Goal: Information Seeking & Learning: Learn about a topic

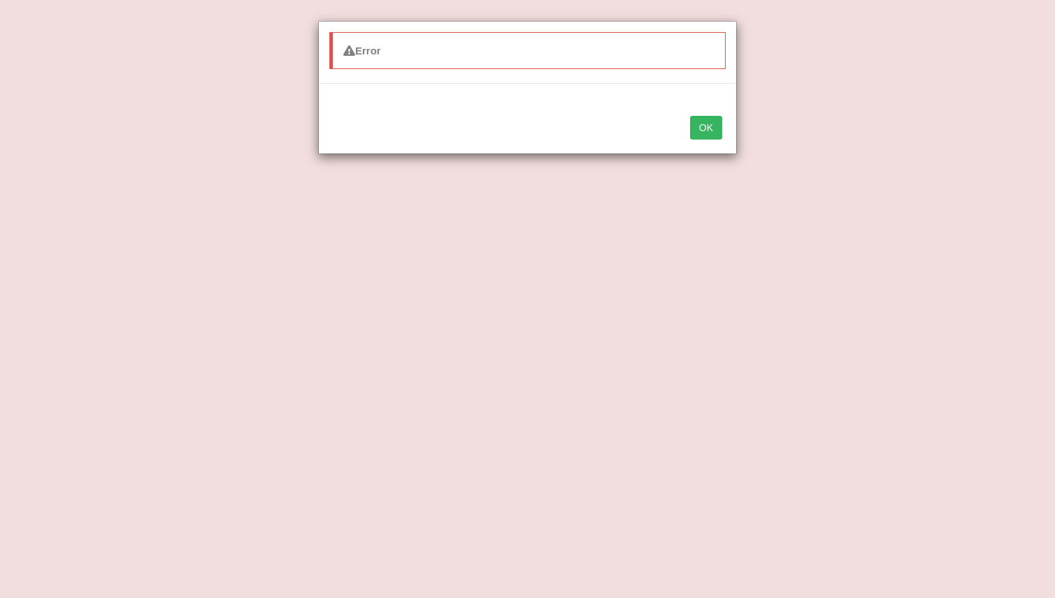
click at [711, 128] on button "OK" at bounding box center [706, 128] width 32 height 24
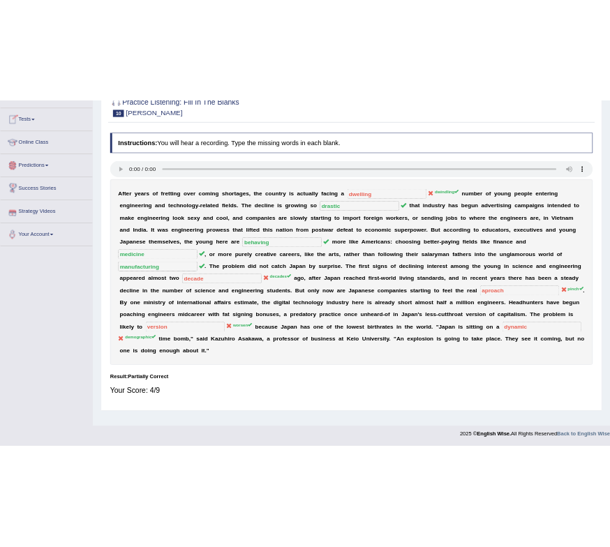
scroll to position [134, 0]
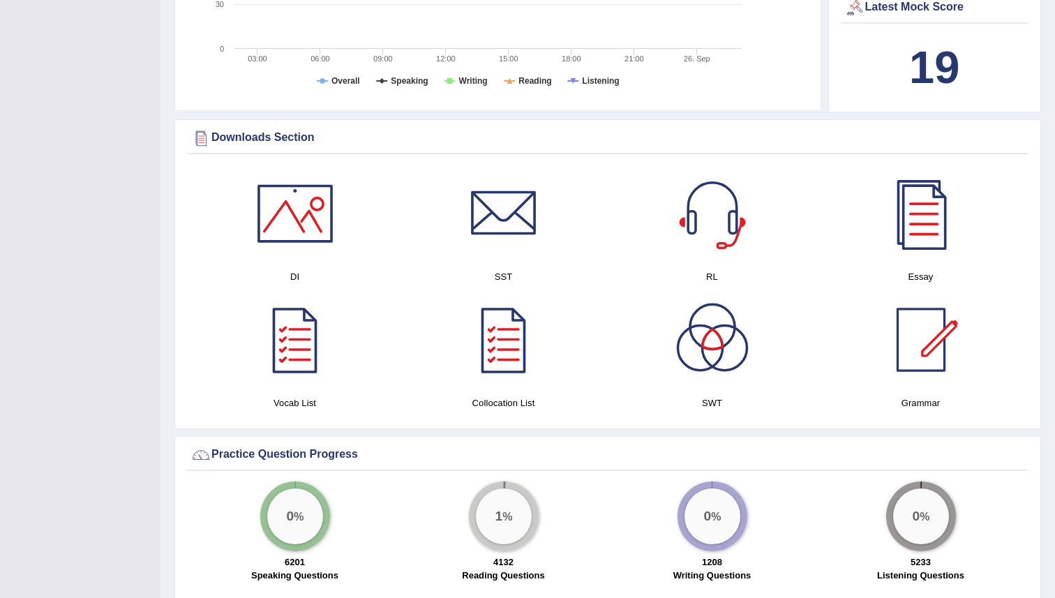
scroll to position [589, 0]
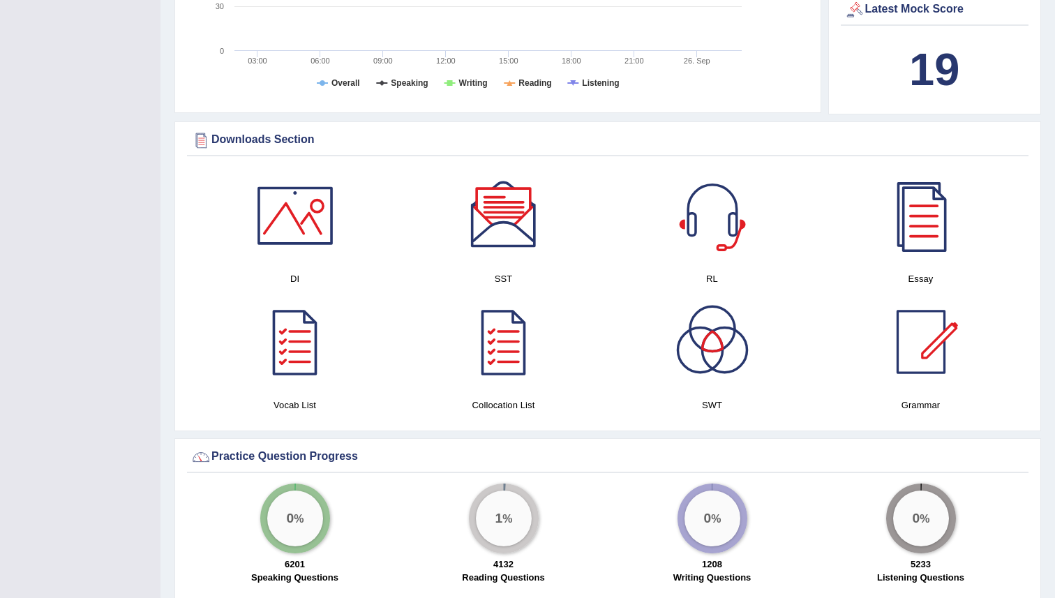
click at [277, 226] on div at bounding box center [295, 216] width 98 height 98
click at [520, 208] on div at bounding box center [504, 216] width 98 height 98
click at [728, 211] on div at bounding box center [712, 216] width 98 height 98
click at [937, 206] on div at bounding box center [921, 216] width 98 height 98
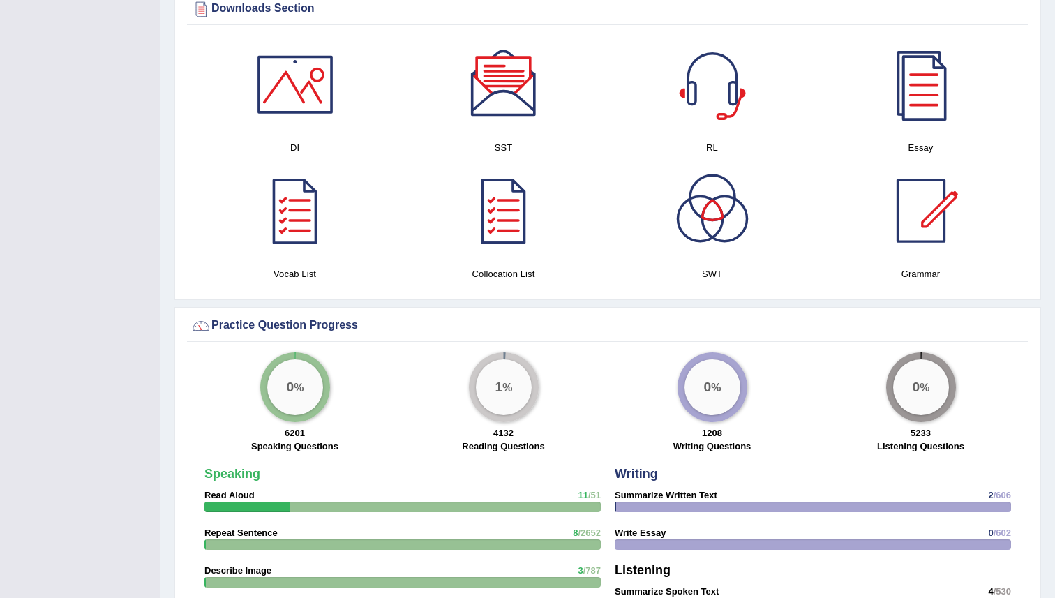
scroll to position [722, 0]
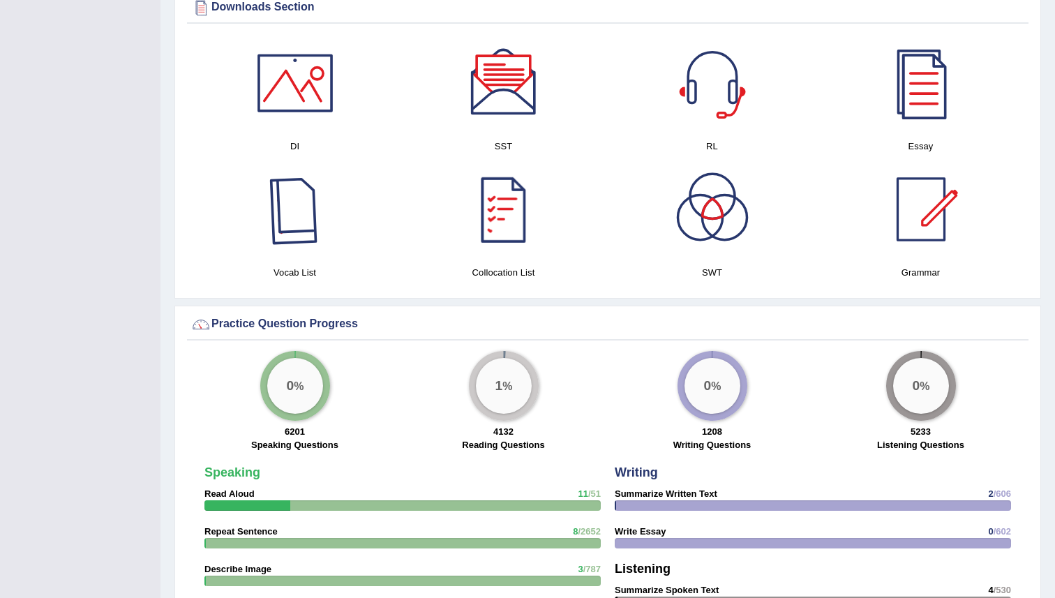
click at [306, 199] on div at bounding box center [295, 209] width 98 height 98
click at [505, 241] on div at bounding box center [504, 209] width 98 height 98
click at [705, 240] on div at bounding box center [712, 209] width 98 height 98
click at [914, 206] on div at bounding box center [921, 209] width 98 height 98
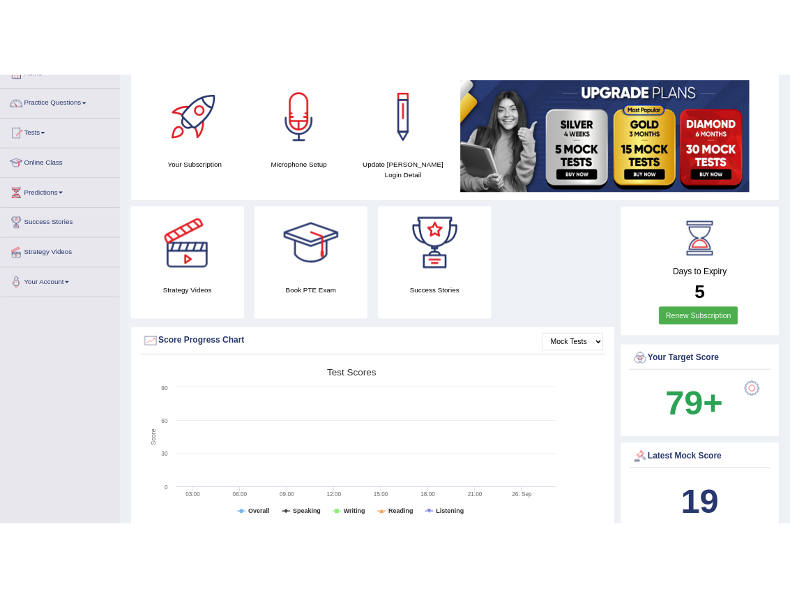
scroll to position [105, 0]
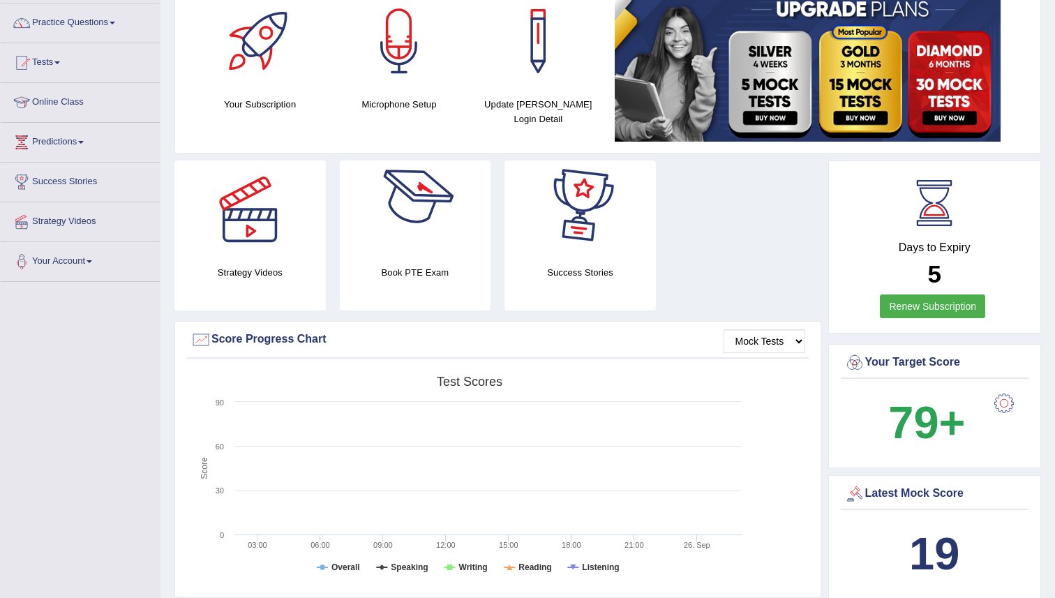
click at [386, 233] on div at bounding box center [415, 209] width 98 height 98
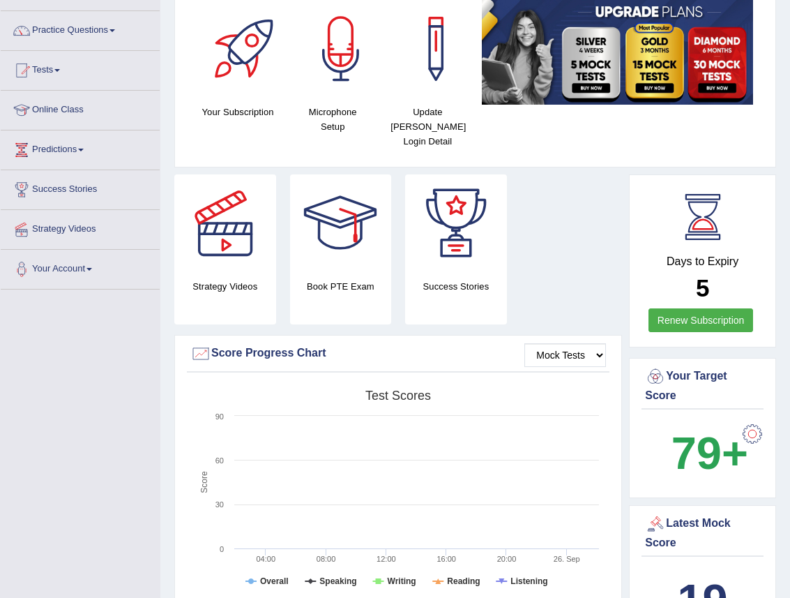
scroll to position [0, 0]
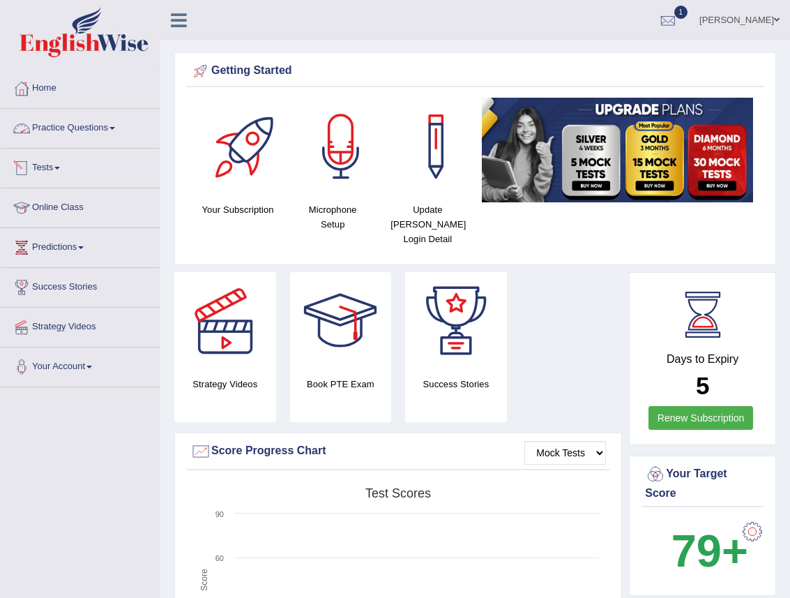
click at [106, 123] on link "Practice Questions" at bounding box center [80, 126] width 159 height 35
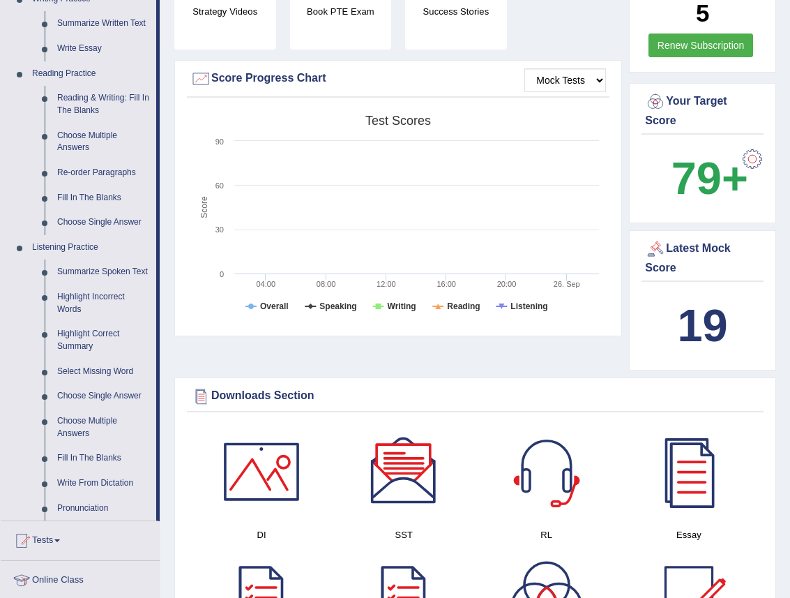
scroll to position [373, 0]
click at [105, 173] on link "Re-order Paragraphs" at bounding box center [103, 172] width 105 height 25
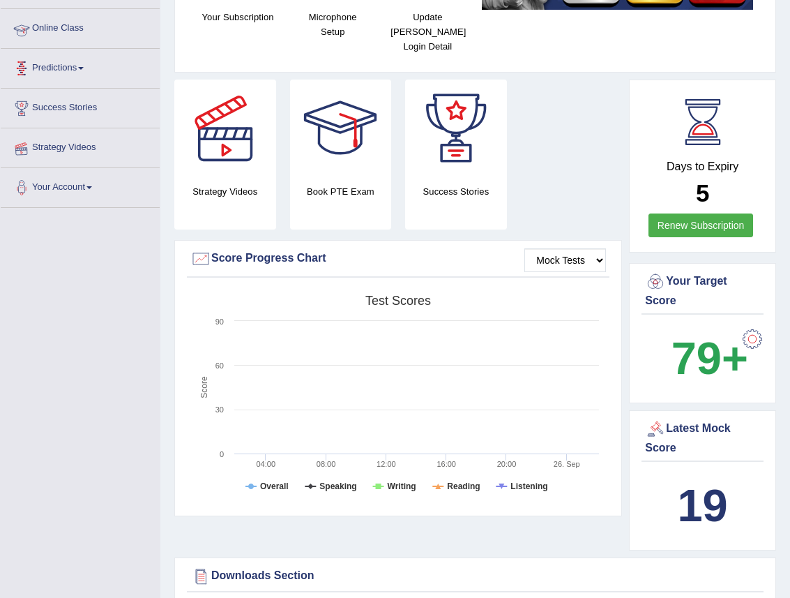
scroll to position [215, 0]
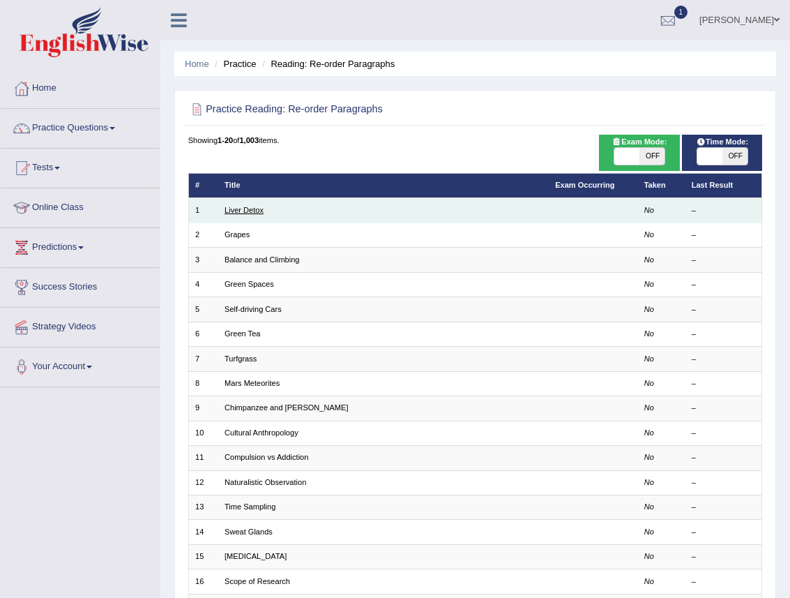
click at [236, 208] on link "Liver Detox" at bounding box center [244, 210] width 39 height 8
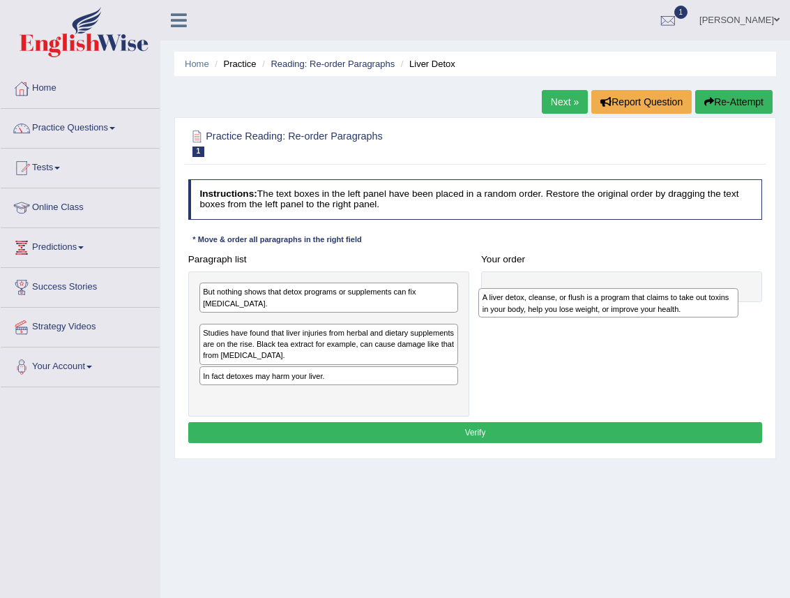
drag, startPoint x: 379, startPoint y: 333, endPoint x: 711, endPoint y: 315, distance: 331.8
click at [711, 315] on div "A liver detox, cleanse, or flush is a program that claims to take out toxins in…" at bounding box center [607, 302] width 259 height 29
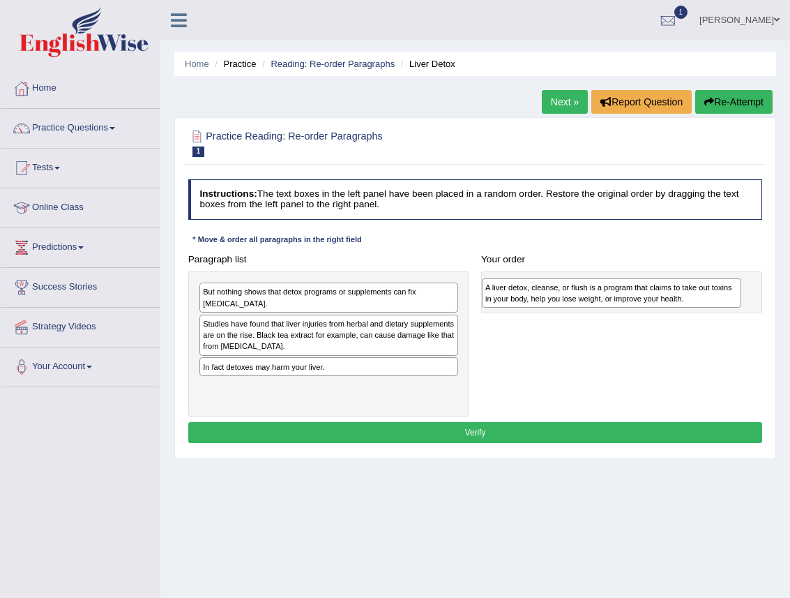
drag, startPoint x: 268, startPoint y: 329, endPoint x: 603, endPoint y: 299, distance: 336.1
click at [603, 299] on div "A liver detox, cleanse, or flush is a program that claims to take out toxins in…" at bounding box center [611, 292] width 259 height 29
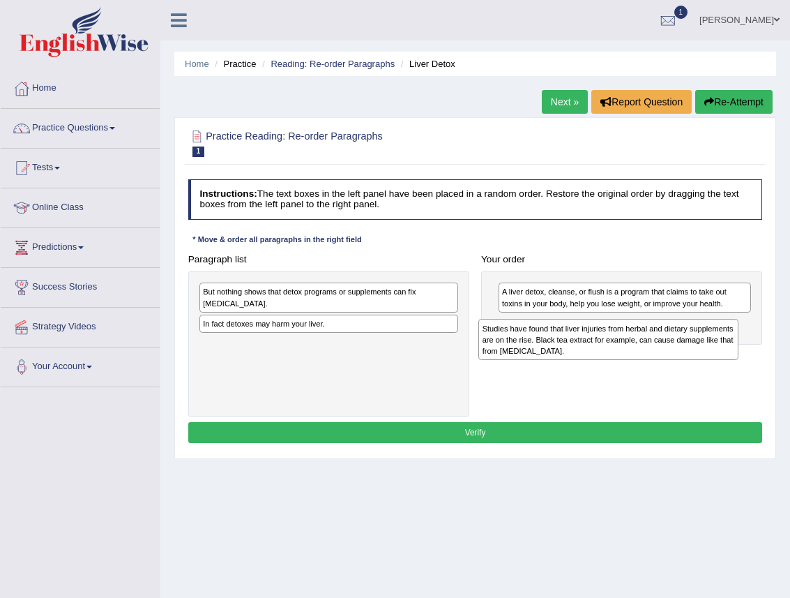
drag, startPoint x: 340, startPoint y: 345, endPoint x: 672, endPoint y: 363, distance: 332.5
click at [672, 363] on div "Paragraph list But nothing shows that detox programs or supplements can fix liv…" at bounding box center [475, 332] width 587 height 167
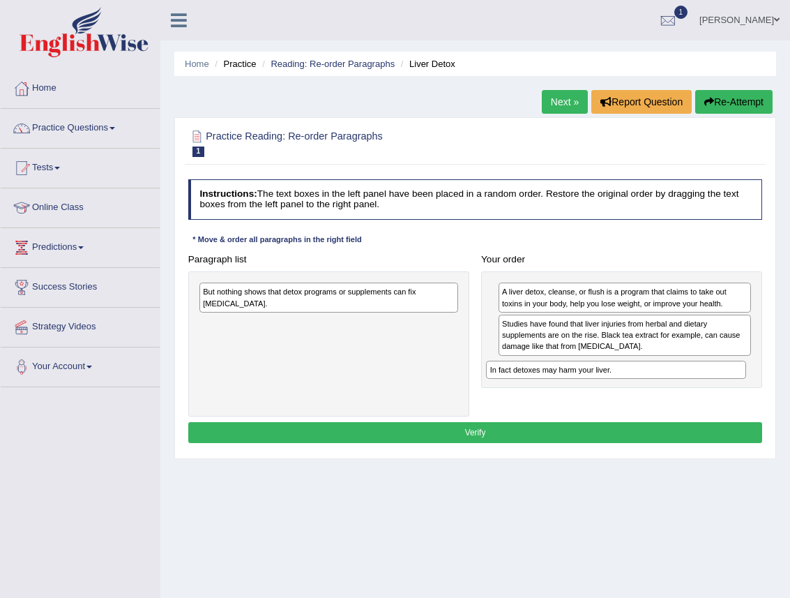
drag, startPoint x: 380, startPoint y: 324, endPoint x: 721, endPoint y: 391, distance: 346.9
click at [721, 391] on div "Paragraph list But nothing shows that detox programs or supplements can fix liv…" at bounding box center [475, 332] width 587 height 167
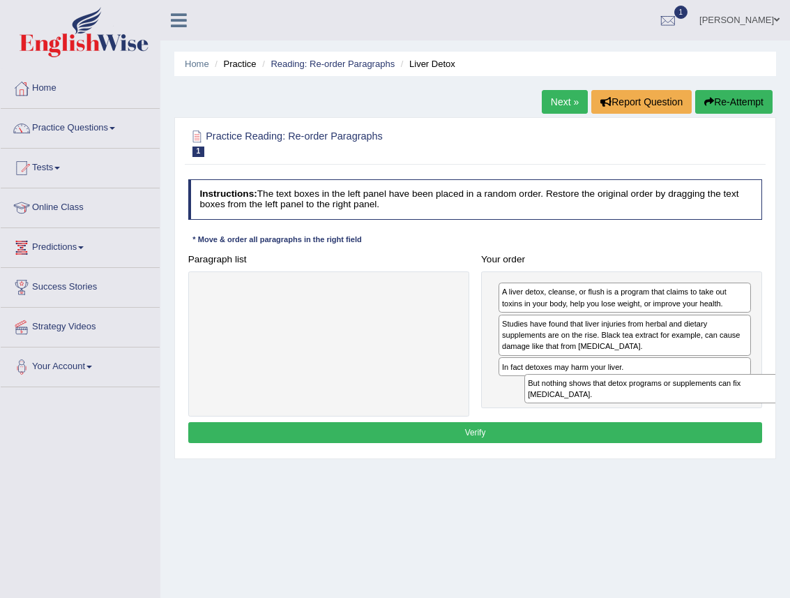
drag, startPoint x: 278, startPoint y: 303, endPoint x: 663, endPoint y: 416, distance: 401.5
click at [664, 416] on div "Instructions: The text boxes in the left panel have been placed in a random ord…" at bounding box center [475, 313] width 580 height 278
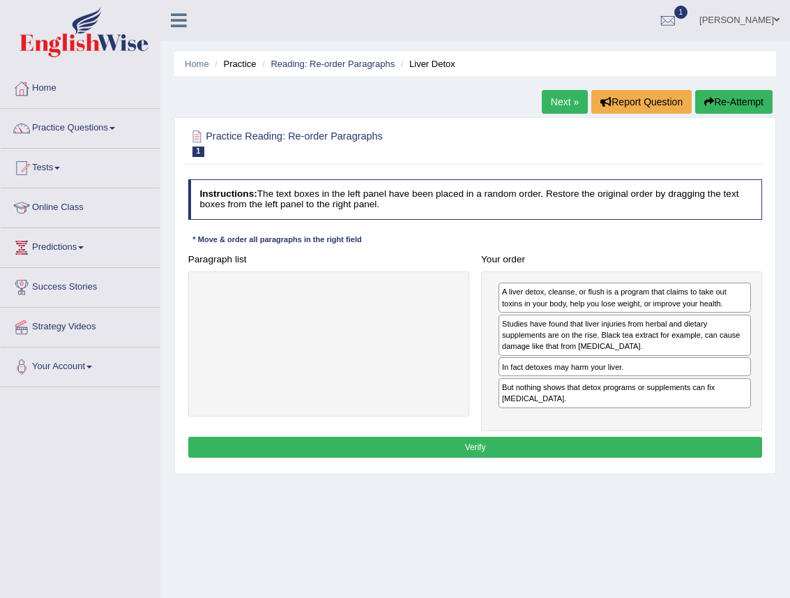
click at [495, 437] on button "Verify" at bounding box center [475, 447] width 575 height 20
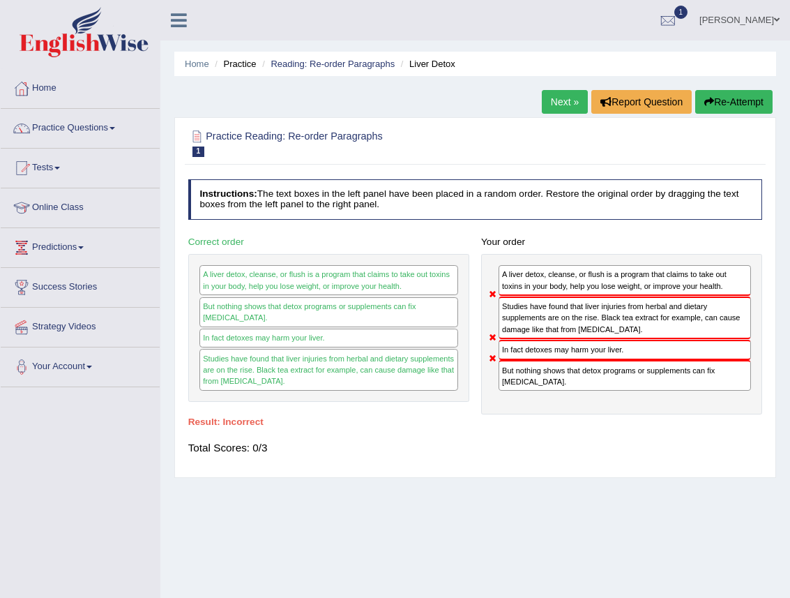
click at [744, 96] on button "Re-Attempt" at bounding box center [733, 102] width 77 height 24
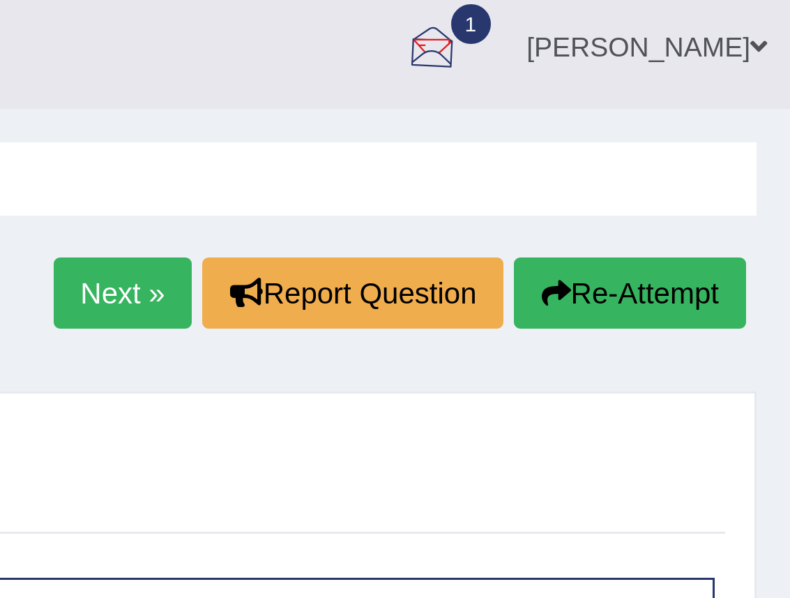
click at [679, 24] on div at bounding box center [668, 20] width 21 height 21
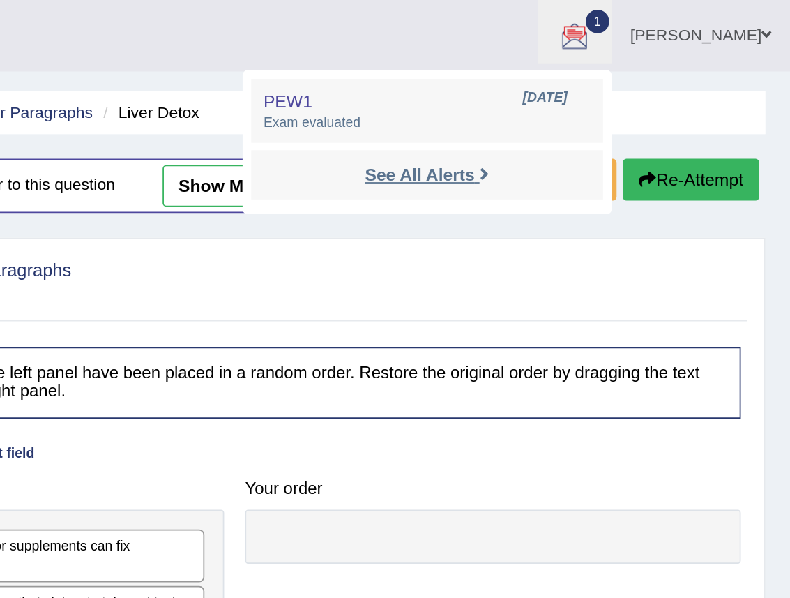
click at [585, 100] on strong "See All Alerts" at bounding box center [580, 98] width 62 height 11
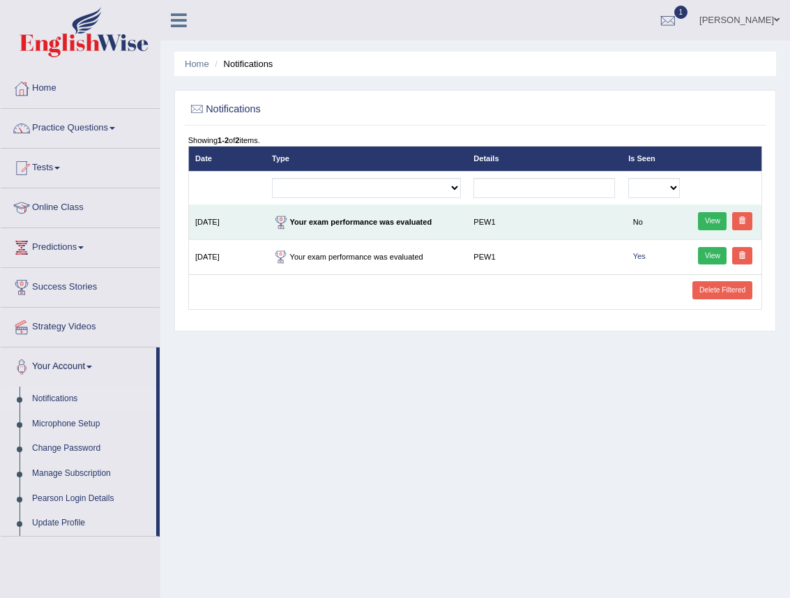
click at [715, 217] on link "View" at bounding box center [712, 221] width 29 height 18
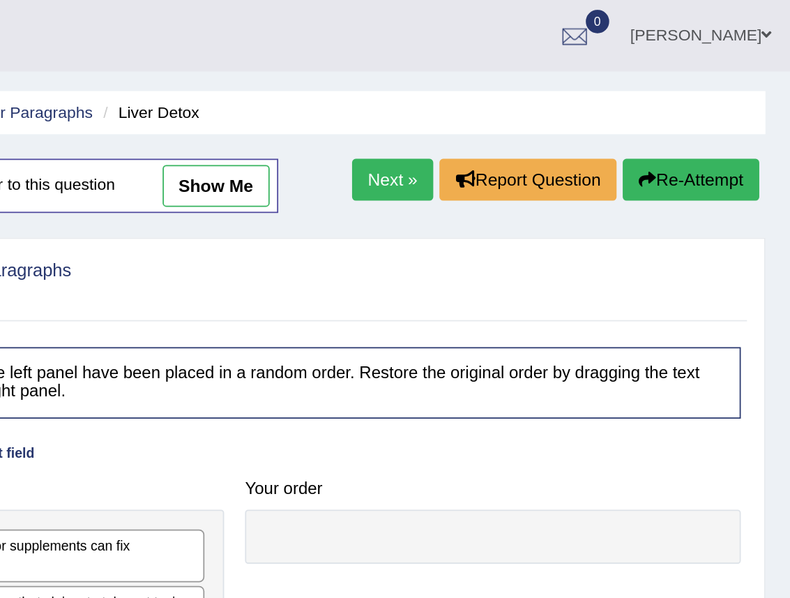
click at [728, 96] on button "Re-Attempt" at bounding box center [733, 102] width 77 height 24
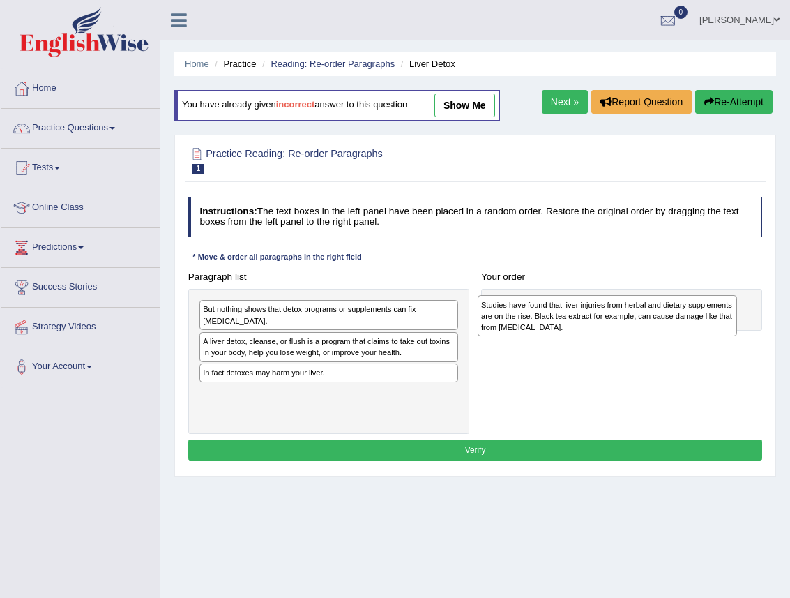
drag, startPoint x: 266, startPoint y: 379, endPoint x: 591, endPoint y: 319, distance: 331.1
click at [591, 319] on div "Studies have found that liver injuries from herbal and dietary supplements are …" at bounding box center [607, 315] width 259 height 40
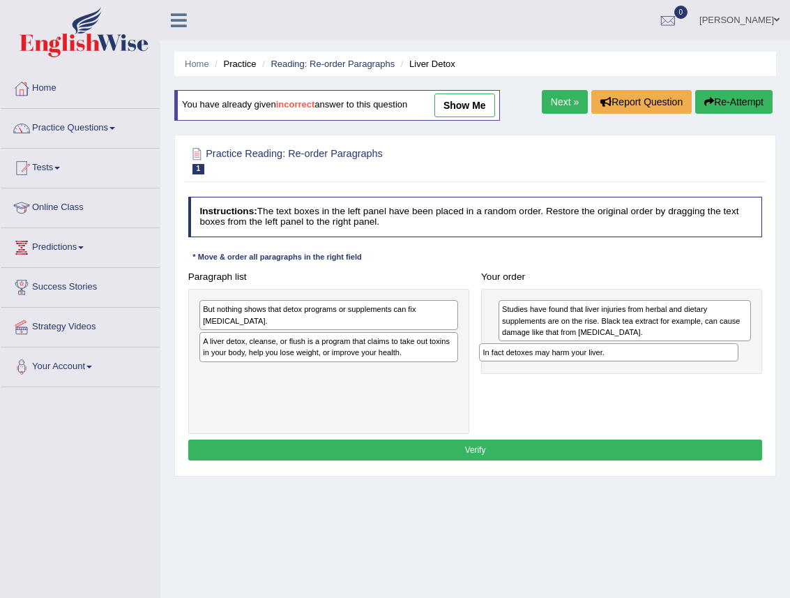
drag, startPoint x: 309, startPoint y: 375, endPoint x: 642, endPoint y: 370, distance: 332.7
click at [642, 370] on div "Paragraph list But nothing shows that detox programs or supplements can fix liv…" at bounding box center [475, 349] width 587 height 167
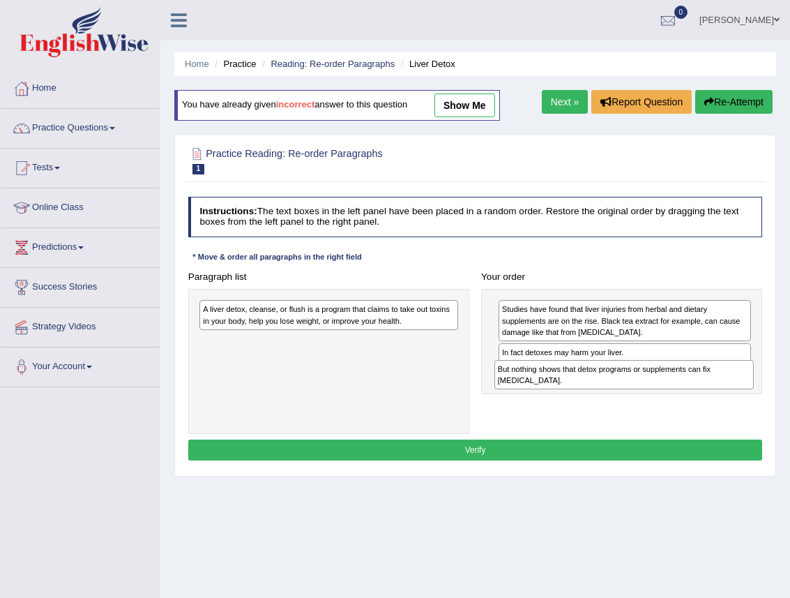
drag, startPoint x: 318, startPoint y: 320, endPoint x: 661, endPoint y: 395, distance: 350.7
click at [668, 397] on div "Paragraph list But nothing shows that detox programs or supplements can fix liv…" at bounding box center [475, 349] width 587 height 167
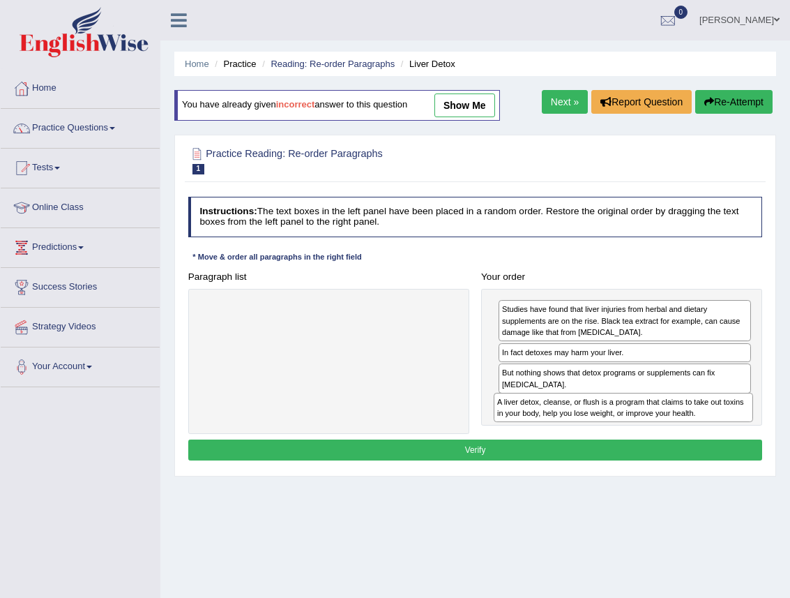
drag, startPoint x: 338, startPoint y: 314, endPoint x: 687, endPoint y: 430, distance: 368.1
click at [687, 430] on div "Paragraph list A liver detox, cleanse, or flush is a program that claims to tak…" at bounding box center [475, 349] width 587 height 167
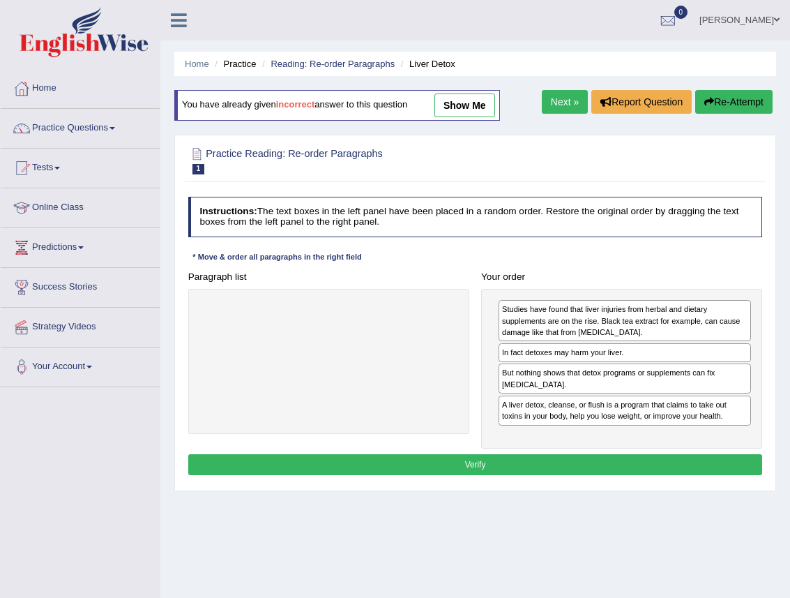
click at [527, 454] on button "Verify" at bounding box center [475, 464] width 575 height 20
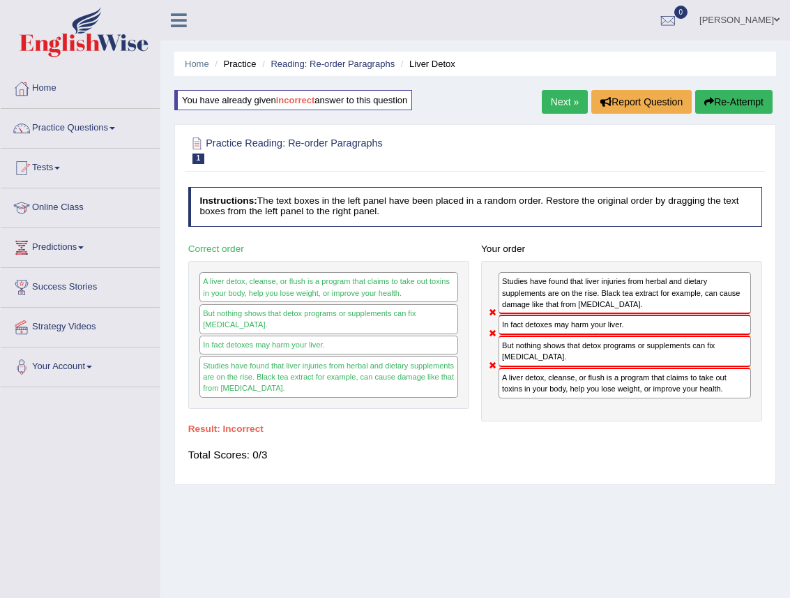
click at [750, 102] on button "Re-Attempt" at bounding box center [733, 102] width 77 height 24
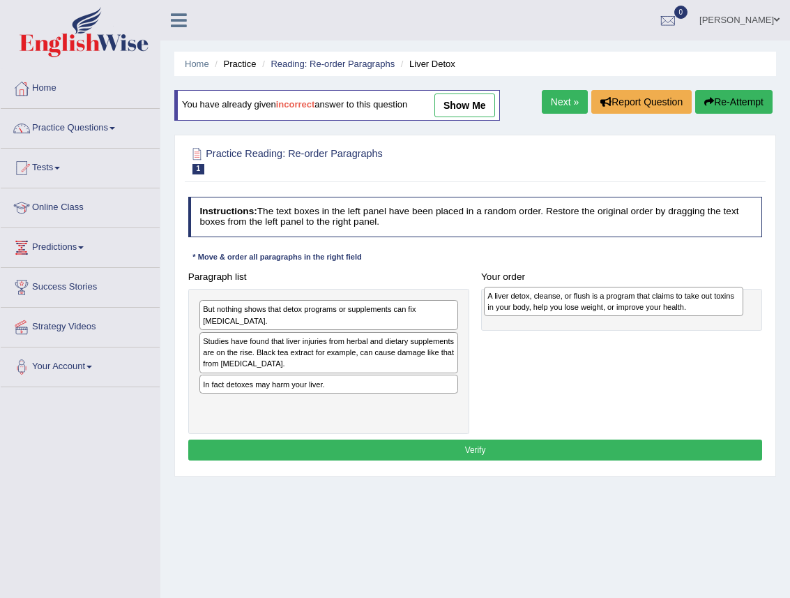
drag, startPoint x: 293, startPoint y: 342, endPoint x: 631, endPoint y: 301, distance: 340.7
click at [631, 301] on div "A liver detox, cleanse, or flush is a program that claims to take out toxins in…" at bounding box center [613, 301] width 259 height 29
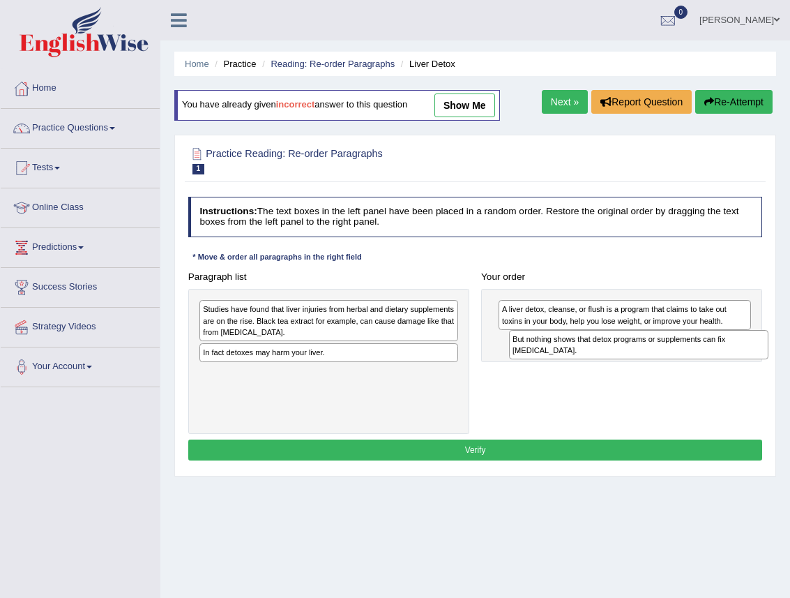
drag, startPoint x: 335, startPoint y: 314, endPoint x: 700, endPoint y: 354, distance: 367.0
click at [700, 354] on div "But nothing shows that detox programs or supplements can fix [MEDICAL_DATA]." at bounding box center [638, 344] width 259 height 29
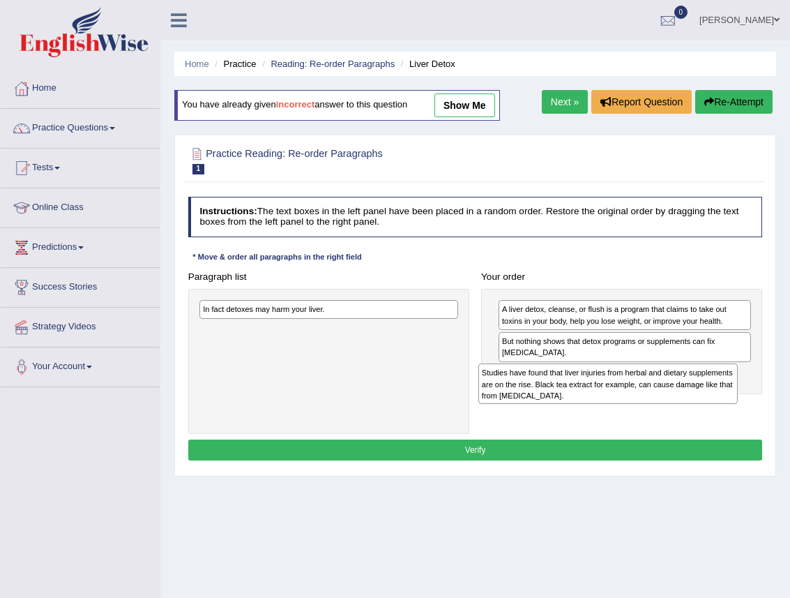
drag, startPoint x: 342, startPoint y: 324, endPoint x: 673, endPoint y: 405, distance: 340.4
click at [674, 405] on div "Paragraph list Studies have found that liver injuries from herbal and dietary s…" at bounding box center [475, 349] width 587 height 167
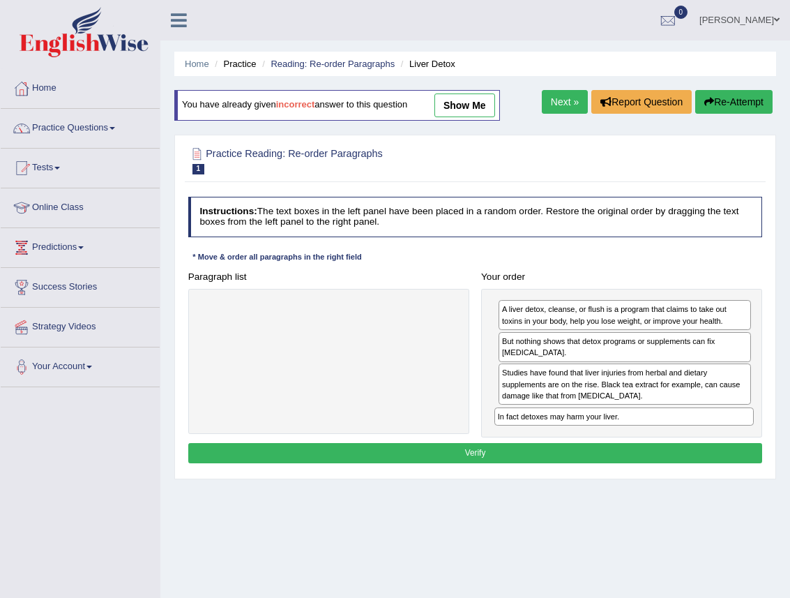
drag, startPoint x: 372, startPoint y: 306, endPoint x: 723, endPoint y: 439, distance: 374.4
click at [723, 439] on div "Instructions: The text boxes in the left panel have been placed in a random ord…" at bounding box center [475, 332] width 580 height 282
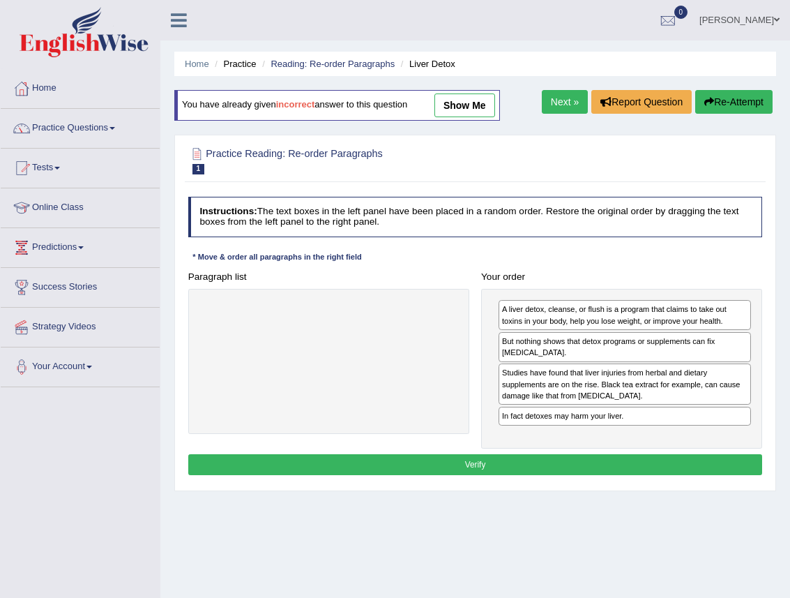
click at [571, 458] on button "Verify" at bounding box center [475, 464] width 575 height 20
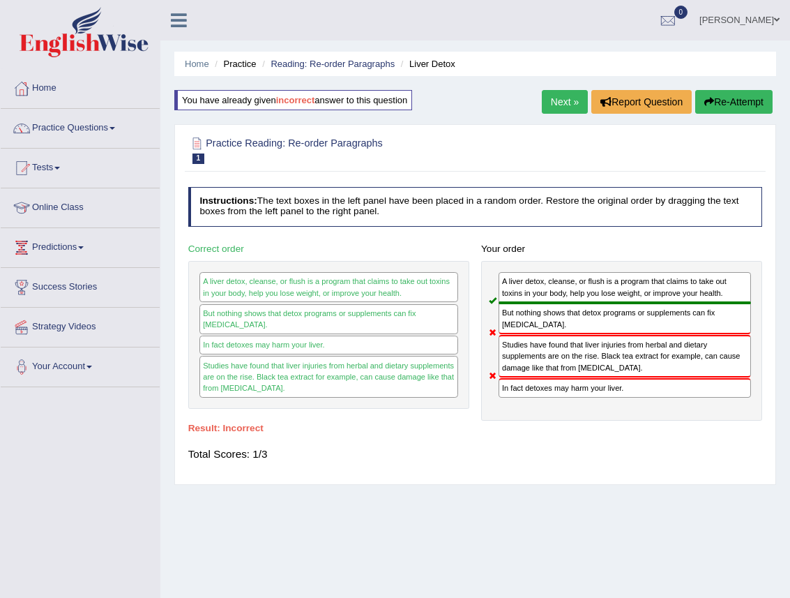
click at [750, 100] on button "Re-Attempt" at bounding box center [733, 102] width 77 height 24
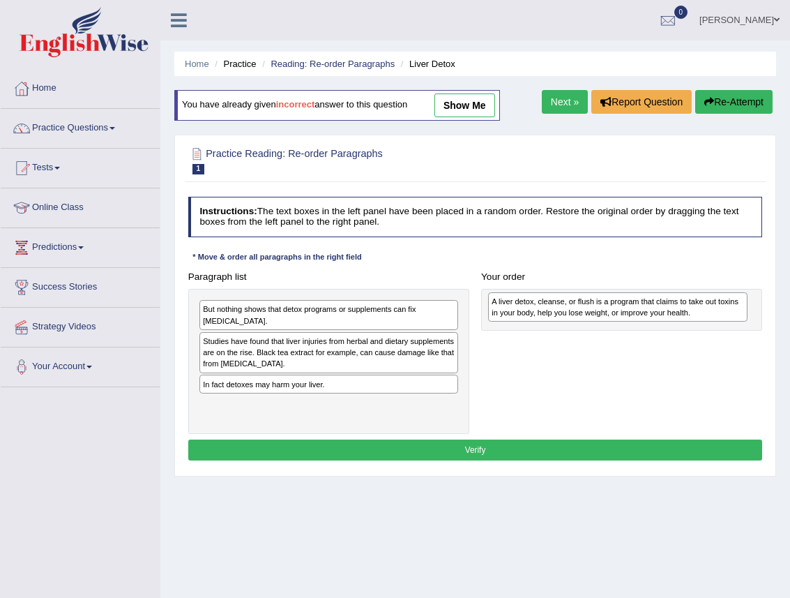
drag, startPoint x: 296, startPoint y: 344, endPoint x: 630, endPoint y: 308, distance: 336.0
click at [639, 310] on div "A liver detox, cleanse, or flush is a program that claims to take out toxins in…" at bounding box center [617, 306] width 259 height 29
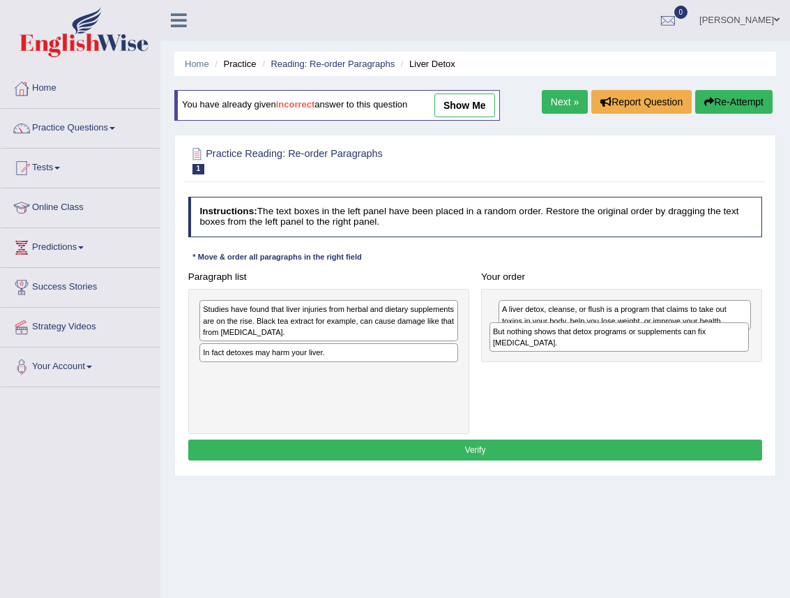
drag, startPoint x: 444, startPoint y: 314, endPoint x: 753, endPoint y: 346, distance: 311.4
click at [754, 346] on div "Paragraph list But nothing shows that detox programs or supplements can fix [ME…" at bounding box center [475, 349] width 587 height 167
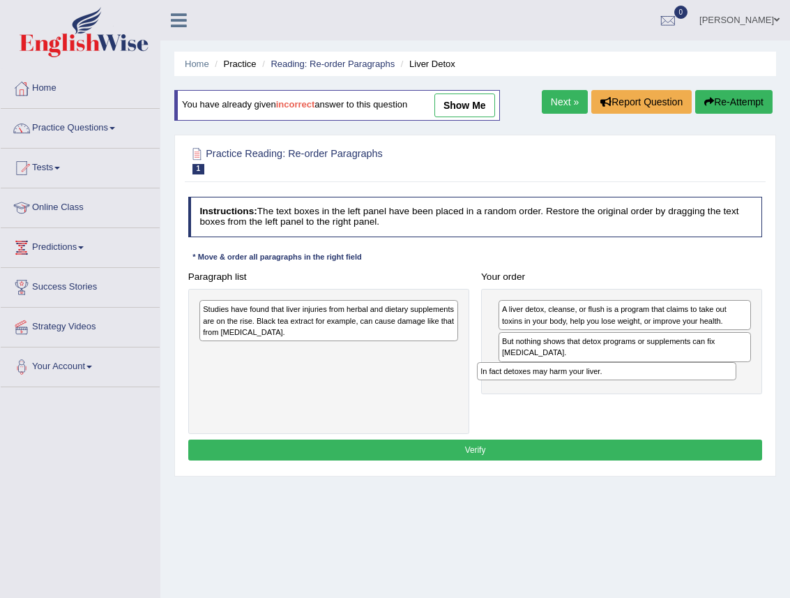
scroll to position [1, 0]
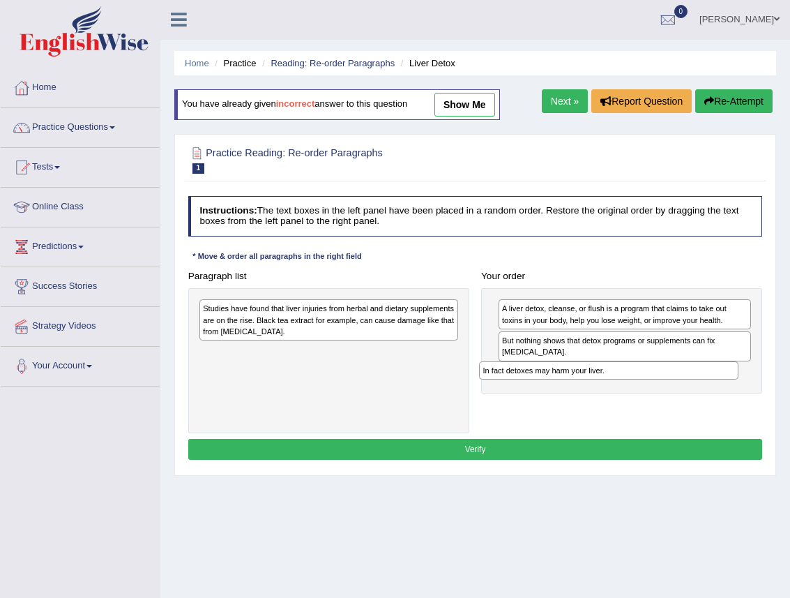
drag, startPoint x: 427, startPoint y: 356, endPoint x: 760, endPoint y: 391, distance: 335.3
click at [760, 391] on div "Paragraph list Studies have found that liver injuries from herbal and dietary s…" at bounding box center [475, 349] width 587 height 167
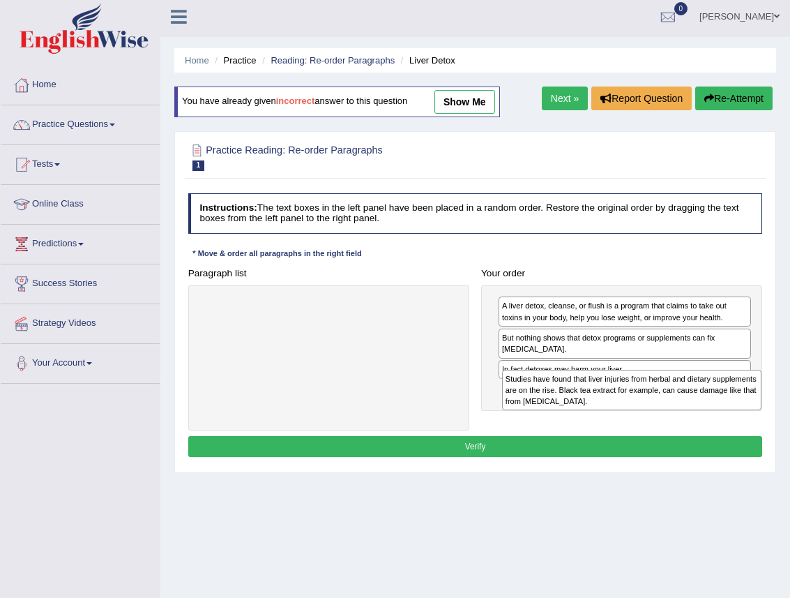
drag, startPoint x: 330, startPoint y: 310, endPoint x: 689, endPoint y: 399, distance: 370.1
click at [689, 399] on div "Studies have found that liver injuries from herbal and dietary supplements are …" at bounding box center [631, 390] width 259 height 40
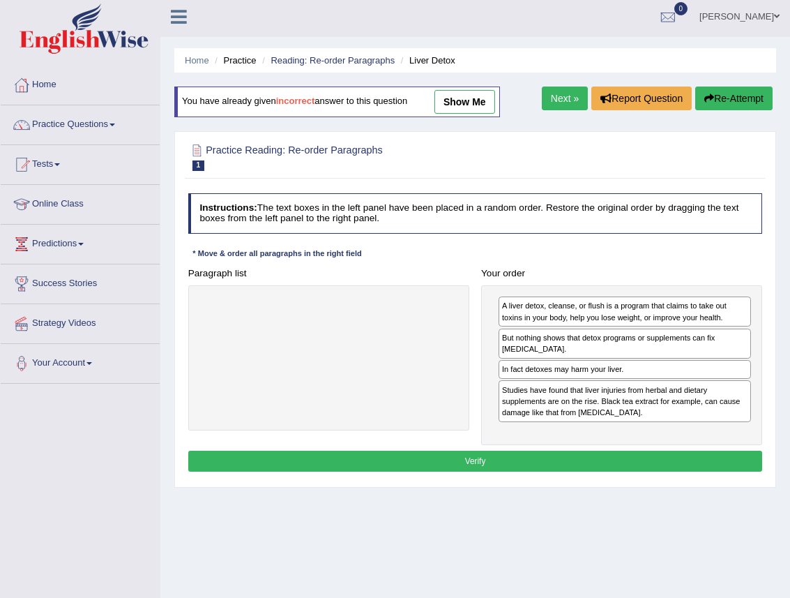
scroll to position [3, 0]
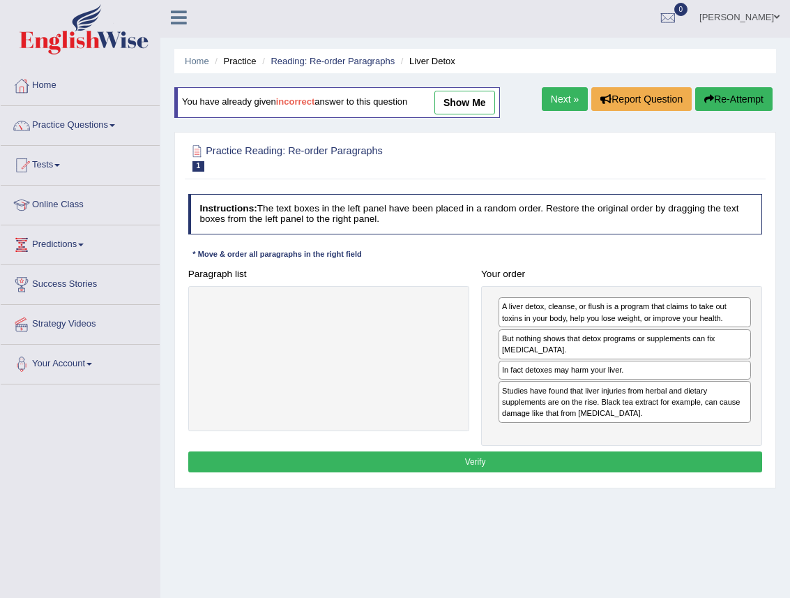
click at [501, 458] on button "Verify" at bounding box center [475, 461] width 575 height 20
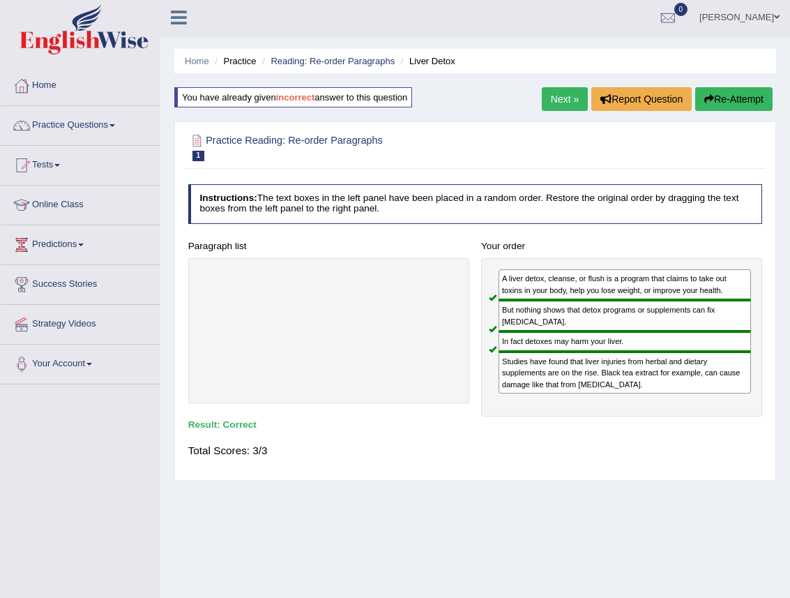
drag, startPoint x: 563, startPoint y: 97, endPoint x: 560, endPoint y: 89, distance: 8.2
click at [557, 90] on link "Next »" at bounding box center [565, 99] width 46 height 24
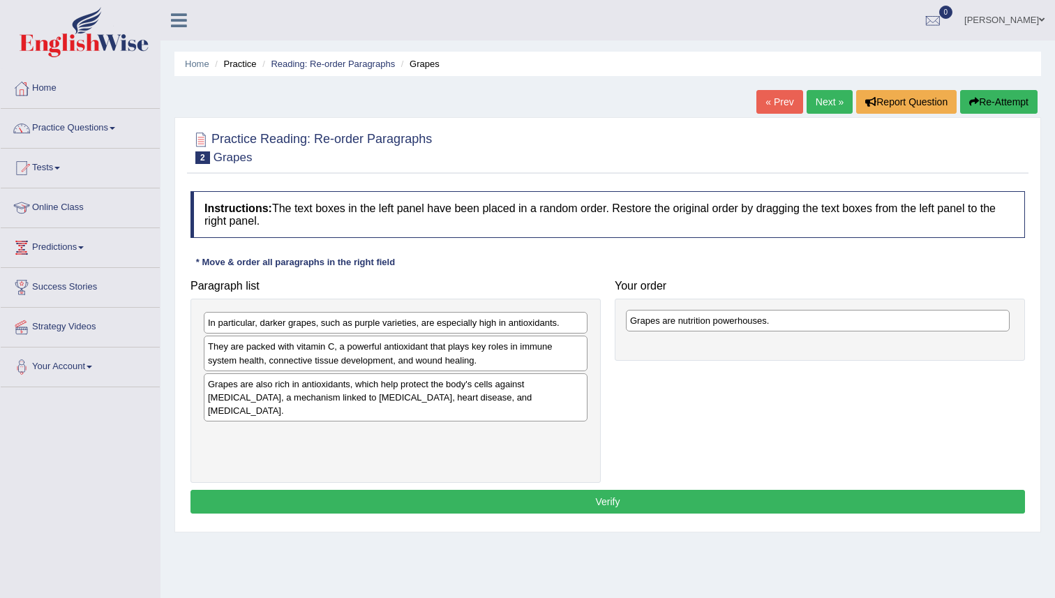
drag, startPoint x: 465, startPoint y: 326, endPoint x: 887, endPoint y: 325, distance: 421.3
click at [790, 324] on div "Grapes are nutrition powerhouses." at bounding box center [818, 321] width 384 height 22
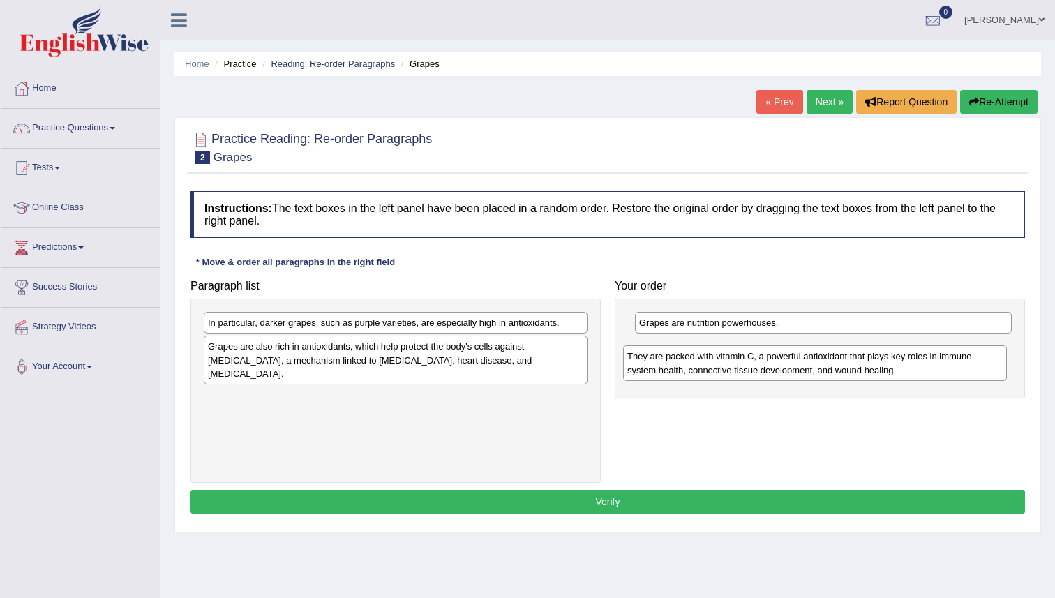
drag, startPoint x: 426, startPoint y: 357, endPoint x: 845, endPoint y: 367, distance: 418.6
click at [790, 367] on div "They are packed with vitamin C, a powerful antioxidant that plays key roles in …" at bounding box center [815, 362] width 384 height 35
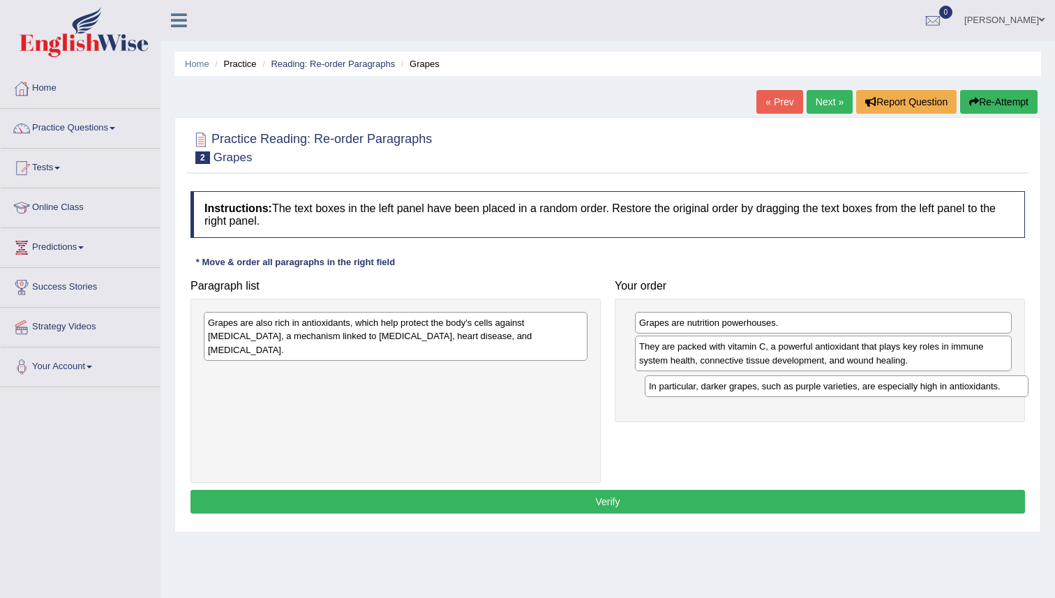
drag, startPoint x: 433, startPoint y: 329, endPoint x: 874, endPoint y: 392, distance: 445.4
click at [790, 392] on div "In particular, darker grapes, such as purple varieties, are especially high in …" at bounding box center [836, 386] width 384 height 22
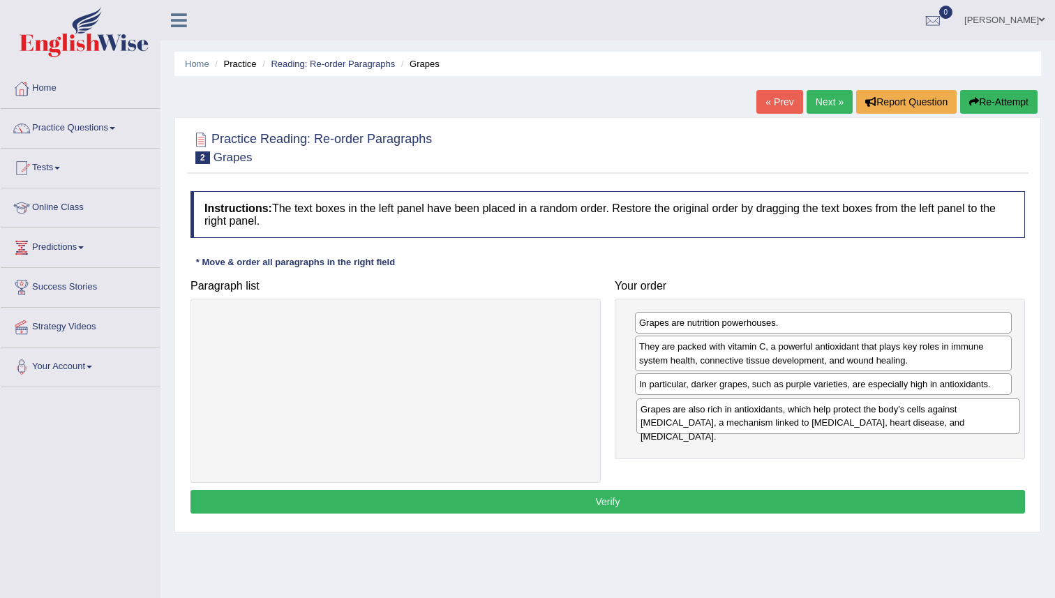
drag, startPoint x: 541, startPoint y: 332, endPoint x: 971, endPoint y: 417, distance: 438.7
click at [790, 418] on div "Grapes are also rich in antioxidants, which help protect the body's cells again…" at bounding box center [828, 415] width 384 height 35
click at [656, 499] on button "Verify" at bounding box center [607, 502] width 834 height 24
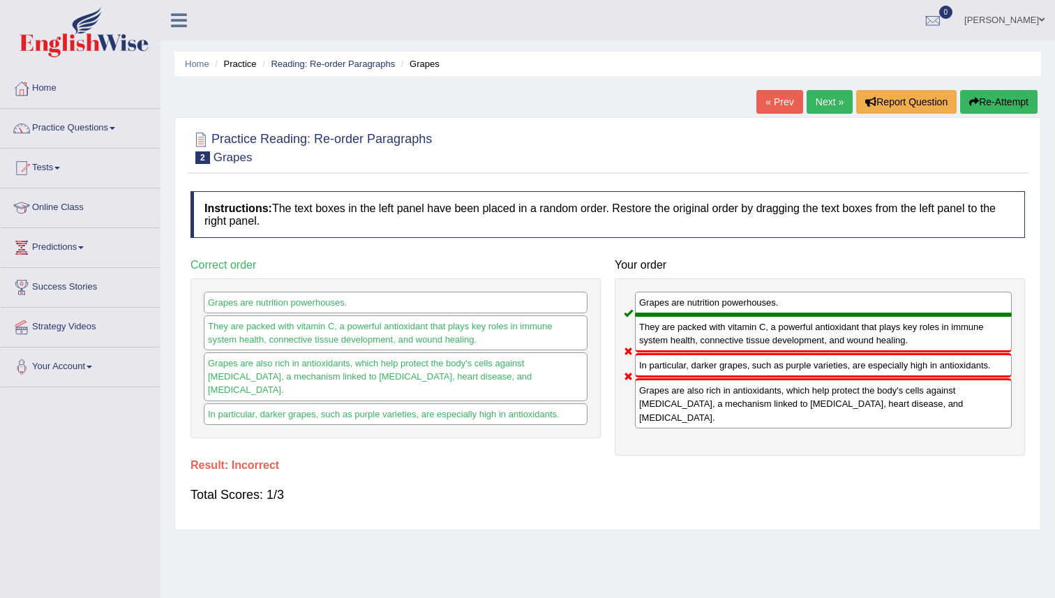
click at [790, 93] on button "Re-Attempt" at bounding box center [998, 102] width 77 height 24
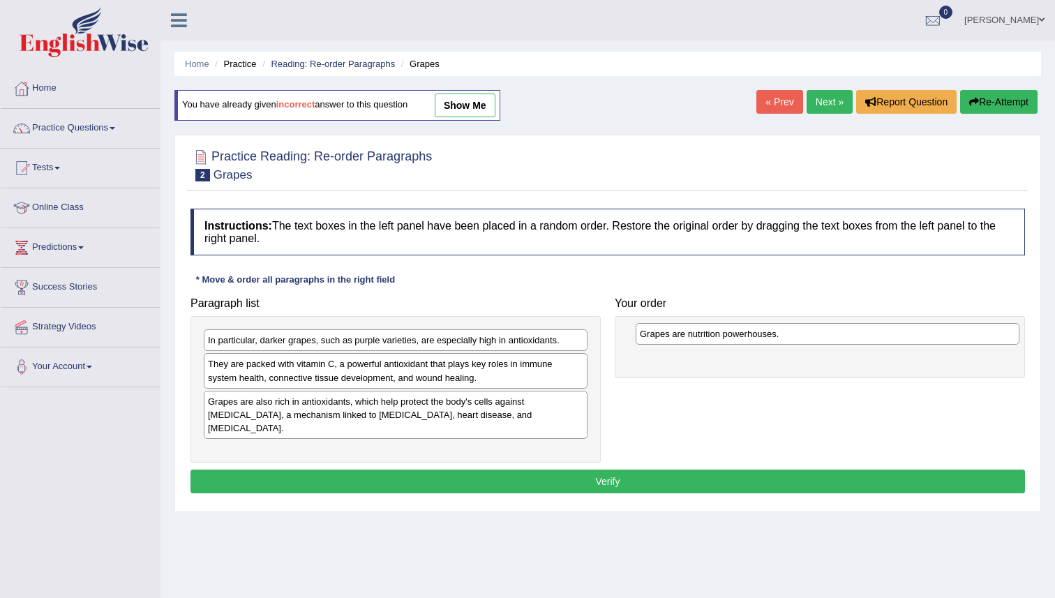
drag, startPoint x: 365, startPoint y: 341, endPoint x: 797, endPoint y: 334, distance: 431.8
click at [797, 334] on div "Grapes are nutrition powerhouses." at bounding box center [827, 334] width 384 height 22
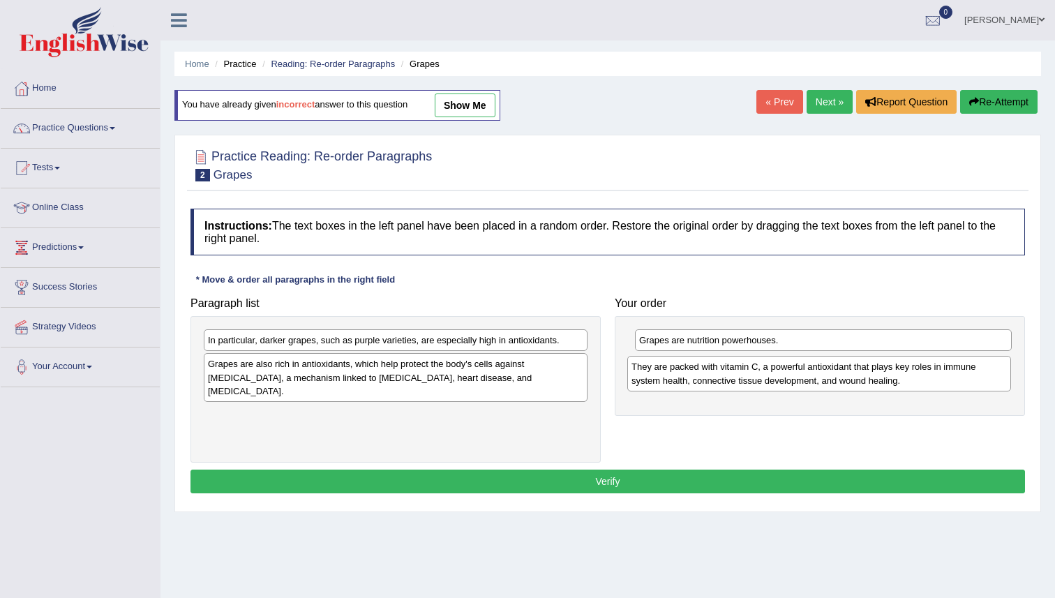
drag, startPoint x: 440, startPoint y: 377, endPoint x: 863, endPoint y: 380, distance: 422.7
click at [863, 380] on div "They are packed with vitamin C, a powerful antioxidant that plays key roles in …" at bounding box center [819, 373] width 384 height 35
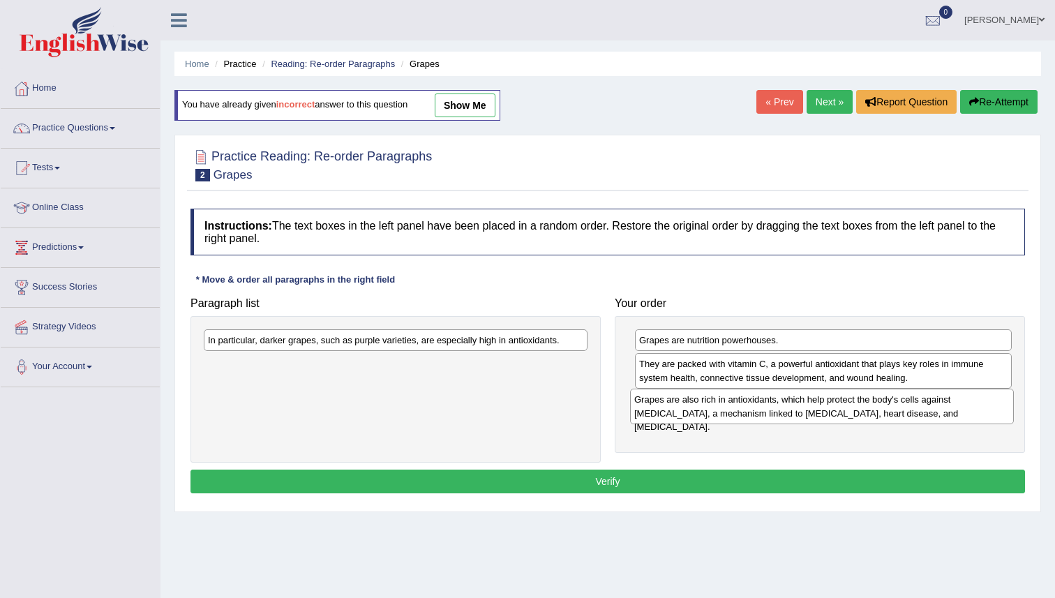
drag, startPoint x: 278, startPoint y: 383, endPoint x: 703, endPoint y: 419, distance: 426.3
click at [704, 419] on div "Grapes are also rich in antioxidants, which help protect the body's cells again…" at bounding box center [822, 406] width 384 height 35
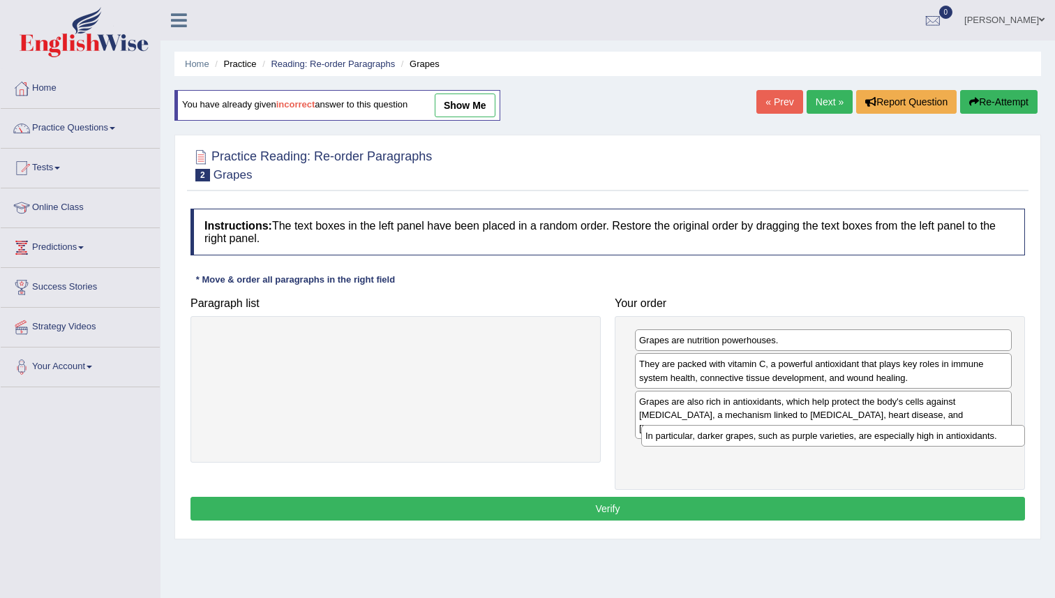
drag, startPoint x: 414, startPoint y: 345, endPoint x: 851, endPoint y: 440, distance: 447.0
click at [851, 440] on div "In particular, darker grapes, such as purple varieties, are especially high in …" at bounding box center [833, 436] width 384 height 22
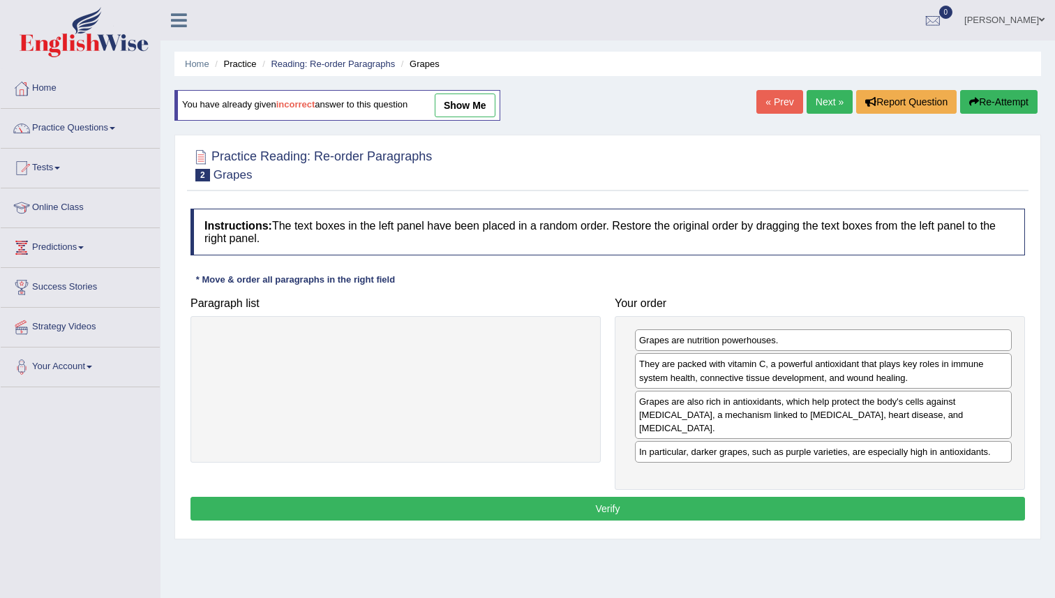
click at [744, 497] on button "Verify" at bounding box center [607, 509] width 834 height 24
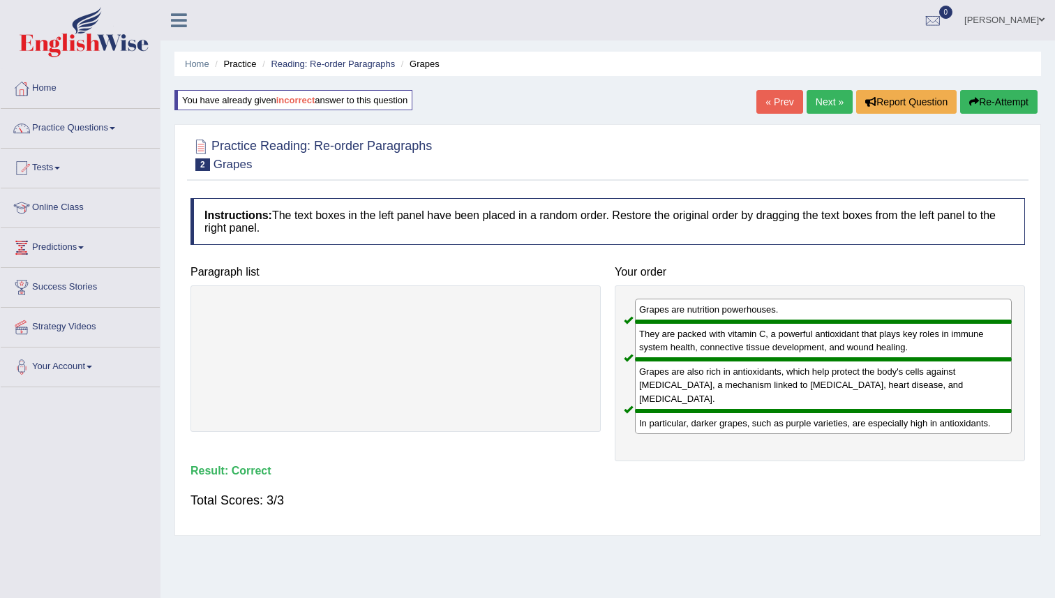
click at [821, 102] on link "Next »" at bounding box center [829, 102] width 46 height 24
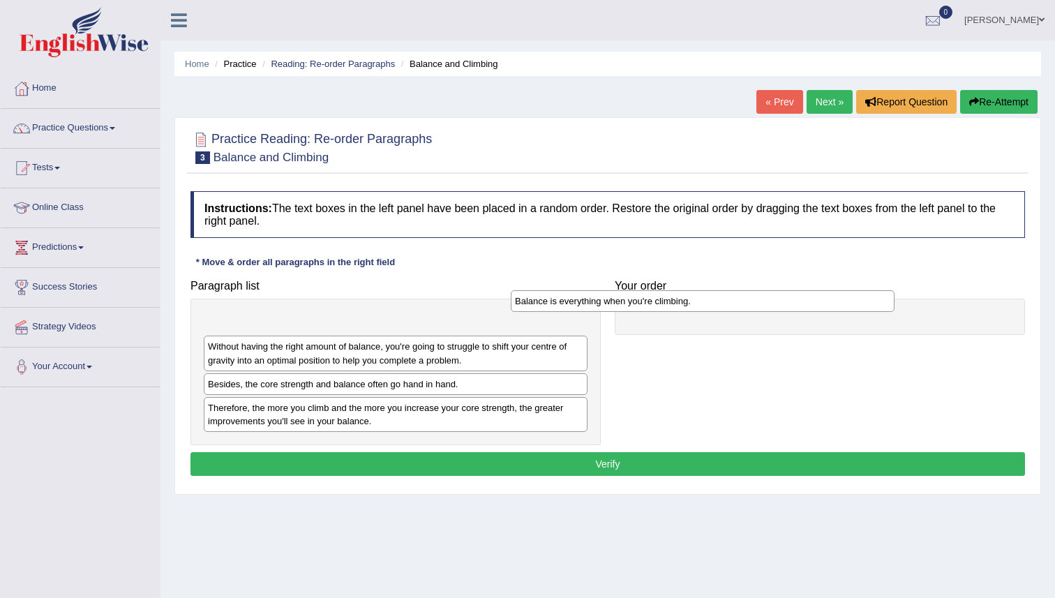
drag, startPoint x: 365, startPoint y: 363, endPoint x: 682, endPoint y: 306, distance: 321.9
click at [682, 306] on div "Balance is everything when you're climbing." at bounding box center [703, 301] width 384 height 22
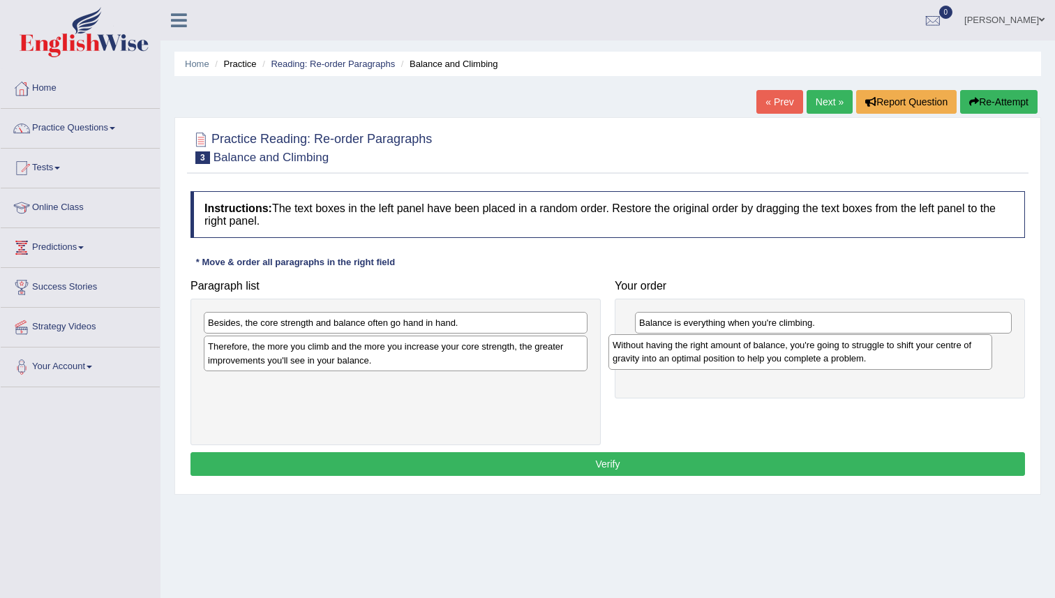
drag, startPoint x: 361, startPoint y: 336, endPoint x: 766, endPoint y: 359, distance: 405.2
click at [766, 359] on div "Without having the right amount of balance, you're going to struggle to shift y…" at bounding box center [800, 351] width 384 height 35
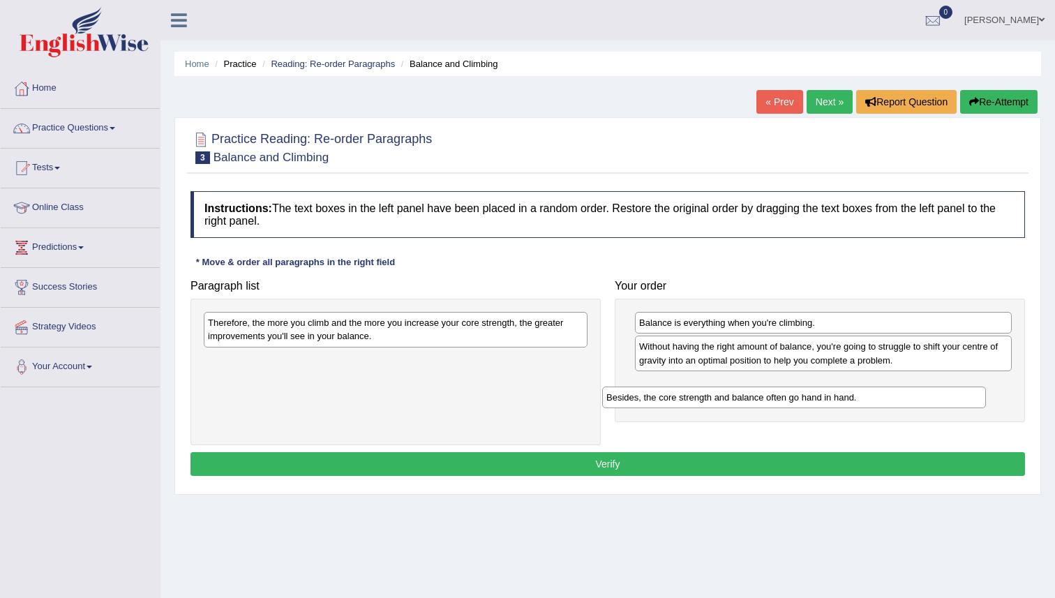
drag, startPoint x: 432, startPoint y: 329, endPoint x: 829, endPoint y: 402, distance: 403.7
click at [831, 403] on div "Besides, the core strength and balance often go hand in hand." at bounding box center [794, 397] width 384 height 22
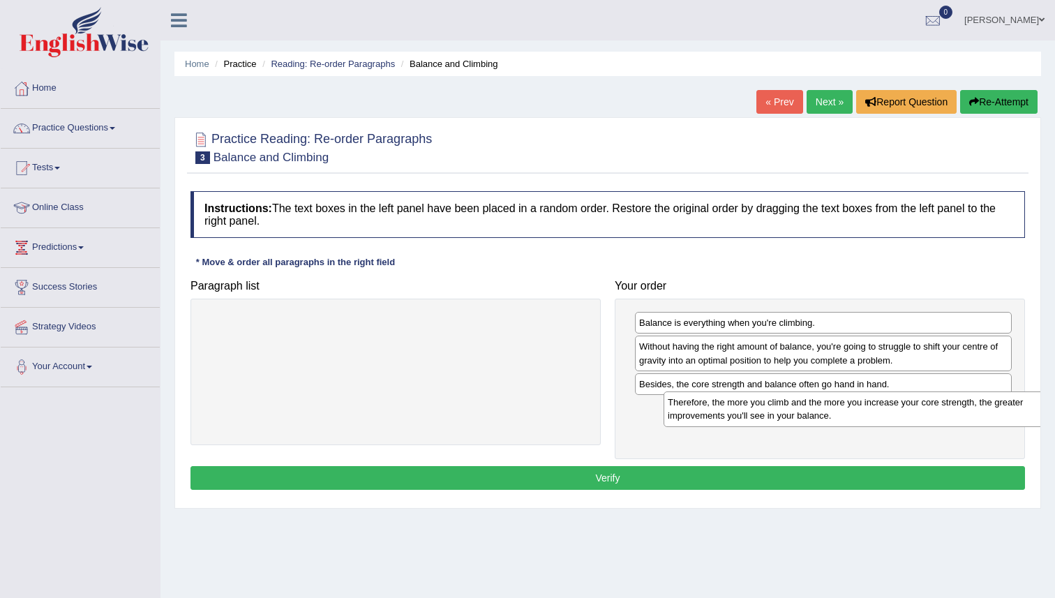
drag, startPoint x: 361, startPoint y: 336, endPoint x: 818, endPoint y: 414, distance: 464.3
click at [818, 414] on div "Therefore, the more you climb and the more you increase your core strength, the…" at bounding box center [855, 408] width 384 height 35
click at [673, 484] on button "Verify" at bounding box center [607, 478] width 834 height 24
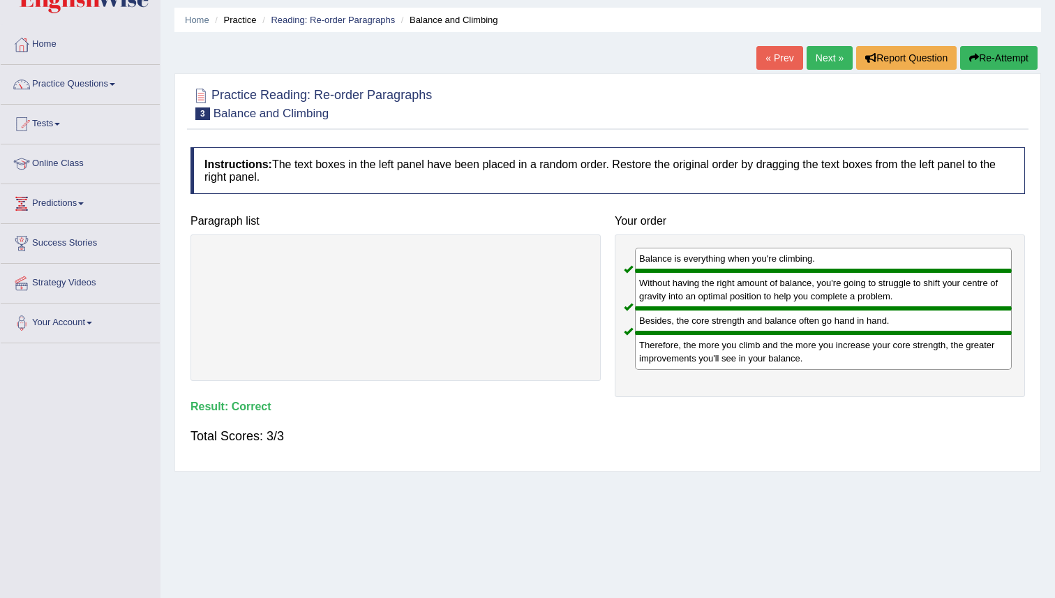
scroll to position [43, 0]
click at [817, 53] on link "Next »" at bounding box center [829, 59] width 46 height 24
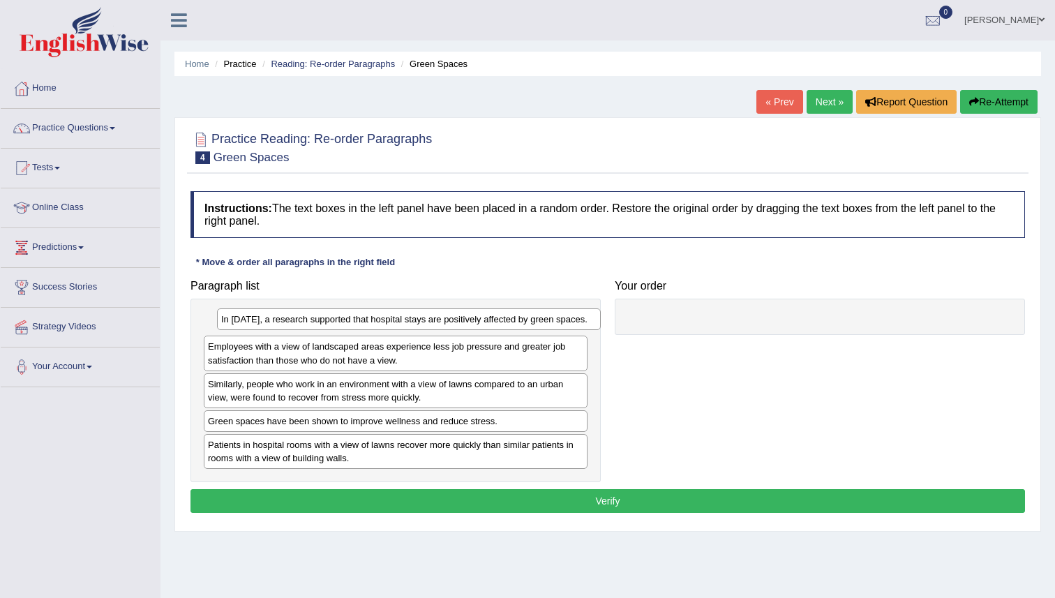
drag, startPoint x: 400, startPoint y: 322, endPoint x: 412, endPoint y: 318, distance: 12.6
click at [412, 318] on div "In [DATE], a research supported that hospital stays are positively affected by …" at bounding box center [409, 319] width 384 height 22
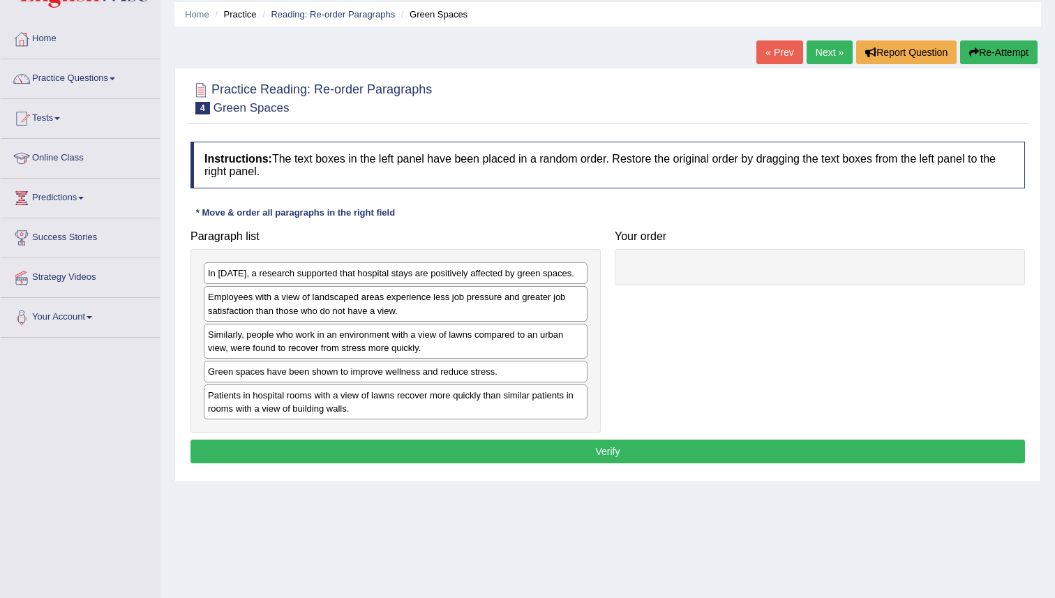
scroll to position [60, 0]
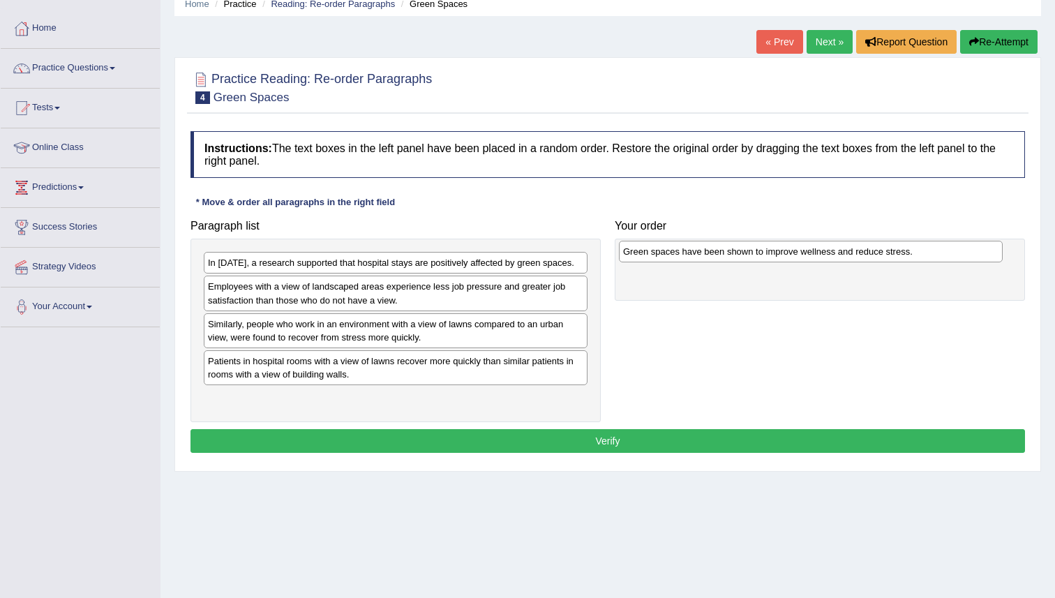
drag, startPoint x: 496, startPoint y: 361, endPoint x: 911, endPoint y: 251, distance: 429.2
click at [911, 251] on div "Green spaces have been shown to improve wellness and reduce stress." at bounding box center [811, 252] width 384 height 22
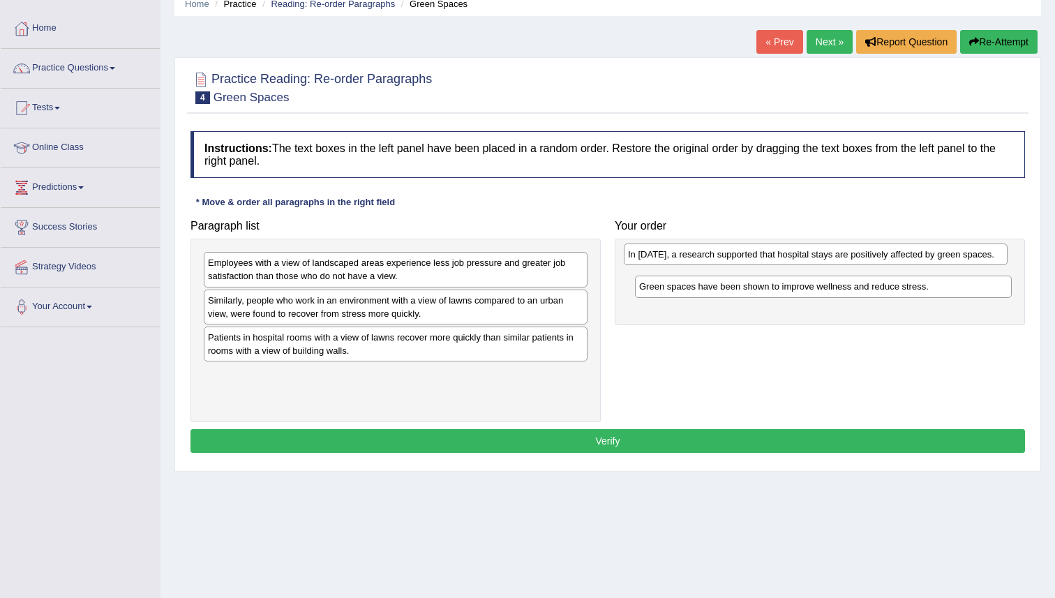
drag, startPoint x: 313, startPoint y: 270, endPoint x: 732, endPoint y: 262, distance: 419.3
click at [732, 262] on div "In [DATE], a research supported that hospital stays are positively affected by …" at bounding box center [816, 254] width 384 height 22
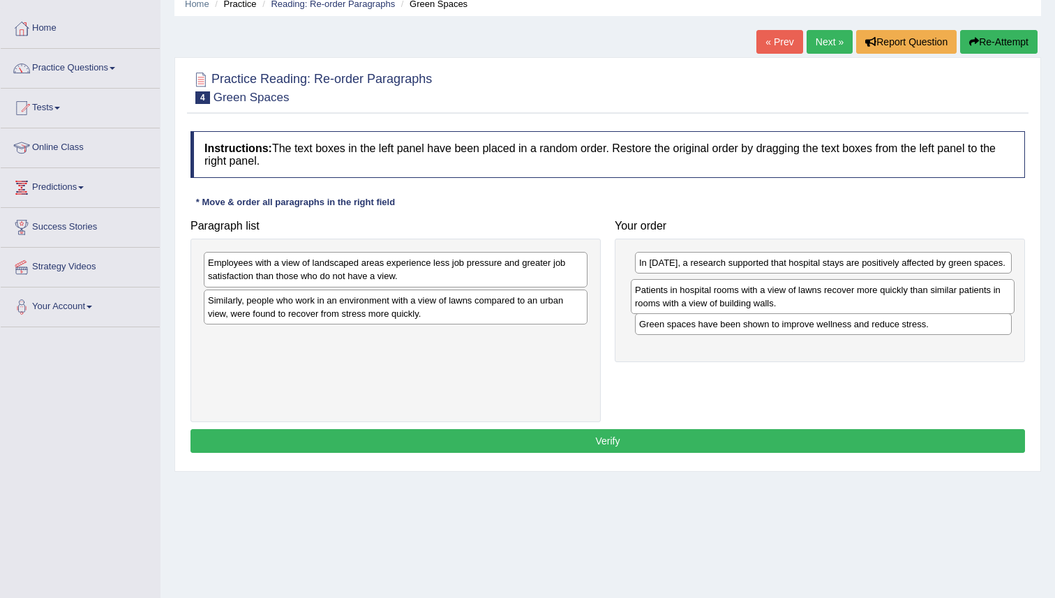
drag, startPoint x: 222, startPoint y: 340, endPoint x: 649, endPoint y: 292, distance: 429.6
click at [649, 292] on div "Patients in hospital rooms with a view of lawns recover more quickly than simil…" at bounding box center [823, 296] width 384 height 35
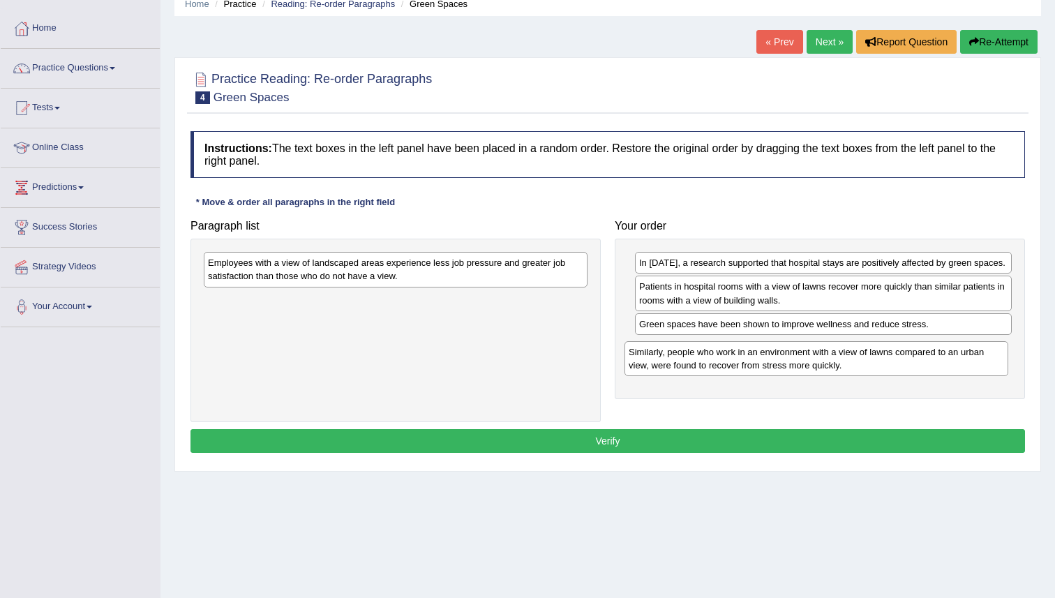
drag, startPoint x: 285, startPoint y: 316, endPoint x: 703, endPoint y: 369, distance: 421.2
click at [705, 368] on div "Similarly, people who work in an environment with a view of lawns compared to a…" at bounding box center [816, 358] width 384 height 35
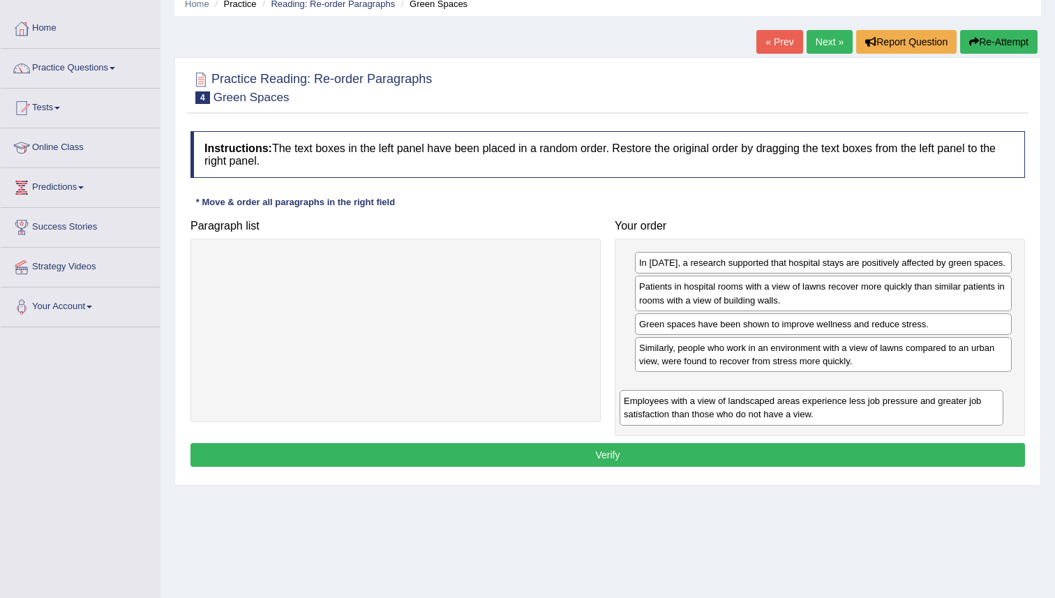
drag, startPoint x: 370, startPoint y: 285, endPoint x: 786, endPoint y: 424, distance: 438.3
click at [786, 423] on div "Employees with a view of landscaped areas experience less job pressure and grea…" at bounding box center [811, 407] width 384 height 35
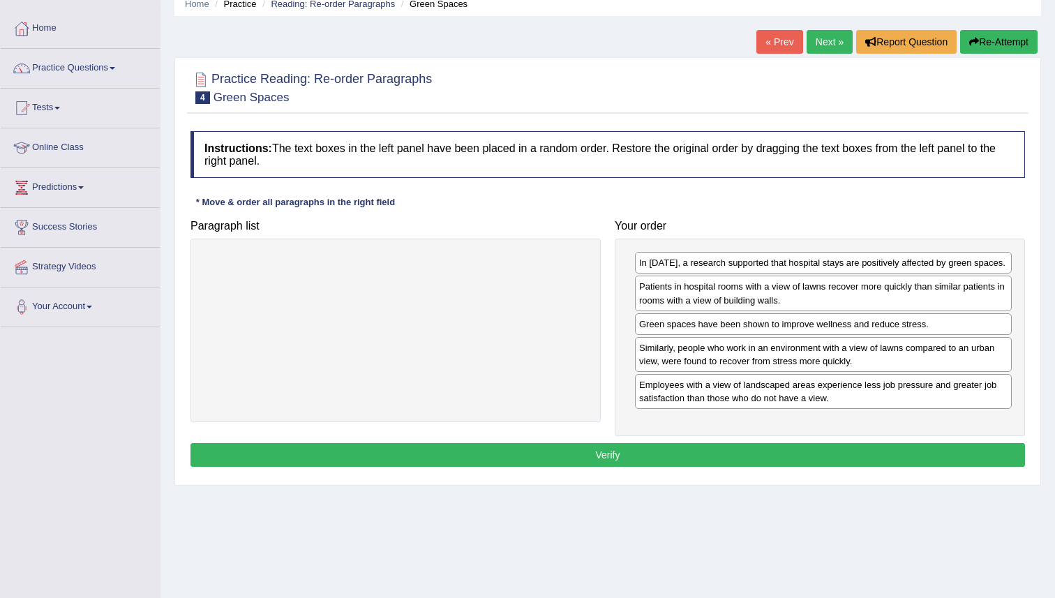
click at [573, 463] on button "Verify" at bounding box center [607, 455] width 834 height 24
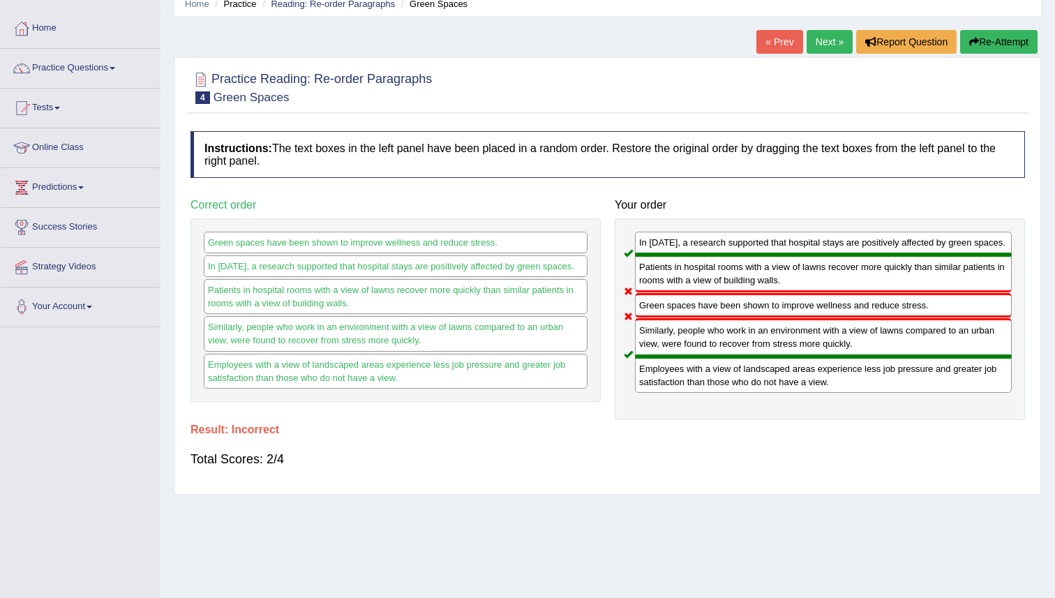
click at [1007, 38] on button "Re-Attempt" at bounding box center [998, 42] width 77 height 24
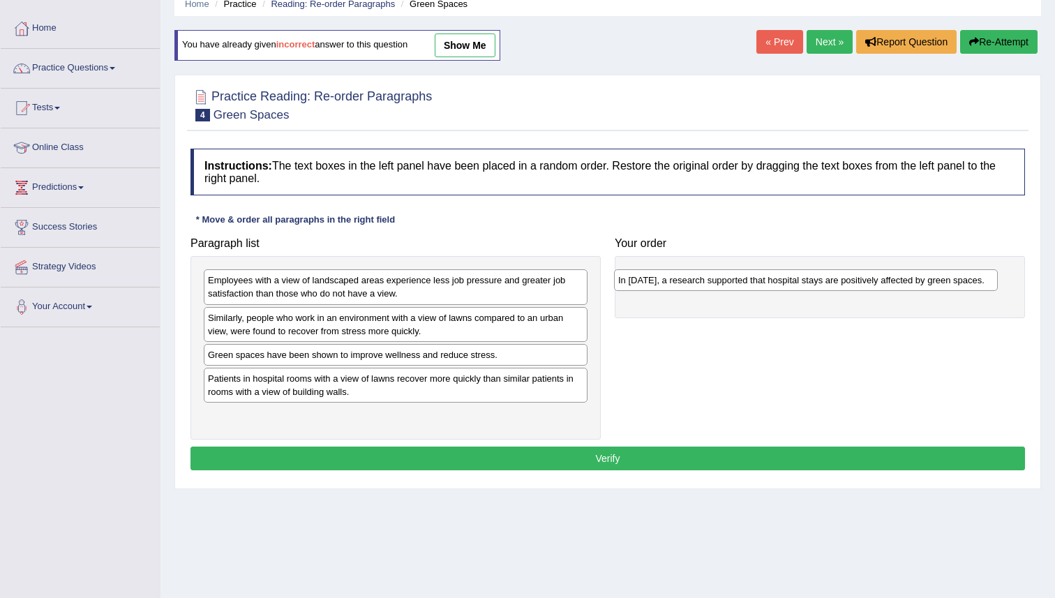
drag, startPoint x: 305, startPoint y: 284, endPoint x: 704, endPoint y: 287, distance: 399.7
click at [706, 287] on div "In [DATE], a research supported that hospital stays are positively affected by …" at bounding box center [806, 280] width 384 height 22
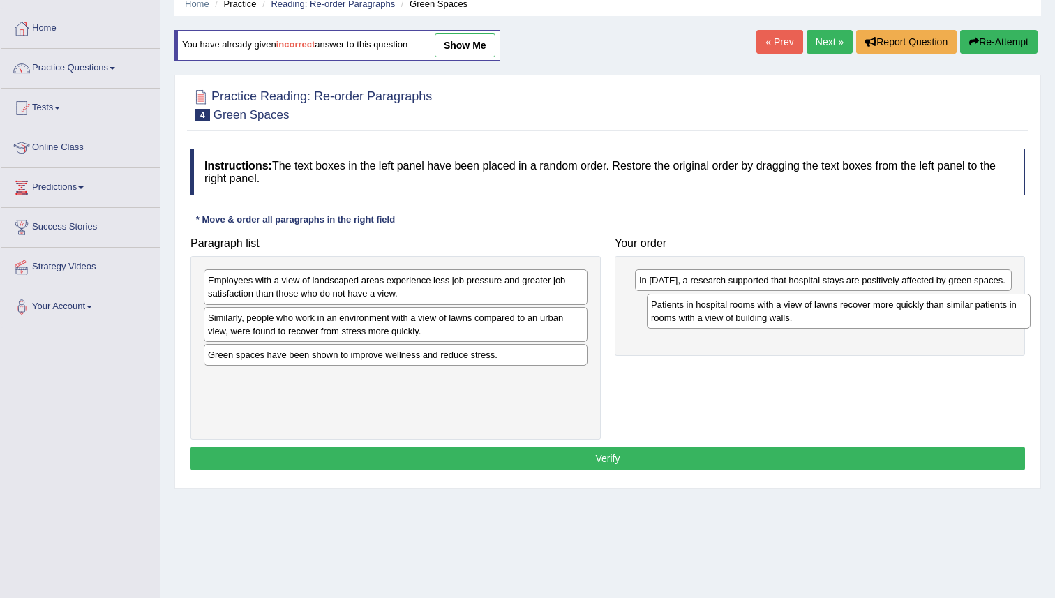
drag, startPoint x: 282, startPoint y: 382, endPoint x: 723, endPoint y: 309, distance: 447.6
click at [723, 309] on div "Patients in hospital rooms with a view of lawns recover more quickly than simil…" at bounding box center [839, 311] width 384 height 35
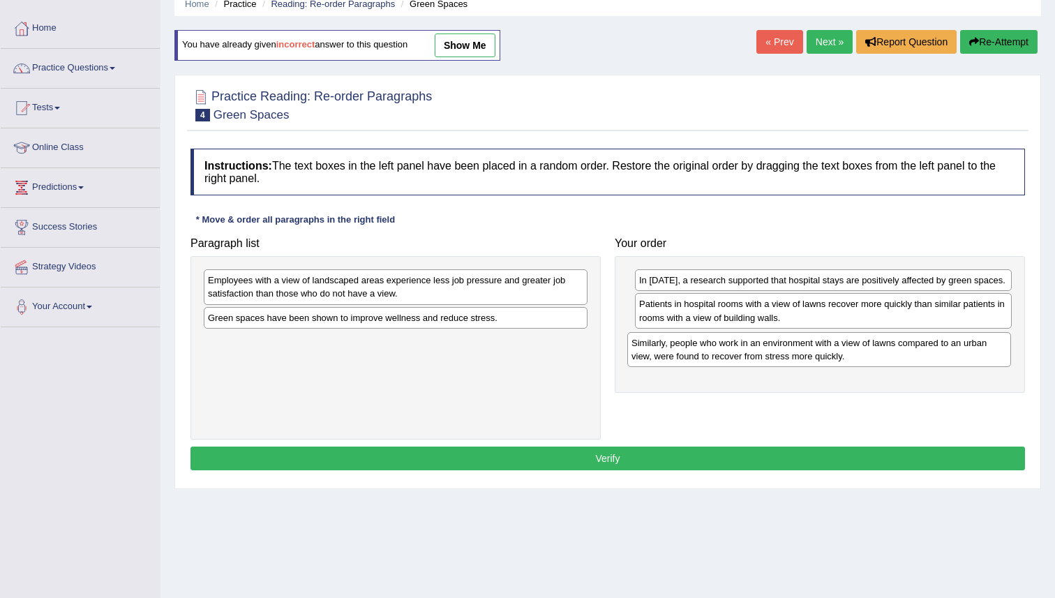
drag, startPoint x: 407, startPoint y: 327, endPoint x: 819, endPoint y: 352, distance: 413.0
click at [827, 354] on div "Similarly, people who work in an environment with a view of lawns compared to a…" at bounding box center [819, 349] width 384 height 35
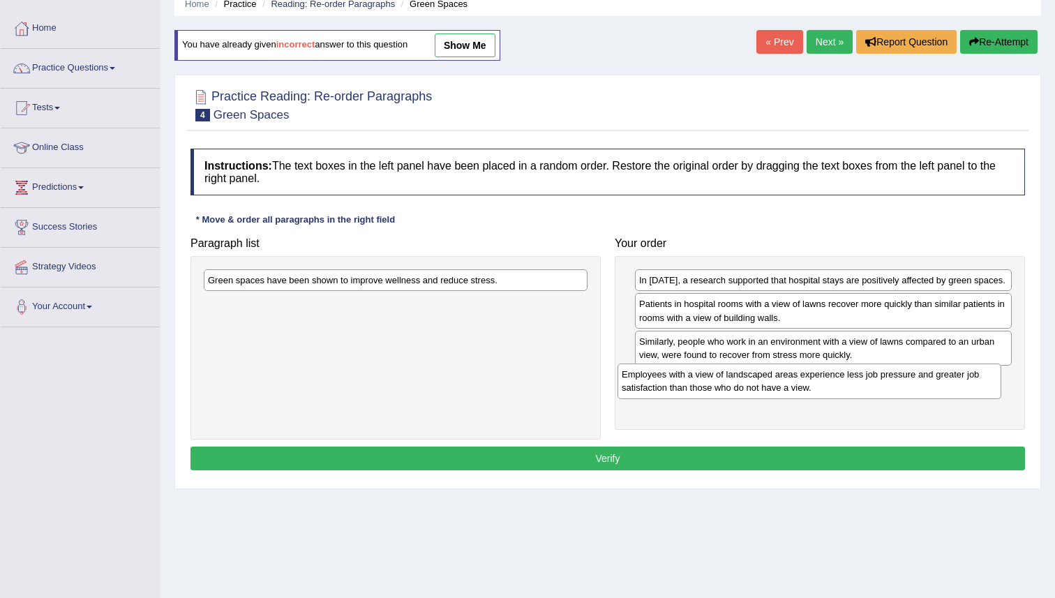
drag, startPoint x: 493, startPoint y: 285, endPoint x: 905, endPoint y: 377, distance: 421.9
click at [907, 379] on div "Employees with a view of landscaped areas experience less job pressure and grea…" at bounding box center [809, 380] width 384 height 35
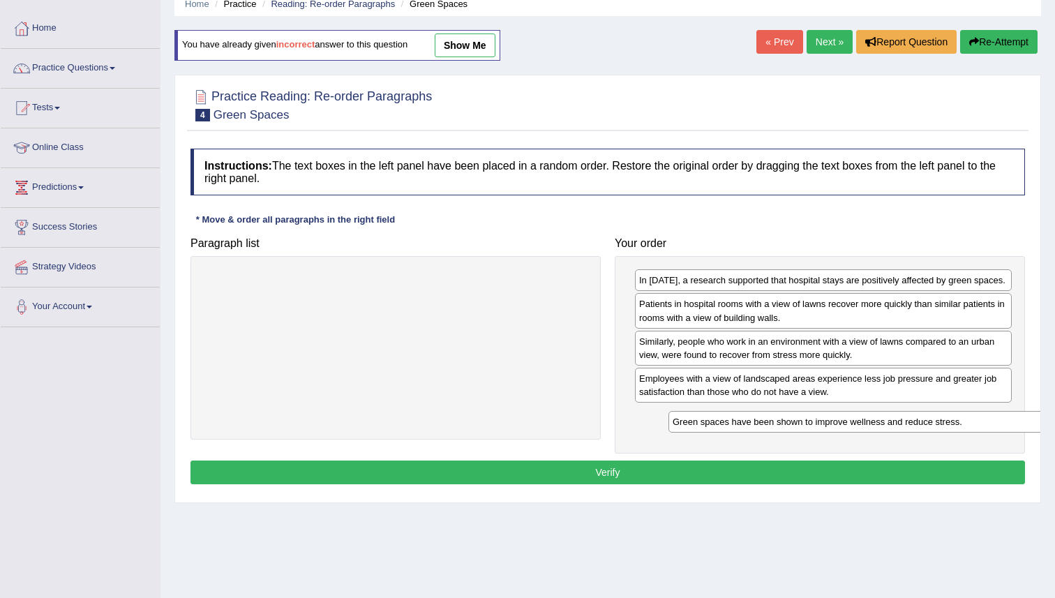
drag, startPoint x: 491, startPoint y: 276, endPoint x: 935, endPoint y: 420, distance: 466.3
click at [955, 417] on div "Green spaces have been shown to improve wellness and reduce stress." at bounding box center [860, 422] width 384 height 22
click at [599, 465] on button "Verify" at bounding box center [607, 472] width 834 height 24
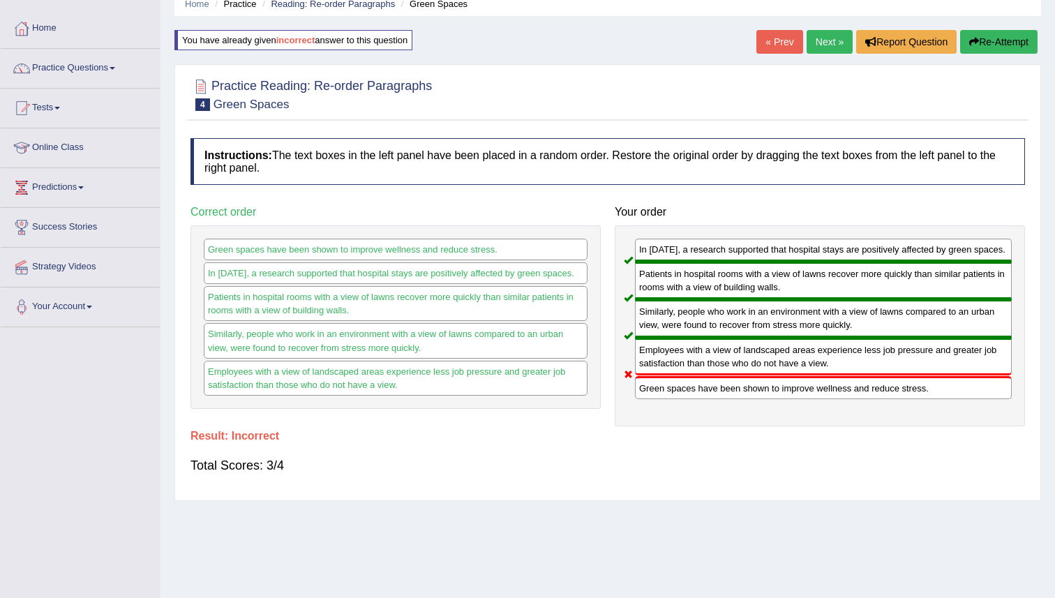
click at [981, 33] on button "Re-Attempt" at bounding box center [998, 42] width 77 height 24
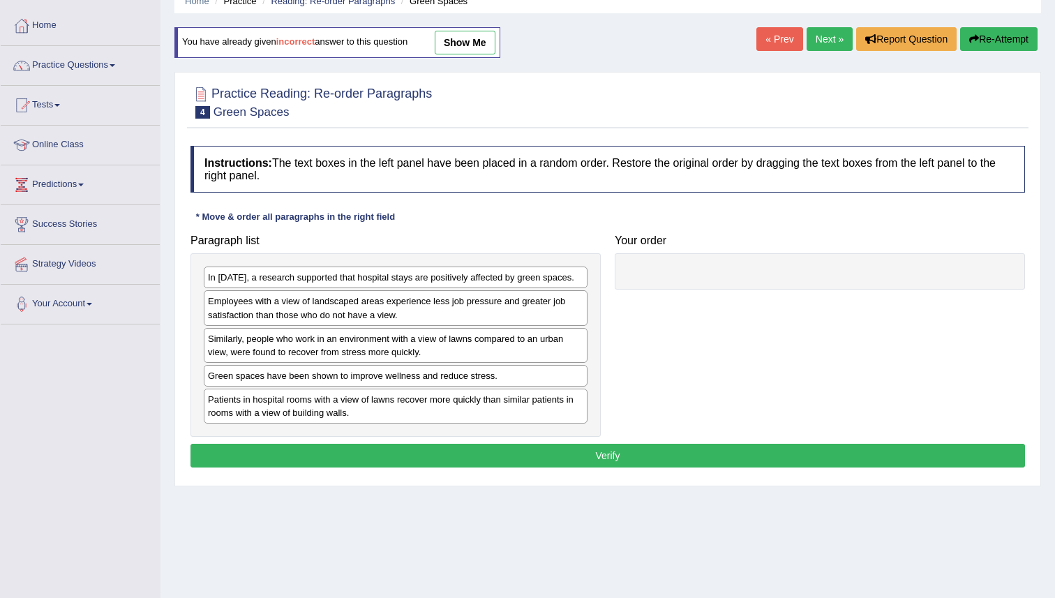
scroll to position [65, 0]
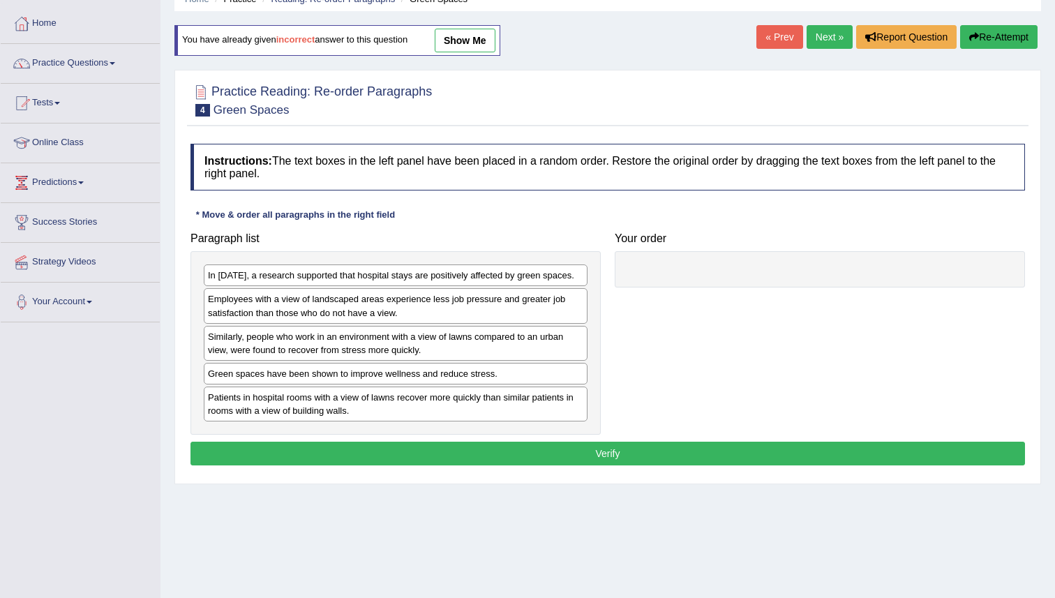
drag, startPoint x: 744, startPoint y: 597, endPoint x: 627, endPoint y: 575, distance: 119.3
click at [627, 575] on div "Home Practice Reading: Re-order Paragraphs Green Spaces You have already given …" at bounding box center [607, 284] width 894 height 698
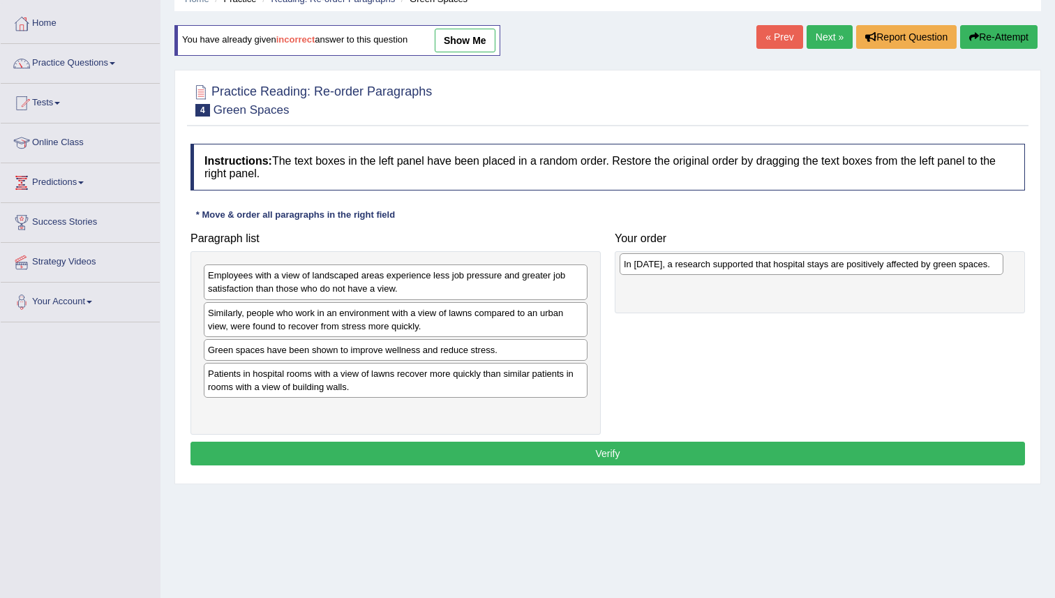
drag, startPoint x: 383, startPoint y: 282, endPoint x: 797, endPoint y: 270, distance: 414.5
click at [797, 270] on div "In [DATE], a research supported that hospital stays are positively affected by …" at bounding box center [811, 264] width 384 height 22
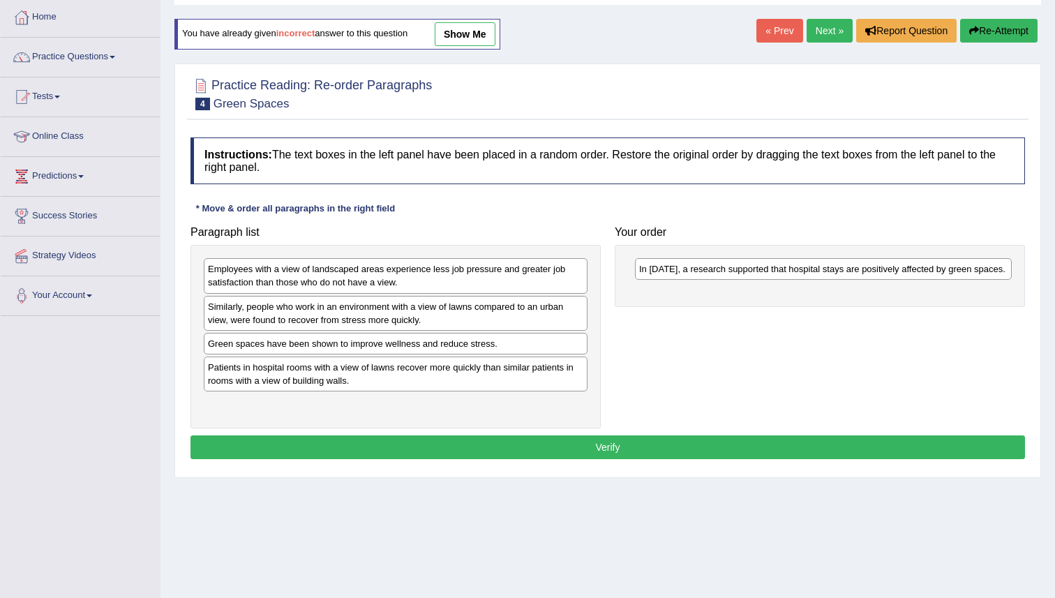
scroll to position [72, 0]
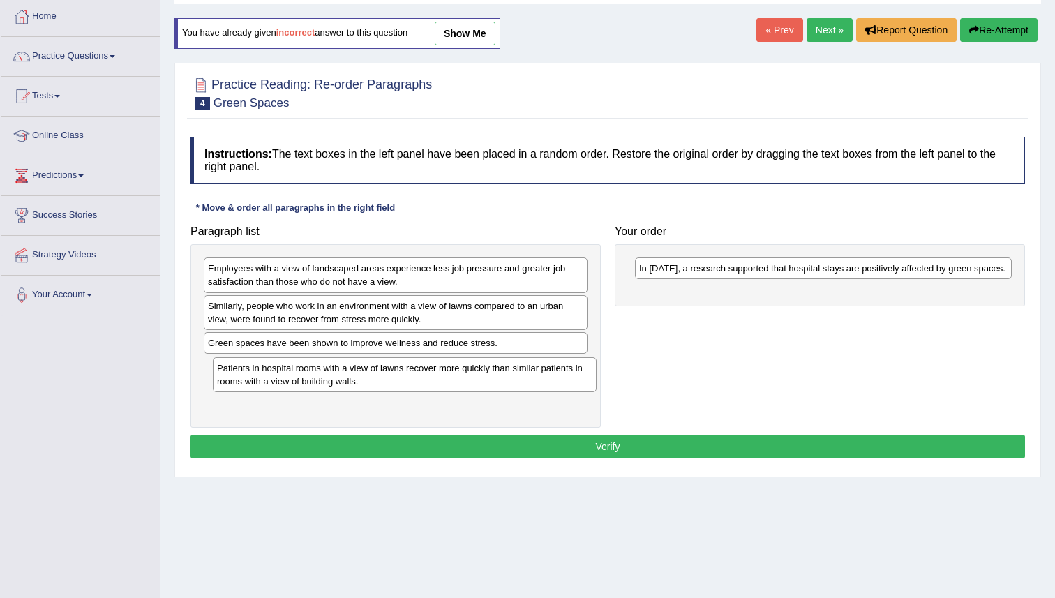
drag, startPoint x: 310, startPoint y: 382, endPoint x: 541, endPoint y: 377, distance: 231.6
click at [381, 382] on div "Patients in hospital rooms with a view of lawns recover more quickly than simil…" at bounding box center [405, 374] width 384 height 35
drag, startPoint x: 375, startPoint y: 370, endPoint x: 886, endPoint y: 312, distance: 513.8
click at [633, 358] on div "Patients in hospital rooms with a view of lawns recover more quickly than simil…" at bounding box center [441, 375] width 384 height 35
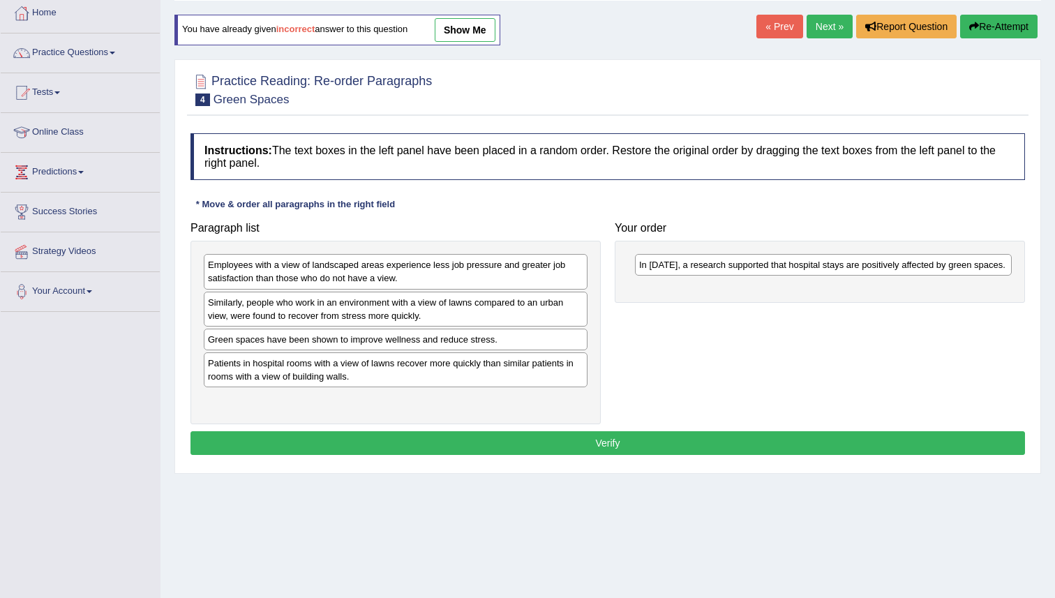
scroll to position [83, 0]
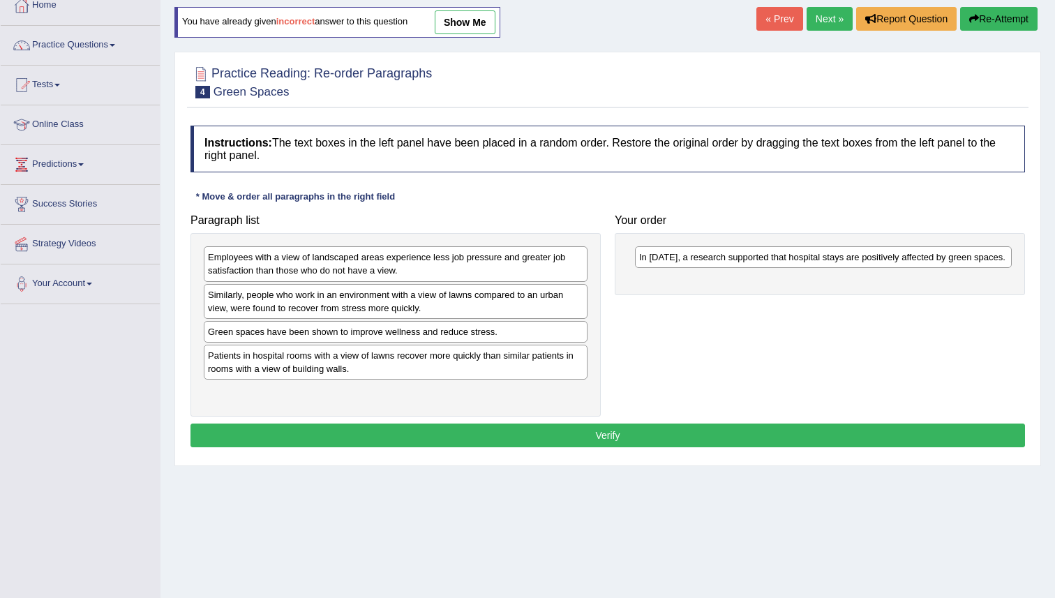
click at [397, 495] on div "Home Practice Reading: Re-order Paragraphs Green Spaces You have already given …" at bounding box center [607, 266] width 894 height 698
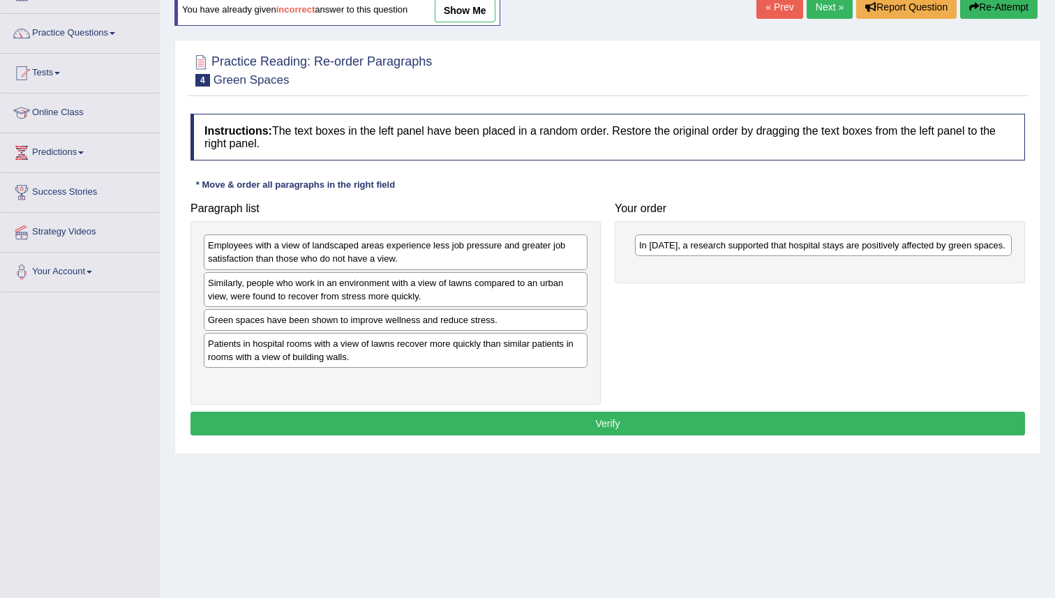
scroll to position [98, 0]
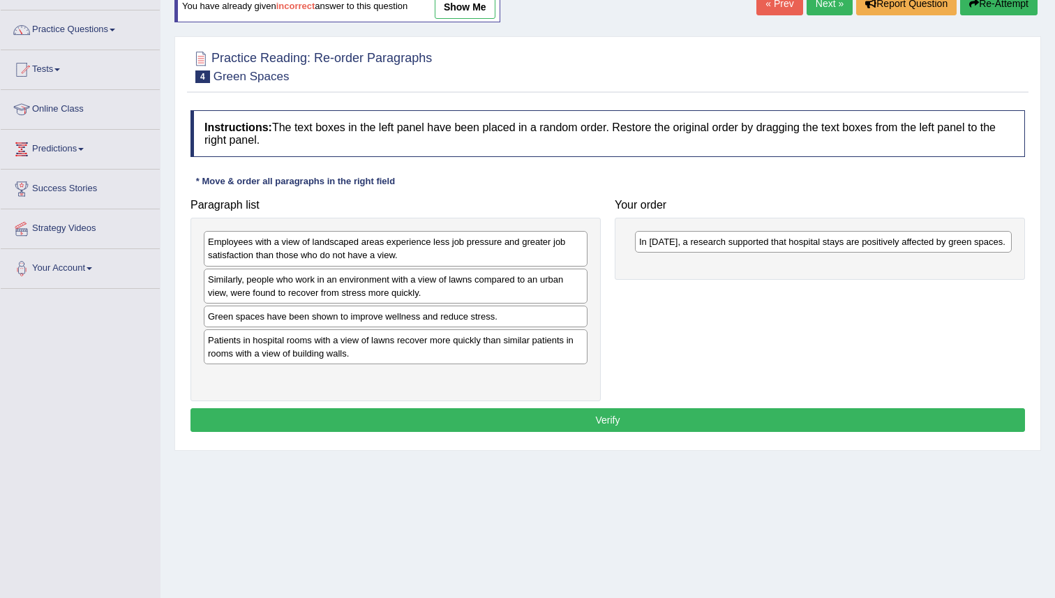
click at [107, 354] on div "Toggle navigation Home Practice Questions Speaking Practice Read Aloud Repeat S…" at bounding box center [527, 264] width 1055 height 725
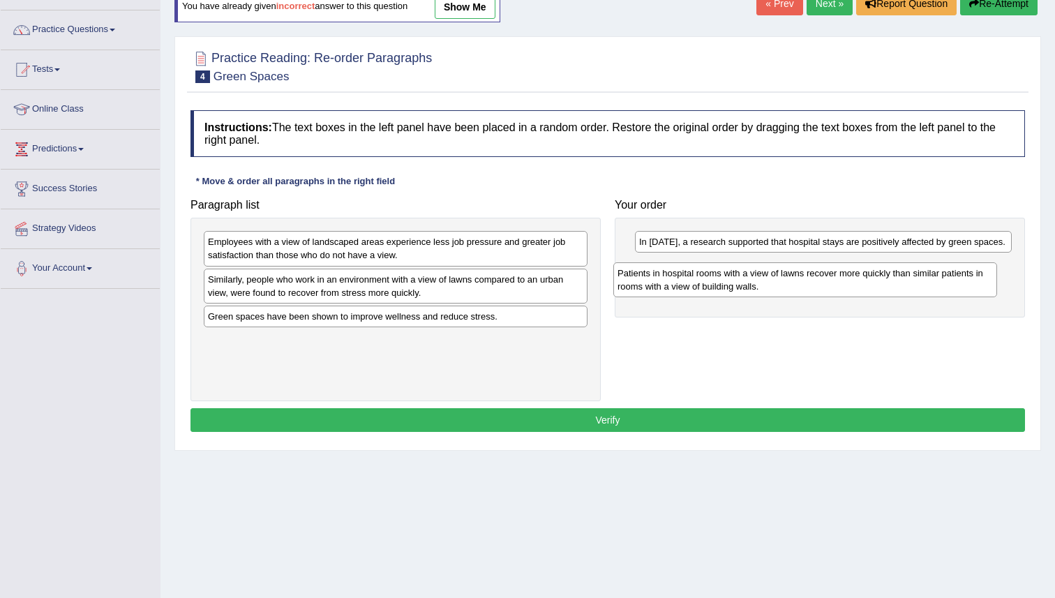
drag, startPoint x: 409, startPoint y: 340, endPoint x: 818, endPoint y: 273, distance: 415.0
click at [818, 273] on div "Patients in hospital rooms with a view of lawns recover more quickly than simil…" at bounding box center [805, 279] width 384 height 35
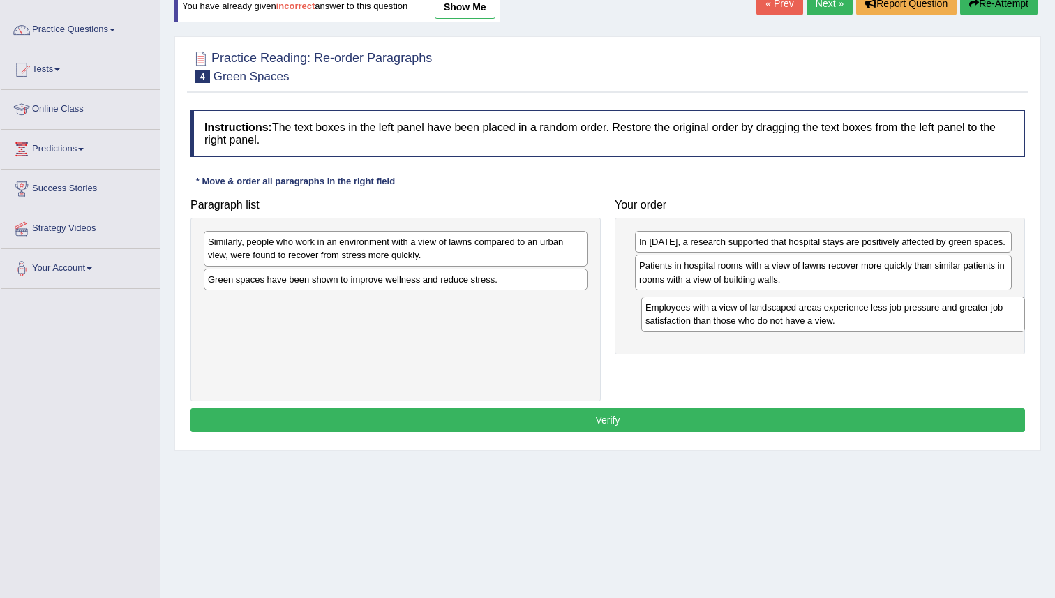
drag, startPoint x: 419, startPoint y: 247, endPoint x: 854, endPoint y: 312, distance: 440.1
click at [854, 312] on div "Employees with a view of landscaped areas experience less job pressure and grea…" at bounding box center [833, 313] width 384 height 35
click at [273, 253] on div "Similarly, people who work in an environment with a view of lawns compared to a…" at bounding box center [396, 248] width 384 height 35
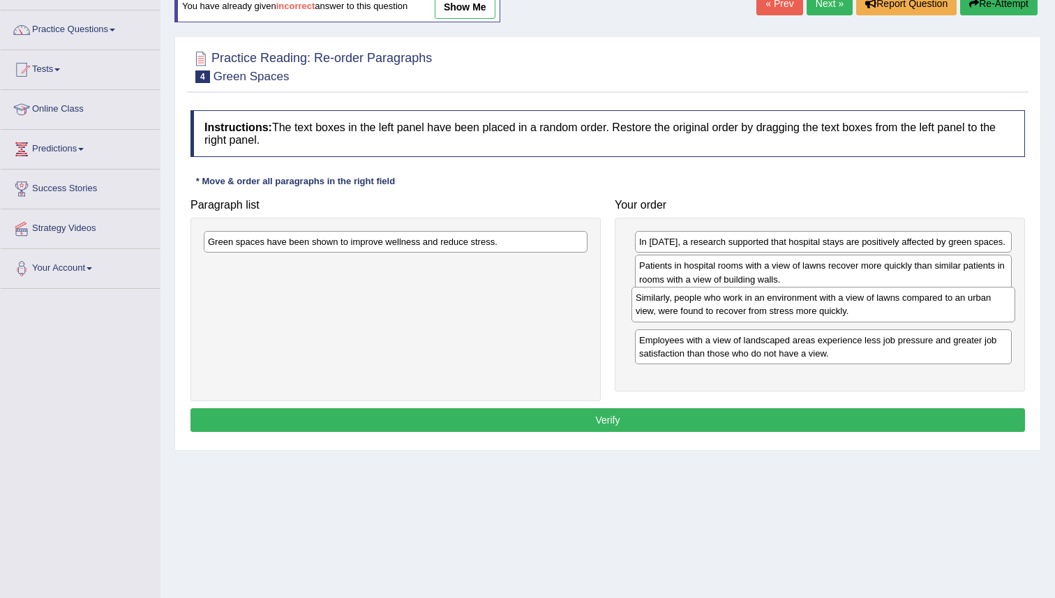
drag, startPoint x: 491, startPoint y: 252, endPoint x: 919, endPoint y: 308, distance: 431.2
click at [919, 308] on div "Similarly, people who work in an environment with a view of lawns compared to a…" at bounding box center [823, 304] width 384 height 35
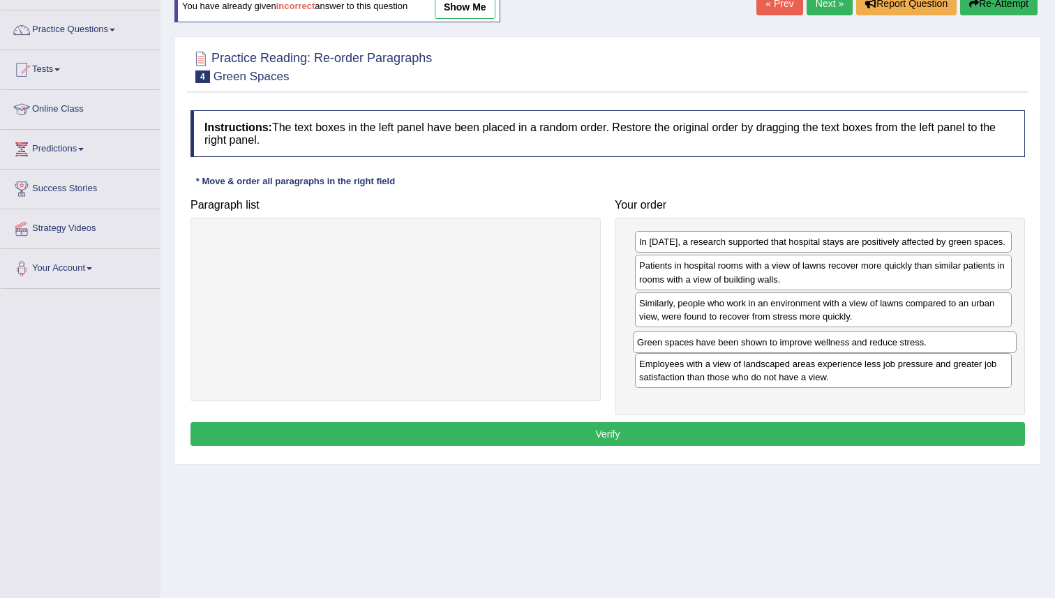
drag, startPoint x: 502, startPoint y: 241, endPoint x: 928, endPoint y: 341, distance: 438.4
click at [929, 341] on div "Green spaces have been shown to improve wellness and reduce stress." at bounding box center [825, 342] width 384 height 22
click at [646, 431] on button "Verify" at bounding box center [607, 434] width 834 height 24
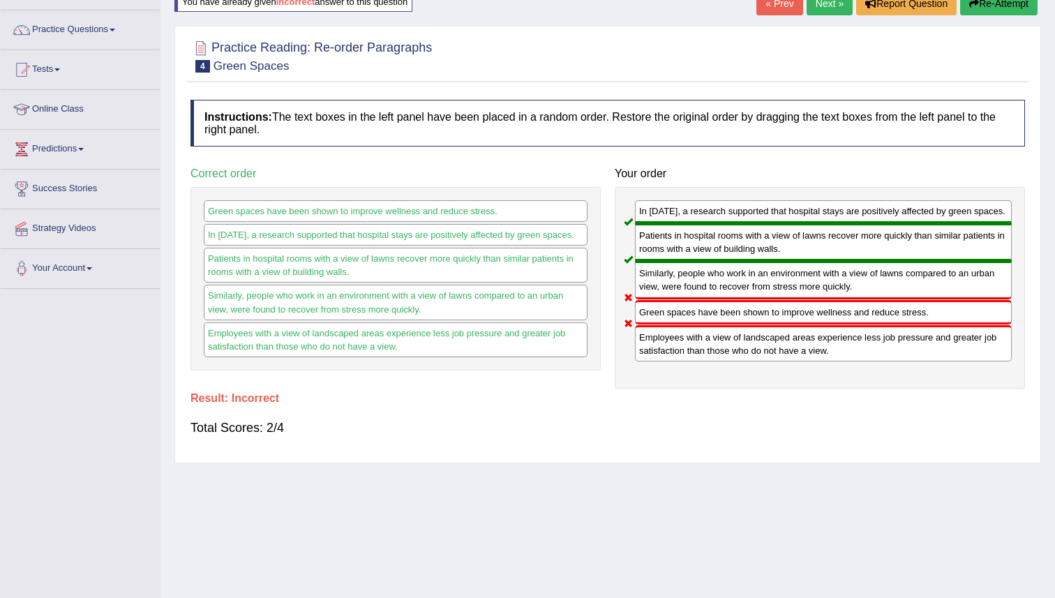
click at [1006, 6] on button "Re-Attempt" at bounding box center [998, 4] width 77 height 24
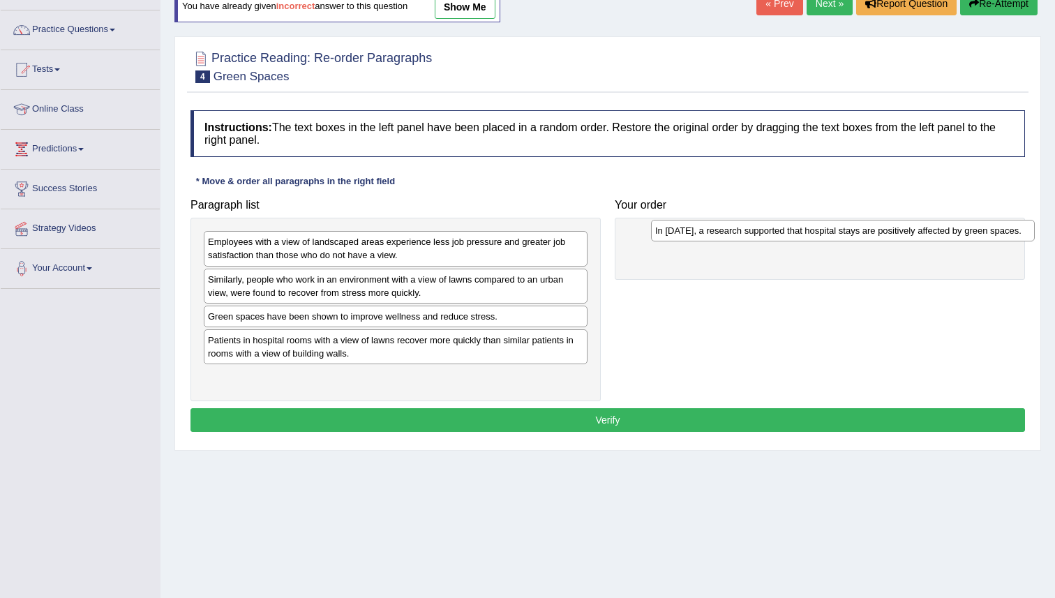
drag, startPoint x: 394, startPoint y: 244, endPoint x: 803, endPoint y: 234, distance: 408.9
click at [803, 234] on div "In [DATE], a research supported that hospital stays are positively affected by …" at bounding box center [843, 231] width 384 height 22
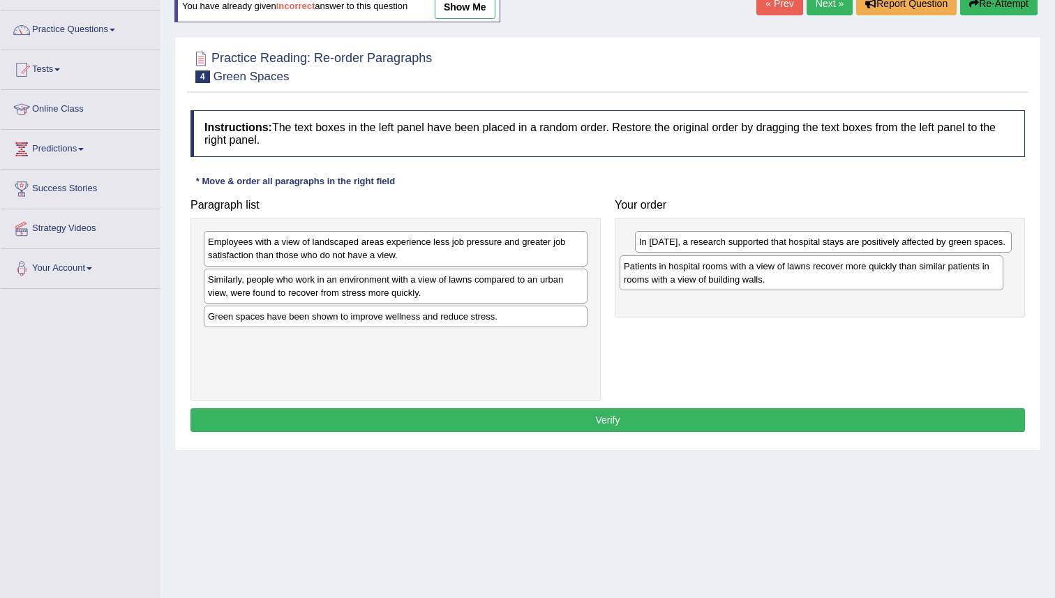
drag, startPoint x: 466, startPoint y: 340, endPoint x: 845, endPoint y: 267, distance: 385.8
click at [845, 267] on div "Patients in hospital rooms with a view of lawns recover more quickly than simil…" at bounding box center [811, 272] width 384 height 35
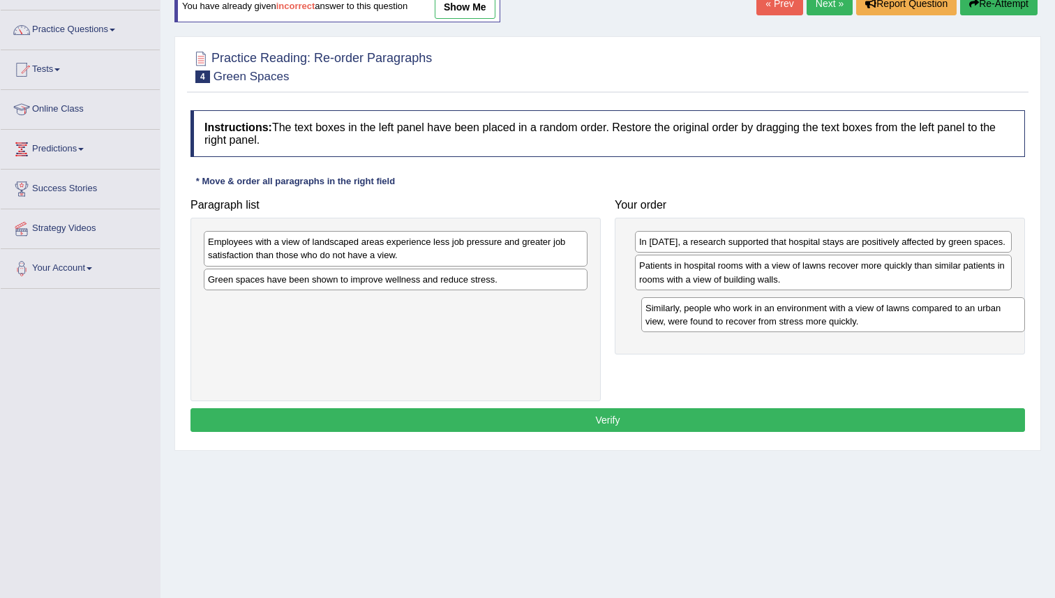
drag, startPoint x: 306, startPoint y: 287, endPoint x: 741, endPoint y: 315, distance: 436.9
click at [741, 315] on div "Similarly, people who work in an environment with a view of lawns compared to a…" at bounding box center [833, 314] width 384 height 35
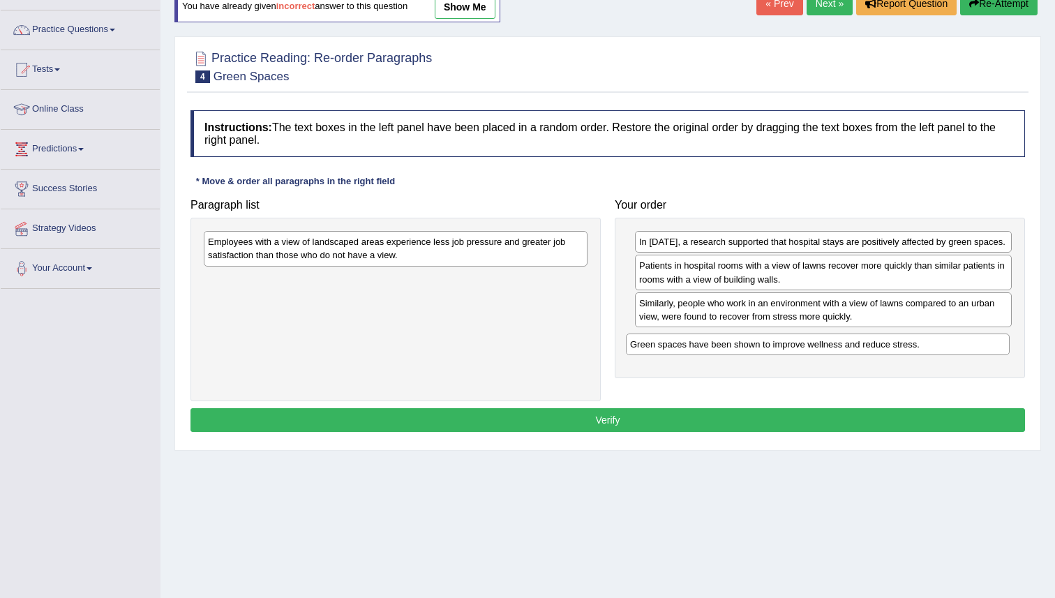
drag, startPoint x: 372, startPoint y: 278, endPoint x: 794, endPoint y: 342, distance: 426.8
click at [794, 342] on div "Green spaces have been shown to improve wellness and reduce stress." at bounding box center [818, 344] width 384 height 22
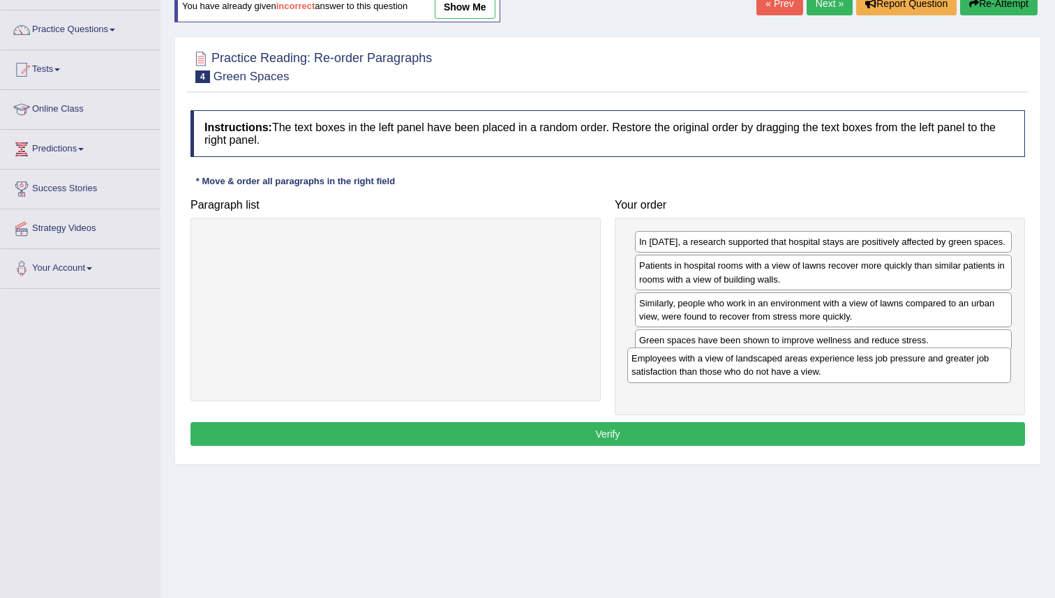
drag, startPoint x: 384, startPoint y: 252, endPoint x: 806, endPoint y: 368, distance: 438.4
click at [806, 368] on div "Employees with a view of landscaped areas experience less job pressure and grea…" at bounding box center [819, 364] width 384 height 35
click at [697, 432] on button "Verify" at bounding box center [607, 434] width 834 height 24
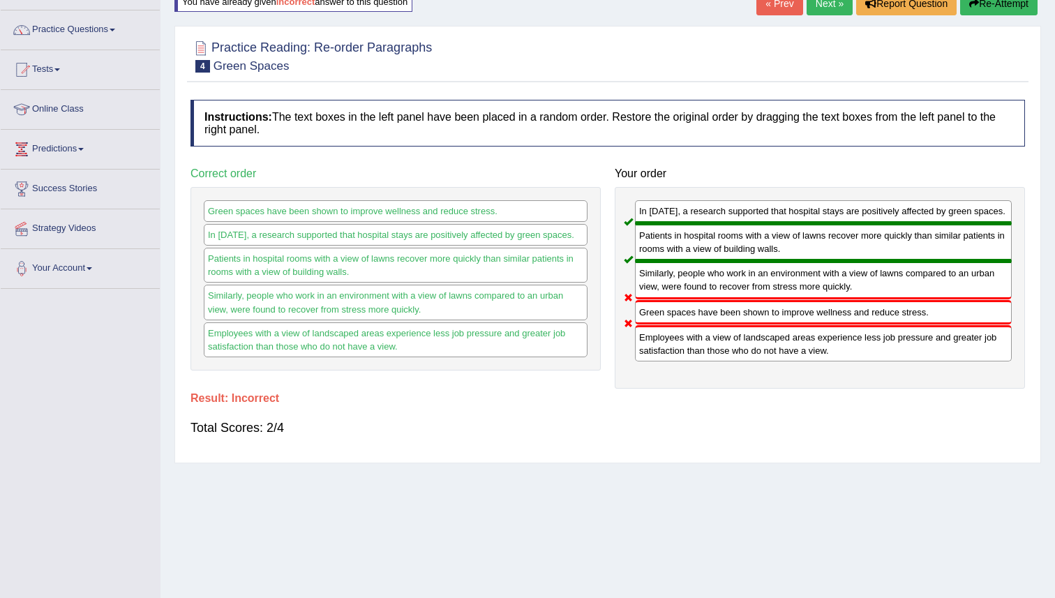
click at [960, 3] on button "Re-Attempt" at bounding box center [998, 4] width 77 height 24
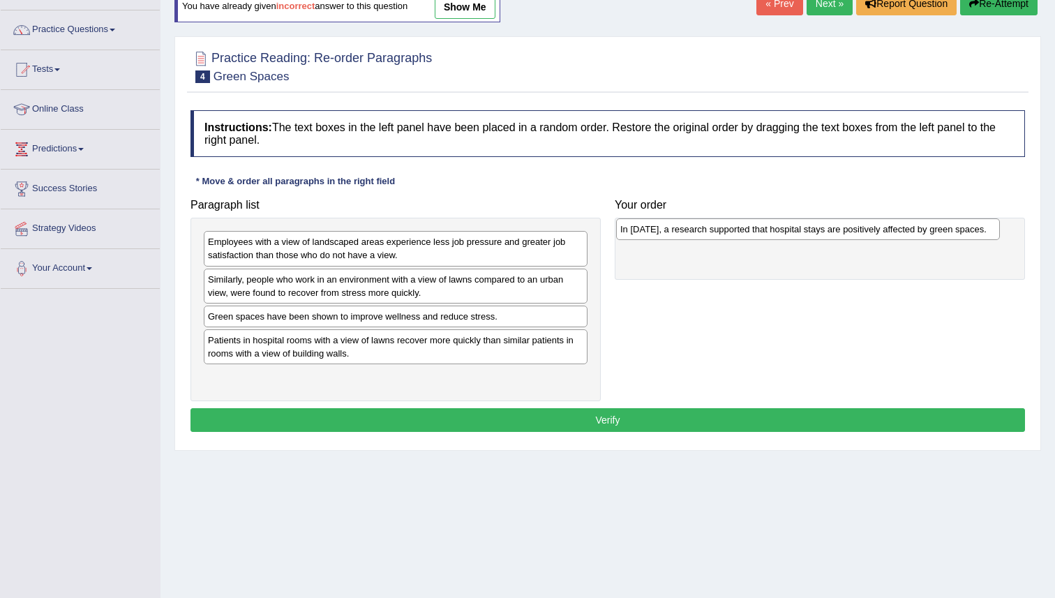
drag, startPoint x: 401, startPoint y: 248, endPoint x: 803, endPoint y: 236, distance: 401.9
click at [803, 235] on div "In [DATE], a research supported that hospital stays are positively affected by …" at bounding box center [808, 229] width 384 height 22
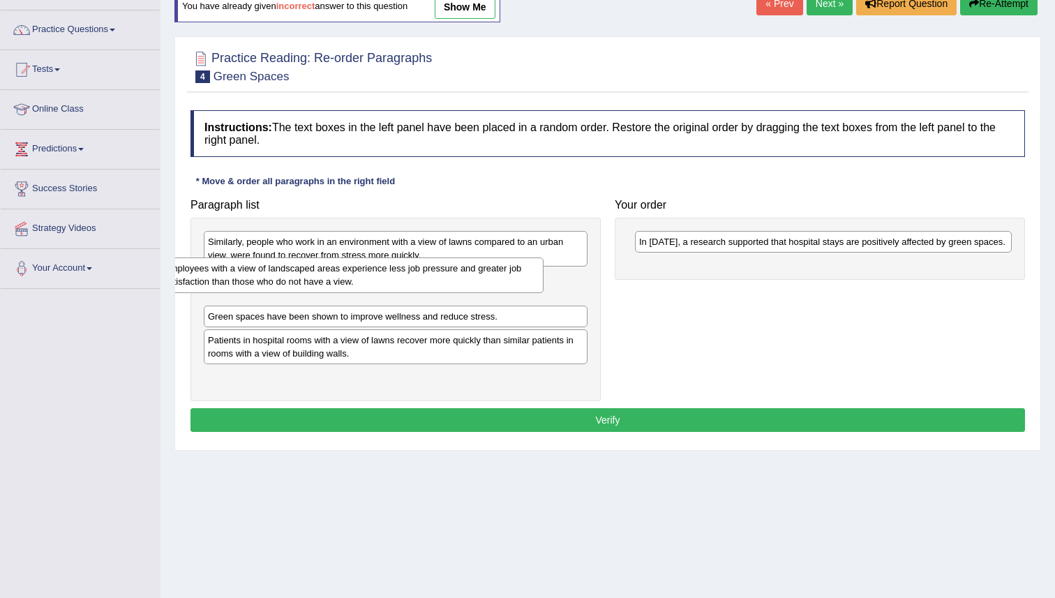
drag, startPoint x: 482, startPoint y: 251, endPoint x: 439, endPoint y: 278, distance: 50.7
click at [438, 278] on div "Employees with a view of landscaped areas experience less job pressure and grea…" at bounding box center [352, 274] width 384 height 35
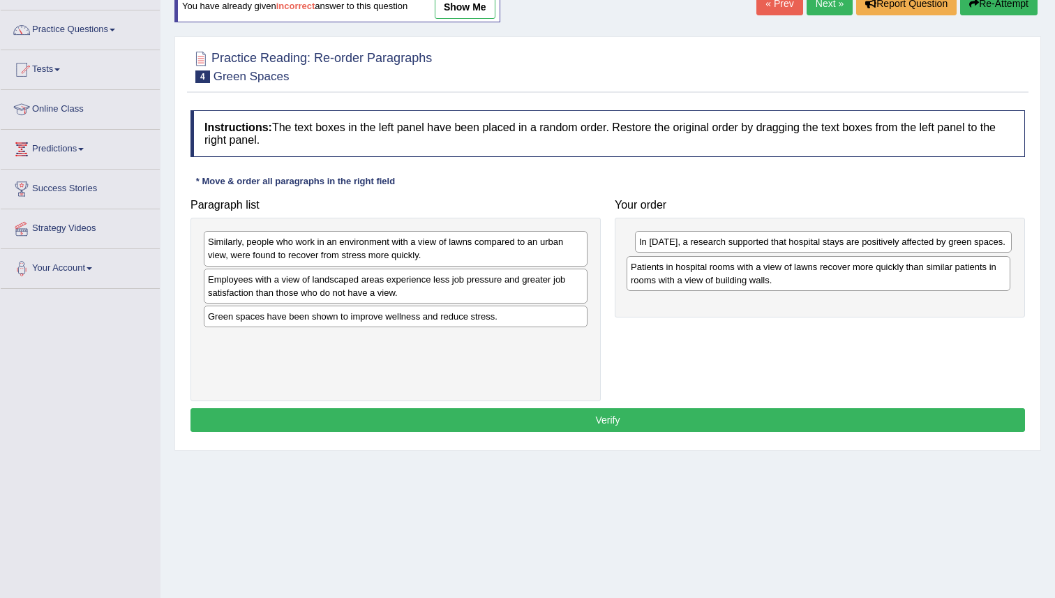
drag, startPoint x: 431, startPoint y: 349, endPoint x: 850, endPoint y: 277, distance: 425.3
click at [851, 277] on div "Patients in hospital rooms with a view of lawns recover more quickly than simil…" at bounding box center [818, 273] width 384 height 35
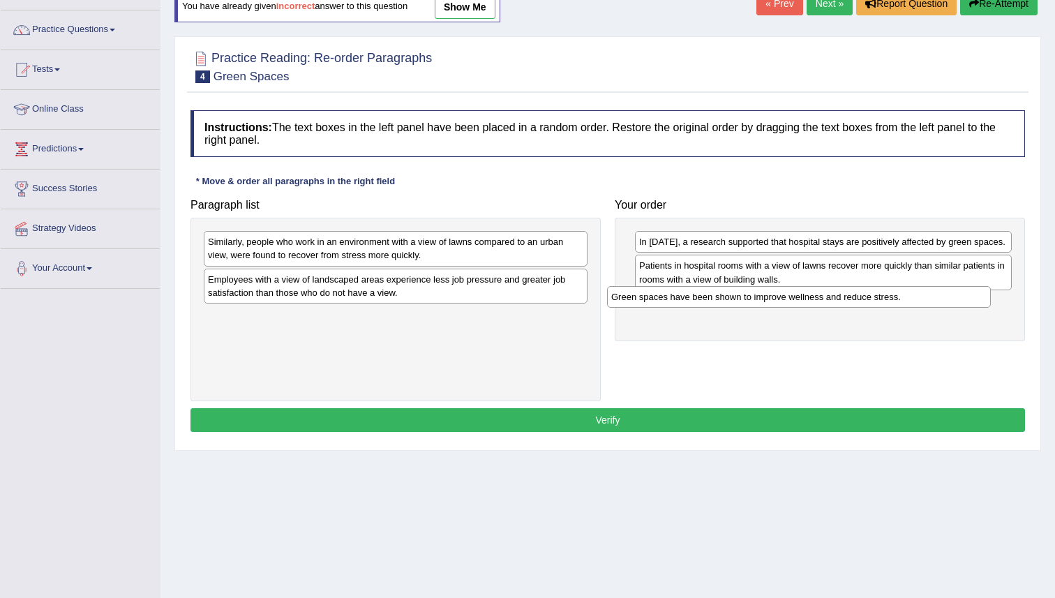
drag, startPoint x: 384, startPoint y: 319, endPoint x: 762, endPoint y: 297, distance: 378.7
click at [762, 297] on div "Green spaces have been shown to improve wellness and reduce stress." at bounding box center [799, 297] width 384 height 22
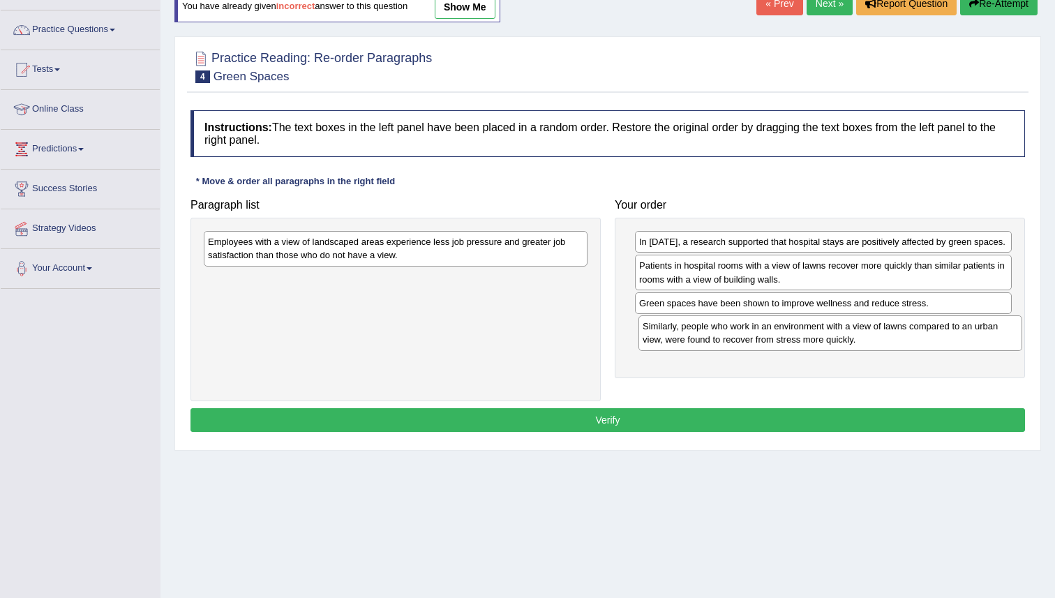
drag, startPoint x: 857, startPoint y: 344, endPoint x: 790, endPoint y: 343, distance: 66.3
click at [790, 344] on div "Similarly, people who work in an environment with a view of lawns compared to a…" at bounding box center [830, 332] width 384 height 35
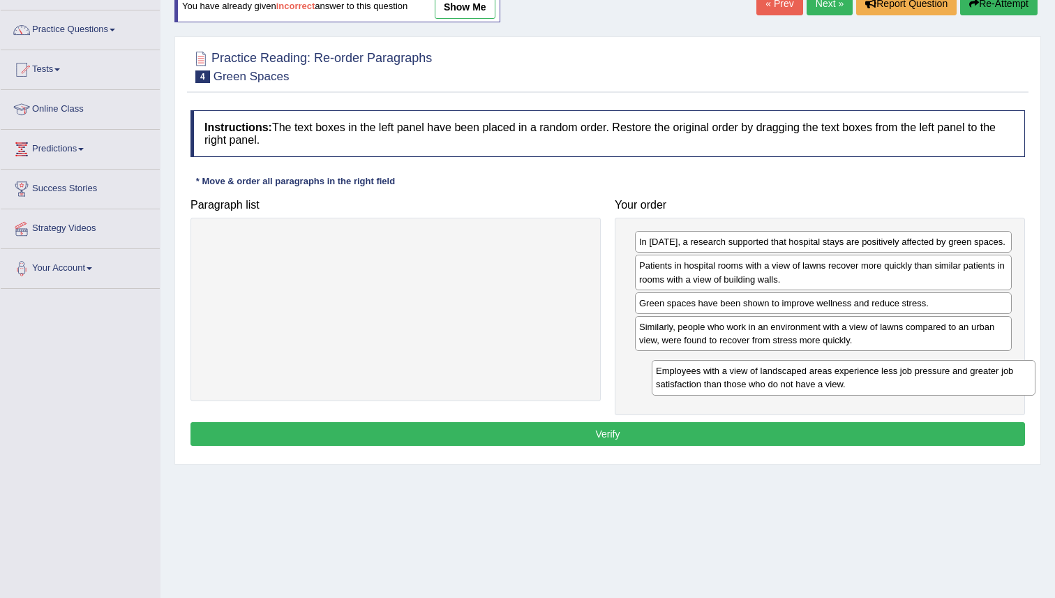
drag, startPoint x: 464, startPoint y: 254, endPoint x: 911, endPoint y: 383, distance: 465.4
click at [911, 383] on div "Employees with a view of landscaped areas experience less job pressure and grea…" at bounding box center [843, 377] width 384 height 35
click at [836, 429] on button "Verify" at bounding box center [607, 434] width 834 height 24
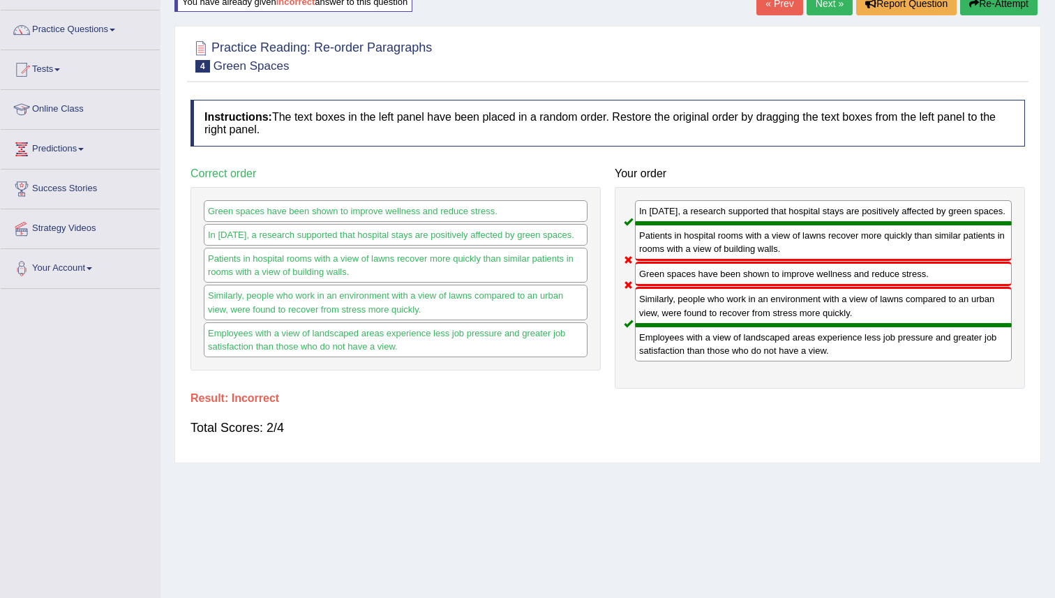
click at [1003, 7] on button "Re-Attempt" at bounding box center [998, 4] width 77 height 24
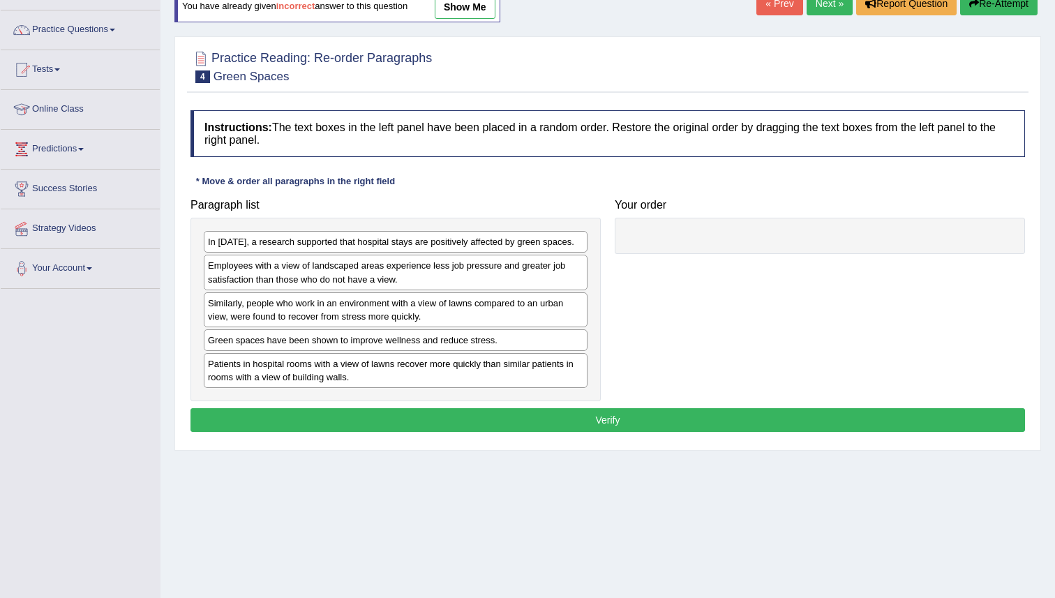
click at [459, 248] on div "In [DATE], a research supported that hospital stays are positively affected by …" at bounding box center [396, 242] width 384 height 22
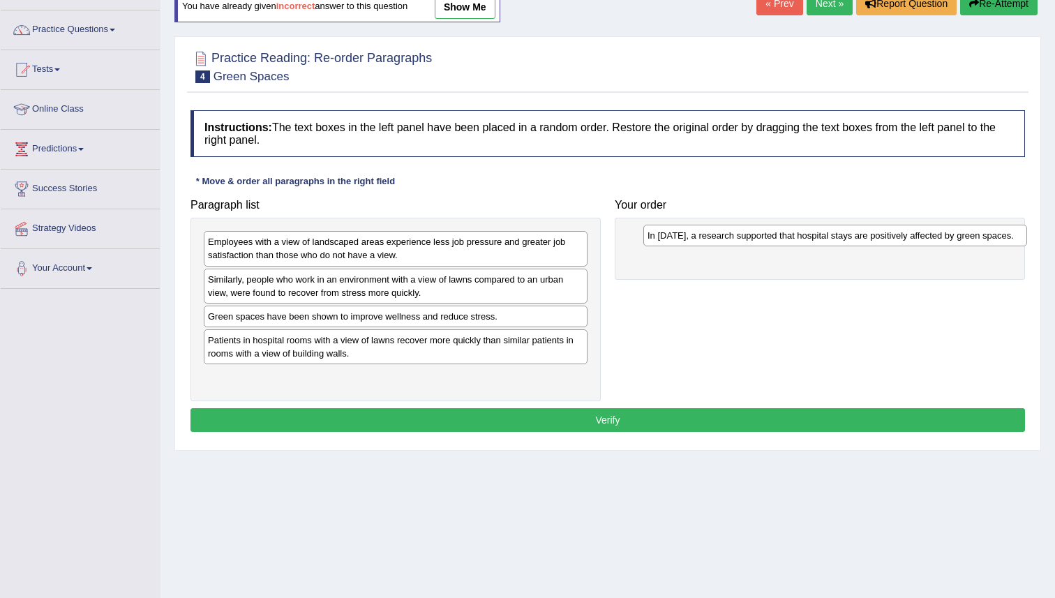
drag, startPoint x: 592, startPoint y: 242, endPoint x: 949, endPoint y: 236, distance: 356.5
click at [949, 236] on div "In [DATE], a research supported that hospital stays are positively affected by …" at bounding box center [835, 236] width 384 height 22
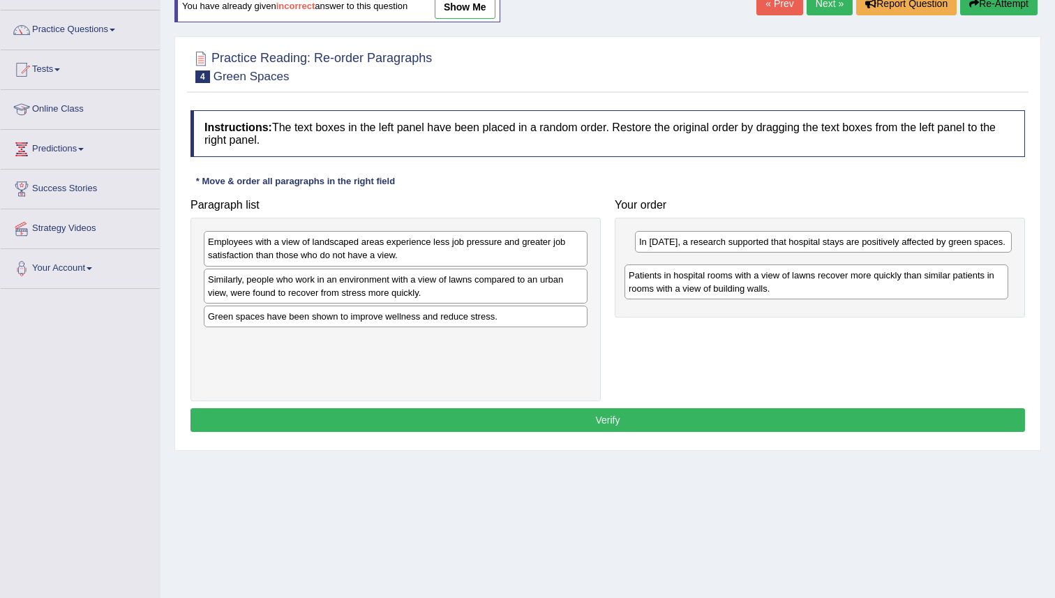
drag, startPoint x: 511, startPoint y: 354, endPoint x: 924, endPoint y: 289, distance: 417.9
click at [931, 289] on div "Patients in hospital rooms with a view of lawns recover more quickly than simil…" at bounding box center [816, 281] width 384 height 35
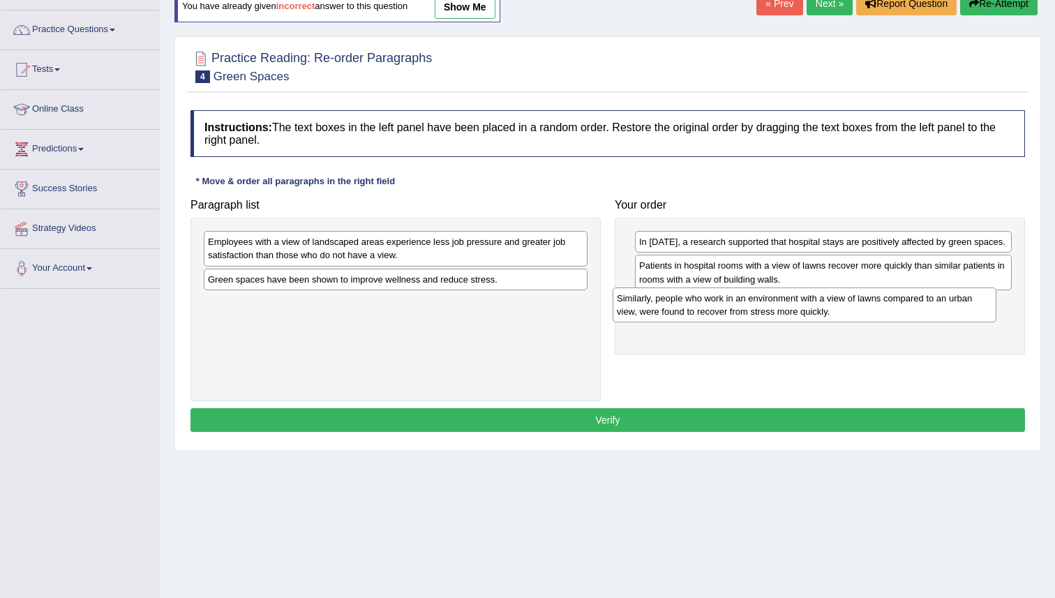
drag, startPoint x: 446, startPoint y: 301, endPoint x: 854, endPoint y: 319, distance: 408.4
click at [855, 319] on div "Similarly, people who work in an environment with a view of lawns compared to a…" at bounding box center [804, 304] width 384 height 35
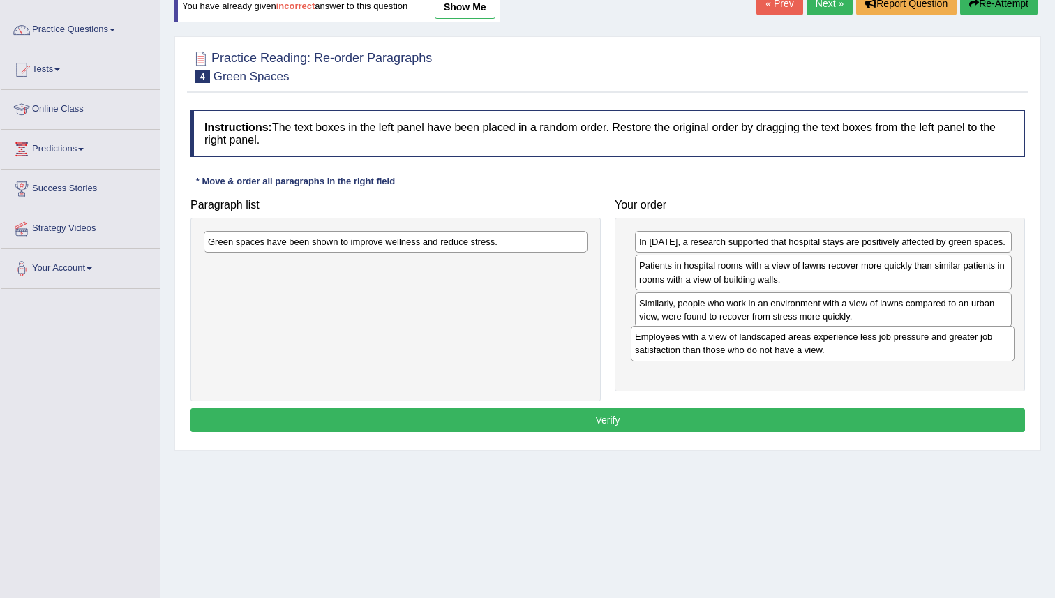
drag, startPoint x: 366, startPoint y: 251, endPoint x: 791, endPoint y: 344, distance: 434.8
click at [792, 344] on div "Employees with a view of landscaped areas experience less job pressure and grea…" at bounding box center [823, 343] width 384 height 35
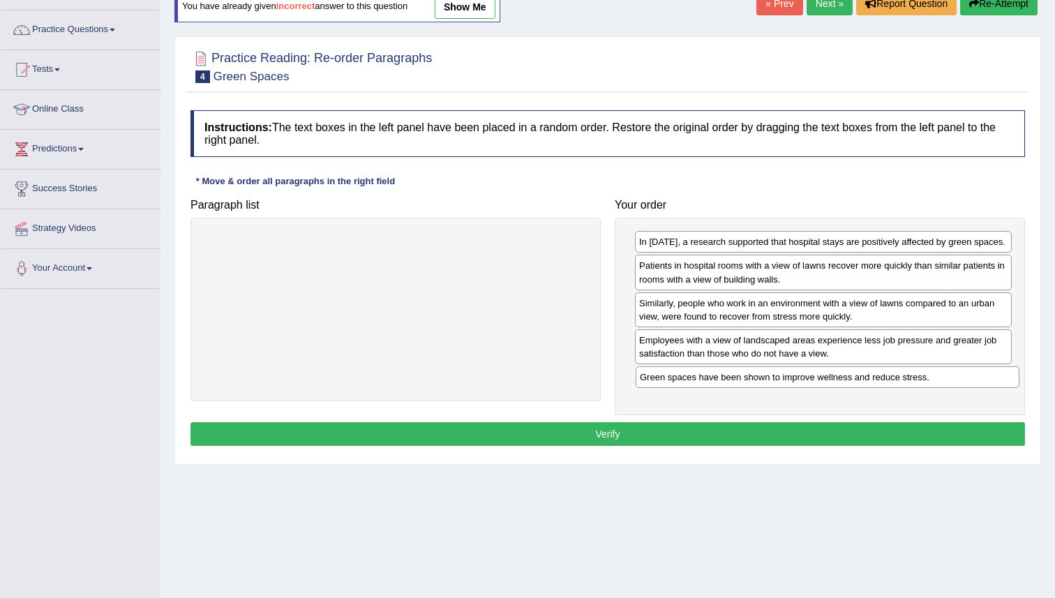
drag, startPoint x: 349, startPoint y: 247, endPoint x: 780, endPoint y: 380, distance: 451.2
click at [780, 381] on div "Green spaces have been shown to improve wellness and reduce stress." at bounding box center [827, 377] width 384 height 22
click at [640, 435] on button "Verify" at bounding box center [607, 434] width 834 height 24
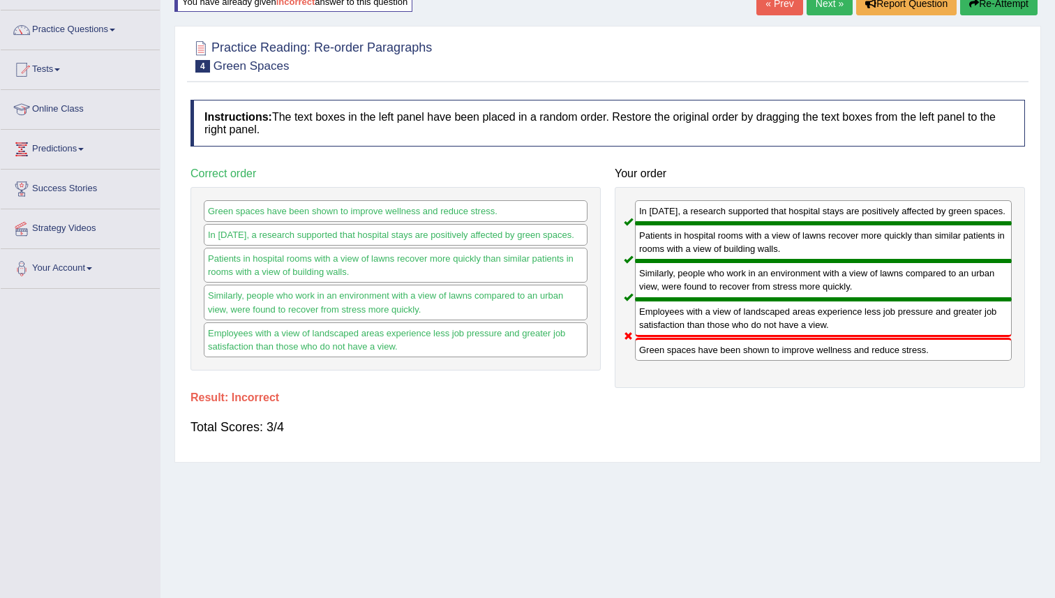
scroll to position [100, 0]
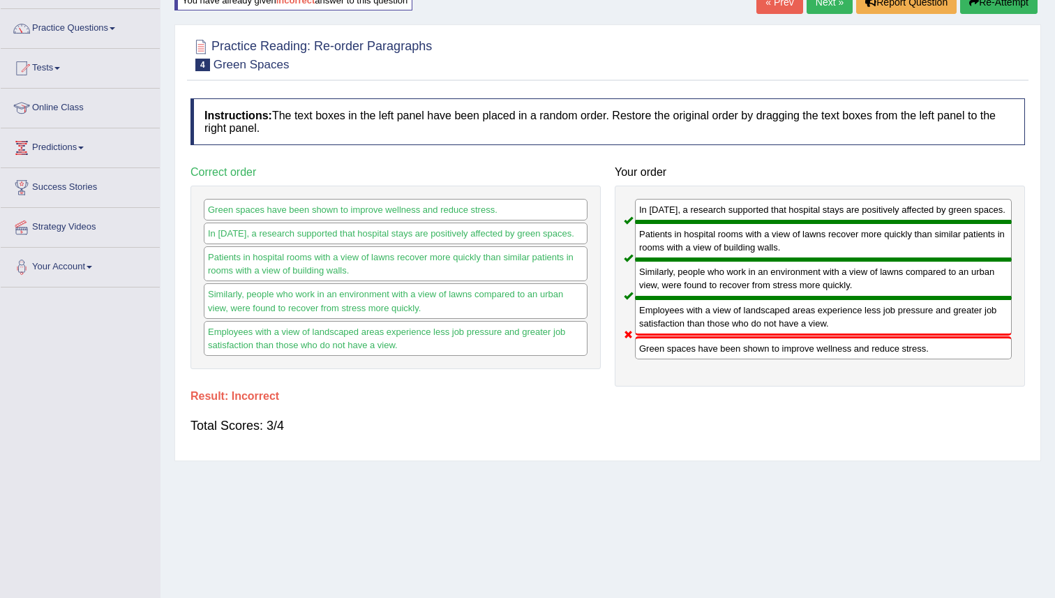
click at [822, 6] on link "Next »" at bounding box center [829, 2] width 46 height 24
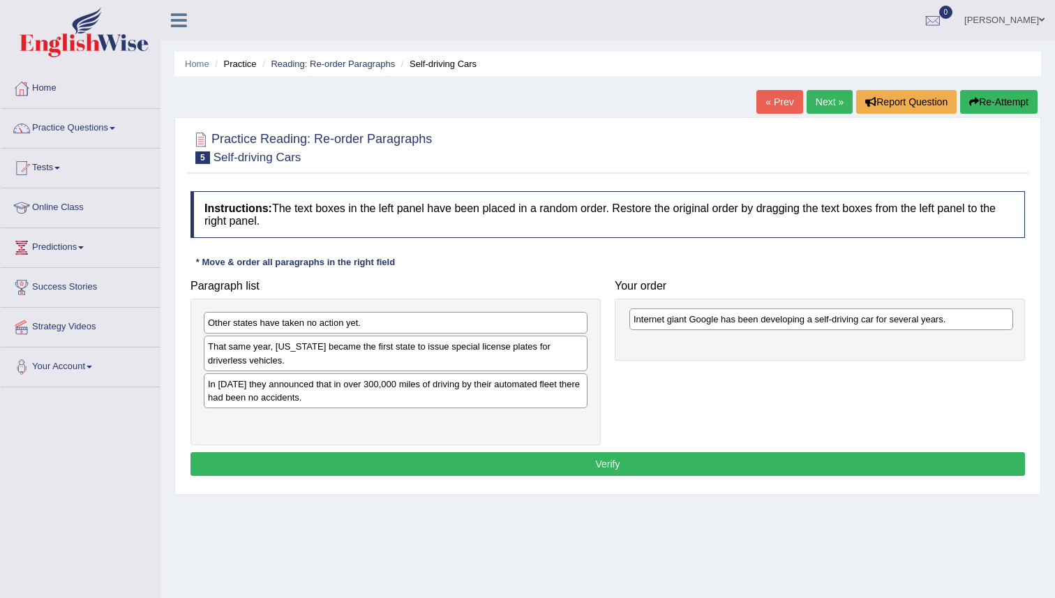
drag, startPoint x: 385, startPoint y: 386, endPoint x: 801, endPoint y: 324, distance: 420.2
click at [801, 324] on div "Internet giant Google has been developing a self-driving car for several years." at bounding box center [821, 319] width 384 height 22
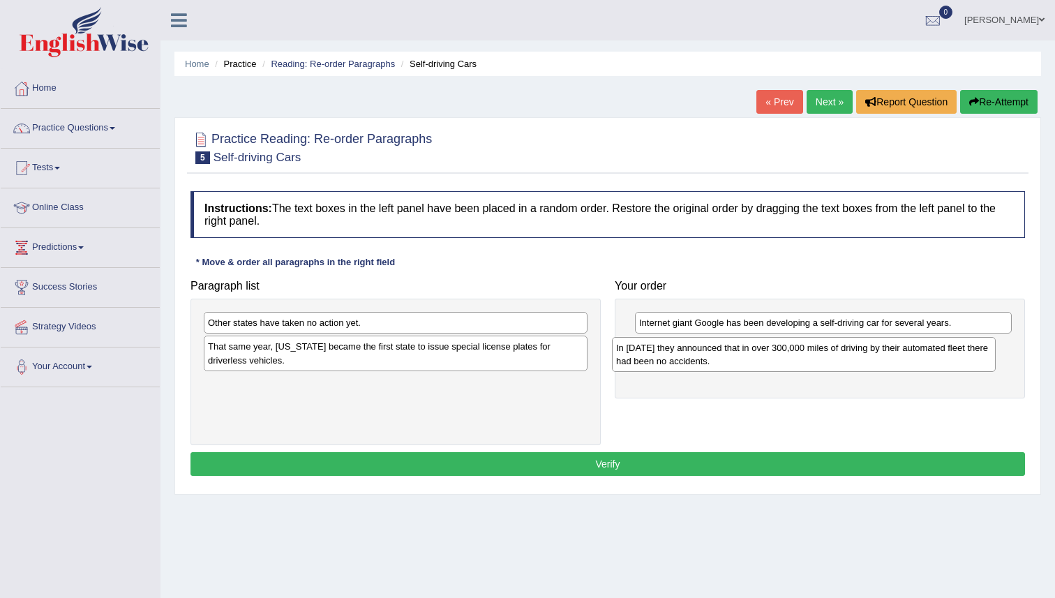
drag, startPoint x: 342, startPoint y: 389, endPoint x: 751, endPoint y: 352, distance: 409.7
click at [751, 353] on div "In 2012 they announced that in over 300,000 miles of driving by their automated…" at bounding box center [804, 354] width 384 height 35
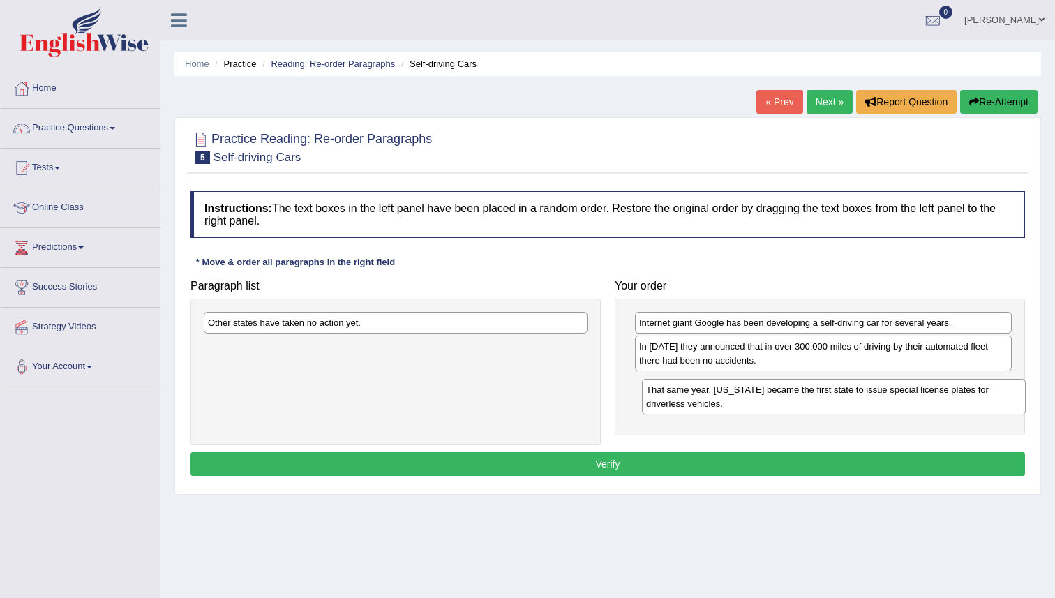
drag, startPoint x: 456, startPoint y: 353, endPoint x: 893, endPoint y: 396, distance: 438.8
click at [893, 396] on div "That same year, Nevada became the first state to issue special license plates f…" at bounding box center [834, 396] width 384 height 35
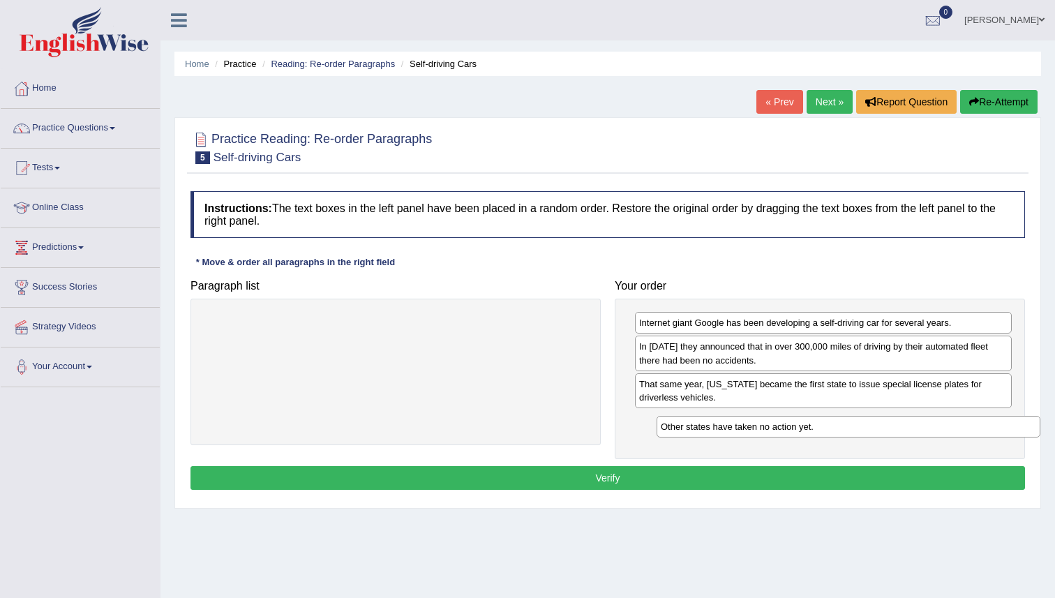
drag, startPoint x: 332, startPoint y: 325, endPoint x: 783, endPoint y: 428, distance: 462.9
click at [783, 428] on div "Other states have taken no action yet." at bounding box center [848, 427] width 384 height 22
click at [680, 483] on button "Verify" at bounding box center [607, 478] width 834 height 24
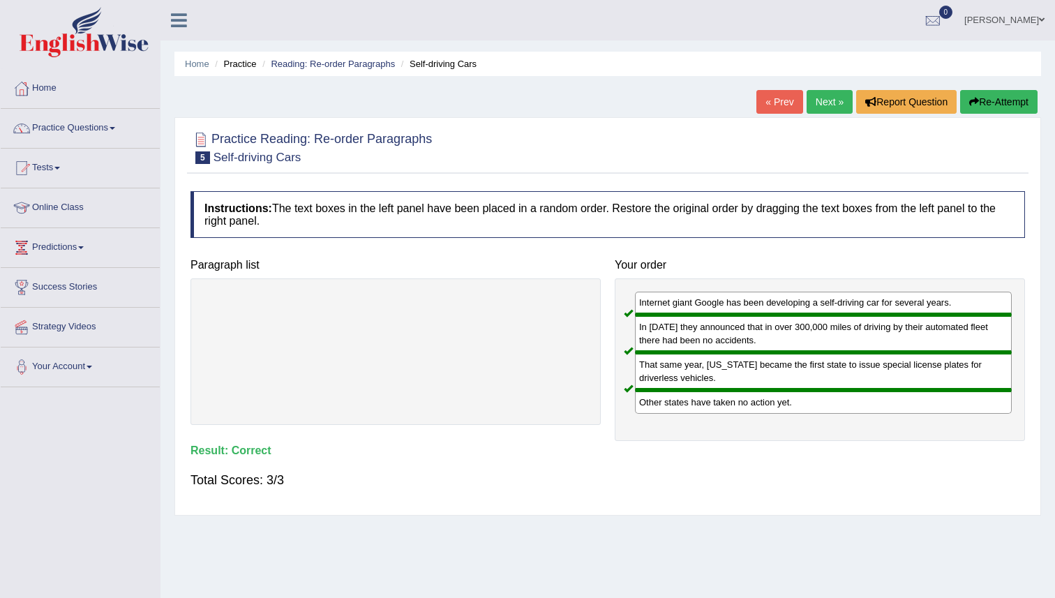
drag, startPoint x: 827, startPoint y: 101, endPoint x: 789, endPoint y: 110, distance: 39.4
click at [827, 101] on link "Next »" at bounding box center [829, 102] width 46 height 24
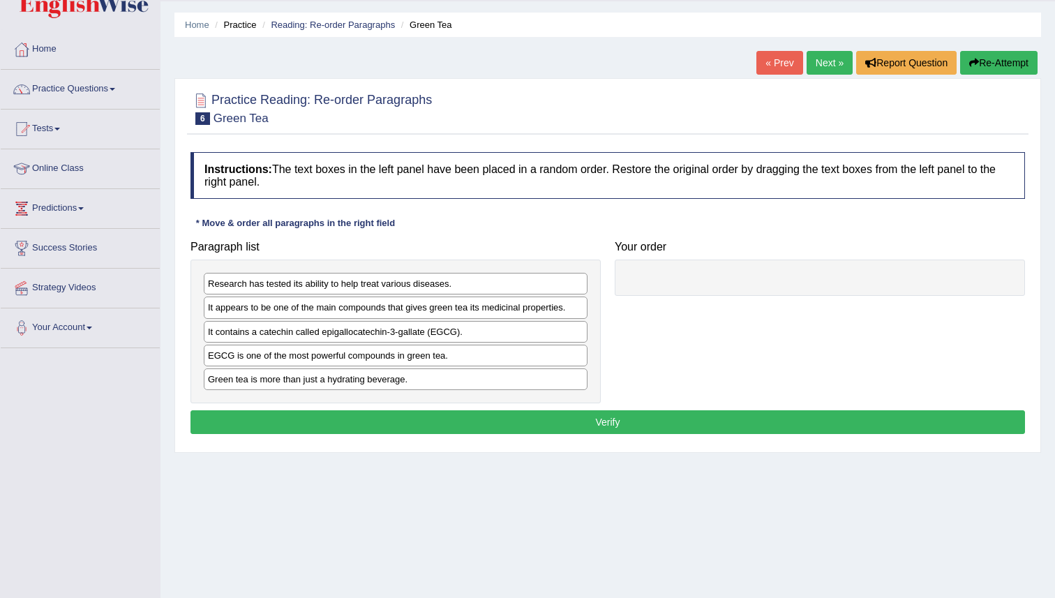
scroll to position [56, 0]
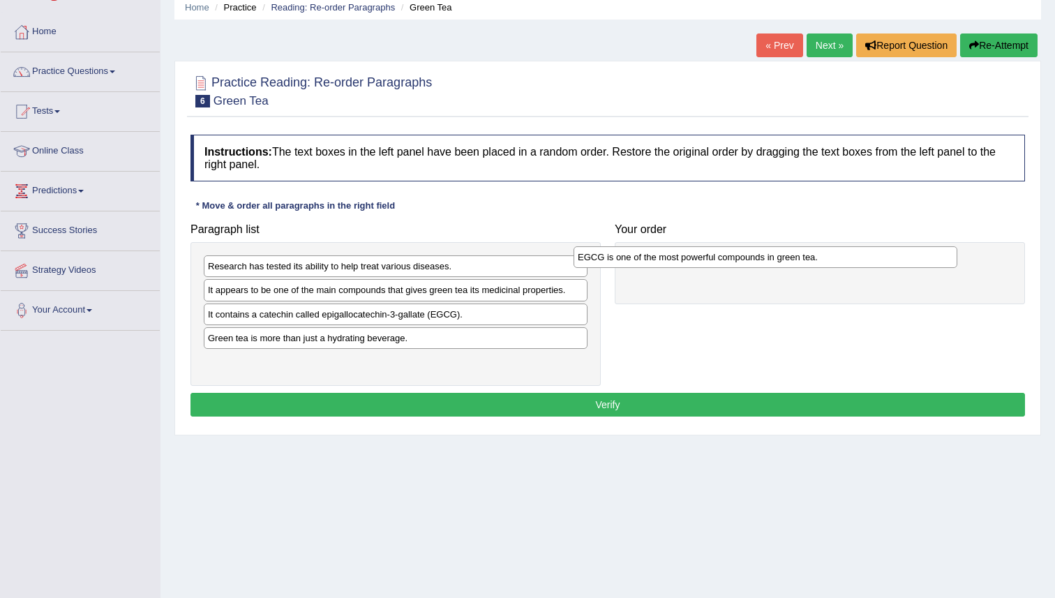
drag, startPoint x: 432, startPoint y: 344, endPoint x: 802, endPoint y: 266, distance: 378.5
click at [797, 266] on div "EGCG is one of the most powerful compounds in green tea." at bounding box center [765, 257] width 384 height 22
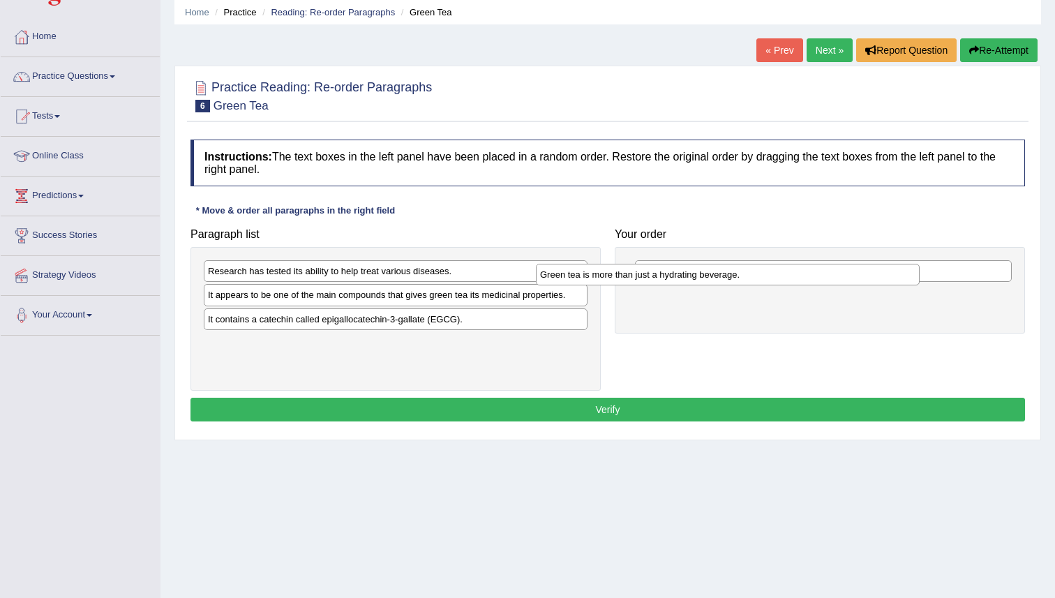
drag, startPoint x: 350, startPoint y: 344, endPoint x: 705, endPoint y: 270, distance: 362.6
click at [700, 271] on div "Green tea is more than just a hydrating beverage." at bounding box center [728, 275] width 384 height 22
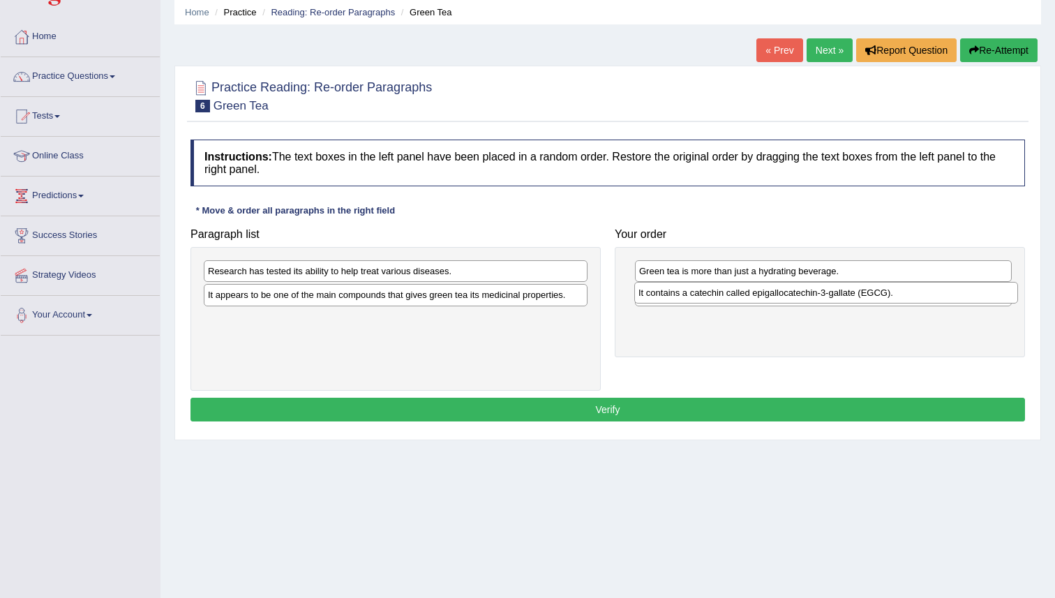
drag, startPoint x: 446, startPoint y: 323, endPoint x: 875, endPoint y: 297, distance: 430.4
click at [875, 297] on div "It contains a catechin called epigallocatechin-3-gallate (EGCG)." at bounding box center [826, 293] width 384 height 22
drag, startPoint x: 753, startPoint y: 325, endPoint x: 753, endPoint y: 301, distance: 23.7
click at [753, 301] on div "It contains a catechin called epigallocatechin-3-gallate (EGCG)." at bounding box center [823, 294] width 377 height 22
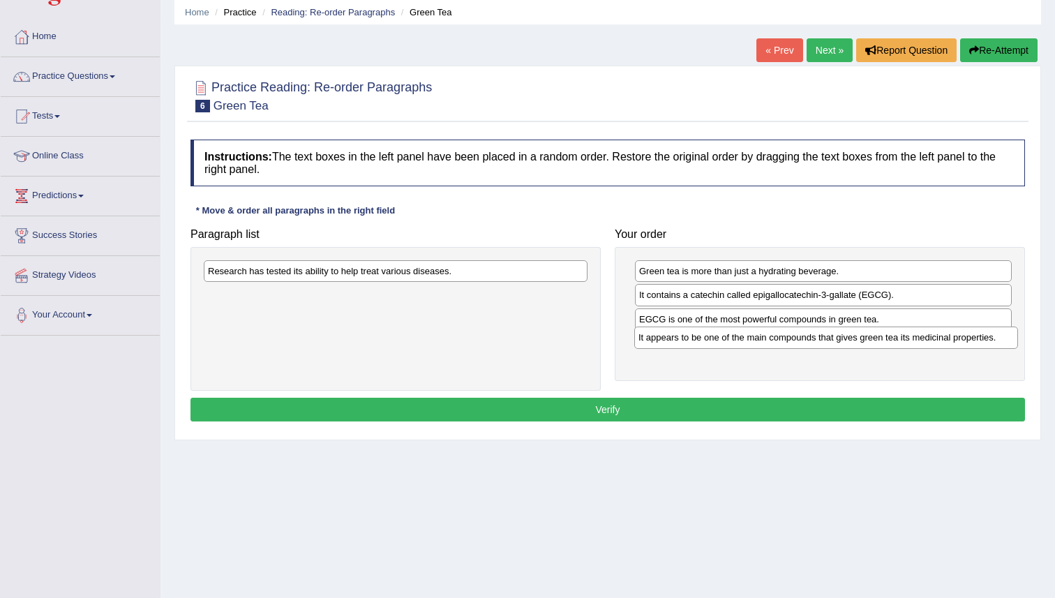
drag, startPoint x: 389, startPoint y: 299, endPoint x: 804, endPoint y: 342, distance: 417.9
click at [819, 342] on div "It appears to be one of the main compounds that gives green tea its medicinal p…" at bounding box center [826, 337] width 384 height 22
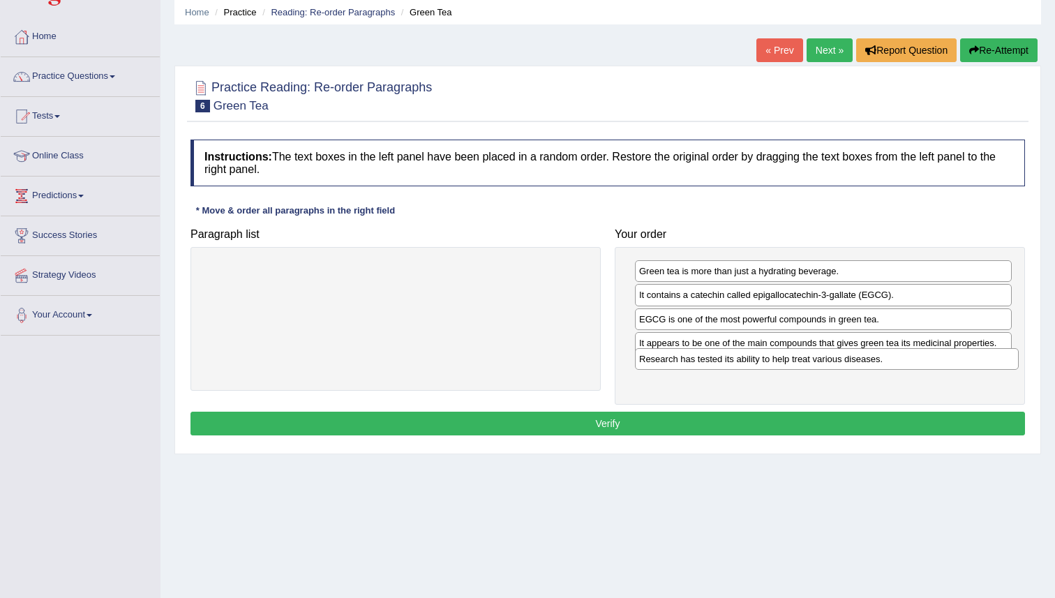
drag, startPoint x: 477, startPoint y: 277, endPoint x: 908, endPoint y: 365, distance: 440.1
click at [908, 364] on div "Research has tested its ability to help treat various diseases." at bounding box center [827, 359] width 384 height 22
click at [683, 430] on button "Verify" at bounding box center [607, 424] width 834 height 24
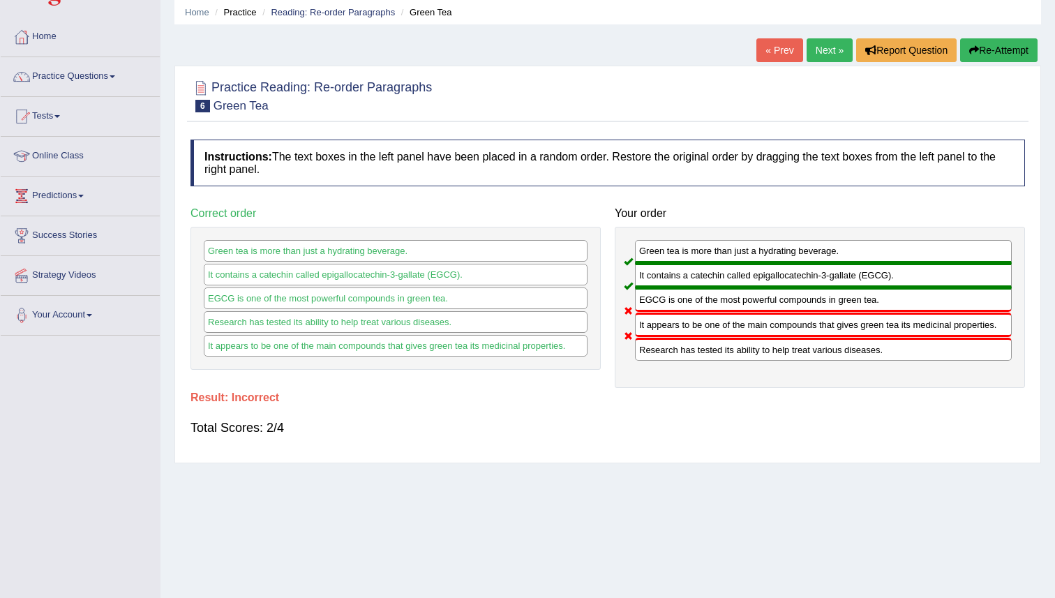
click at [995, 57] on button "Re-Attempt" at bounding box center [998, 50] width 77 height 24
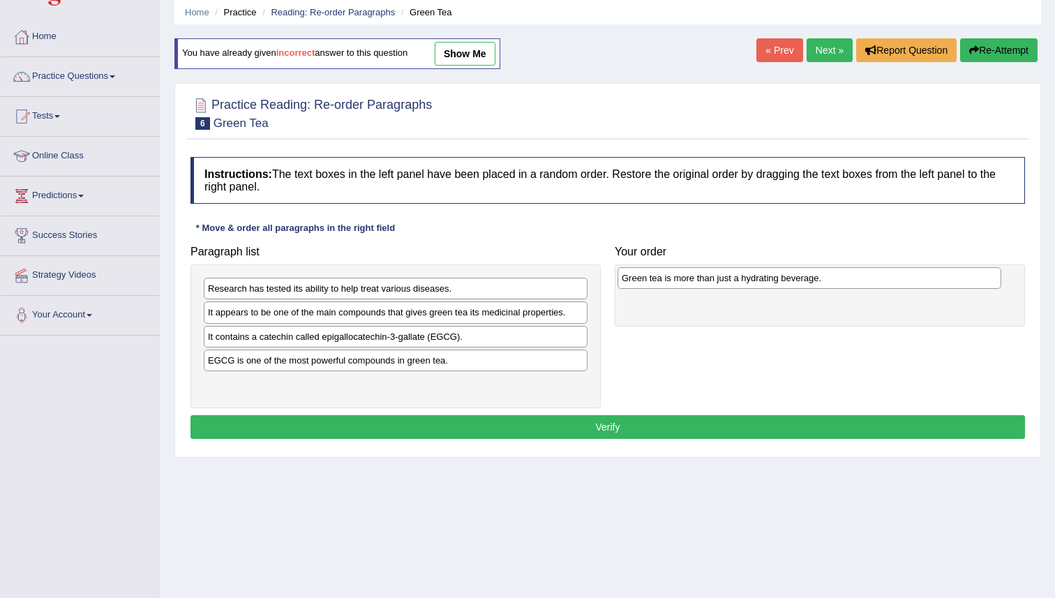
drag, startPoint x: 303, startPoint y: 389, endPoint x: 718, endPoint y: 282, distance: 427.7
click at [718, 282] on div "Green tea is more than just a hydrating beverage." at bounding box center [809, 278] width 384 height 22
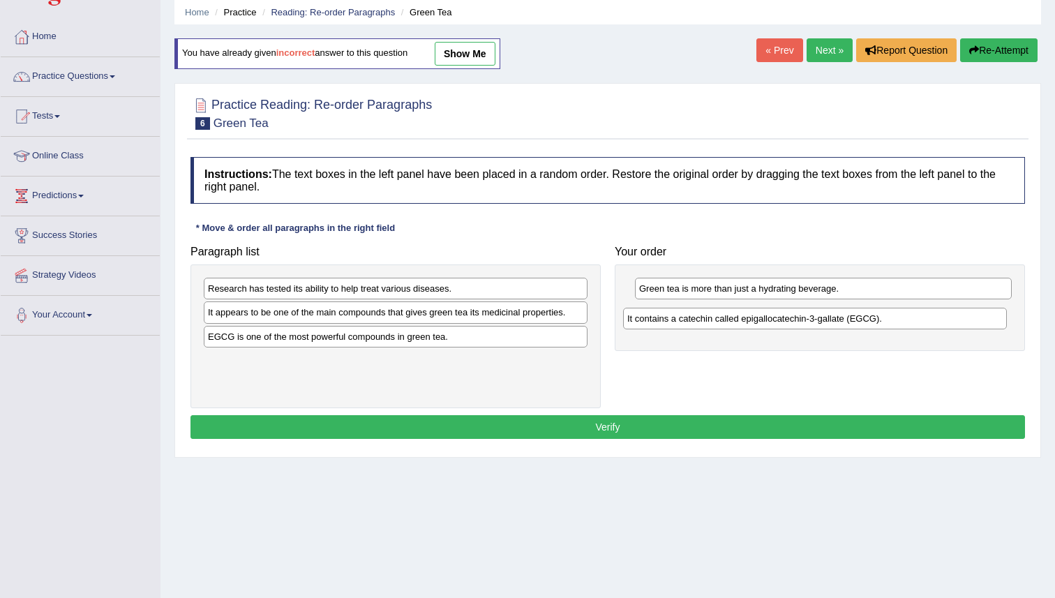
drag, startPoint x: 505, startPoint y: 330, endPoint x: 903, endPoint y: 315, distance: 397.8
click at [907, 313] on div "It contains a catechin called epigallocatechin-3-gallate (EGCG)." at bounding box center [815, 319] width 384 height 22
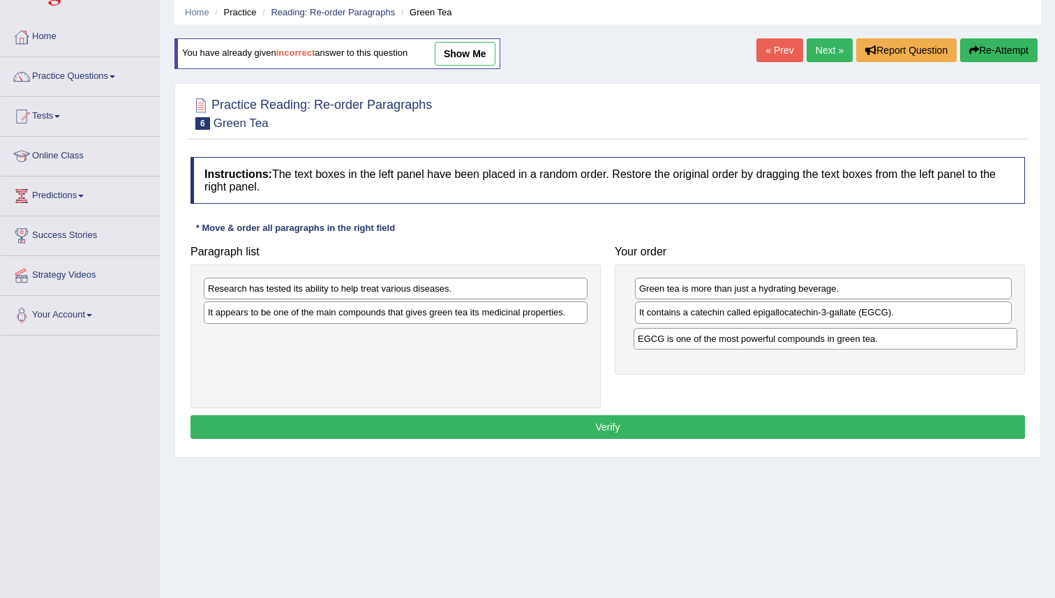
drag, startPoint x: 380, startPoint y: 338, endPoint x: 809, endPoint y: 339, distance: 429.0
click at [809, 339] on div "EGCG is one of the most powerful compounds in green tea." at bounding box center [825, 339] width 384 height 22
click at [506, 294] on div "Research has tested its ability to help treat various diseases." at bounding box center [396, 290] width 384 height 22
drag, startPoint x: 542, startPoint y: 313, endPoint x: 621, endPoint y: 303, distance: 79.4
click at [650, 315] on div "It appears to be one of the main compounds that gives green tea its medicinal p…" at bounding box center [533, 317] width 384 height 22
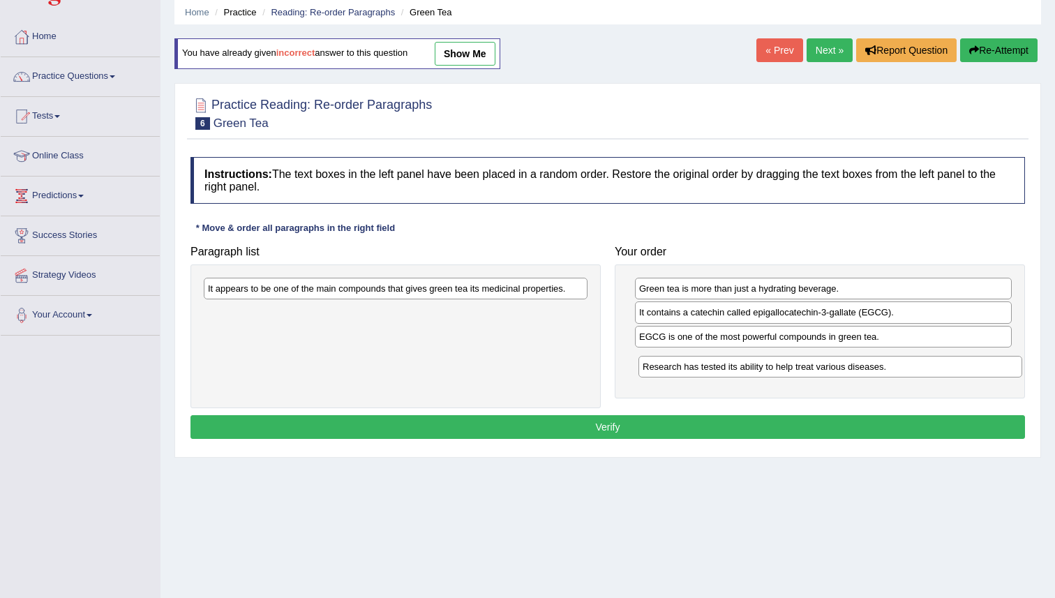
drag, startPoint x: 519, startPoint y: 285, endPoint x: 715, endPoint y: 330, distance: 201.2
click at [921, 357] on div "Research has tested its ability to help treat various diseases." at bounding box center [830, 367] width 384 height 22
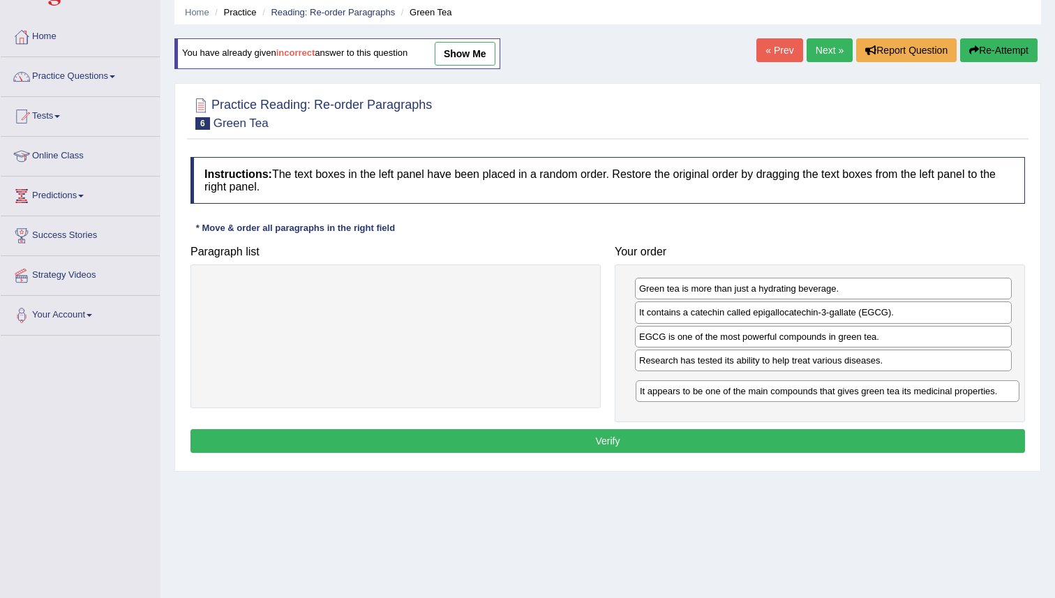
drag, startPoint x: 502, startPoint y: 292, endPoint x: 921, endPoint y: 404, distance: 434.0
click at [933, 394] on div "It appears to be one of the main compounds that gives green tea its medicinal p…" at bounding box center [827, 391] width 384 height 22
click at [815, 444] on button "Verify" at bounding box center [607, 441] width 834 height 24
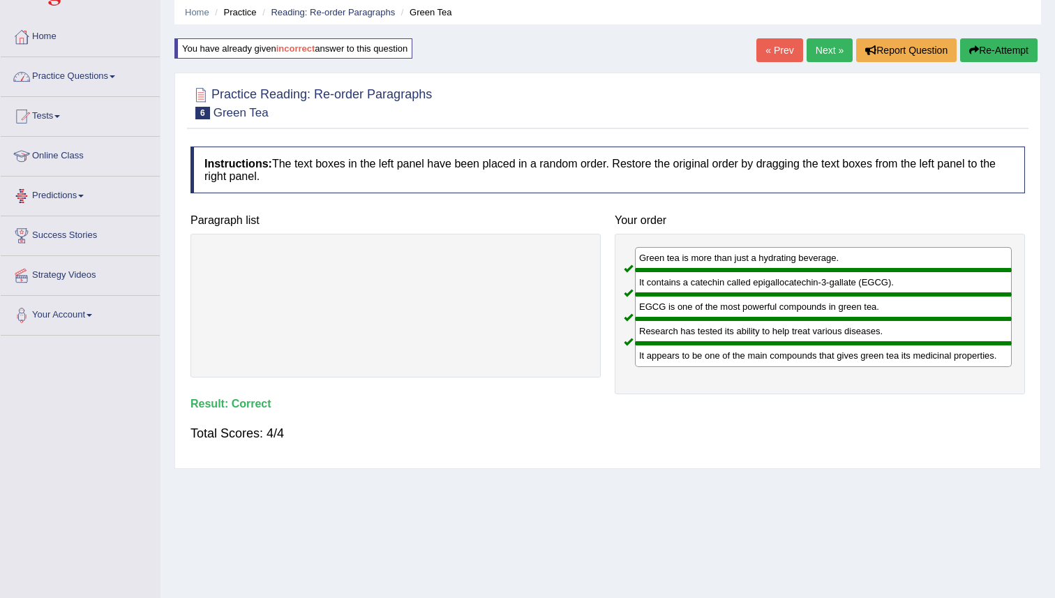
click at [93, 76] on link "Practice Questions" at bounding box center [80, 74] width 159 height 35
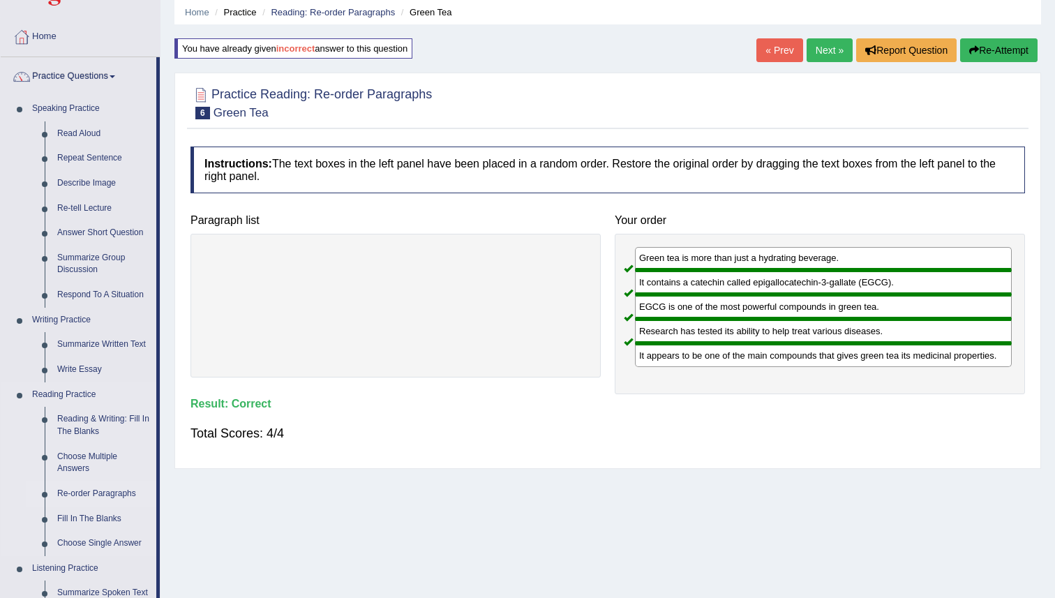
click at [82, 492] on link "Re-order Paragraphs" at bounding box center [103, 493] width 105 height 25
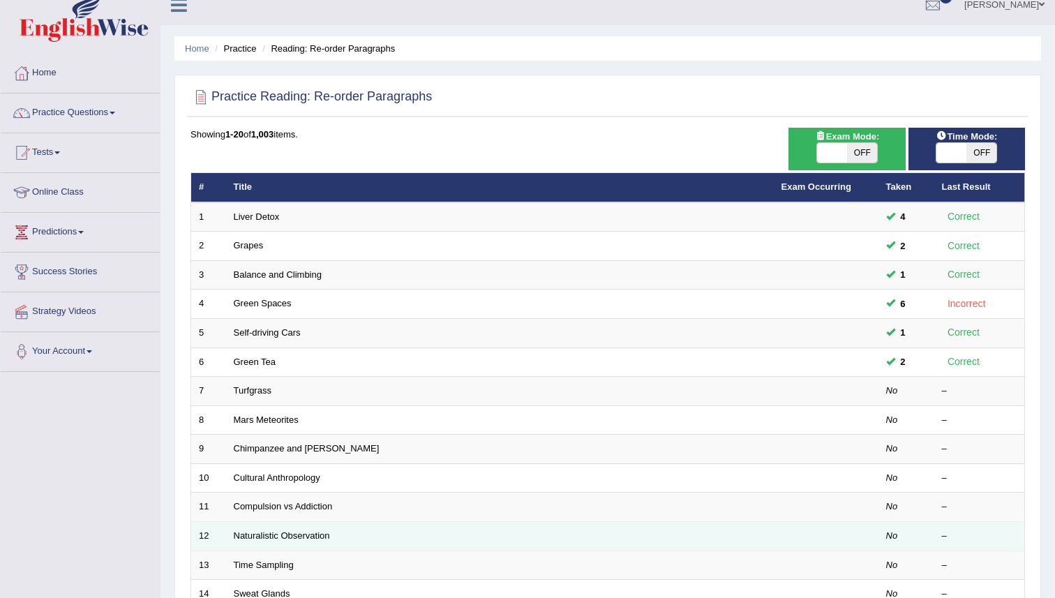
scroll to position [15, 0]
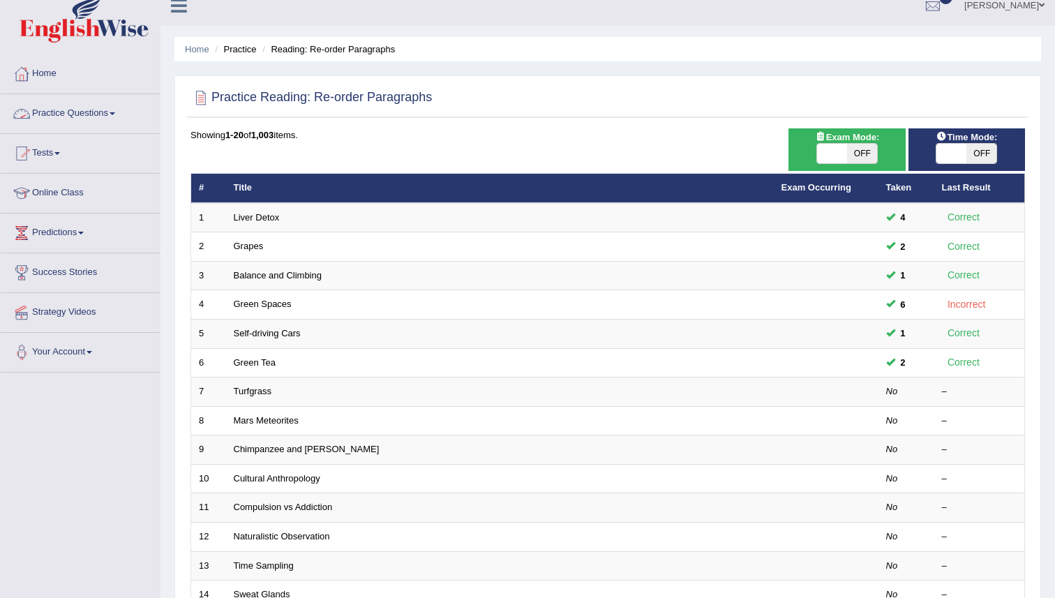
click at [51, 112] on link "Practice Questions" at bounding box center [80, 111] width 159 height 35
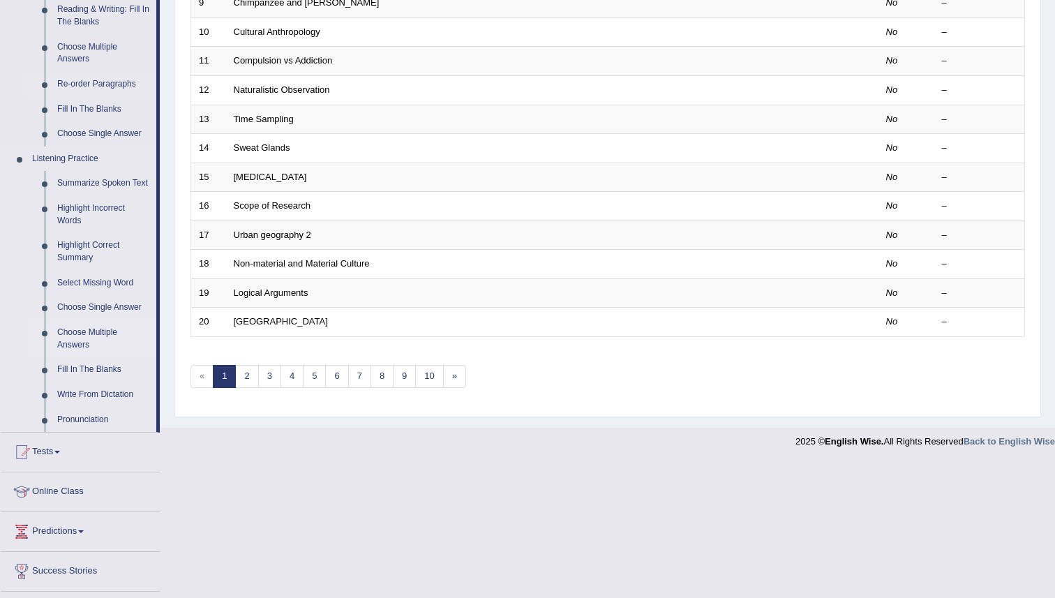
scroll to position [463, 0]
click at [108, 402] on link "Write From Dictation" at bounding box center [103, 392] width 105 height 25
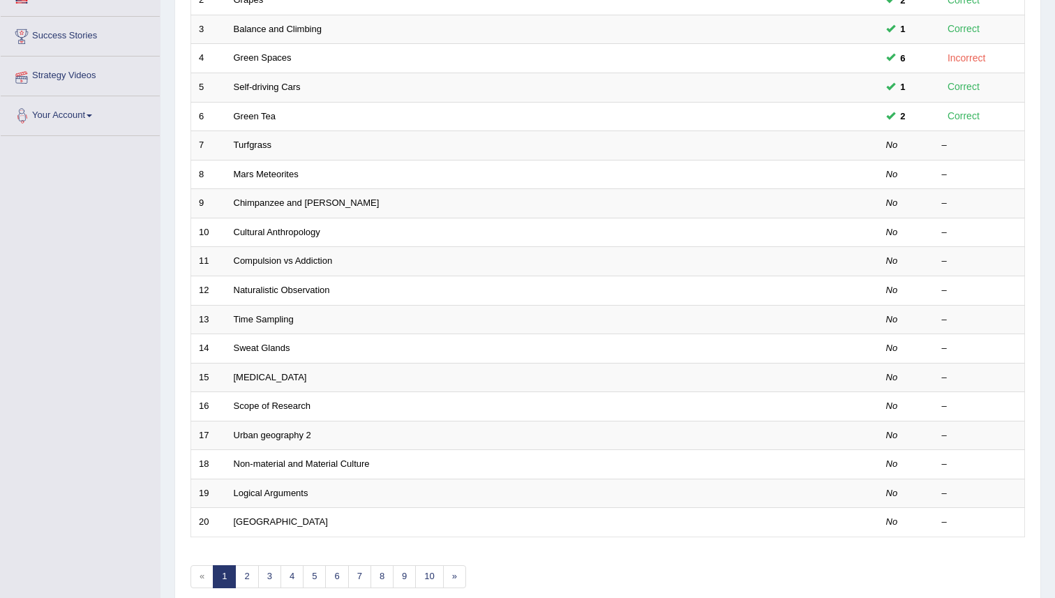
scroll to position [326, 0]
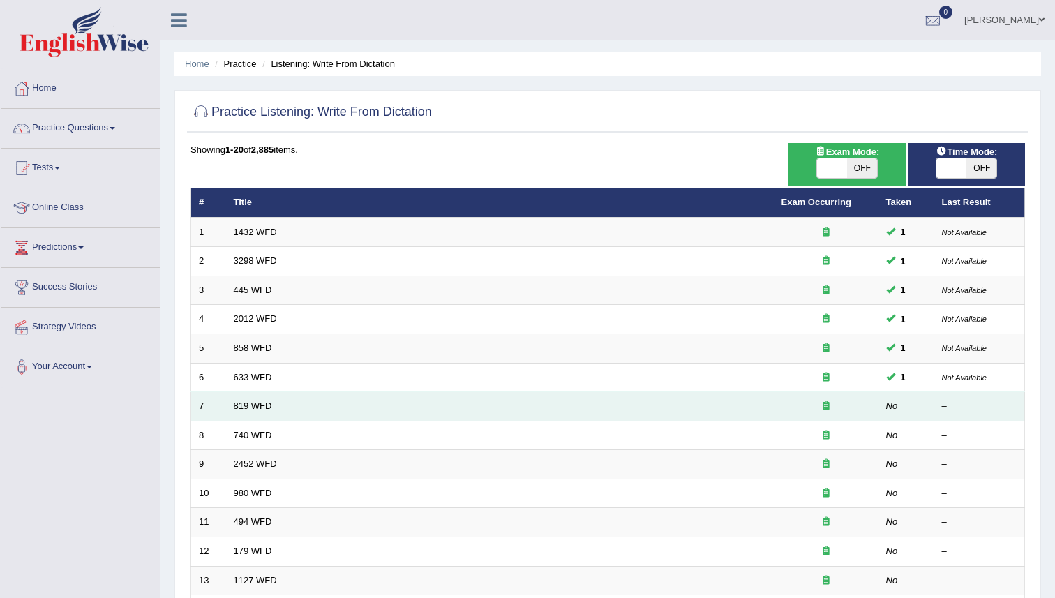
click at [260, 409] on link "819 WFD" at bounding box center [253, 405] width 38 height 10
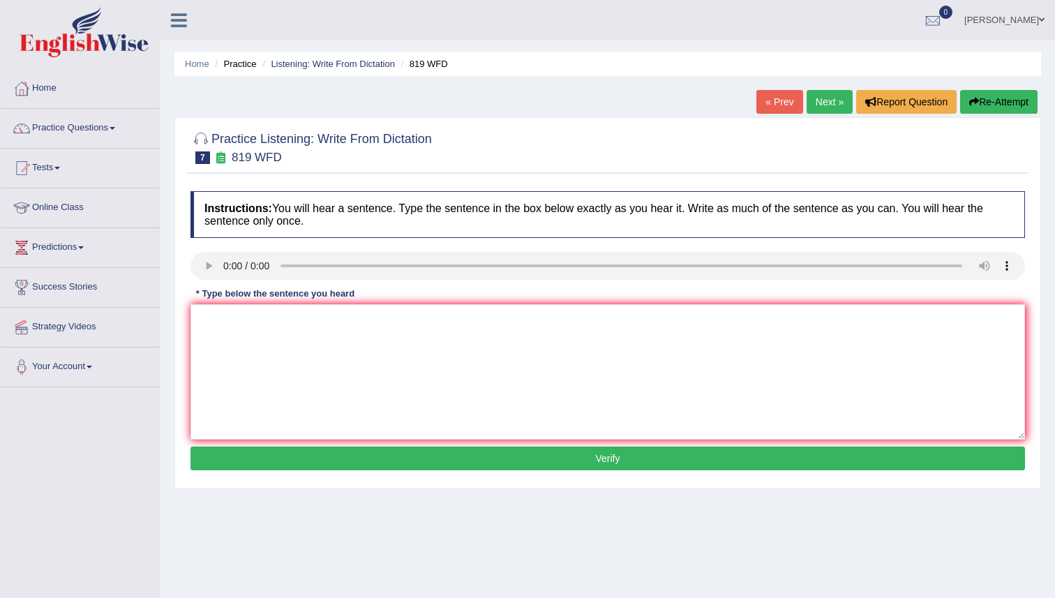
scroll to position [6, 0]
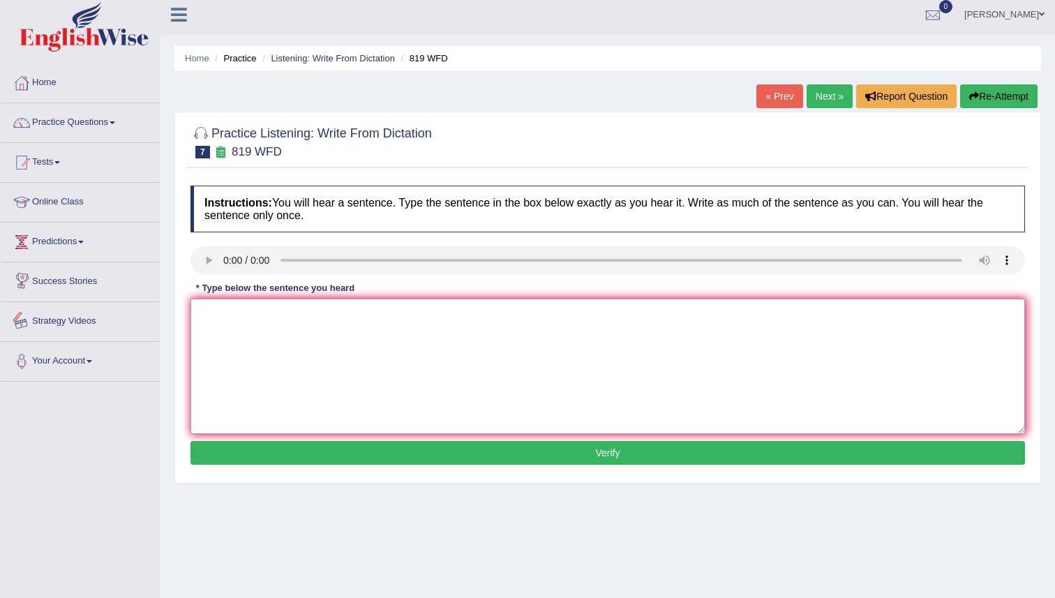
click at [305, 342] on textarea at bounding box center [607, 366] width 834 height 135
type textarea "Plans are continuing growing their lab labs."
click at [549, 459] on button "Verify" at bounding box center [607, 453] width 834 height 24
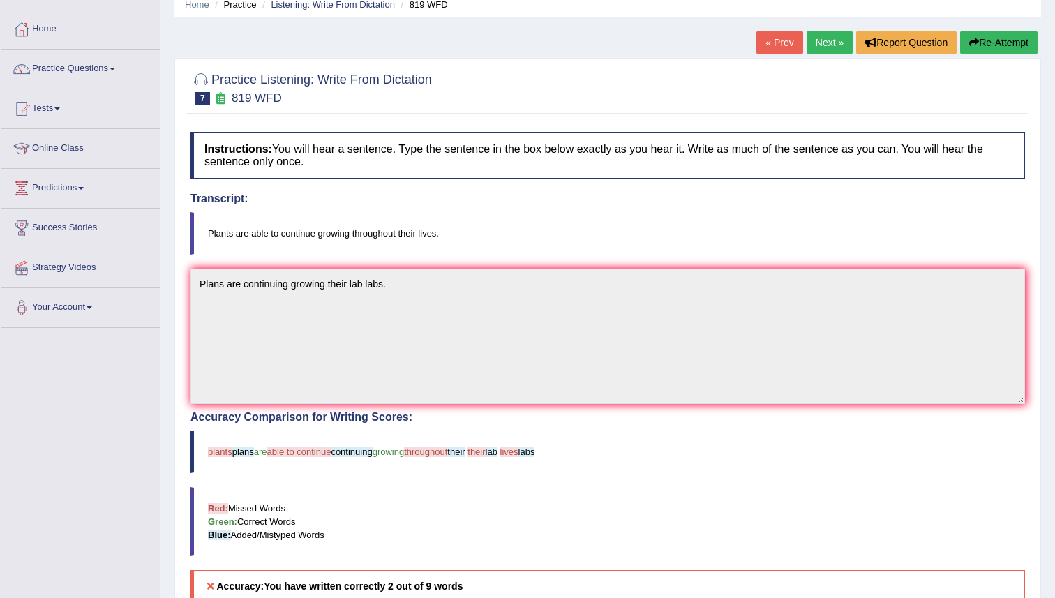
scroll to position [0, 0]
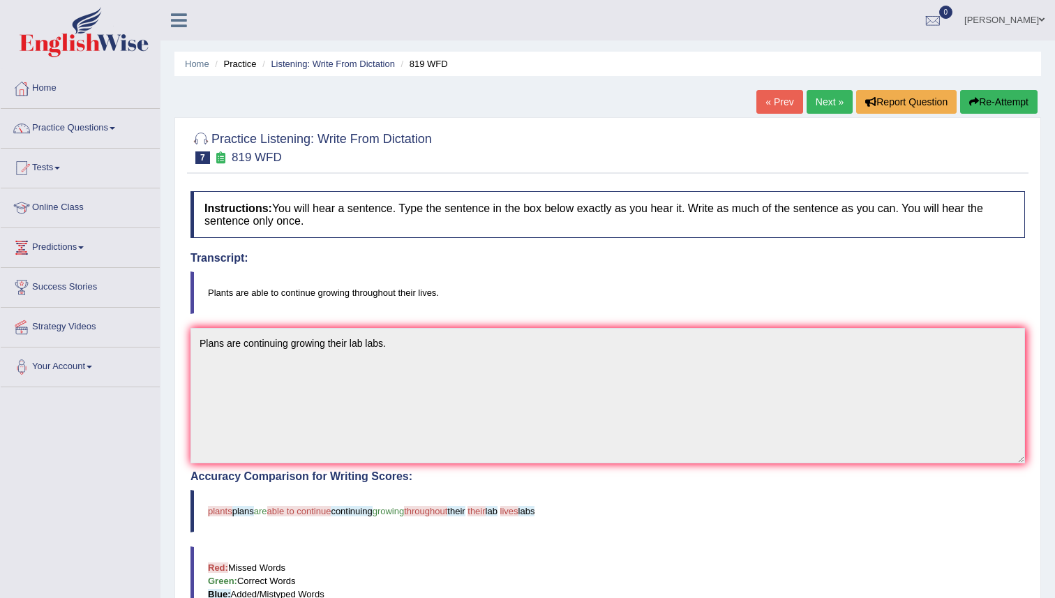
click at [814, 96] on link "Next »" at bounding box center [829, 102] width 46 height 24
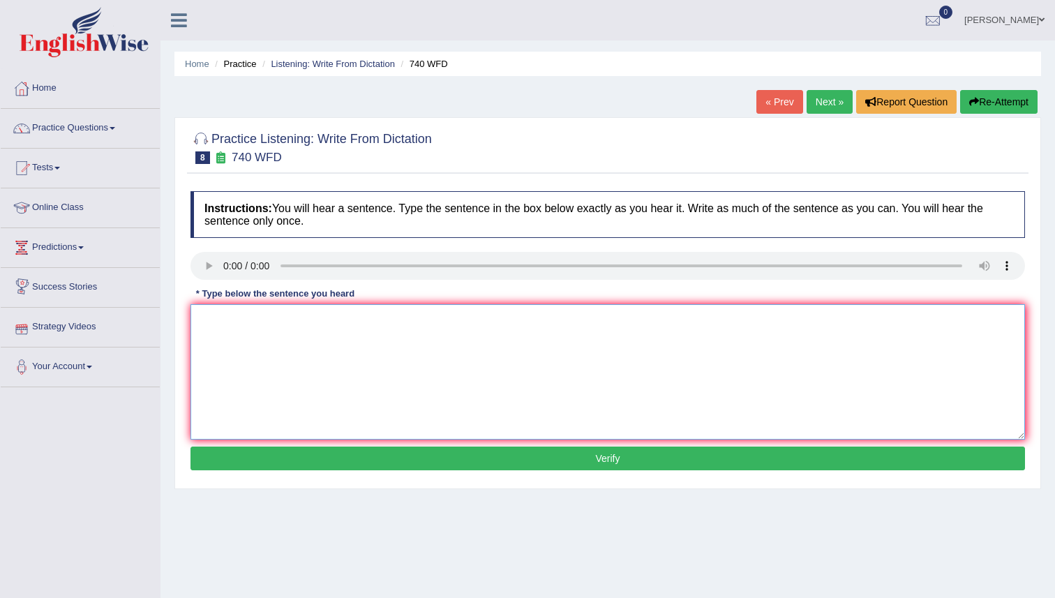
click at [227, 326] on textarea at bounding box center [607, 371] width 834 height 135
type textarea "A series of the upcoming observations observation is carried into the classroom."
click at [626, 449] on button "Verify" at bounding box center [607, 458] width 834 height 24
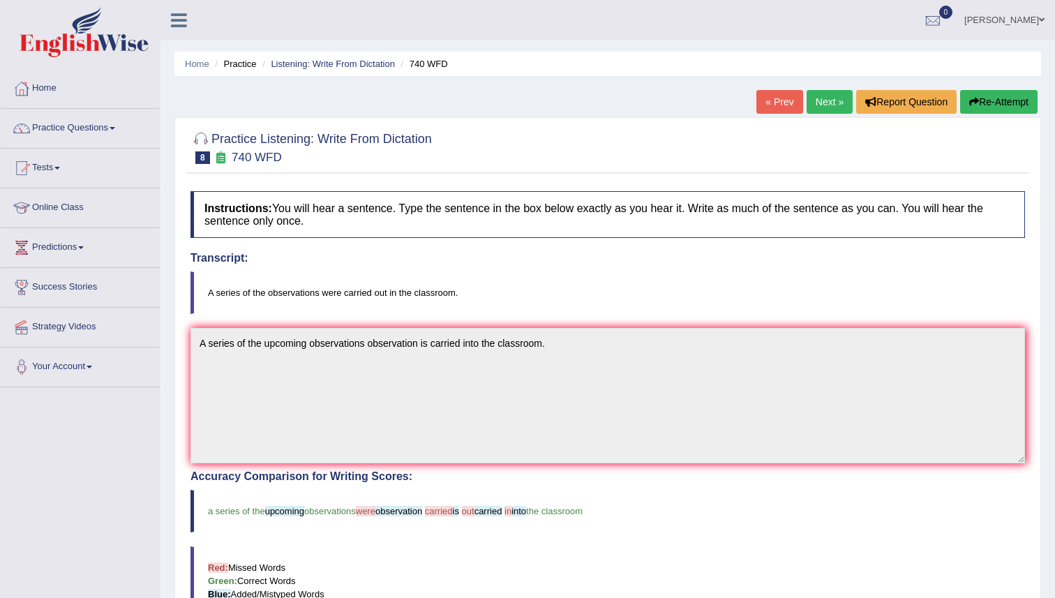
click at [823, 109] on link "Next »" at bounding box center [829, 102] width 46 height 24
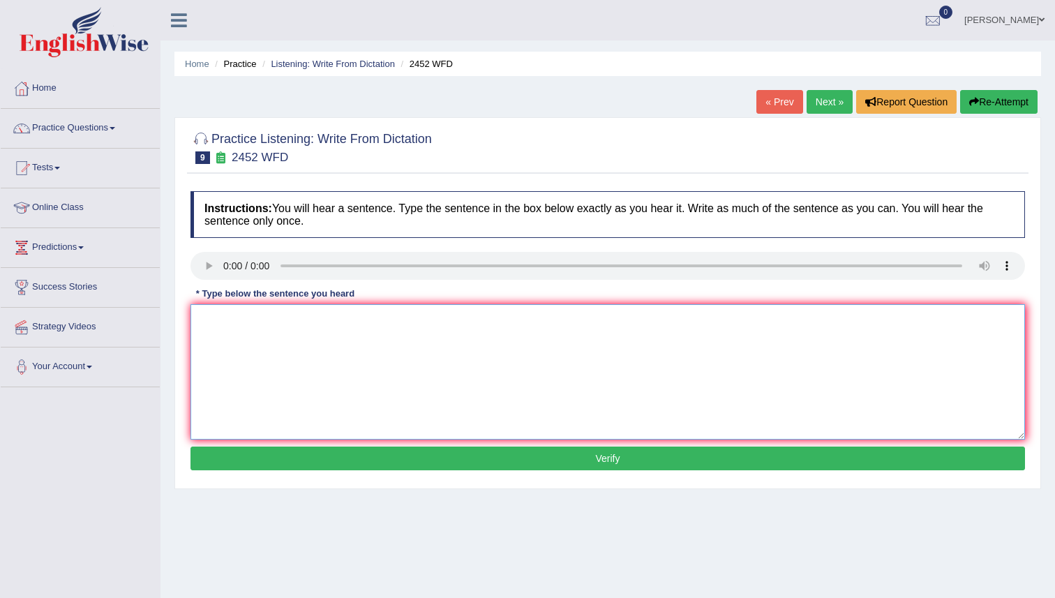
click at [193, 311] on textarea at bounding box center [607, 371] width 834 height 135
type textarea "It is the debate about the value of the knowledge."
click at [513, 459] on button "Verify" at bounding box center [607, 458] width 834 height 24
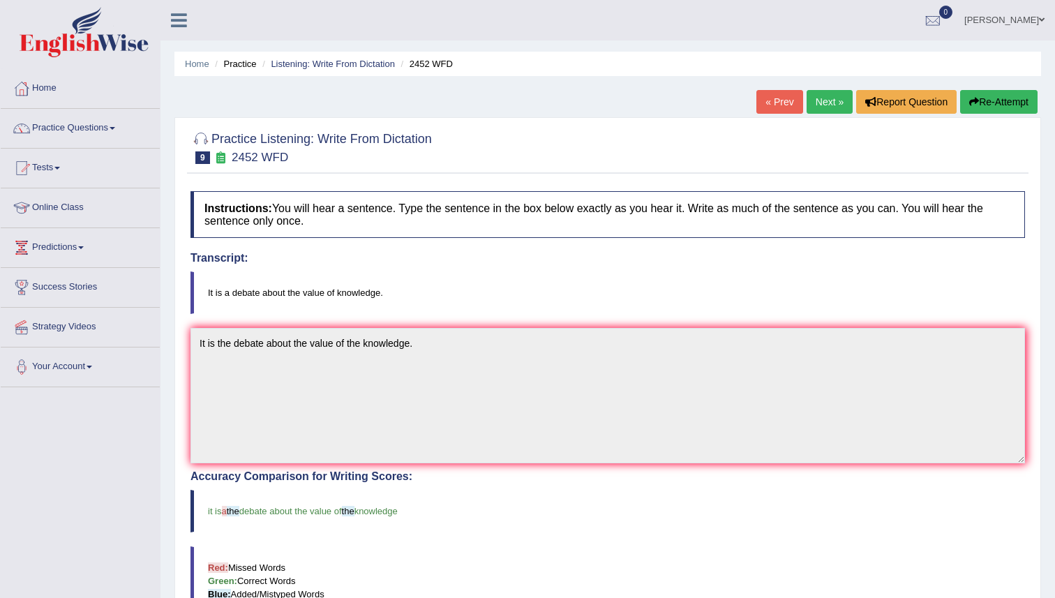
click at [829, 103] on link "Next »" at bounding box center [829, 102] width 46 height 24
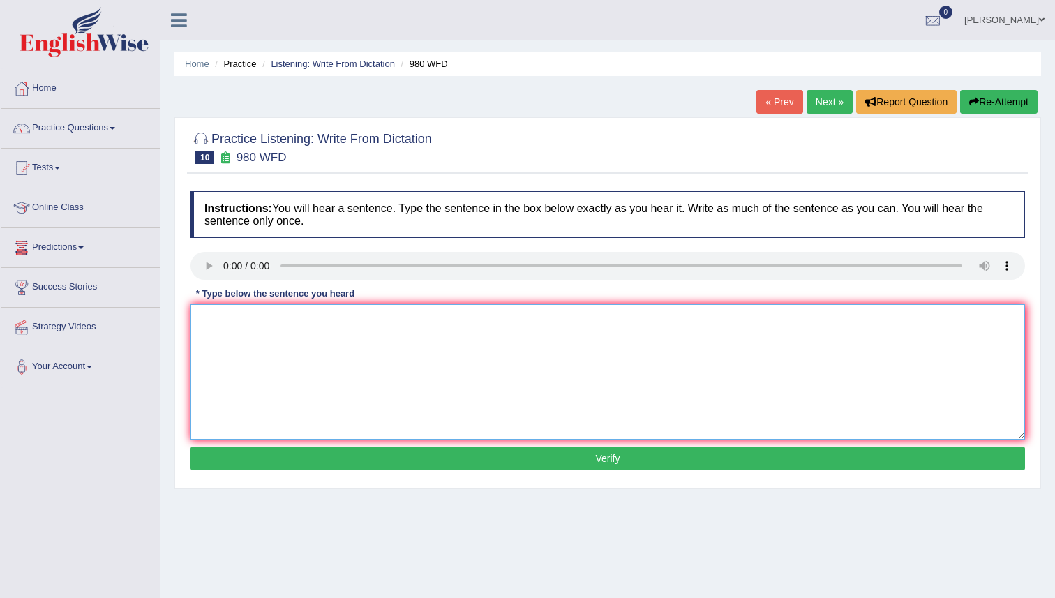
click at [393, 382] on textarea at bounding box center [607, 371] width 834 height 135
click at [356, 322] on textarea "Your ideas idea has been discussed in the seminar of the tutorial." at bounding box center [607, 371] width 834 height 135
type textarea "Your ideas idea has been discussed on in the seminar of the tutorial."
click at [639, 470] on div "Instructions: You will hear a sentence. Type the sentence in the box below exac…" at bounding box center [607, 332] width 841 height 297
click at [633, 448] on button "Verify" at bounding box center [607, 458] width 834 height 24
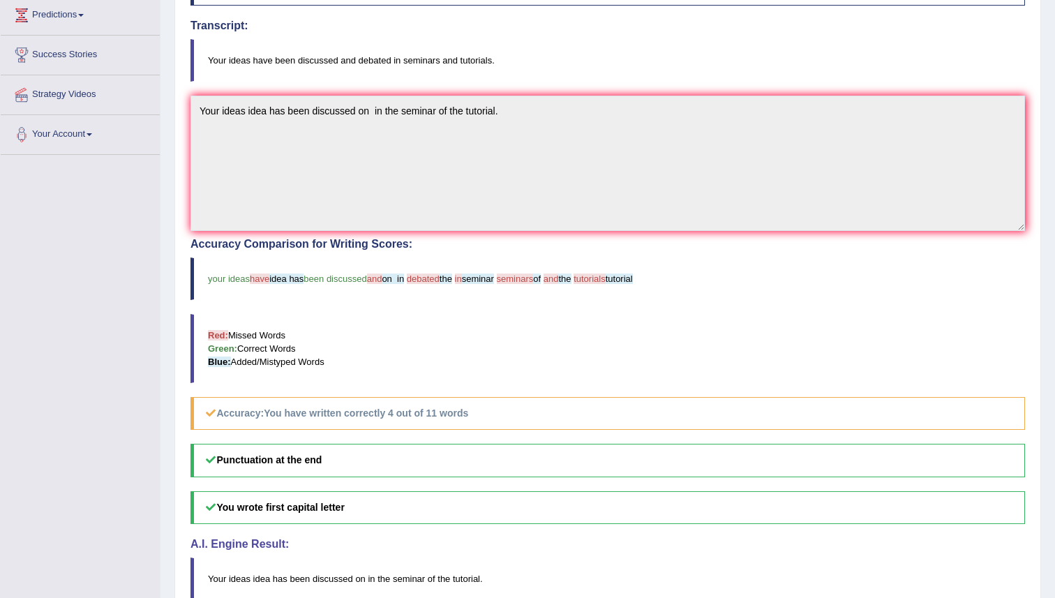
scroll to position [231, 0]
click at [886, 597] on blockquote "Your ideas idea has been discussed on in the seminar of the tutorial ." at bounding box center [607, 580] width 834 height 43
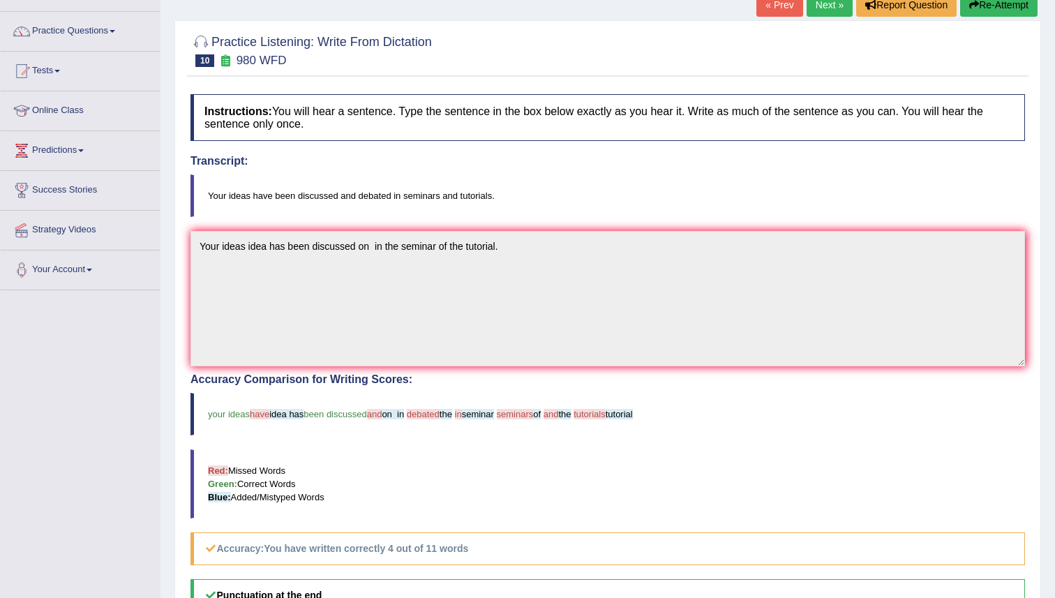
scroll to position [0, 0]
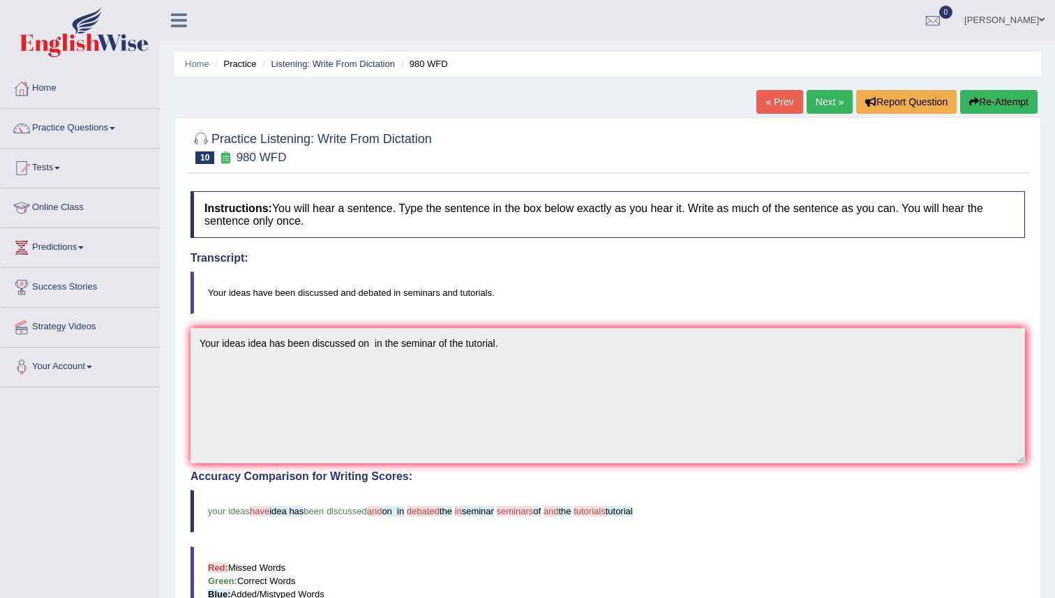
click at [815, 96] on link "Next »" at bounding box center [829, 102] width 46 height 24
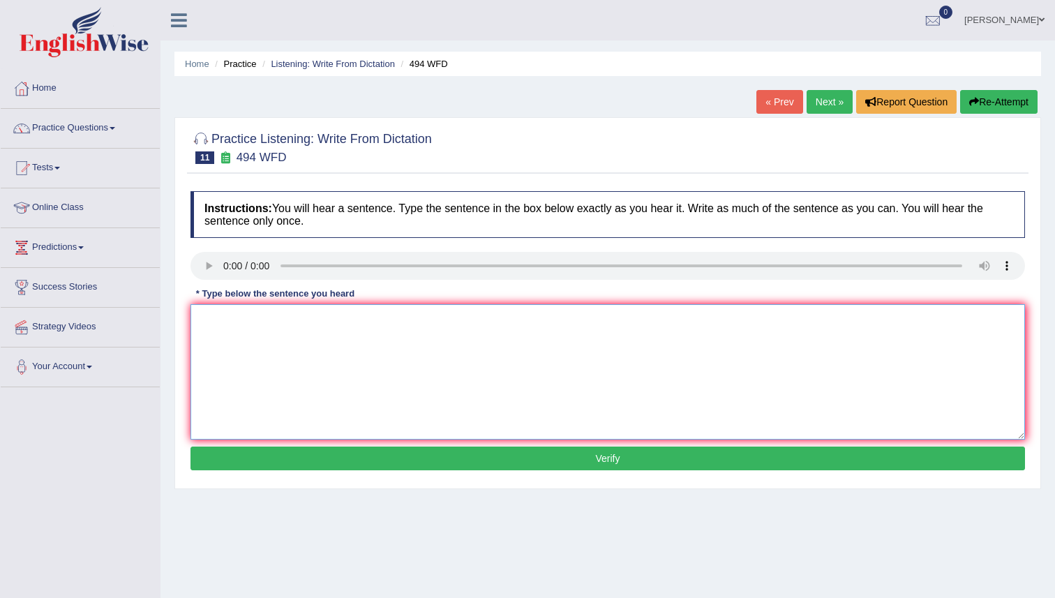
click at [244, 333] on textarea at bounding box center [607, 371] width 834 height 135
type textarea "The vocaboury of the precisious precise is called journal."
click at [597, 453] on button "Verify" at bounding box center [607, 458] width 834 height 24
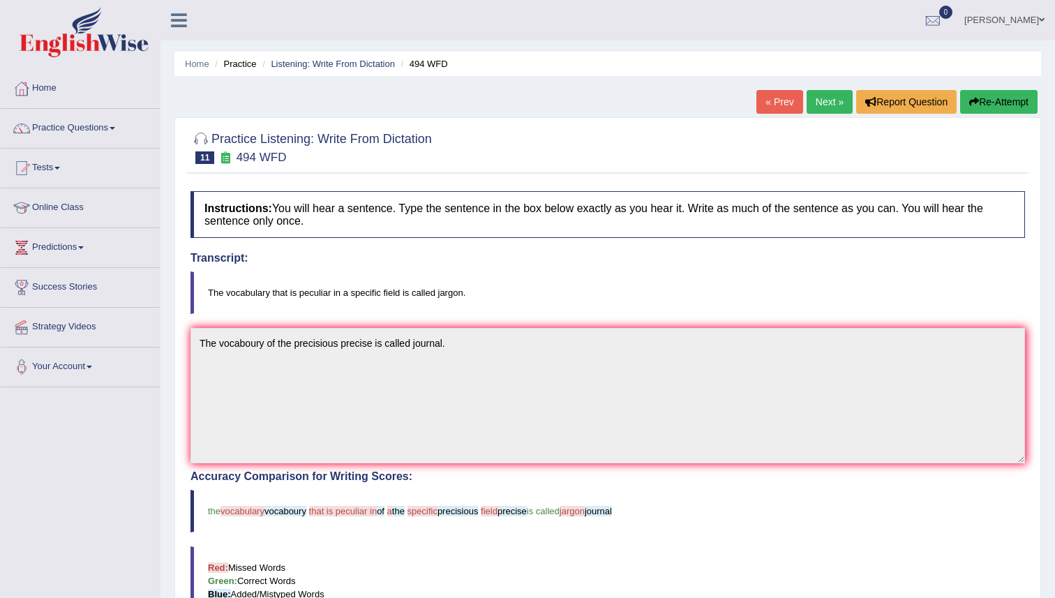
click at [971, 96] on button "Re-Attempt" at bounding box center [998, 102] width 77 height 24
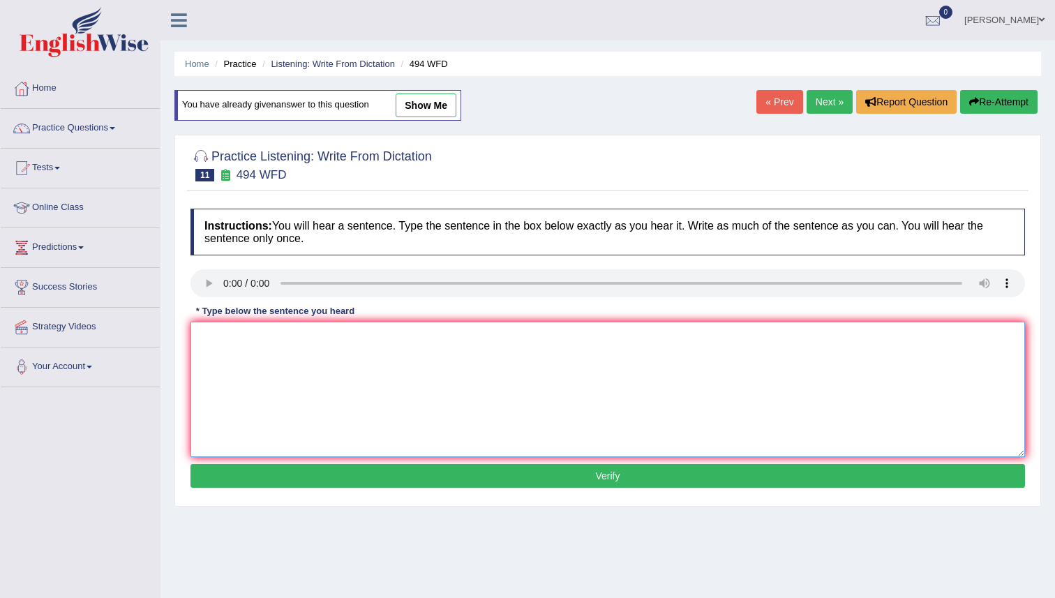
click at [258, 337] on textarea at bounding box center [607, 389] width 834 height 135
type textarea "The vocabulary is that peculiar is specific field that is called jargon."
click at [462, 470] on button "Verify" at bounding box center [607, 476] width 834 height 24
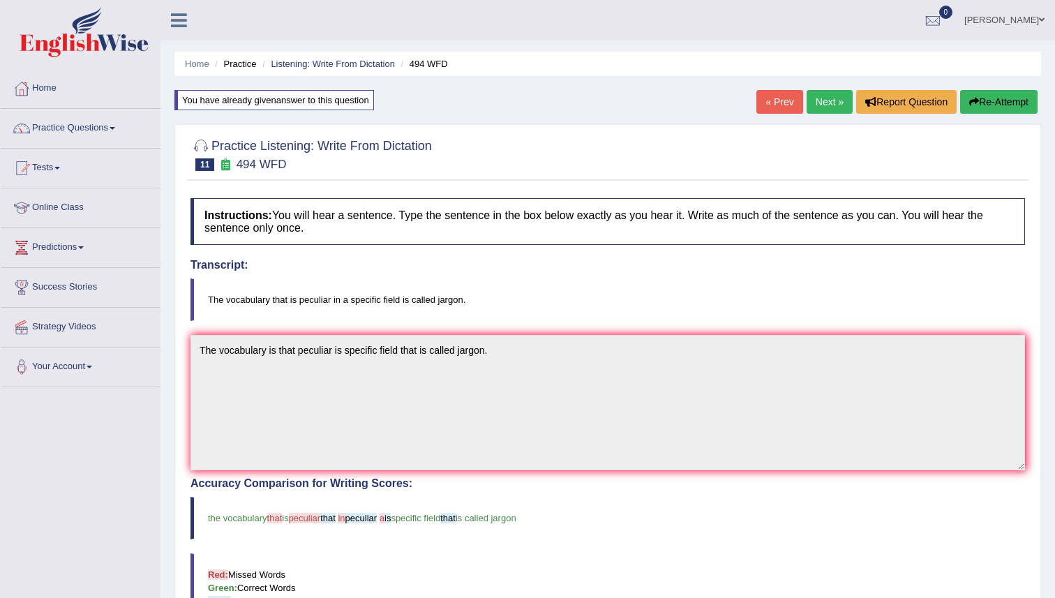
click at [829, 99] on link "Next »" at bounding box center [829, 102] width 46 height 24
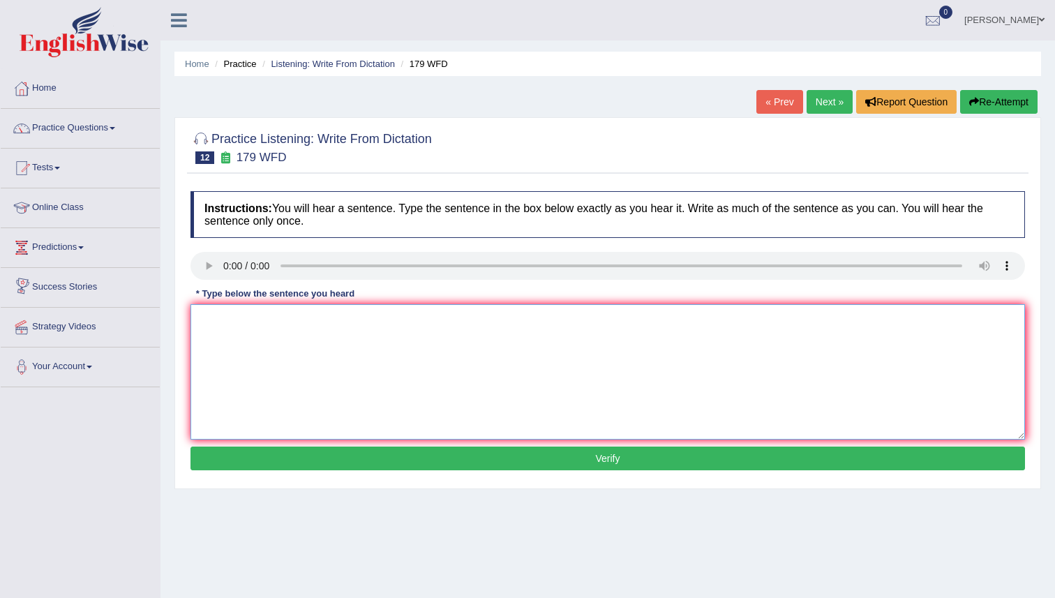
click at [204, 316] on textarea at bounding box center [607, 371] width 834 height 135
click at [330, 322] on textarea "Lecturer lecture are the oldes and" at bounding box center [607, 371] width 834 height 135
click at [361, 314] on textarea "Lecturer lecture are the oldest and" at bounding box center [607, 371] width 834 height 135
type textarea "Lecturer lecture are the oldest and moldest teaching method in the university u…"
click at [617, 451] on button "Verify" at bounding box center [607, 458] width 834 height 24
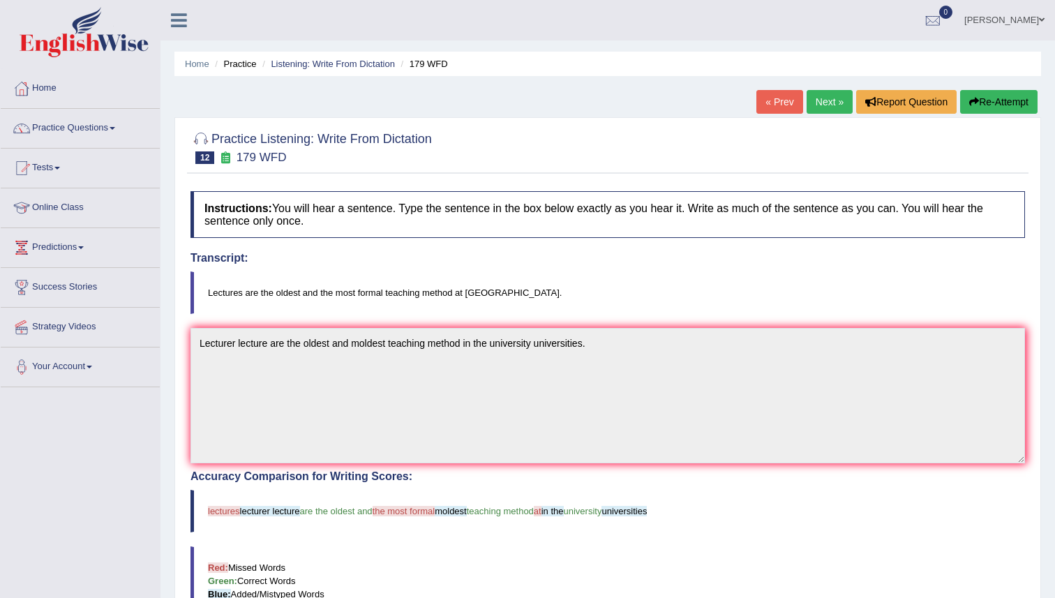
click at [815, 93] on link "Next »" at bounding box center [829, 102] width 46 height 24
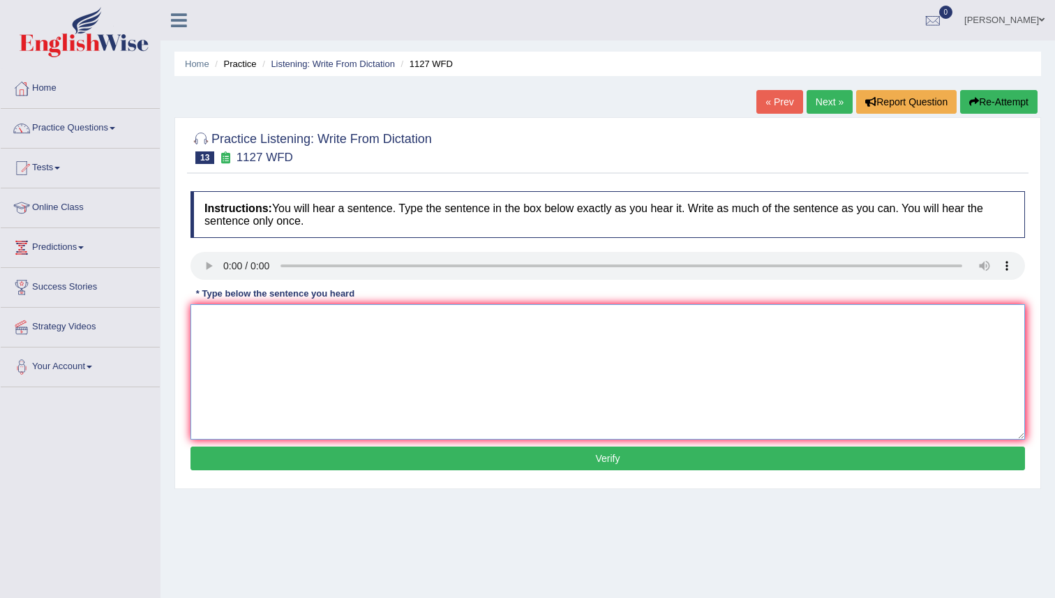
click at [255, 340] on textarea at bounding box center [607, 371] width 834 height 135
click at [309, 319] on textarea "A university degree is the intermediate" at bounding box center [607, 371] width 834 height 135
click at [566, 321] on textarea "A university degree is the requirement to enter to many professions intermediate" at bounding box center [607, 371] width 834 height 135
type textarea "A university degree is the requirement to enter to many professions."
click at [586, 475] on div "Instructions: You will hear a sentence. Type the sentence in the box below exac…" at bounding box center [607, 332] width 841 height 297
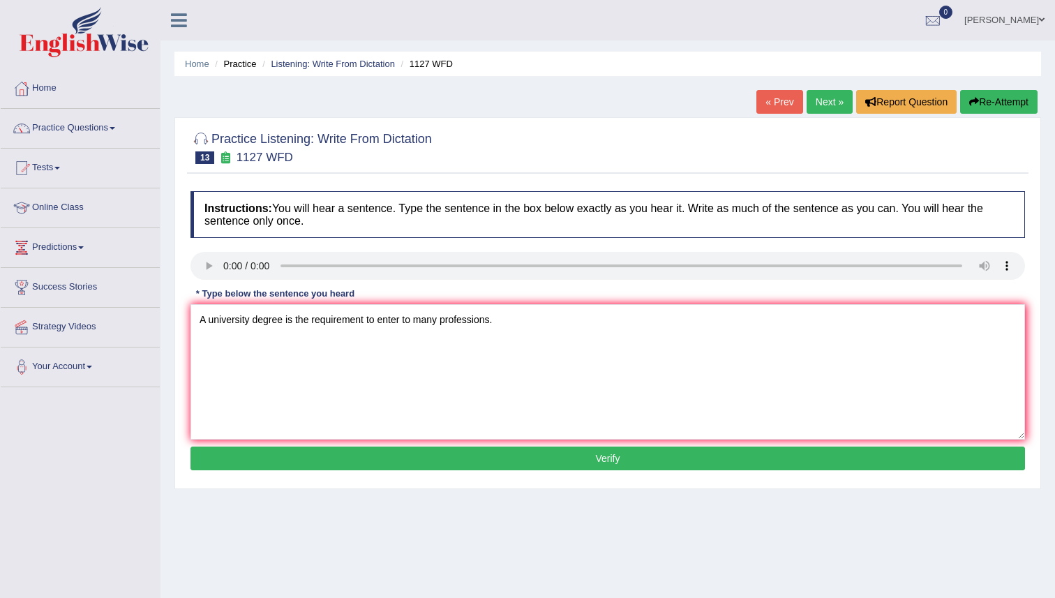
click at [582, 465] on button "Verify" at bounding box center [607, 458] width 834 height 24
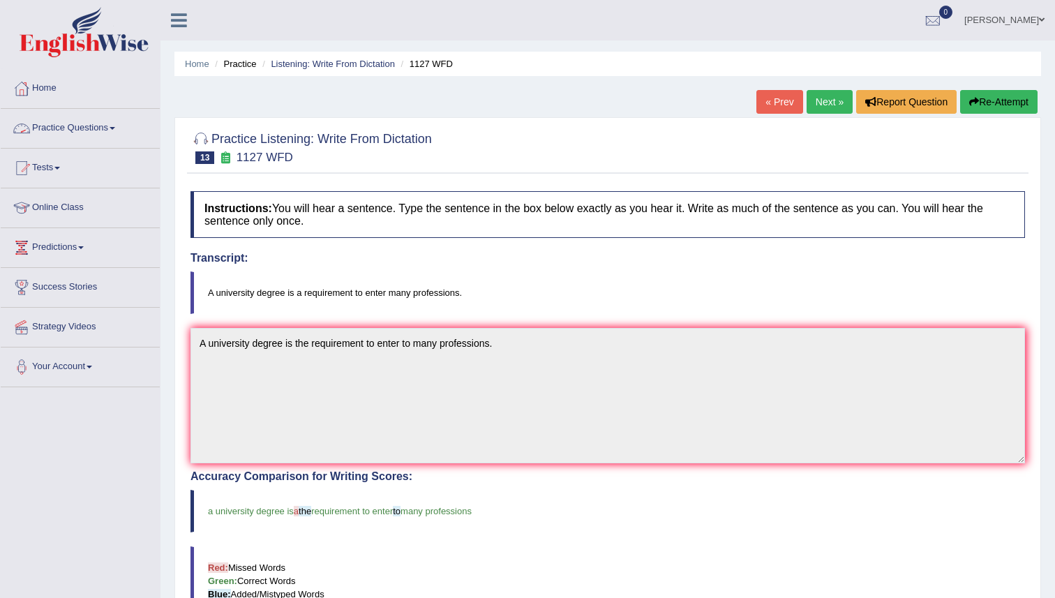
click at [103, 123] on link "Practice Questions" at bounding box center [80, 126] width 159 height 35
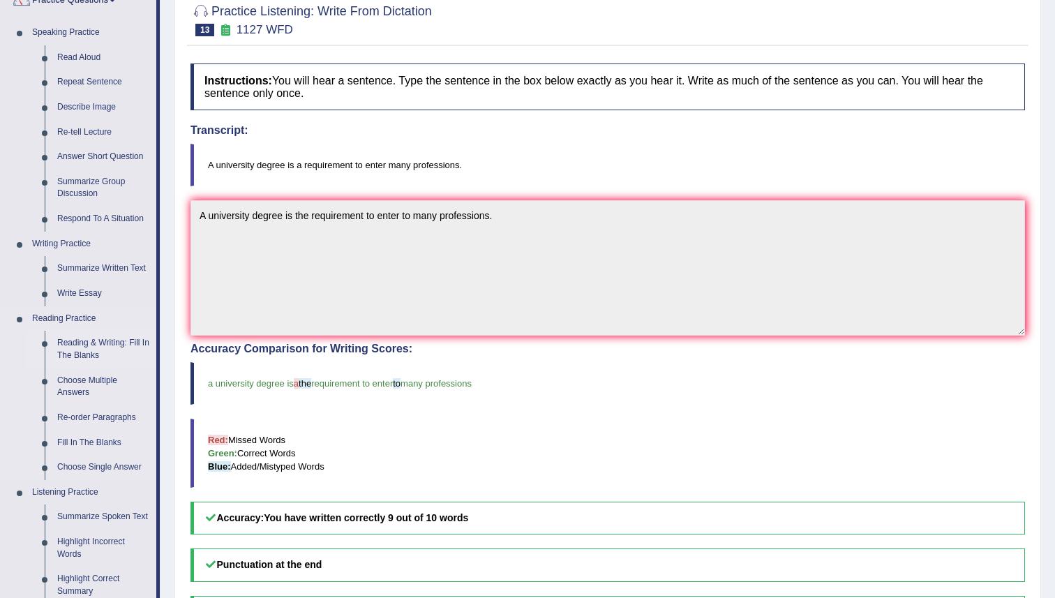
scroll to position [126, 0]
click at [103, 353] on link "Reading & Writing: Fill In The Blanks" at bounding box center [103, 350] width 105 height 37
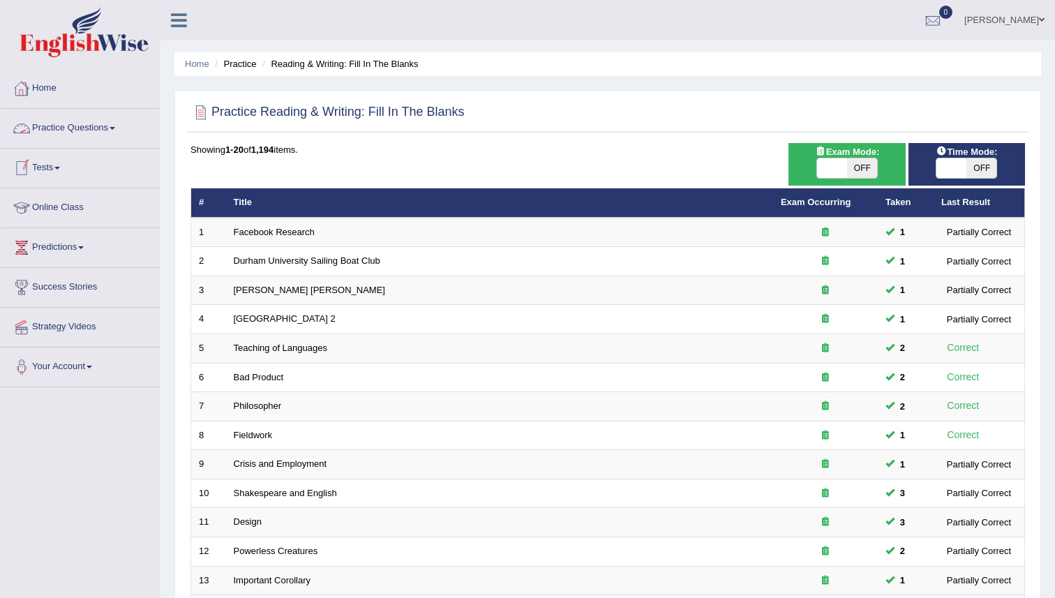
click at [86, 128] on link "Practice Questions" at bounding box center [80, 126] width 159 height 35
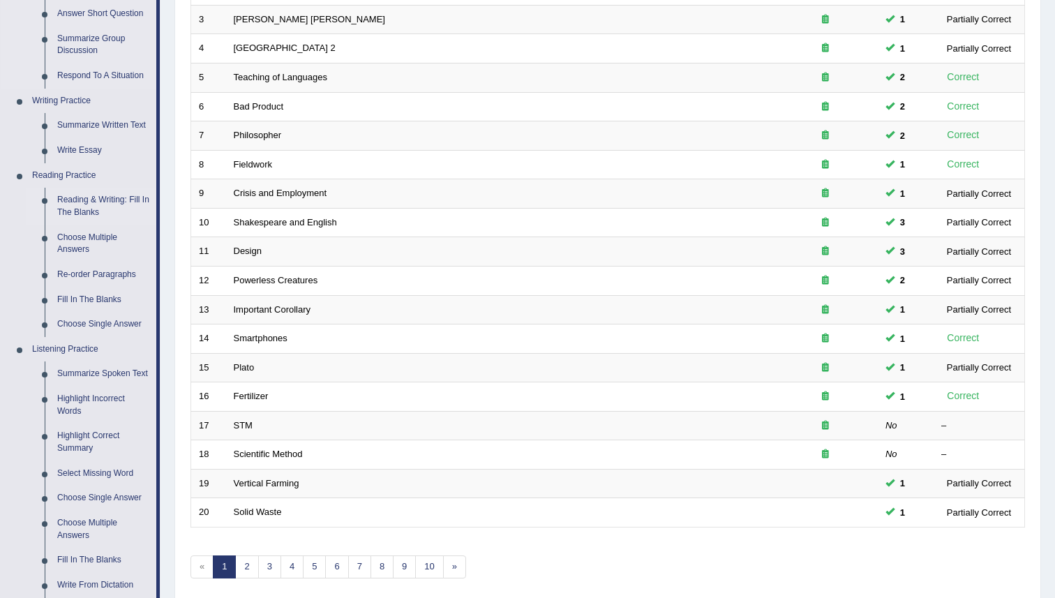
scroll to position [271, 0]
click at [102, 300] on link "Fill In The Blanks" at bounding box center [103, 299] width 105 height 25
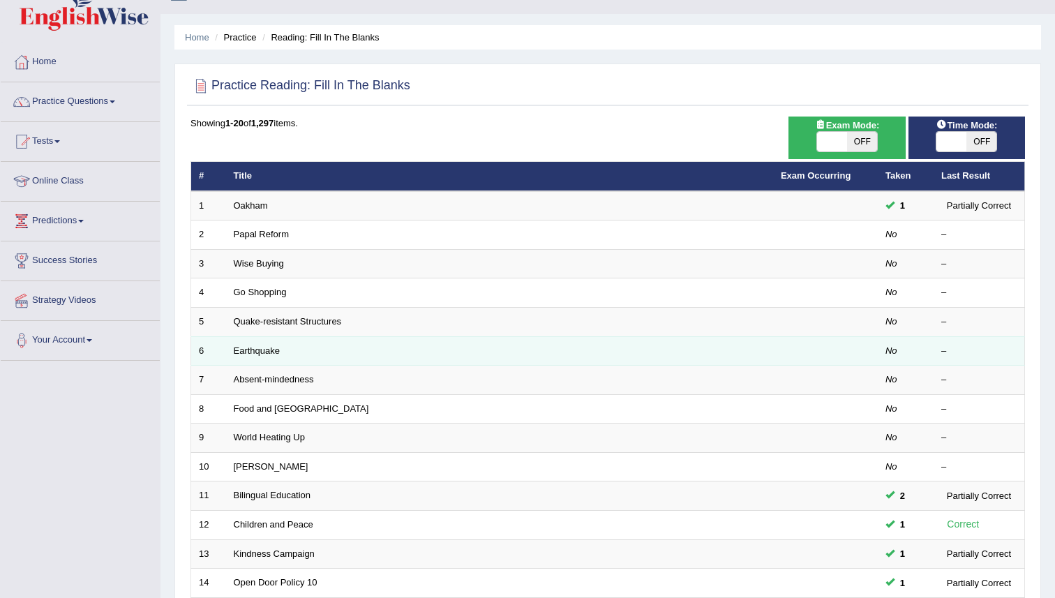
scroll to position [60, 0]
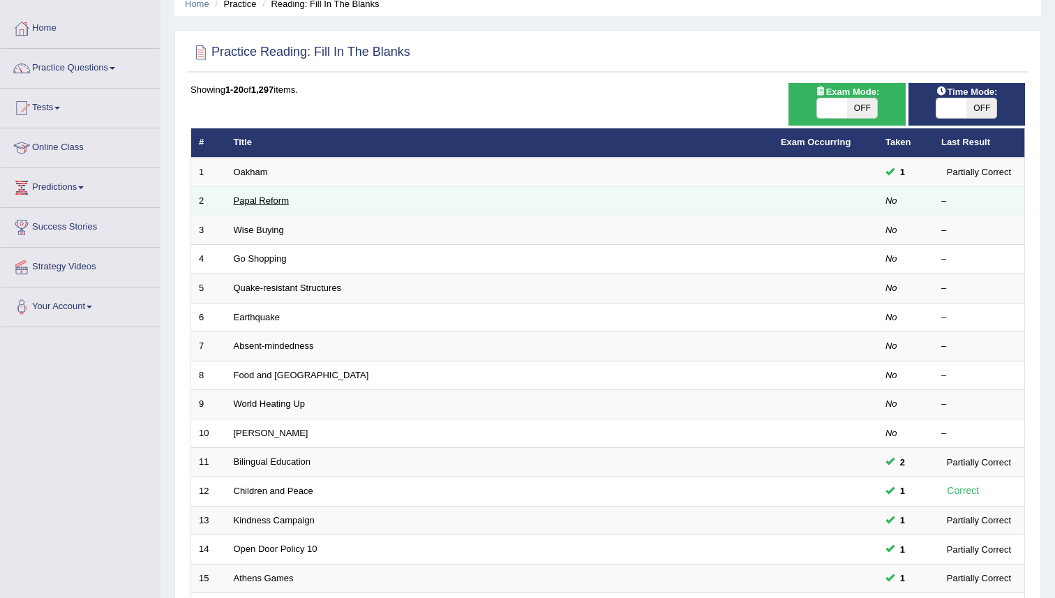
click at [264, 201] on link "Papal Reform" at bounding box center [261, 200] width 55 height 10
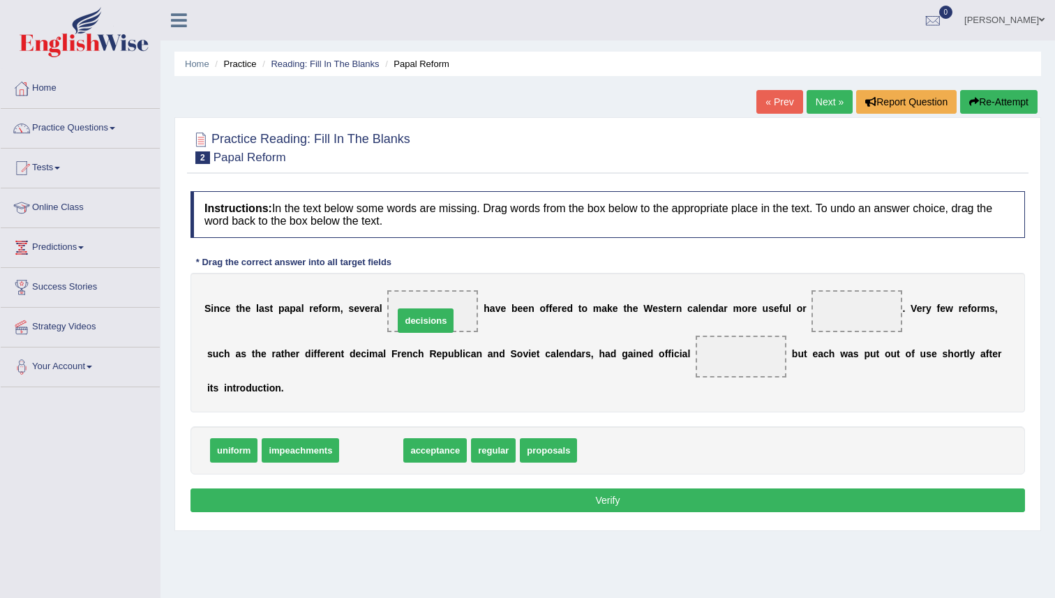
drag, startPoint x: 370, startPoint y: 460, endPoint x: 427, endPoint y: 325, distance: 146.3
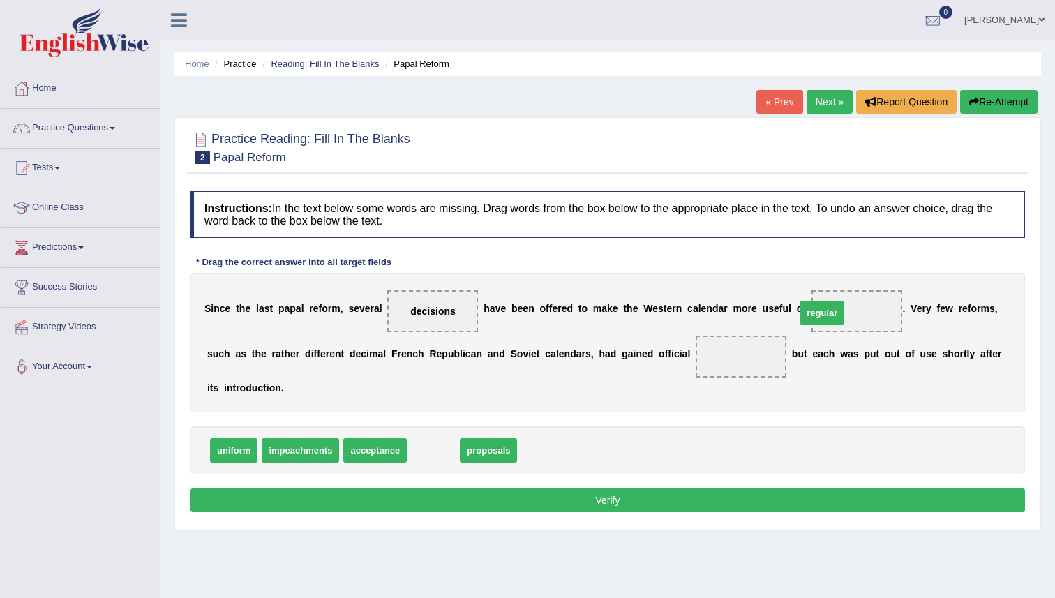
drag, startPoint x: 425, startPoint y: 455, endPoint x: 814, endPoint y: 317, distance: 412.6
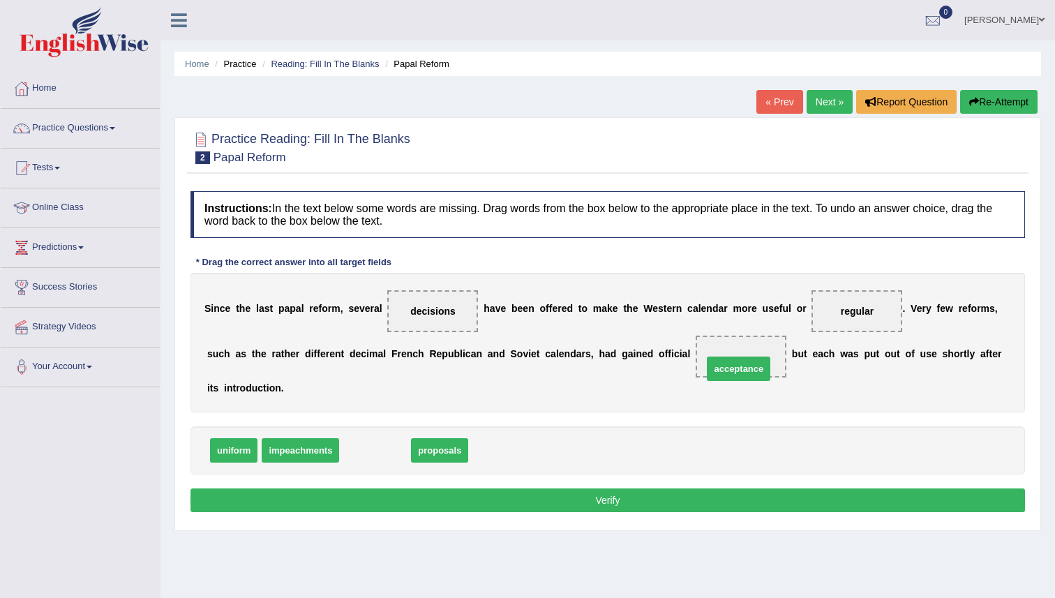
drag, startPoint x: 384, startPoint y: 455, endPoint x: 760, endPoint y: 365, distance: 385.9
click at [605, 507] on button "Verify" at bounding box center [607, 500] width 834 height 24
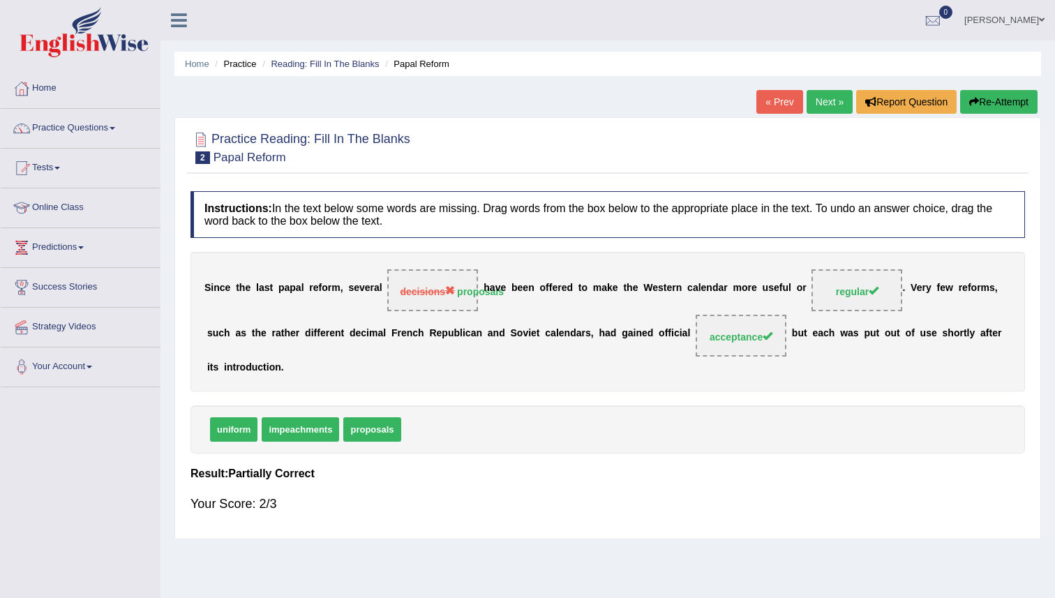
click at [815, 90] on link "Next »" at bounding box center [829, 102] width 46 height 24
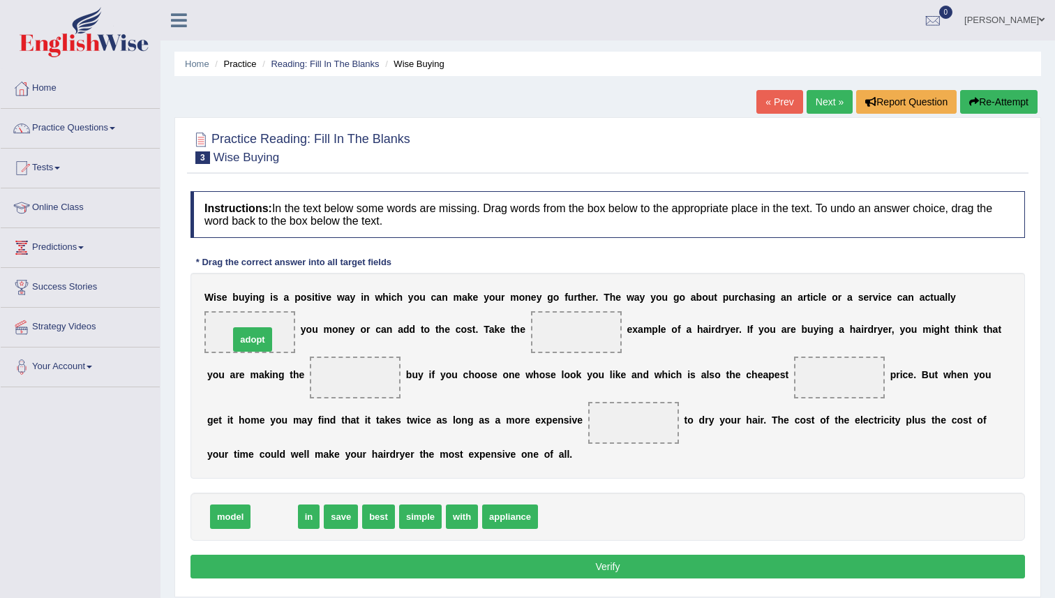
drag, startPoint x: 271, startPoint y: 524, endPoint x: 250, endPoint y: 346, distance: 179.2
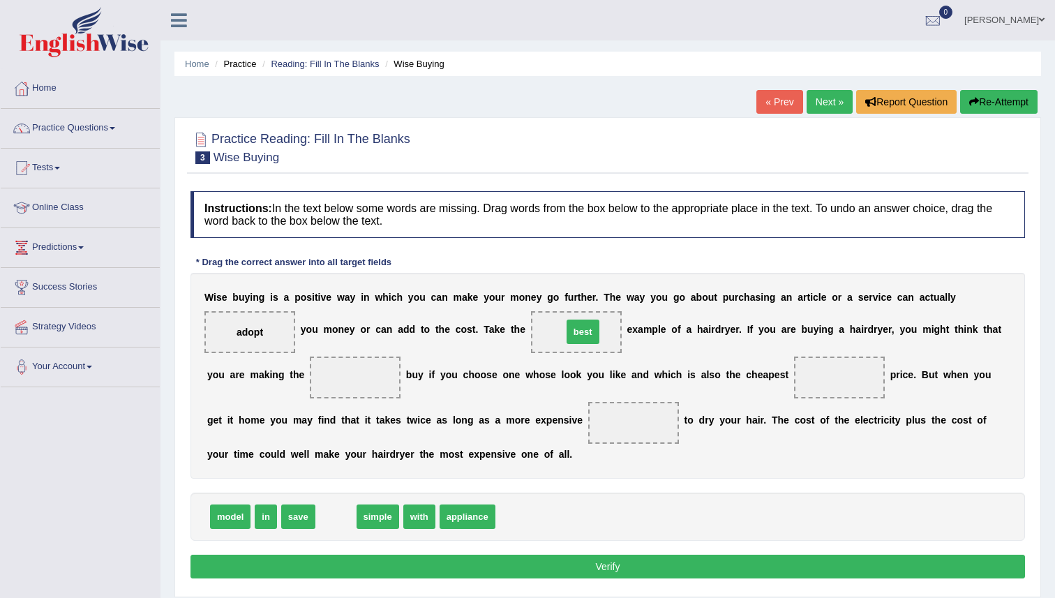
drag, startPoint x: 351, startPoint y: 499, endPoint x: 571, endPoint y: 334, distance: 275.1
drag, startPoint x: 324, startPoint y: 517, endPoint x: 331, endPoint y: 386, distance: 130.6
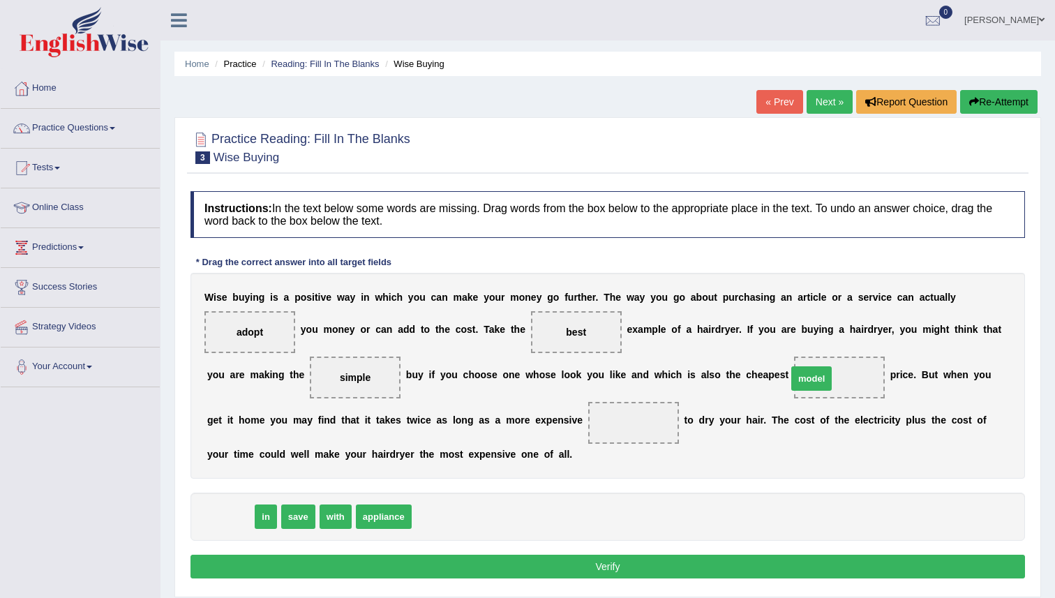
drag, startPoint x: 229, startPoint y: 518, endPoint x: 810, endPoint y: 378, distance: 597.7
drag, startPoint x: 591, startPoint y: 325, endPoint x: 769, endPoint y: 345, distance: 178.3
click at [769, 345] on div "W i s e b u y i n g i s a p o s i t i v e w a y i n w h i c h y o u c a n m a k…" at bounding box center [607, 376] width 834 height 206
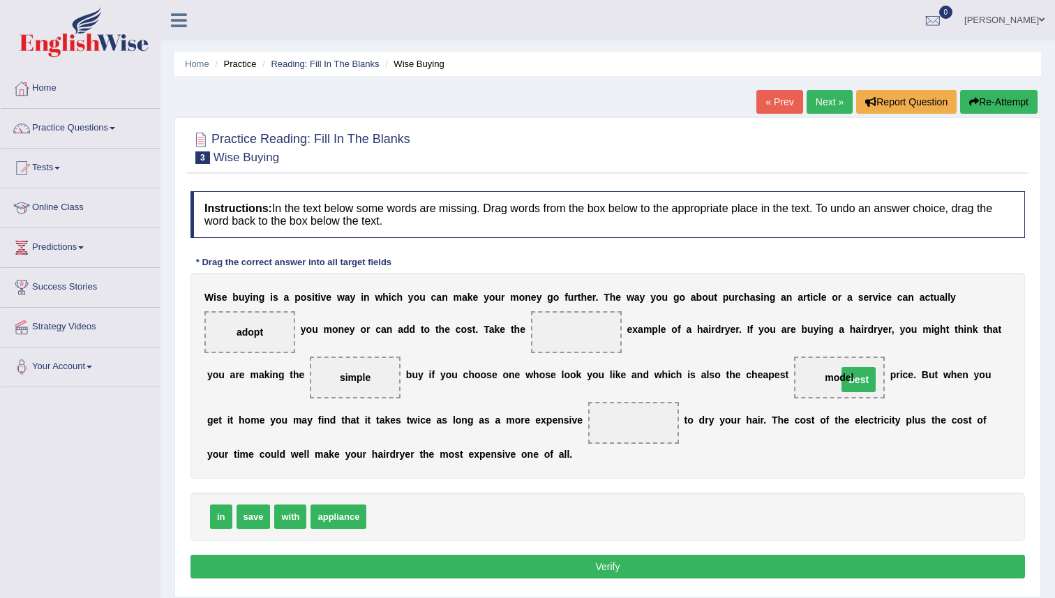
drag, startPoint x: 569, startPoint y: 327, endPoint x: 852, endPoint y: 375, distance: 286.4
drag, startPoint x: 340, startPoint y: 386, endPoint x: 561, endPoint y: 324, distance: 229.8
click at [561, 324] on div "W i s e b u y i n g i s a p o s i t i v e w a y i n w h i c h y o u c a n m a k…" at bounding box center [607, 376] width 834 height 206
drag, startPoint x: 354, startPoint y: 380, endPoint x: 587, endPoint y: 324, distance: 239.0
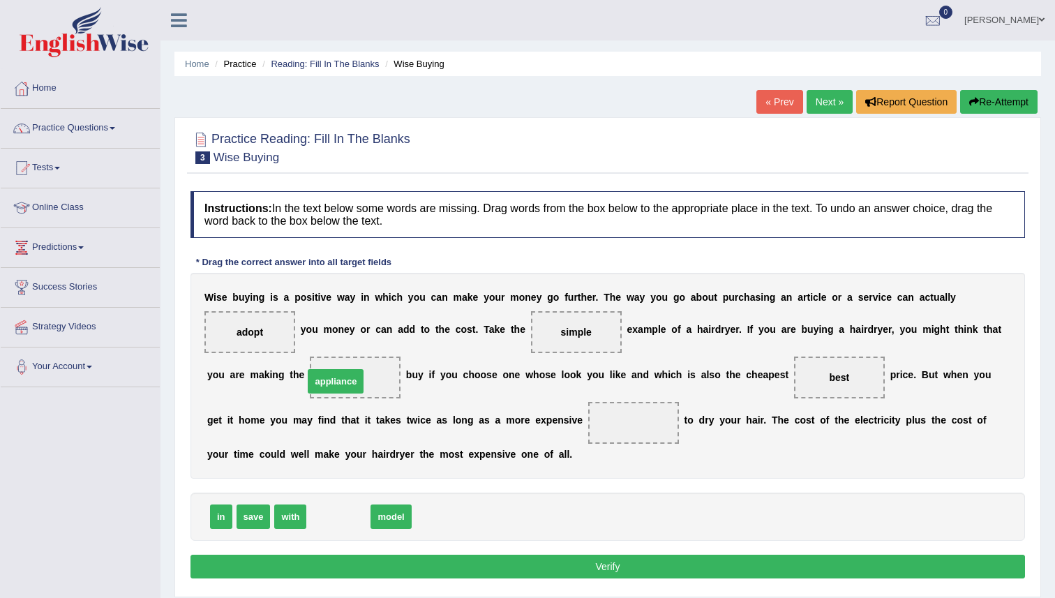
drag, startPoint x: 335, startPoint y: 520, endPoint x: 332, endPoint y: 385, distance: 135.3
drag, startPoint x: 257, startPoint y: 525, endPoint x: 273, endPoint y: 521, distance: 16.4
drag, startPoint x: 335, startPoint y: 520, endPoint x: 608, endPoint y: 423, distance: 290.3
drag, startPoint x: 289, startPoint y: 520, endPoint x: 613, endPoint y: 428, distance: 337.2
click at [578, 564] on button "Verify" at bounding box center [607, 567] width 834 height 24
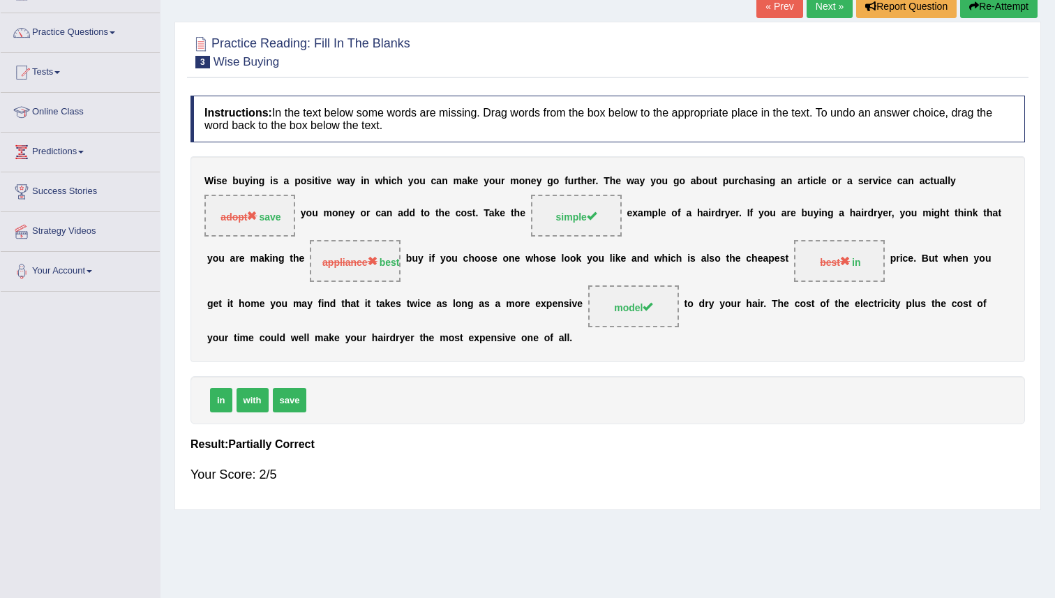
scroll to position [135, 0]
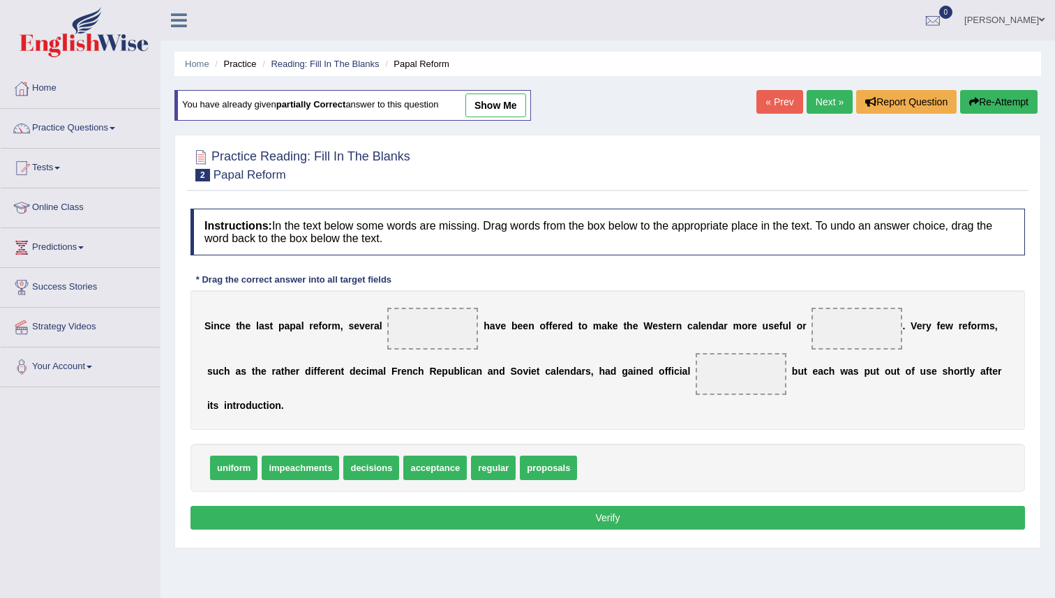
click at [818, 98] on link "Next »" at bounding box center [829, 102] width 46 height 24
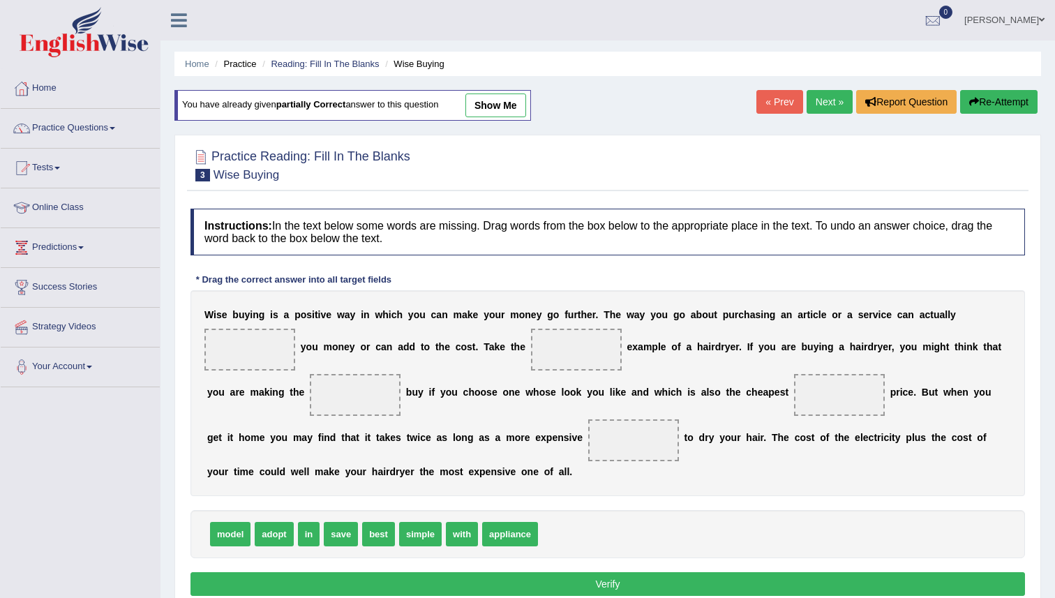
click at [821, 96] on link "Next »" at bounding box center [829, 102] width 46 height 24
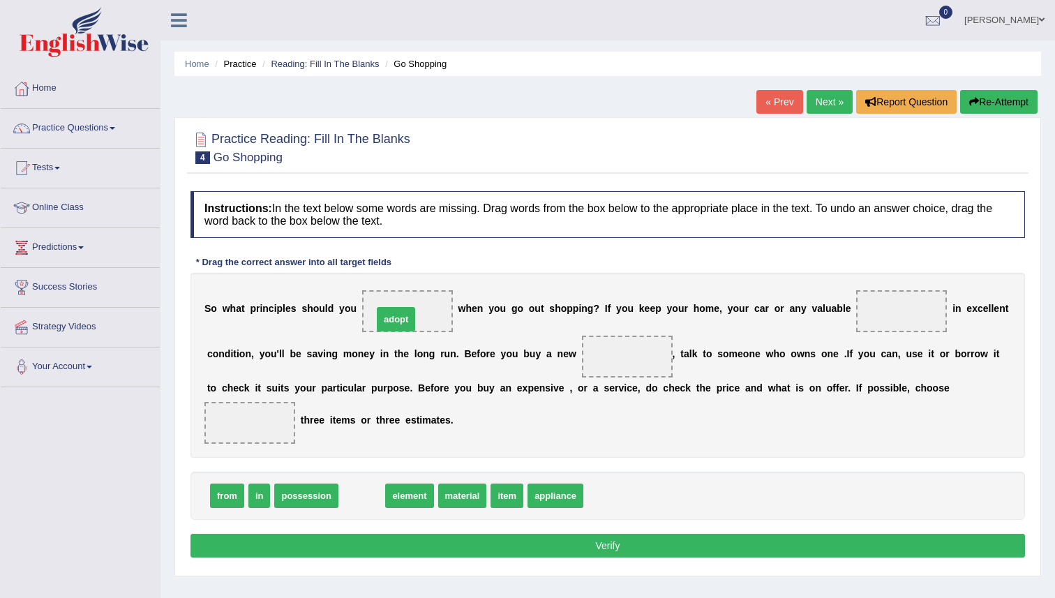
drag, startPoint x: 358, startPoint y: 500, endPoint x: 391, endPoint y: 323, distance: 180.3
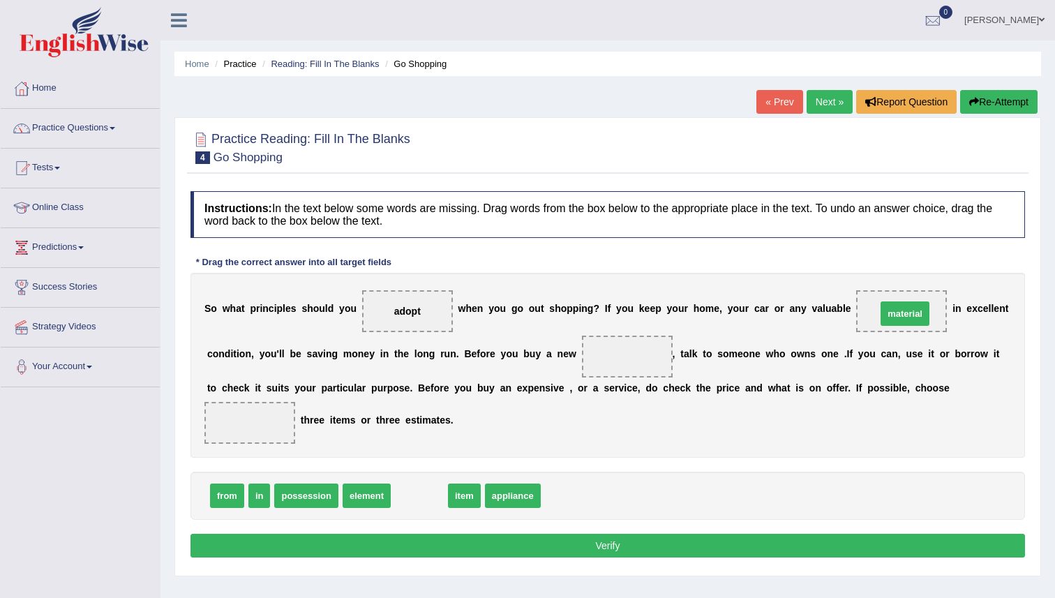
drag, startPoint x: 419, startPoint y: 496, endPoint x: 904, endPoint y: 314, distance: 518.5
drag, startPoint x: 403, startPoint y: 502, endPoint x: 621, endPoint y: 365, distance: 256.6
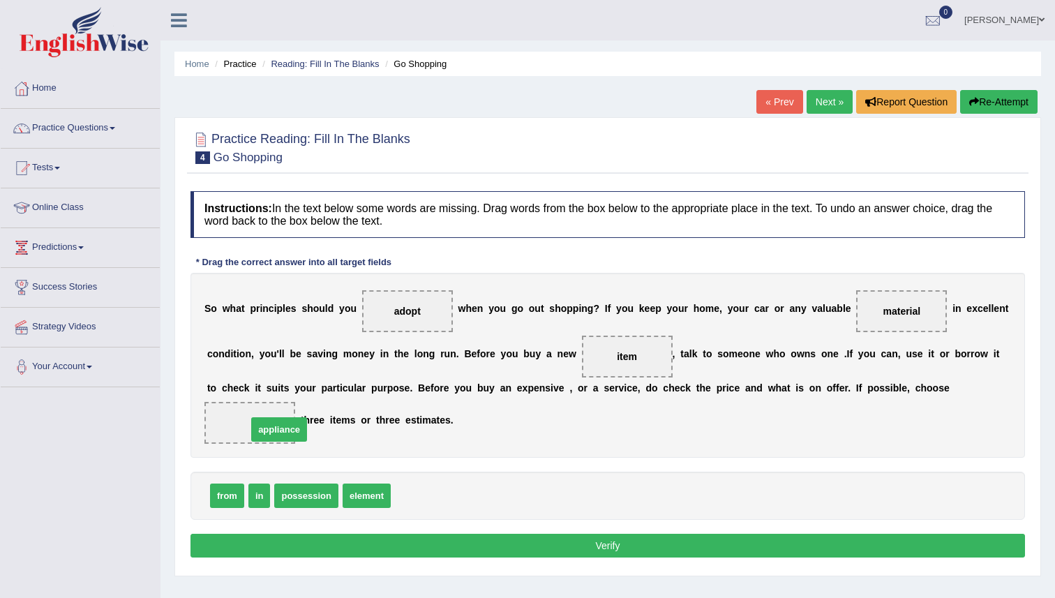
drag, startPoint x: 430, startPoint y: 500, endPoint x: 282, endPoint y: 432, distance: 162.6
click at [365, 557] on button "Verify" at bounding box center [607, 546] width 834 height 24
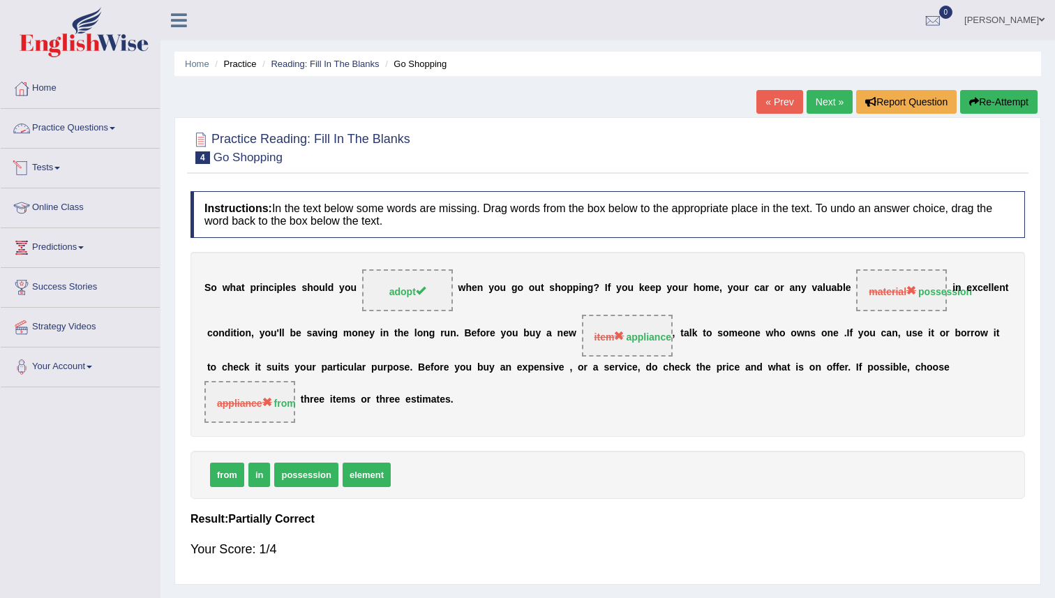
click at [113, 127] on link "Practice Questions" at bounding box center [80, 126] width 159 height 35
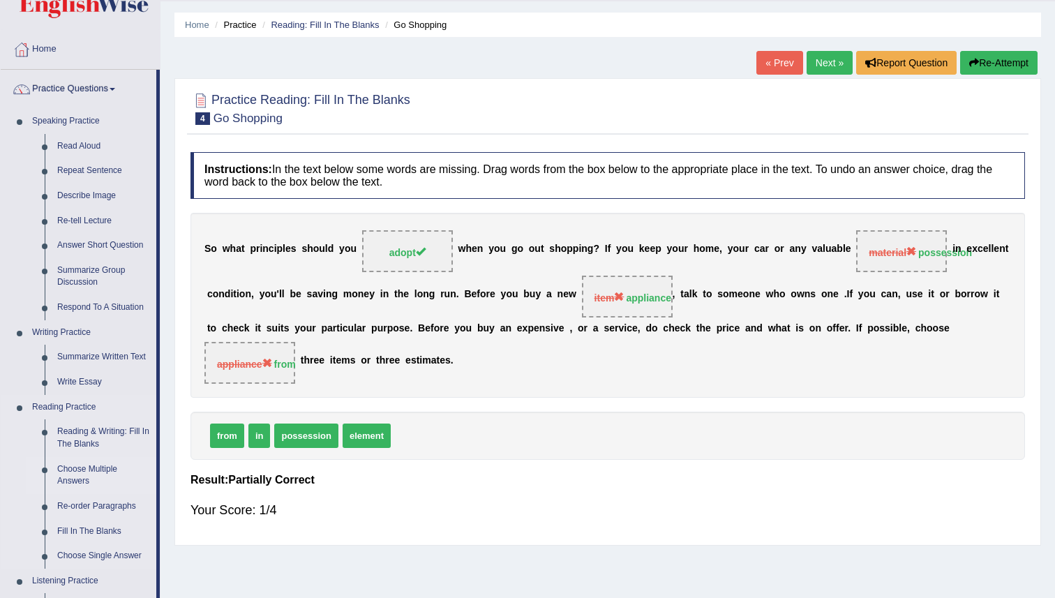
scroll to position [52, 0]
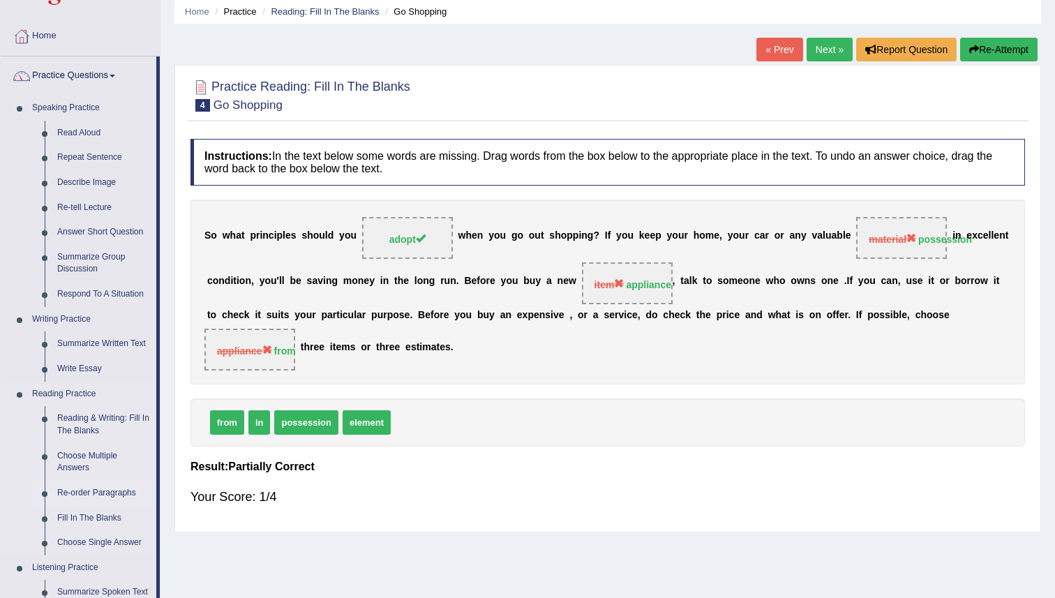
click at [91, 492] on link "Re-order Paragraphs" at bounding box center [103, 493] width 105 height 25
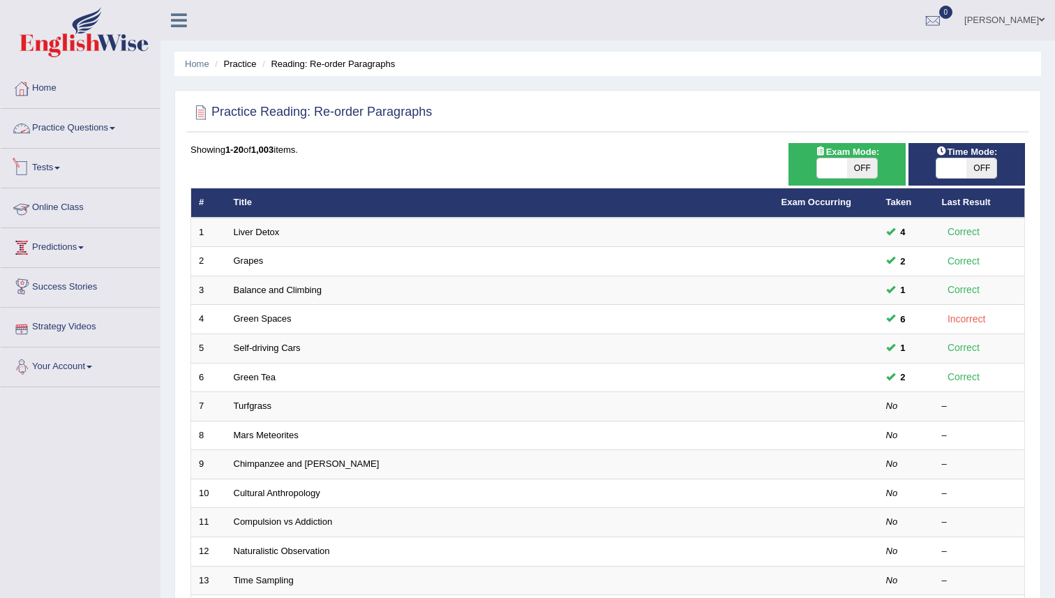
click at [99, 123] on link "Practice Questions" at bounding box center [80, 126] width 159 height 35
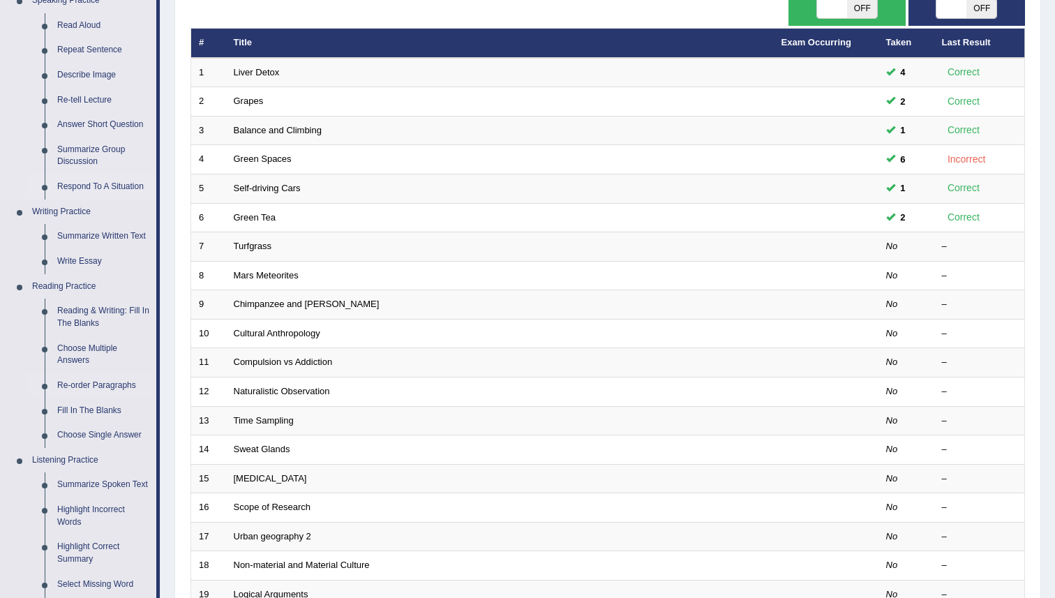
scroll to position [160, 0]
click at [89, 405] on link "Fill In The Blanks" at bounding box center [103, 410] width 105 height 25
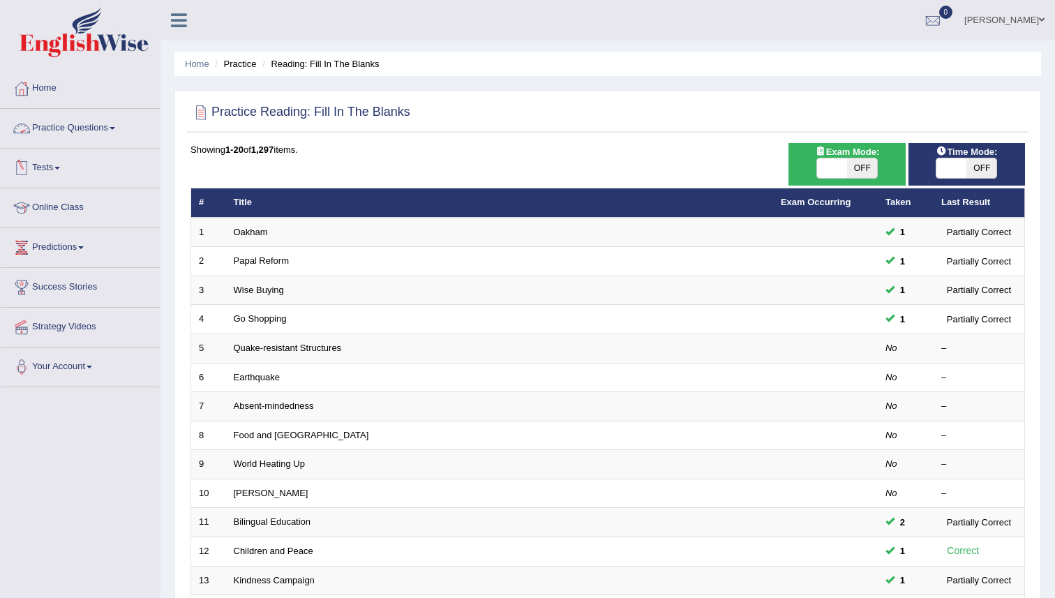
click at [102, 126] on link "Practice Questions" at bounding box center [80, 126] width 159 height 35
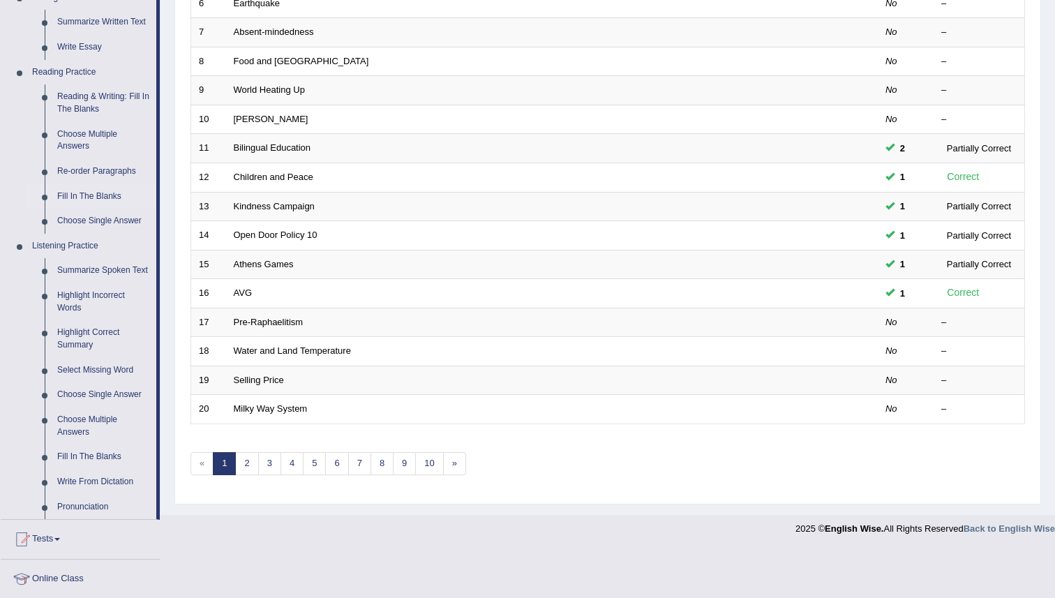
scroll to position [548, 0]
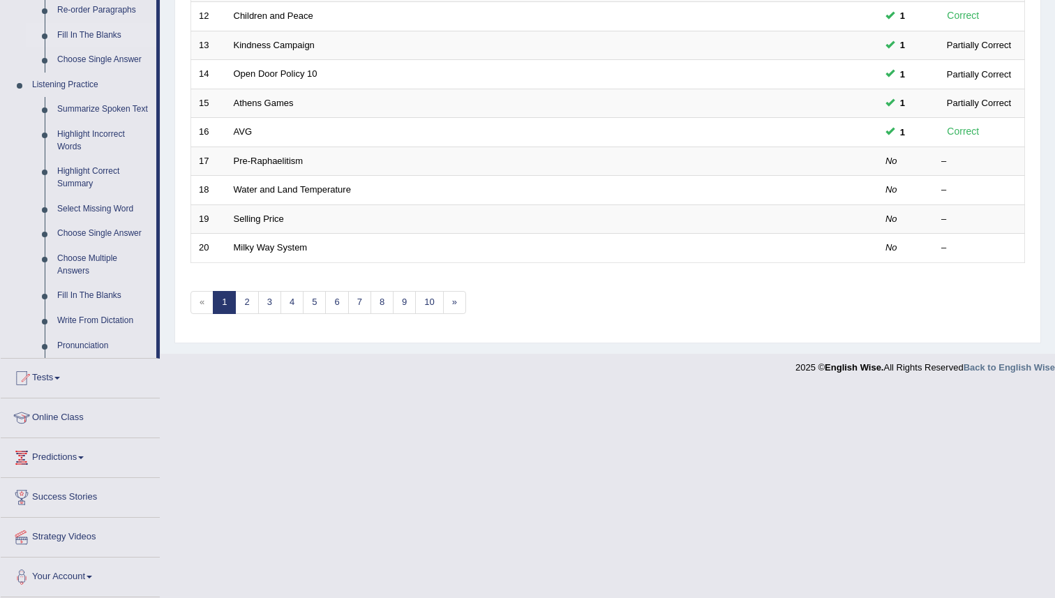
click at [91, 319] on link "Write From Dictation" at bounding box center [103, 320] width 105 height 25
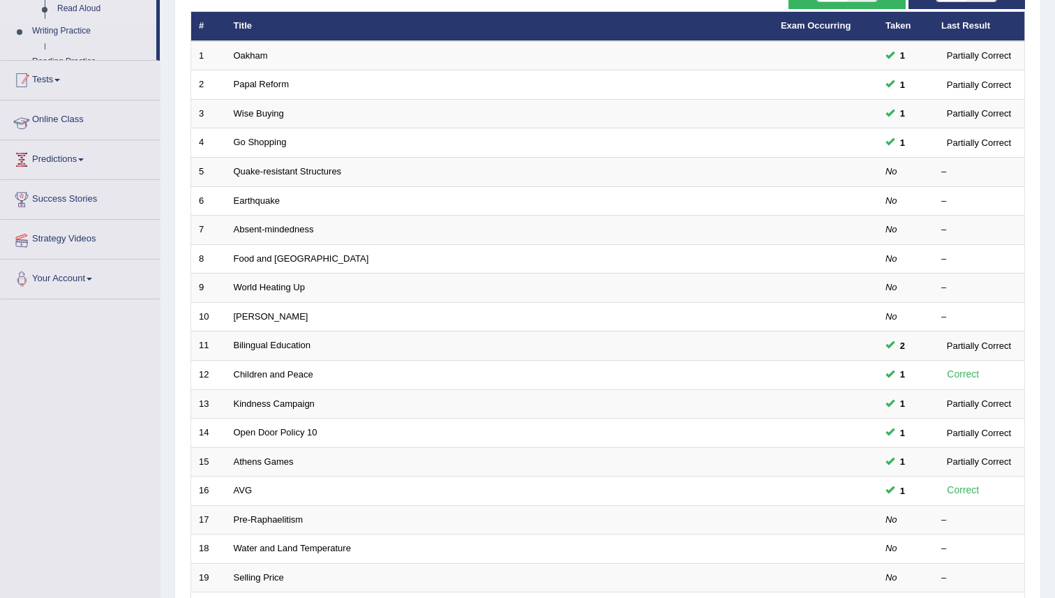
scroll to position [256, 0]
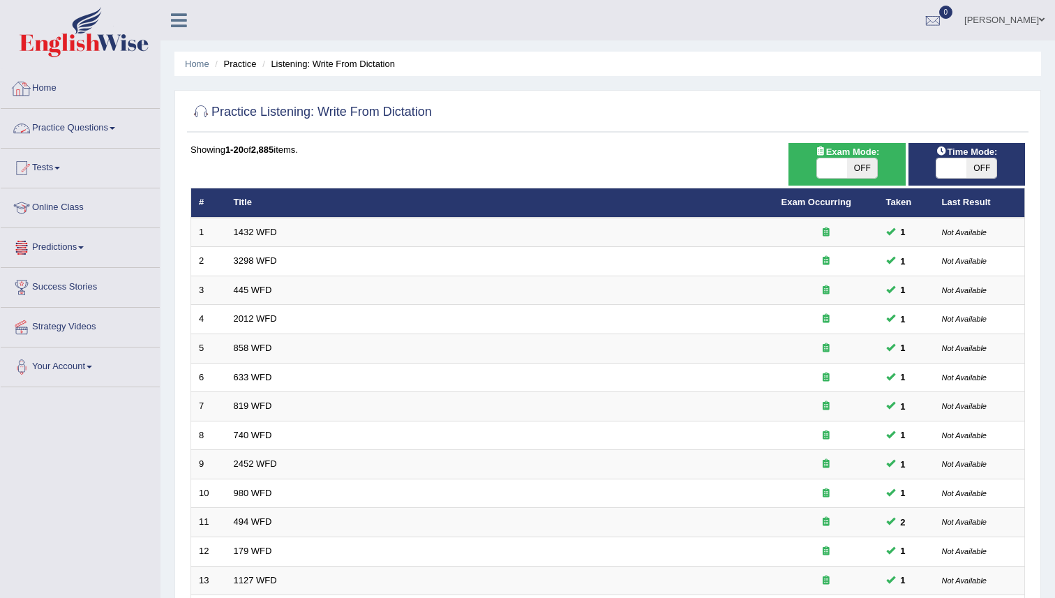
click at [89, 130] on link "Practice Questions" at bounding box center [80, 126] width 159 height 35
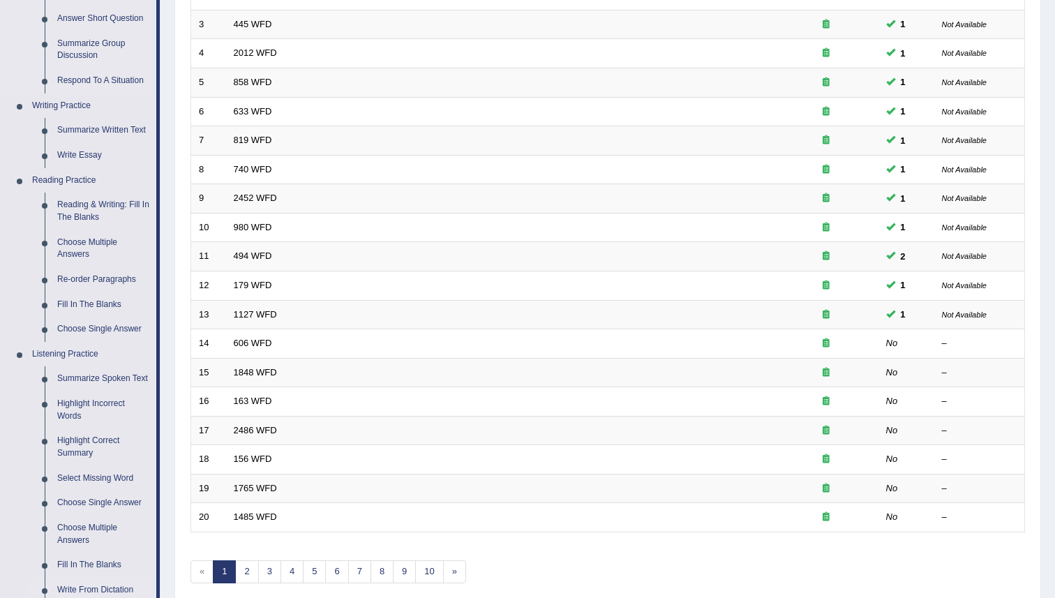
scroll to position [266, 0]
click at [98, 282] on link "Re-order Paragraphs" at bounding box center [103, 278] width 105 height 25
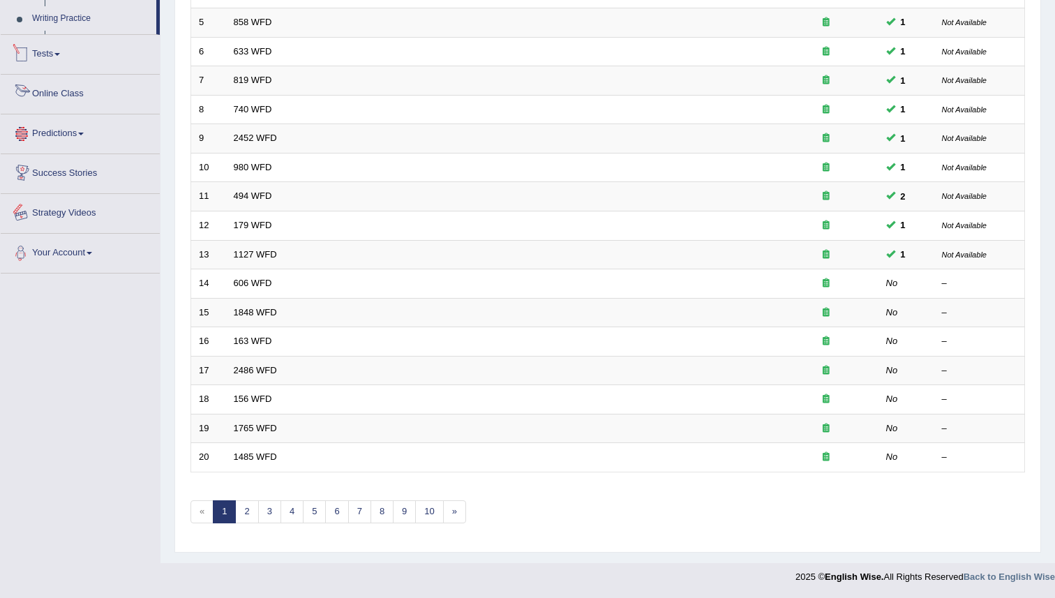
scroll to position [532, 0]
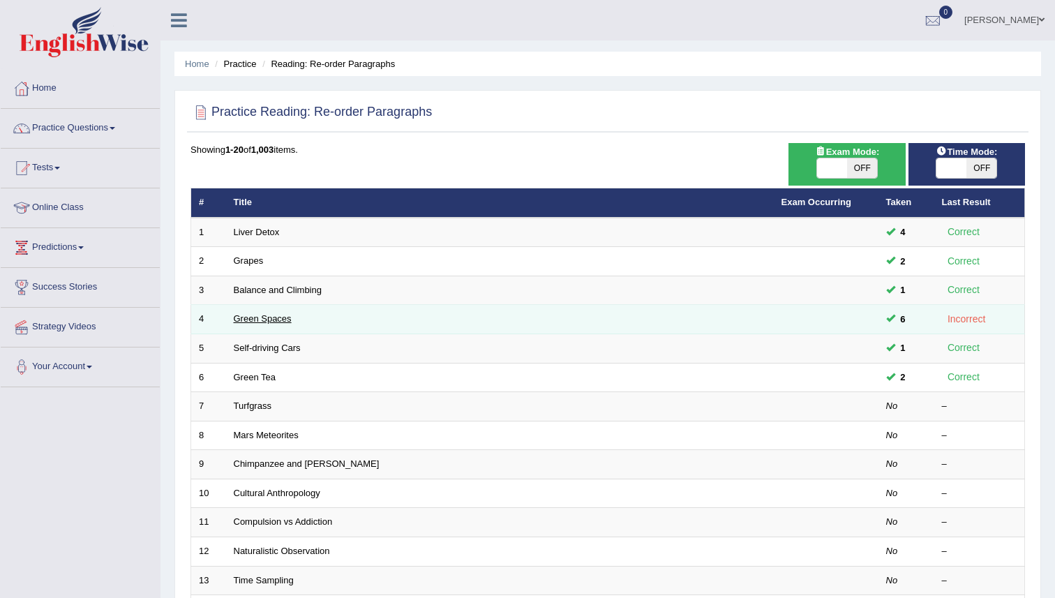
click at [274, 319] on link "Green Spaces" at bounding box center [263, 318] width 58 height 10
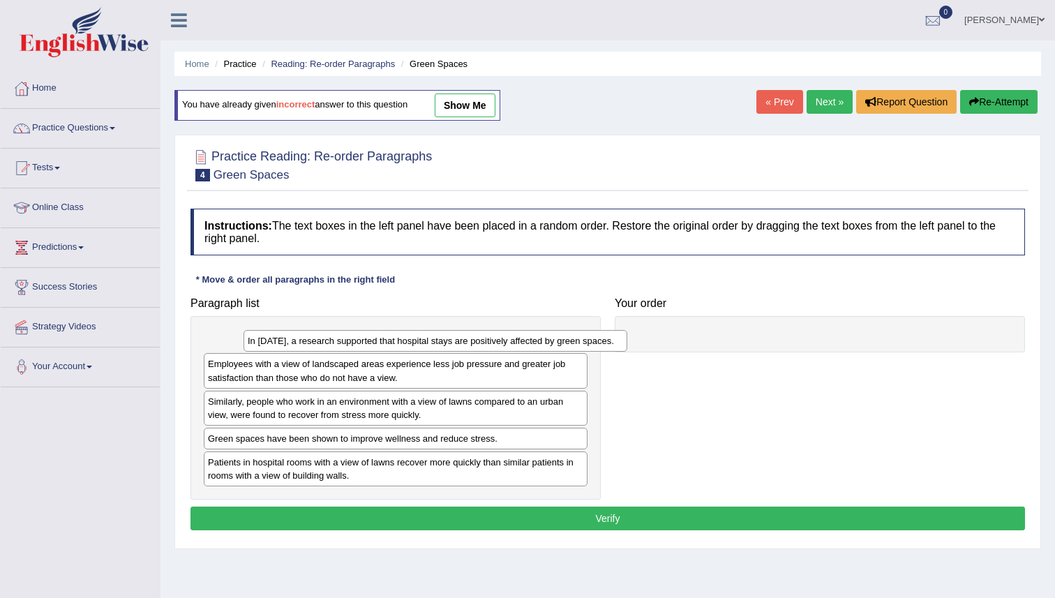
drag, startPoint x: 349, startPoint y: 342, endPoint x: 385, endPoint y: 342, distance: 36.3
click at [385, 342] on div "In 2002, a research supported that hospital stays are positively affected by gr…" at bounding box center [435, 341] width 384 height 22
click at [266, 346] on div "In 2002, a research supported that hospital stays are positively affected by gr…" at bounding box center [396, 340] width 384 height 22
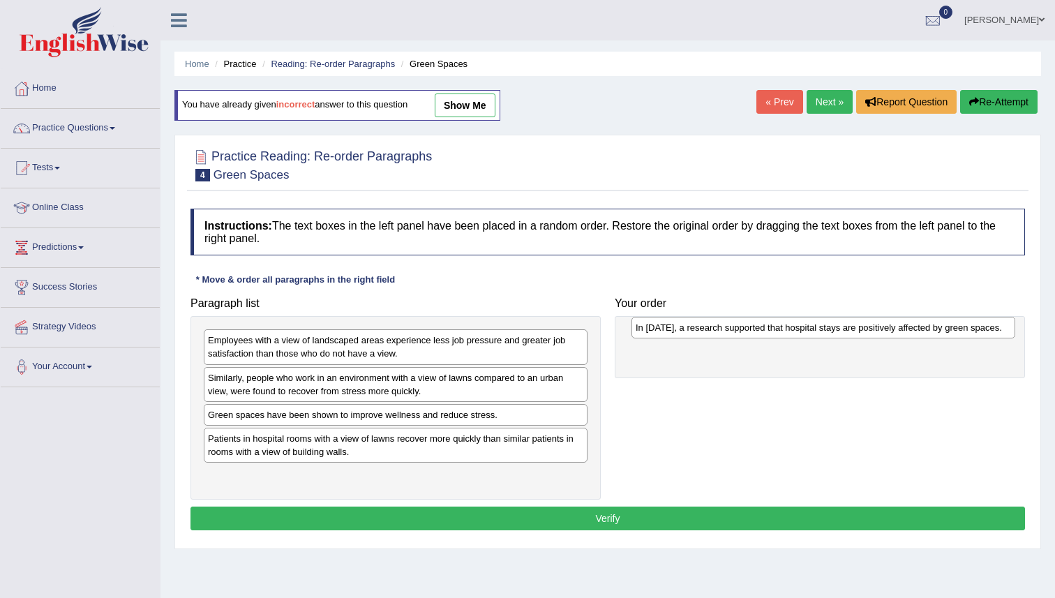
drag, startPoint x: 347, startPoint y: 345, endPoint x: 775, endPoint y: 332, distance: 427.8
click at [775, 332] on div "In 2002, a research supported that hospital stays are positively affected by gr…" at bounding box center [823, 328] width 384 height 22
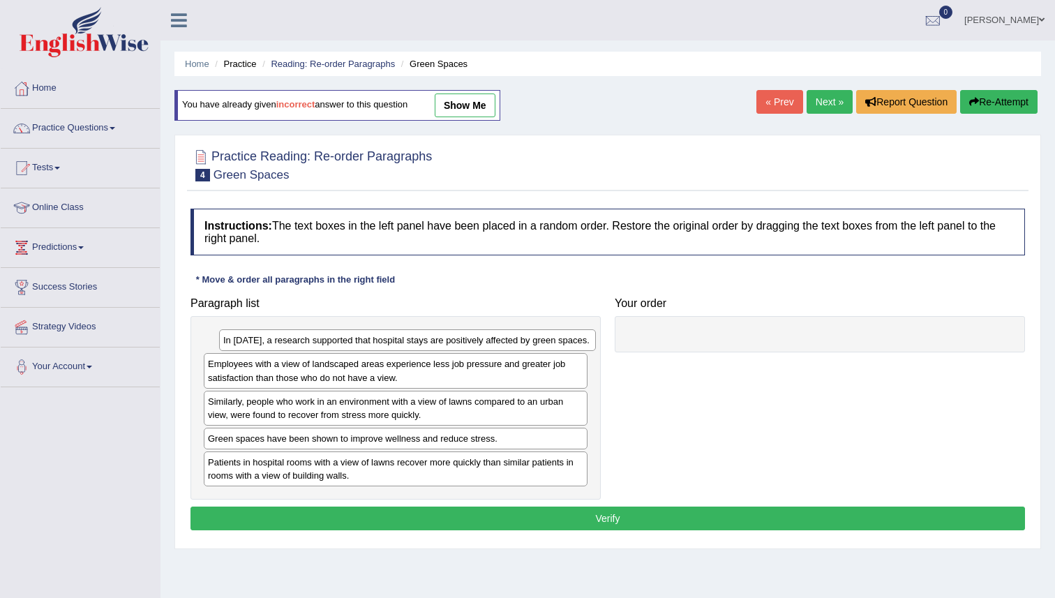
drag, startPoint x: 667, startPoint y: 349, endPoint x: 252, endPoint y: 348, distance: 414.3
click at [252, 348] on div "In 2002, a research supported that hospital stays are positively affected by gr…" at bounding box center [407, 340] width 377 height 22
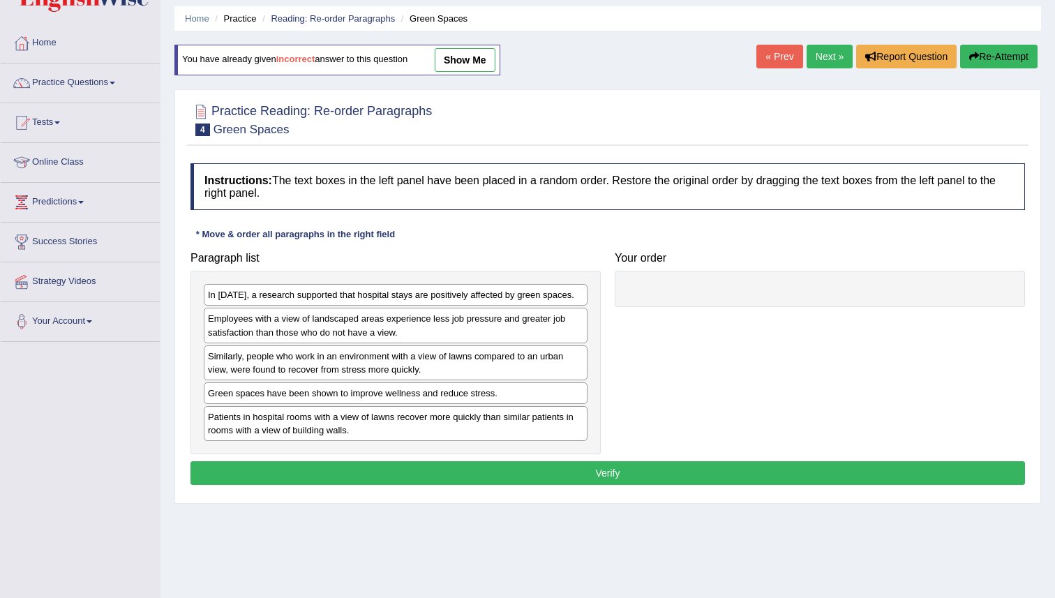
scroll to position [15, 0]
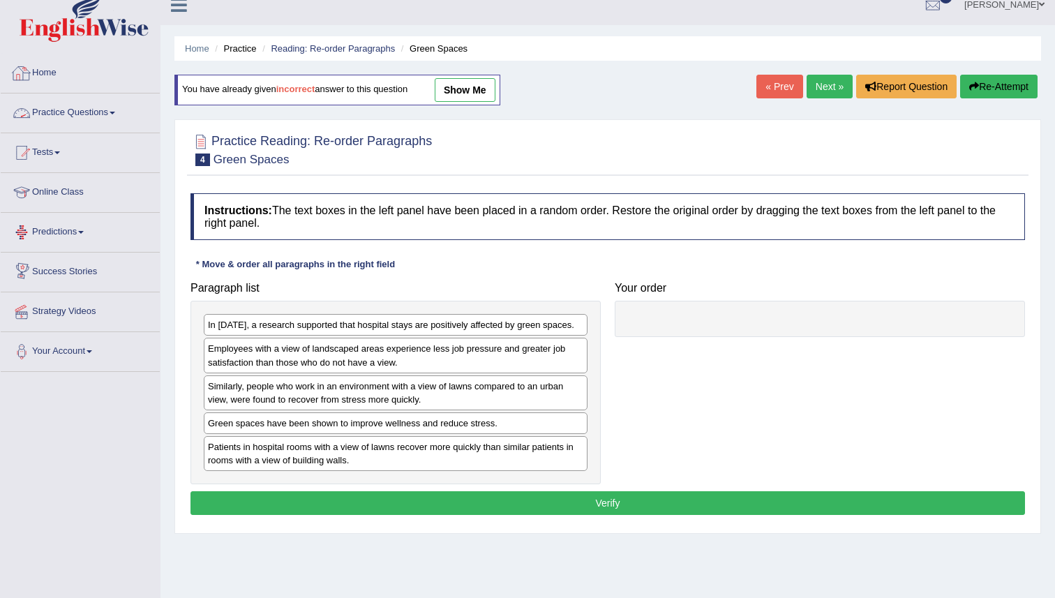
click at [107, 112] on link "Practice Questions" at bounding box center [80, 110] width 159 height 35
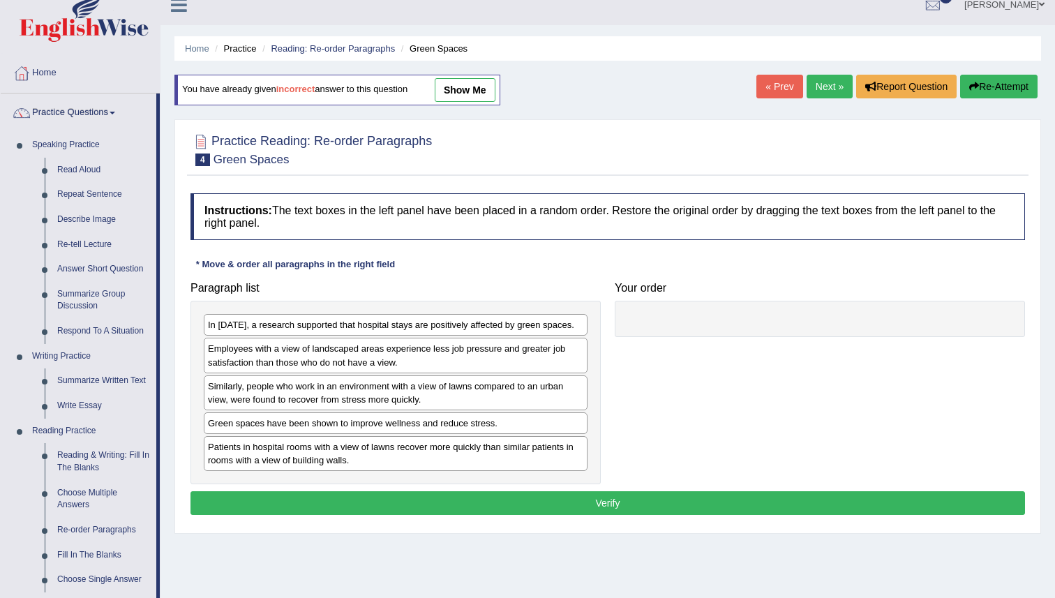
click at [480, 90] on link "show me" at bounding box center [465, 90] width 61 height 24
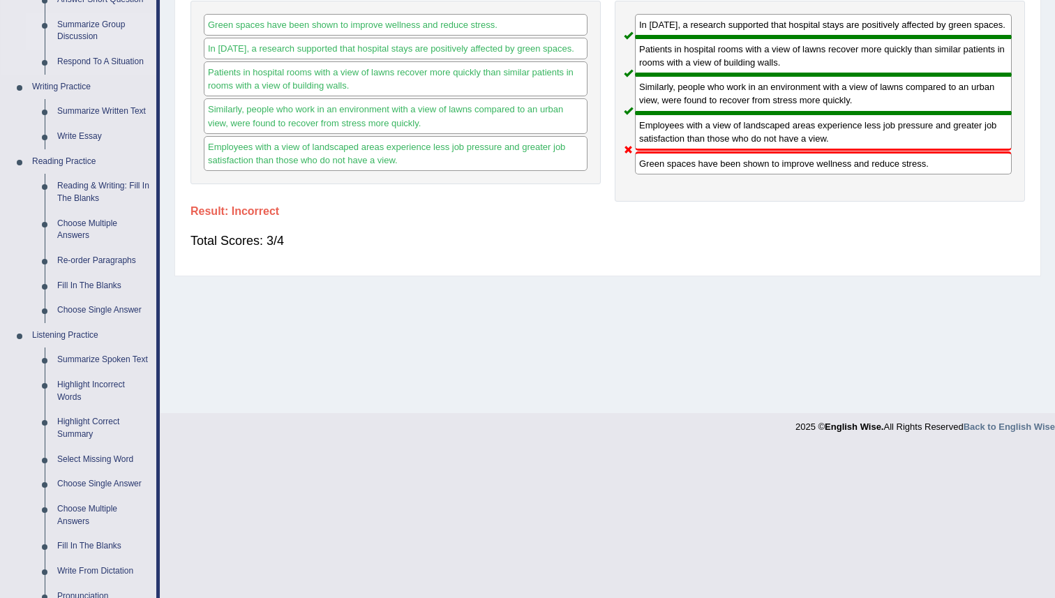
scroll to position [287, 0]
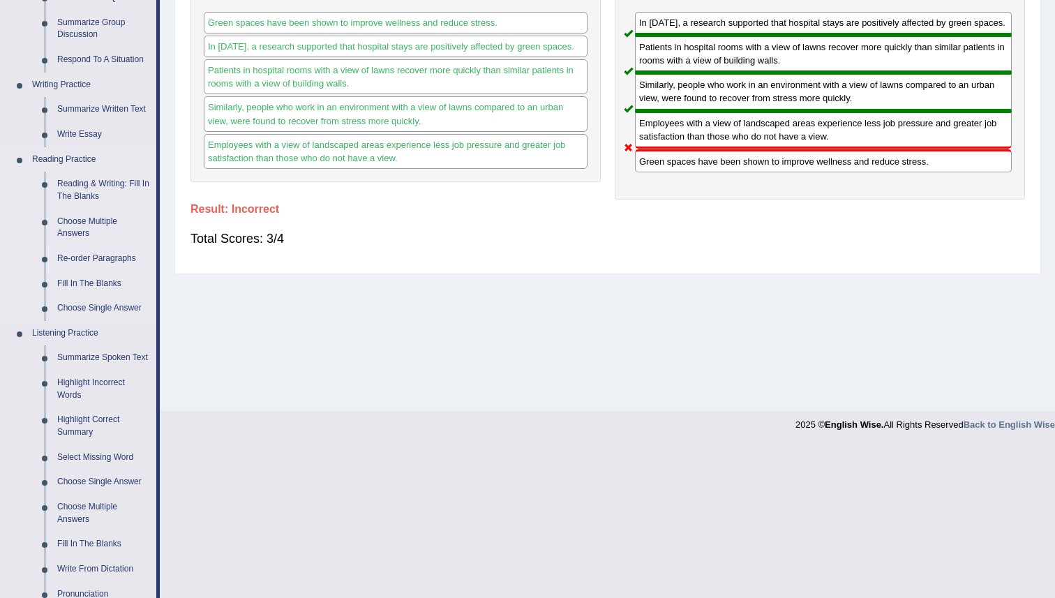
click at [91, 254] on link "Re-order Paragraphs" at bounding box center [103, 258] width 105 height 25
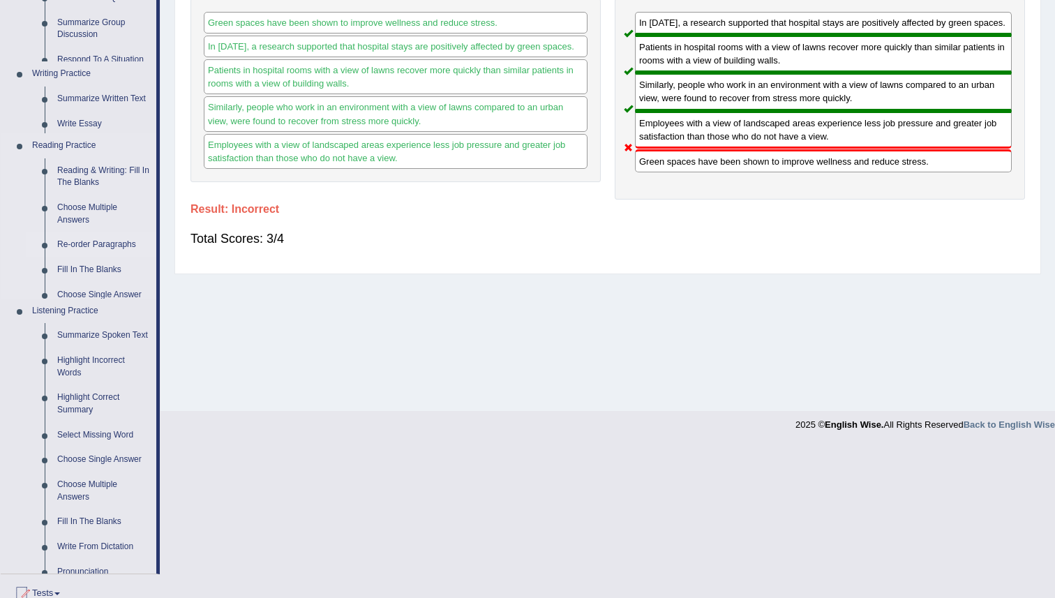
scroll to position [135, 0]
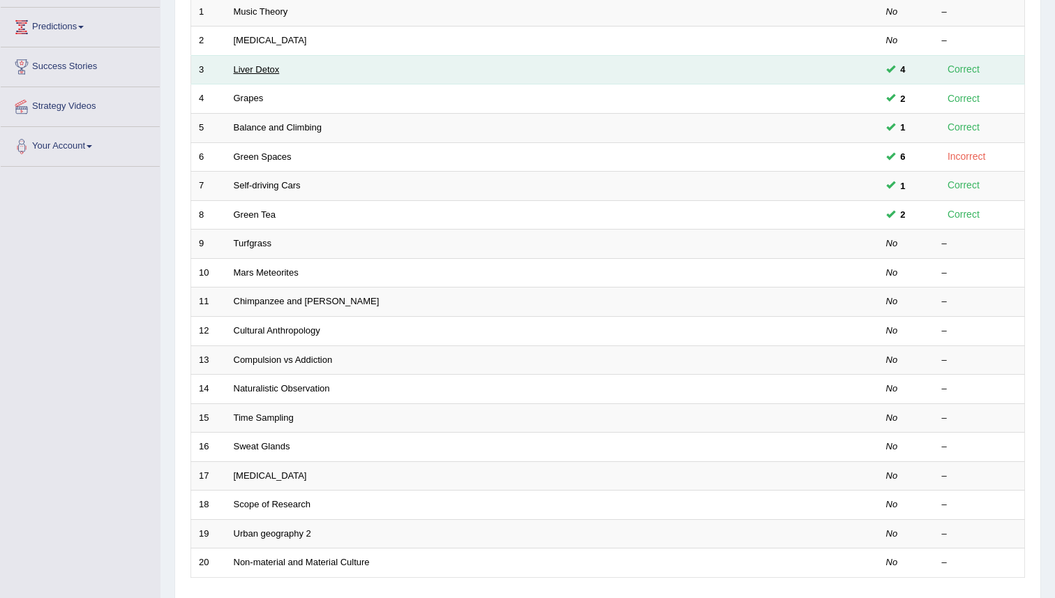
scroll to position [224, 0]
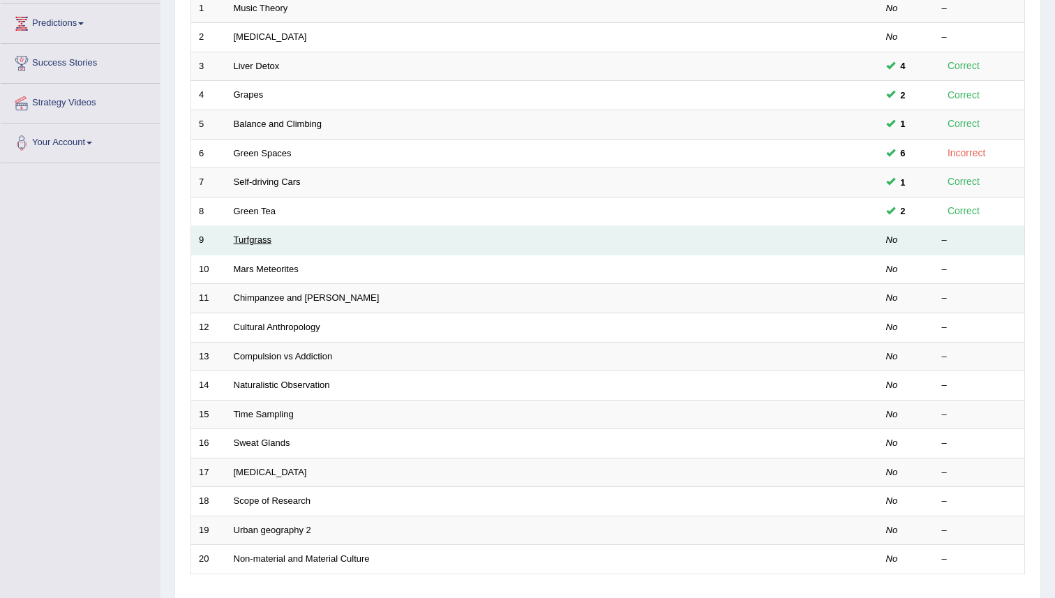
click at [254, 241] on link "Turfgrass" at bounding box center [253, 239] width 38 height 10
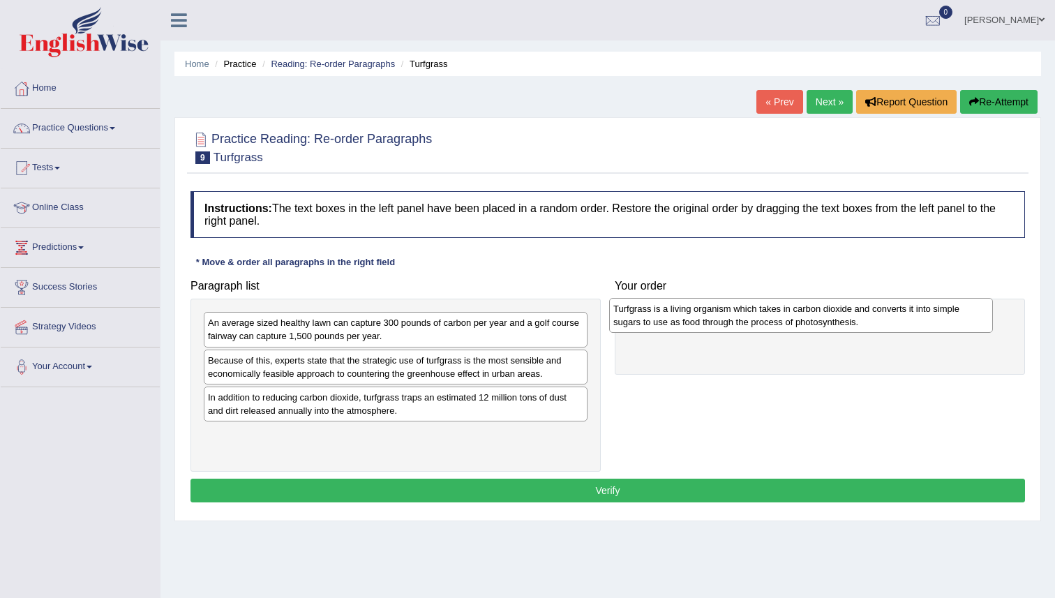
drag, startPoint x: 439, startPoint y: 446, endPoint x: 849, endPoint y: 322, distance: 427.8
click at [849, 322] on div "Turfgrass is a living organism which takes in carbon dioxide and converts it in…" at bounding box center [801, 315] width 384 height 35
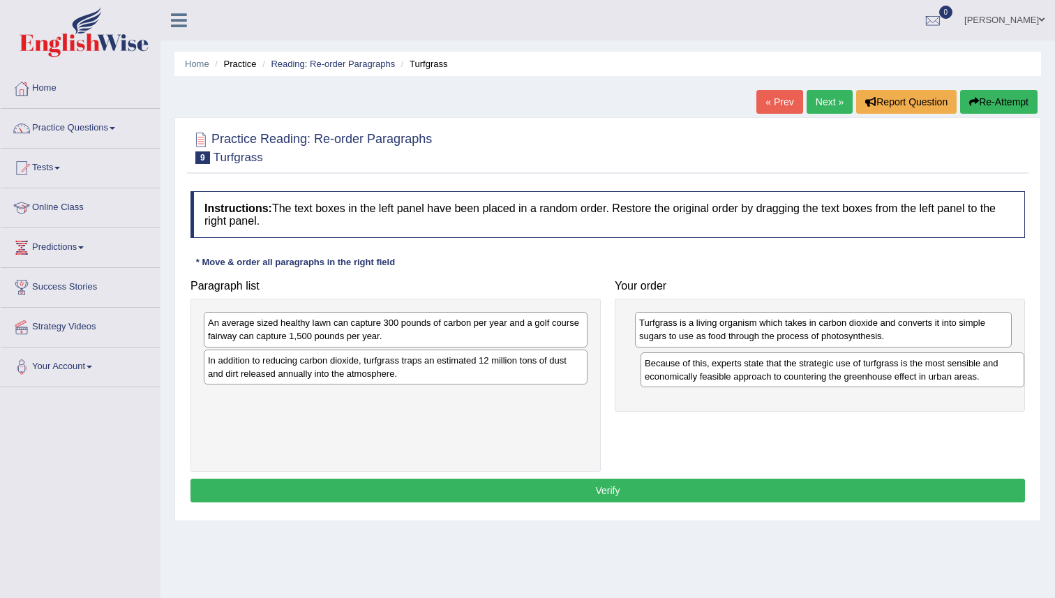
drag, startPoint x: 428, startPoint y: 379, endPoint x: 865, endPoint y: 382, distance: 436.6
click at [865, 382] on div "Because of this, experts state that the strategic use of turfgrass is the most …" at bounding box center [832, 369] width 384 height 35
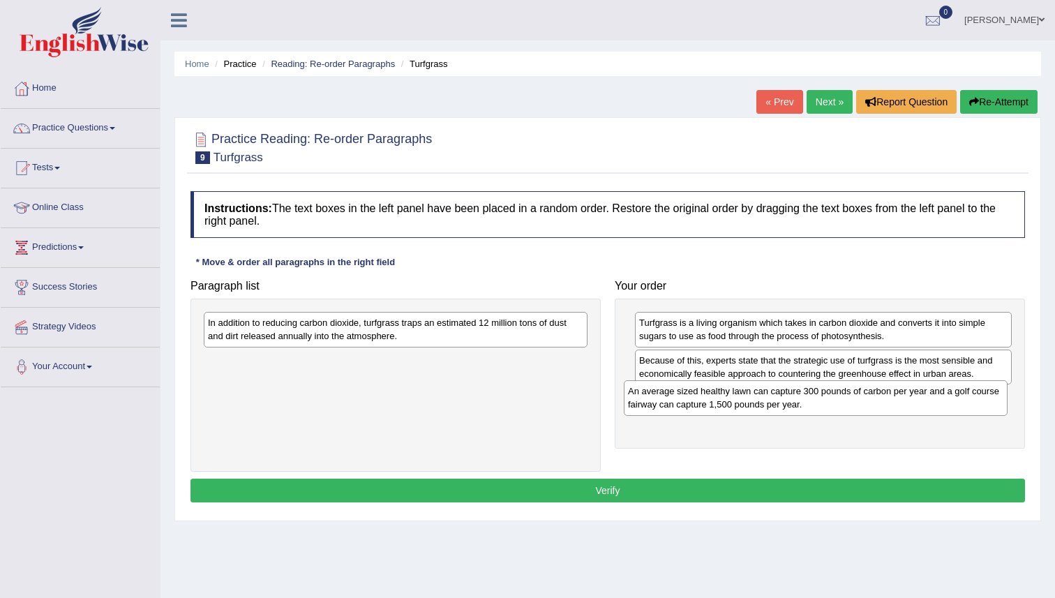
drag, startPoint x: 449, startPoint y: 337, endPoint x: 869, endPoint y: 405, distance: 425.4
click at [869, 405] on div "An average sized healthy lawn can capture 300 pounds of carbon per year and a g…" at bounding box center [816, 397] width 384 height 35
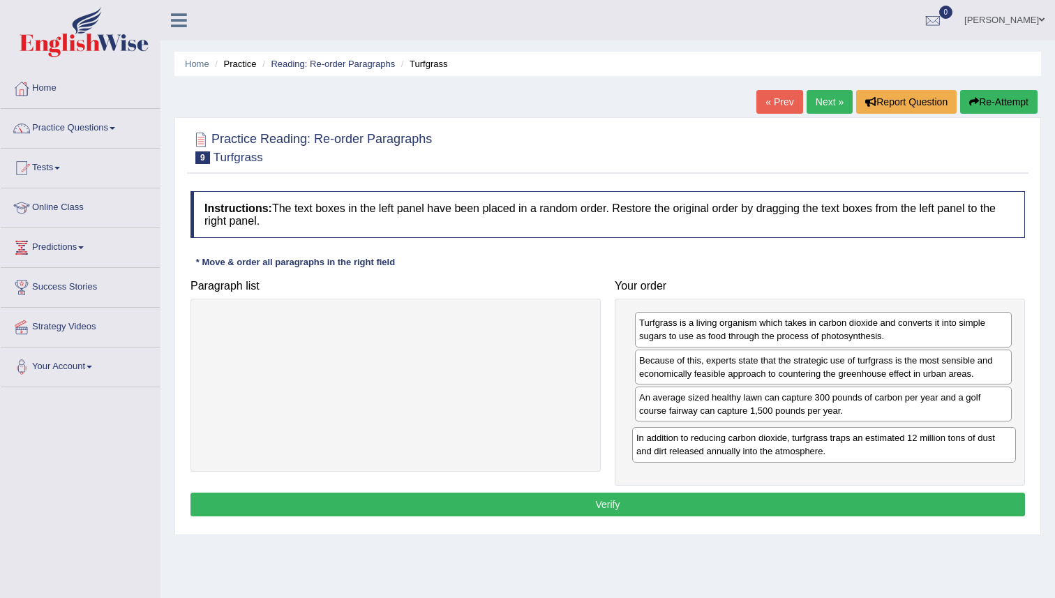
drag, startPoint x: 451, startPoint y: 329, endPoint x: 878, endPoint y: 442, distance: 441.6
click at [878, 443] on div "In addition to reducing carbon dioxide, turfgrass traps an estimated 12 million…" at bounding box center [824, 444] width 384 height 35
drag, startPoint x: 819, startPoint y: 446, endPoint x: 816, endPoint y: 408, distance: 37.8
click at [816, 408] on div "In addition to reducing carbon dioxide, turfgrass traps an estimated 12 million…" at bounding box center [820, 403] width 377 height 35
click at [693, 509] on button "Verify" at bounding box center [607, 504] width 834 height 24
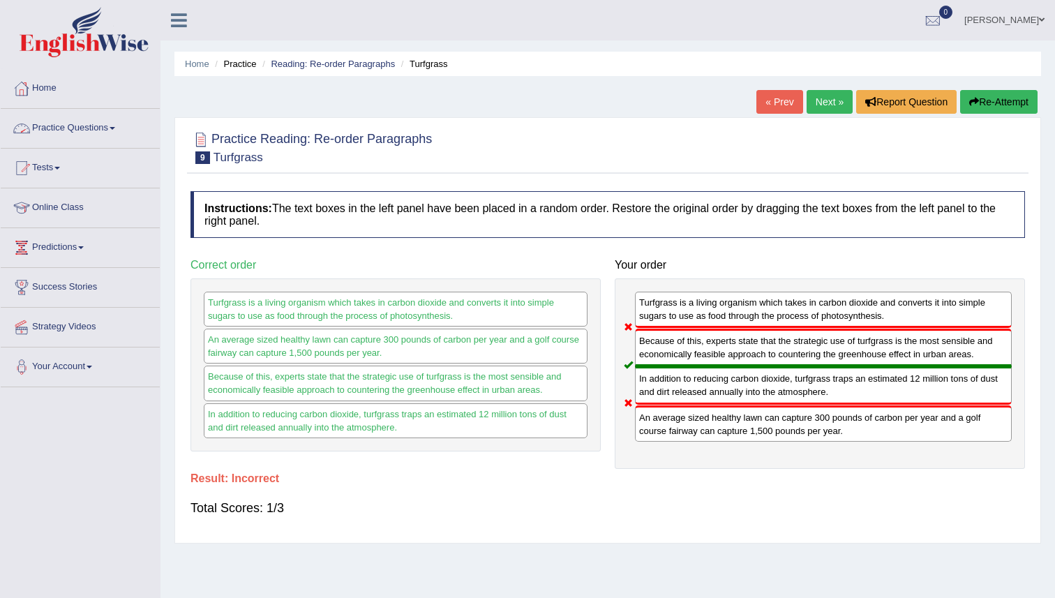
click at [96, 128] on link "Practice Questions" at bounding box center [80, 126] width 159 height 35
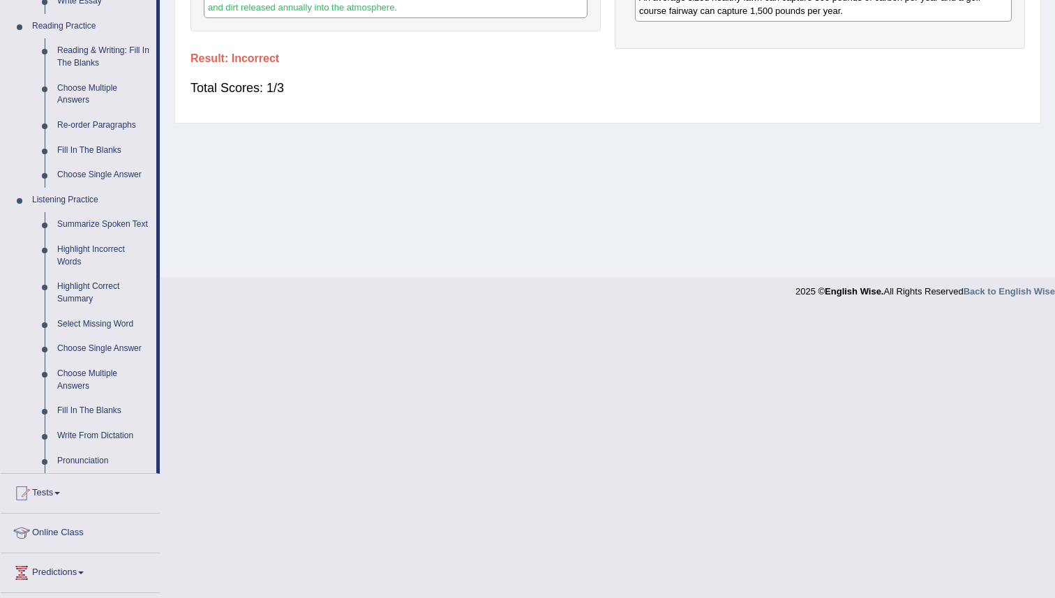
scroll to position [419, 0]
click at [93, 264] on link "Highlight Incorrect Words" at bounding box center [103, 256] width 105 height 37
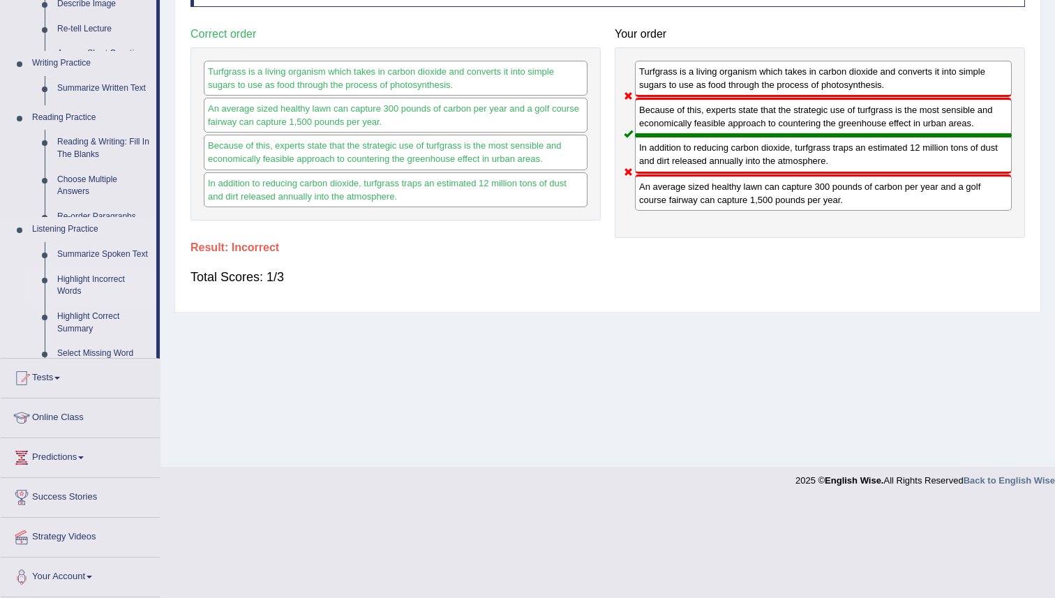
scroll to position [135, 0]
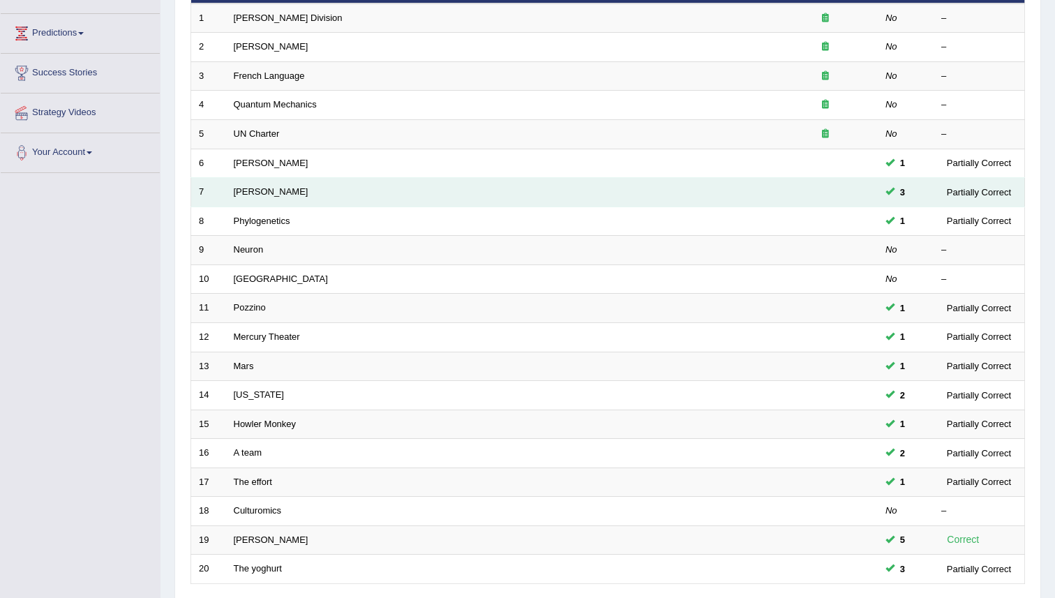
scroll to position [216, 0]
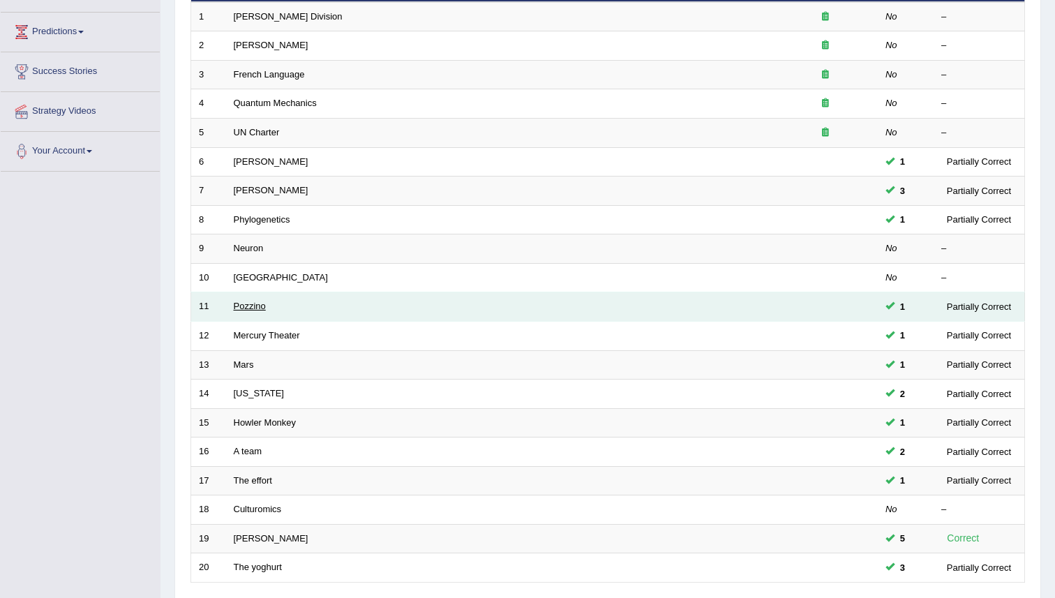
click at [246, 308] on link "Pozzino" at bounding box center [250, 306] width 32 height 10
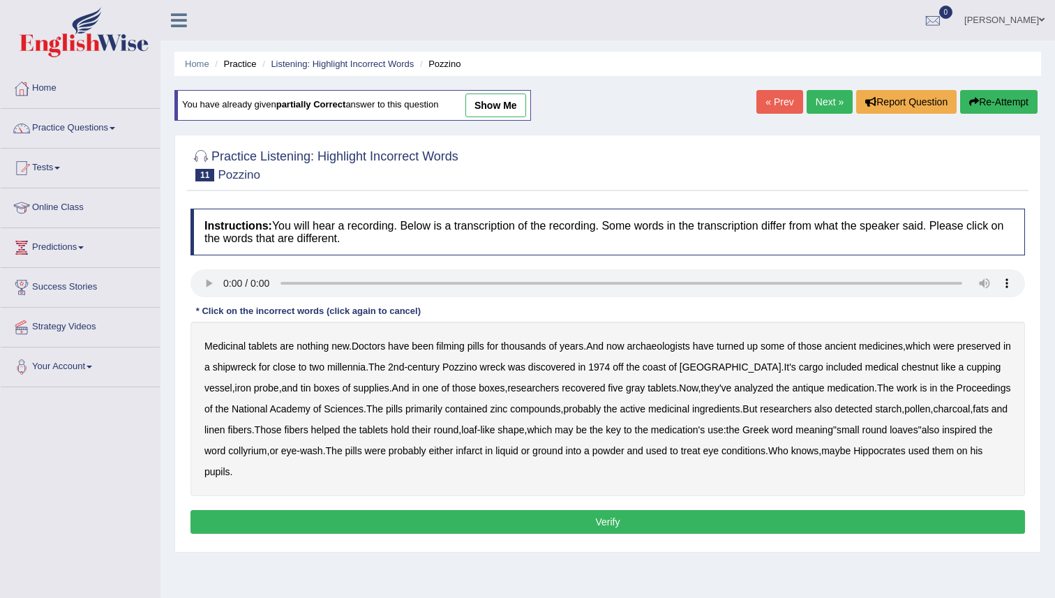
click at [510, 110] on link "show me" at bounding box center [495, 105] width 61 height 24
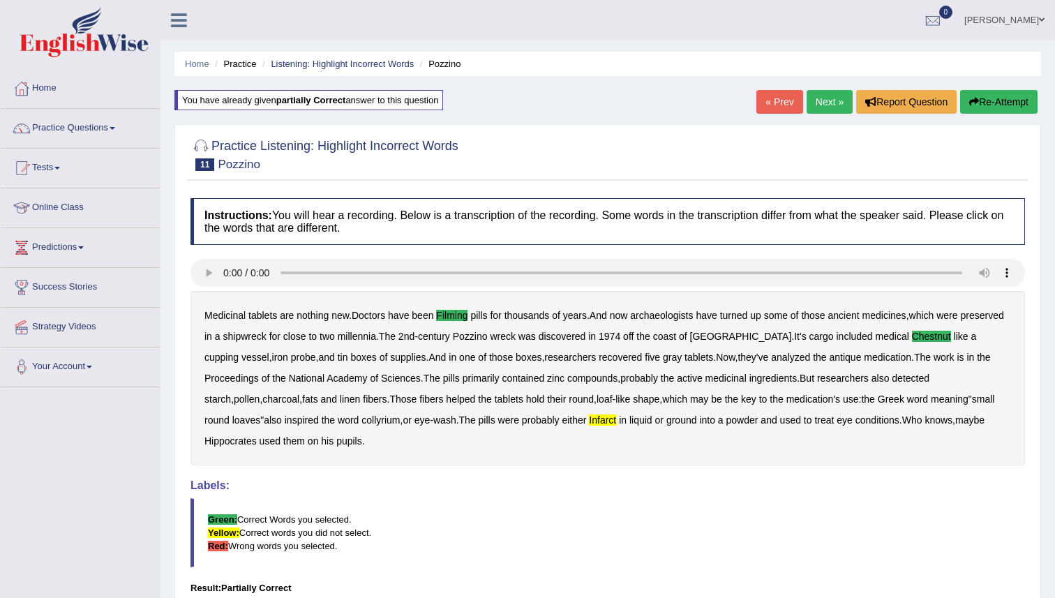
click at [817, 99] on link "Next »" at bounding box center [829, 102] width 46 height 24
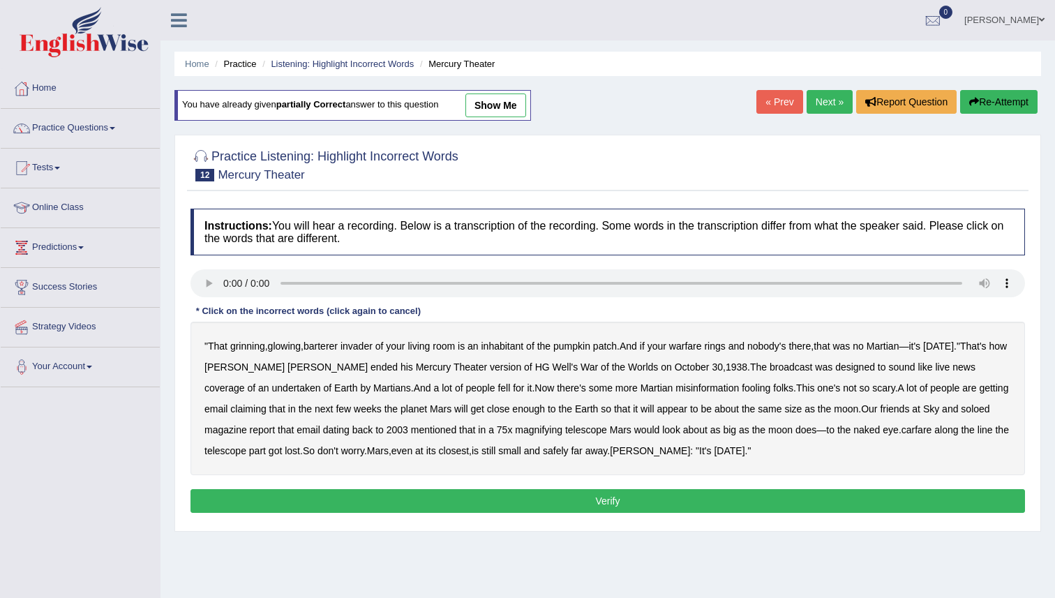
click at [518, 105] on link "show me" at bounding box center [495, 105] width 61 height 24
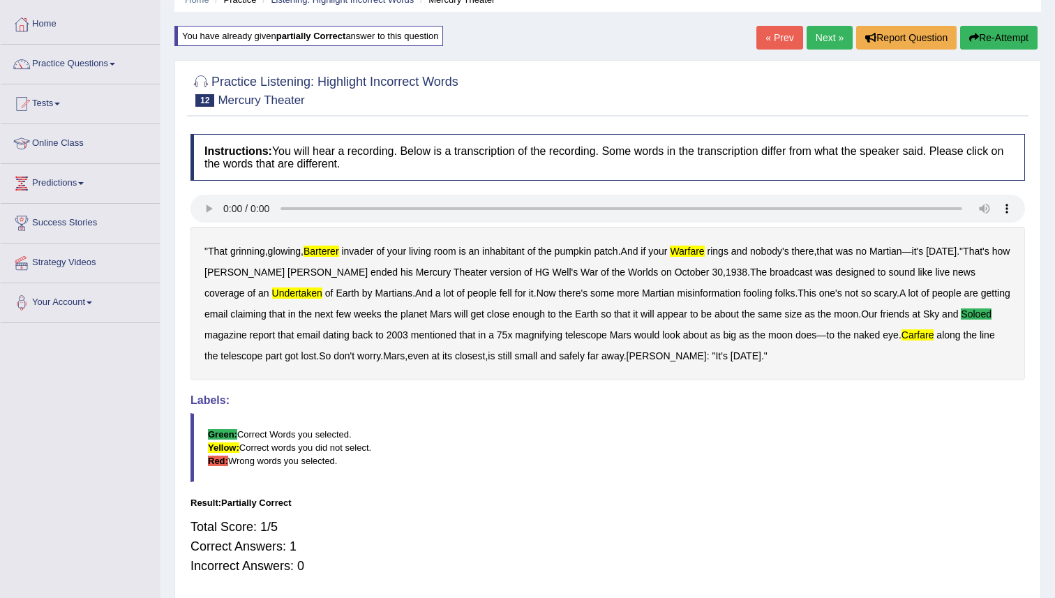
scroll to position [68, 0]
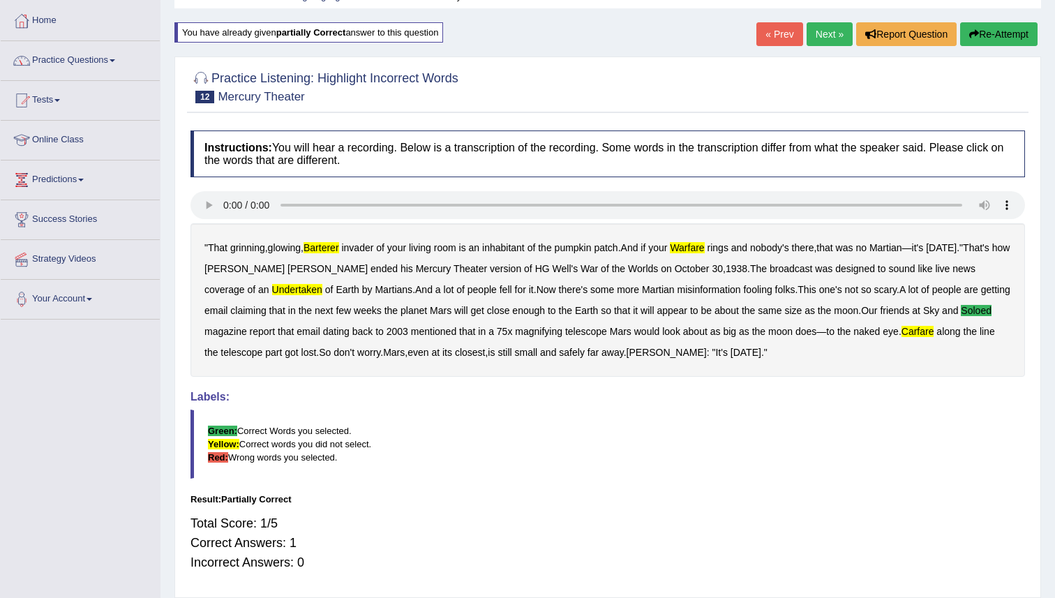
click at [90, 54] on link "Practice Questions" at bounding box center [80, 58] width 159 height 35
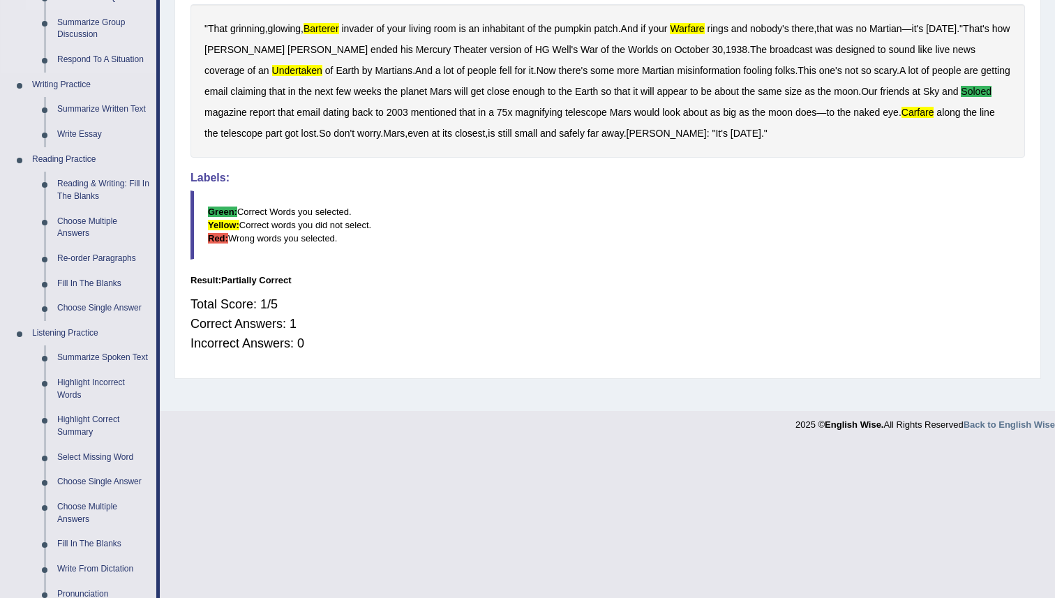
scroll to position [305, 0]
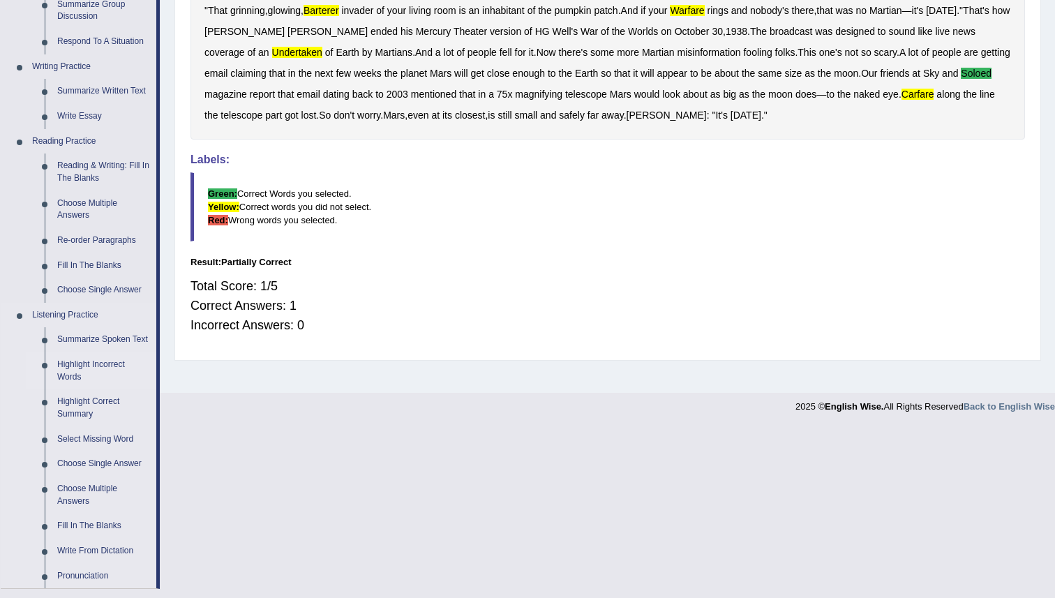
click at [82, 379] on link "Highlight Incorrect Words" at bounding box center [103, 370] width 105 height 37
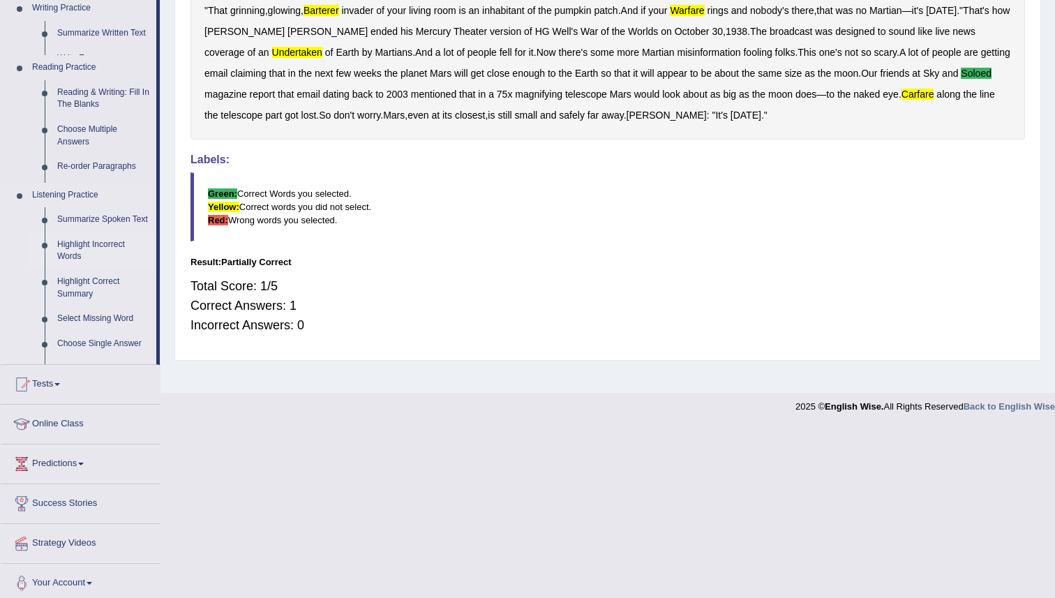
scroll to position [135, 0]
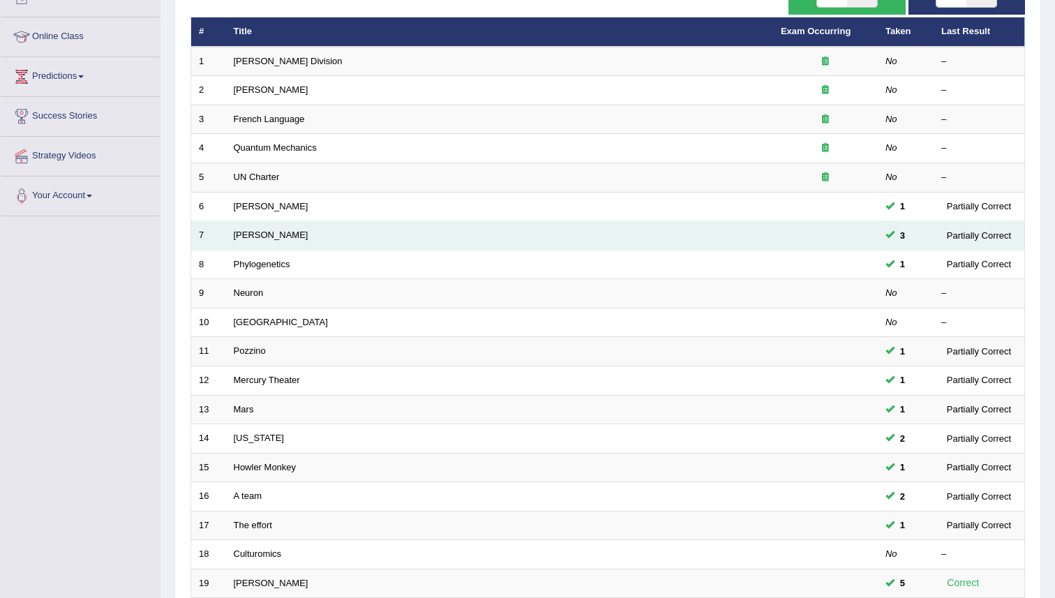
scroll to position [165, 0]
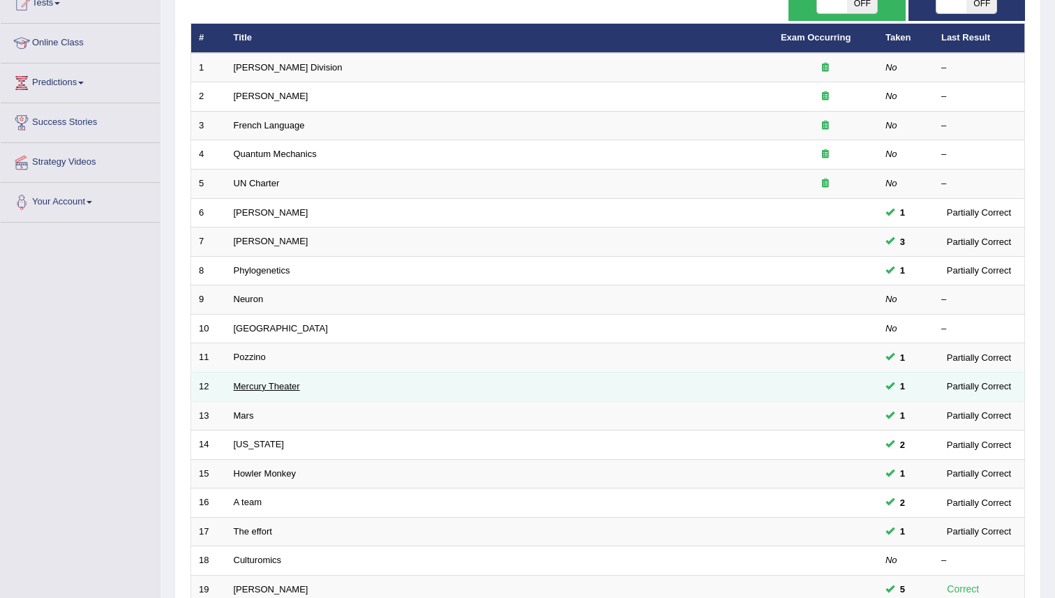
click at [261, 389] on link "Mercury Theater" at bounding box center [267, 386] width 66 height 10
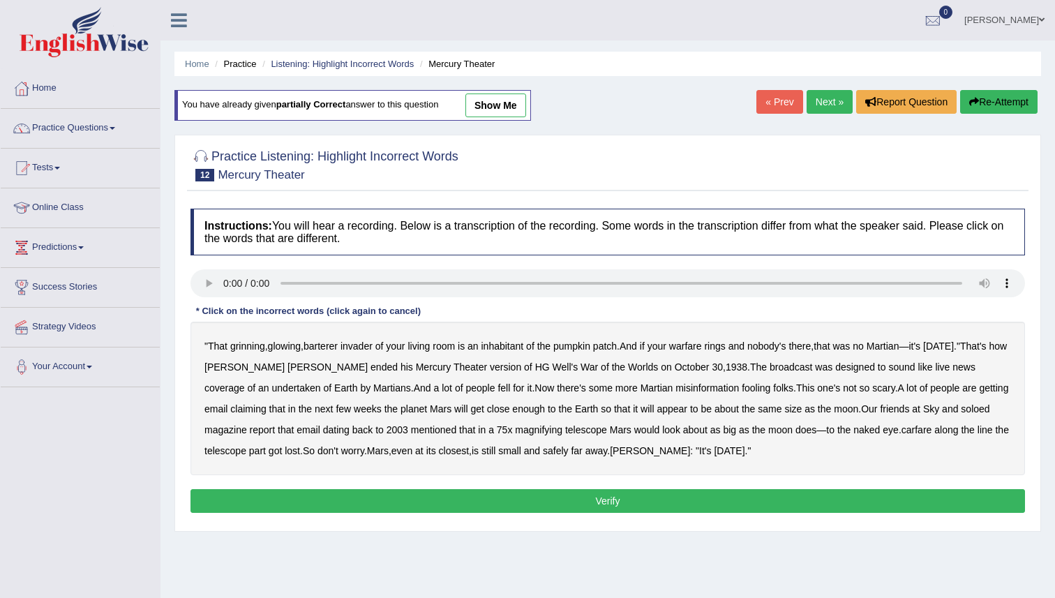
click at [517, 111] on link "show me" at bounding box center [495, 105] width 61 height 24
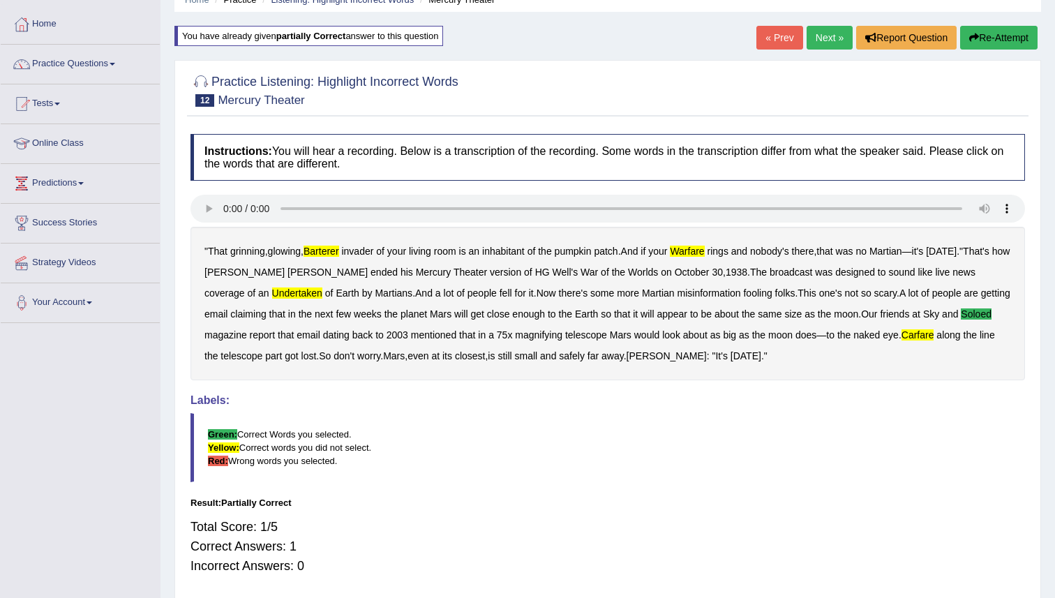
scroll to position [68, 0]
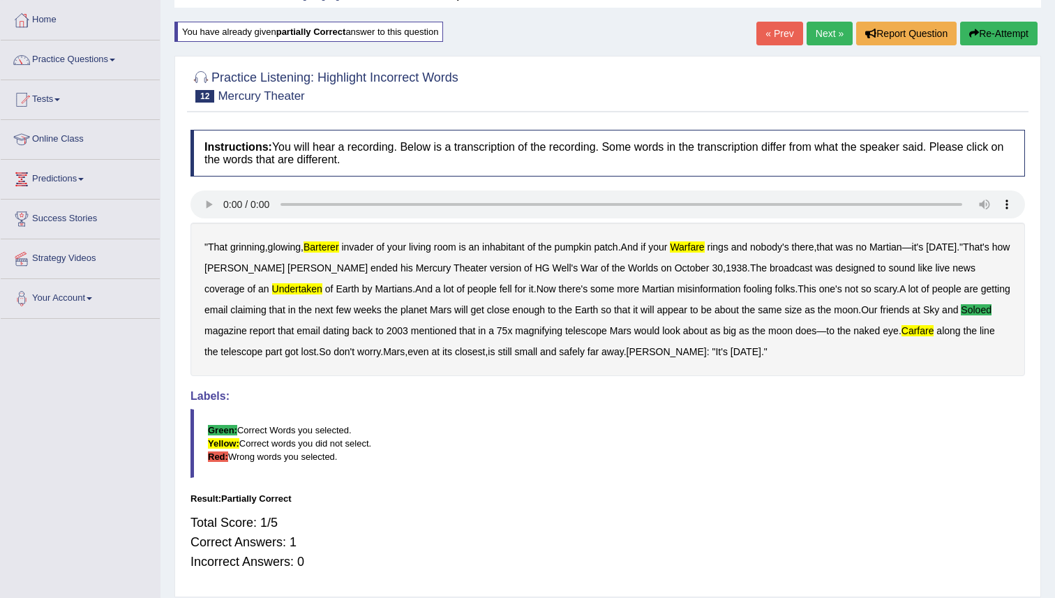
click at [993, 37] on button "Re-Attempt" at bounding box center [998, 34] width 77 height 24
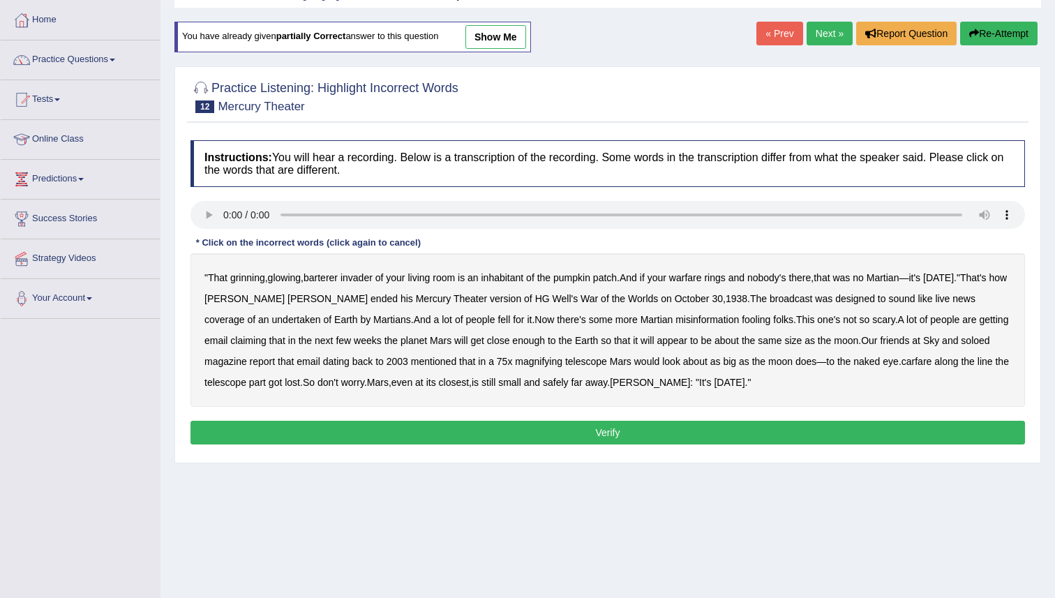
click at [272, 316] on b "undertaken" at bounding box center [296, 319] width 49 height 11
click at [960, 338] on b "soloed" at bounding box center [974, 340] width 29 height 11
click at [538, 365] on b "magnifying" at bounding box center [538, 361] width 47 height 11
click at [537, 365] on b "magnifying" at bounding box center [538, 361] width 47 height 11
click at [949, 362] on b "along" at bounding box center [946, 361] width 24 height 11
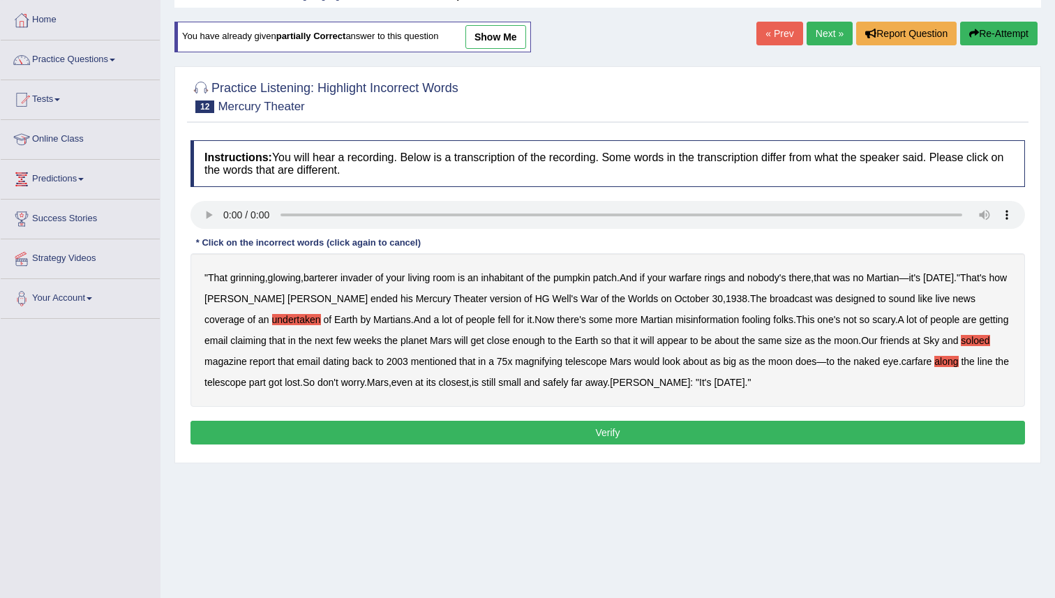
click at [916, 367] on div "" That grinning , glowing , barterer invader of your living room is an inhabita…" at bounding box center [607, 329] width 834 height 153
click at [921, 357] on b "carfare" at bounding box center [916, 361] width 31 height 11
click at [958, 365] on b "along" at bounding box center [946, 361] width 24 height 11
click at [608, 428] on button "Verify" at bounding box center [607, 433] width 834 height 24
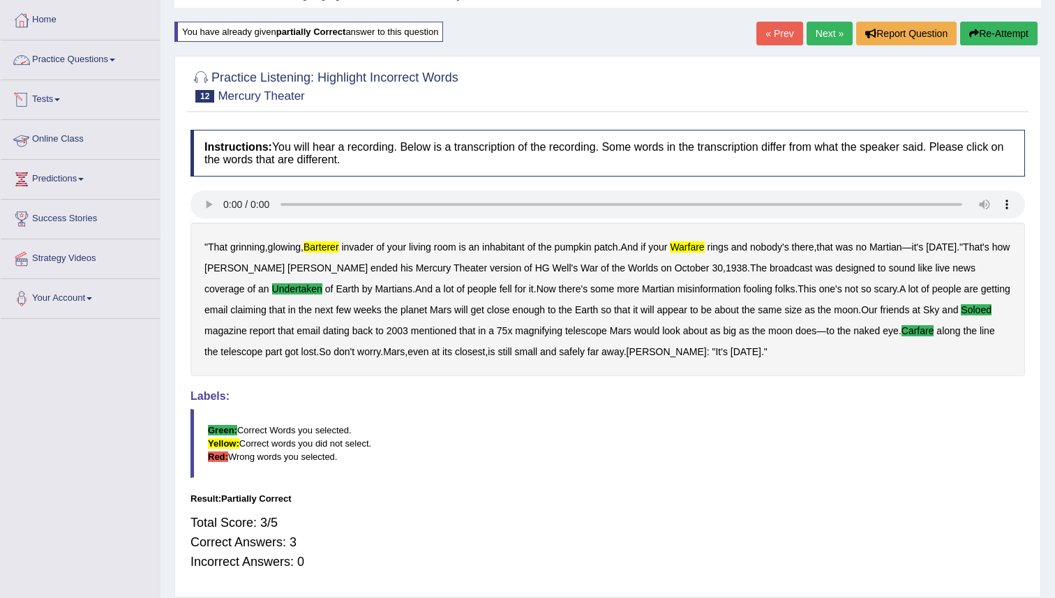
click at [96, 56] on link "Practice Questions" at bounding box center [80, 57] width 159 height 35
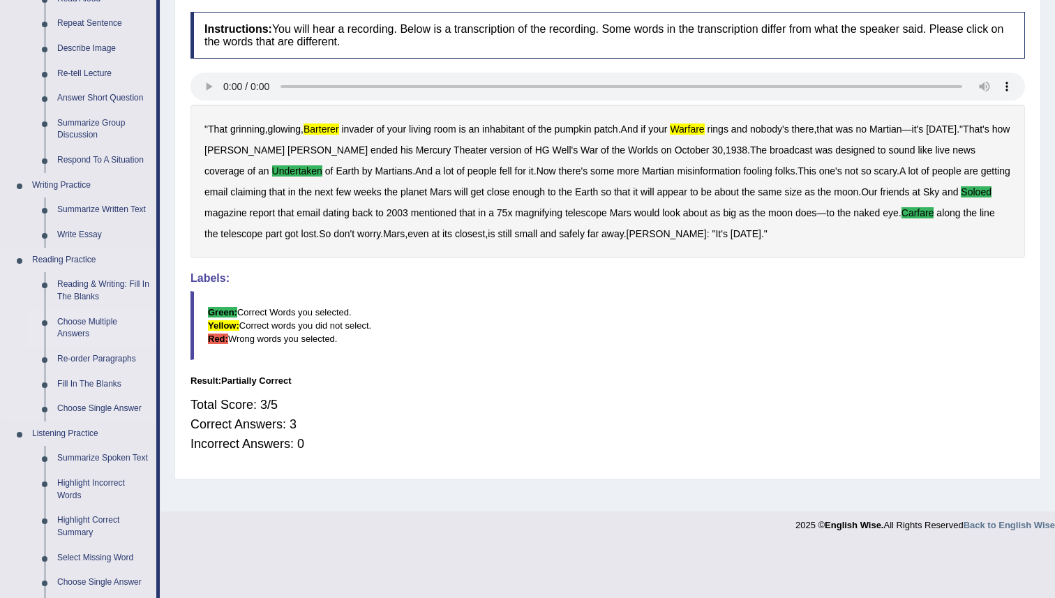
scroll to position [195, 0]
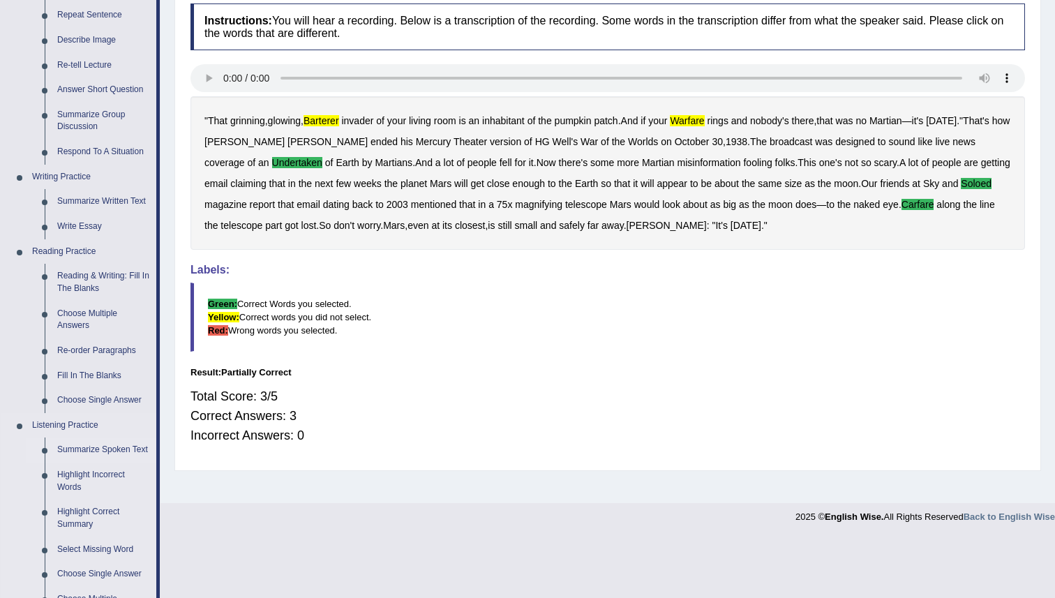
click at [94, 450] on link "Summarize Spoken Text" at bounding box center [103, 449] width 105 height 25
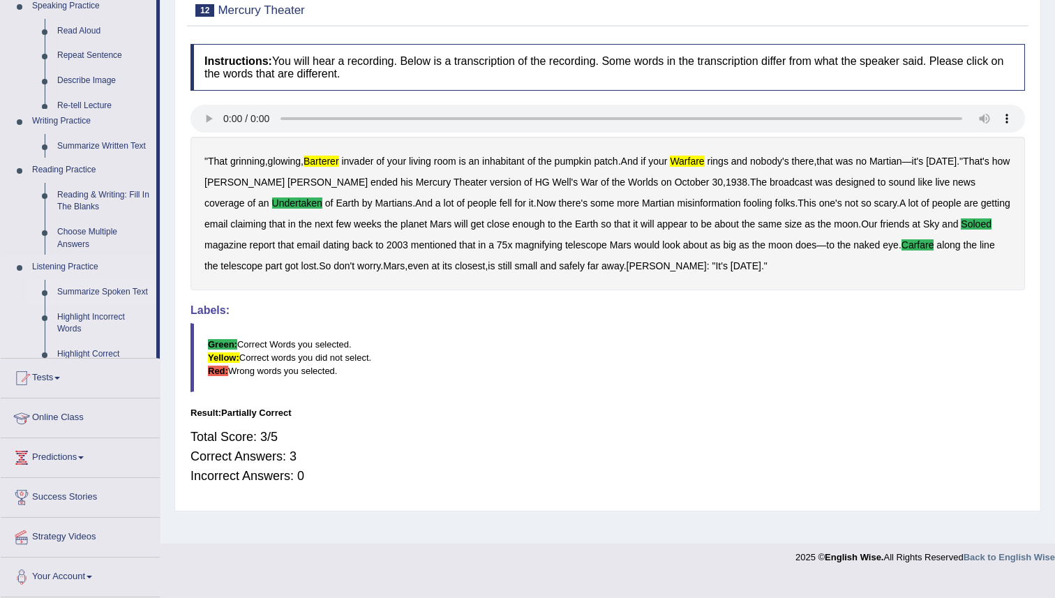
scroll to position [135, 0]
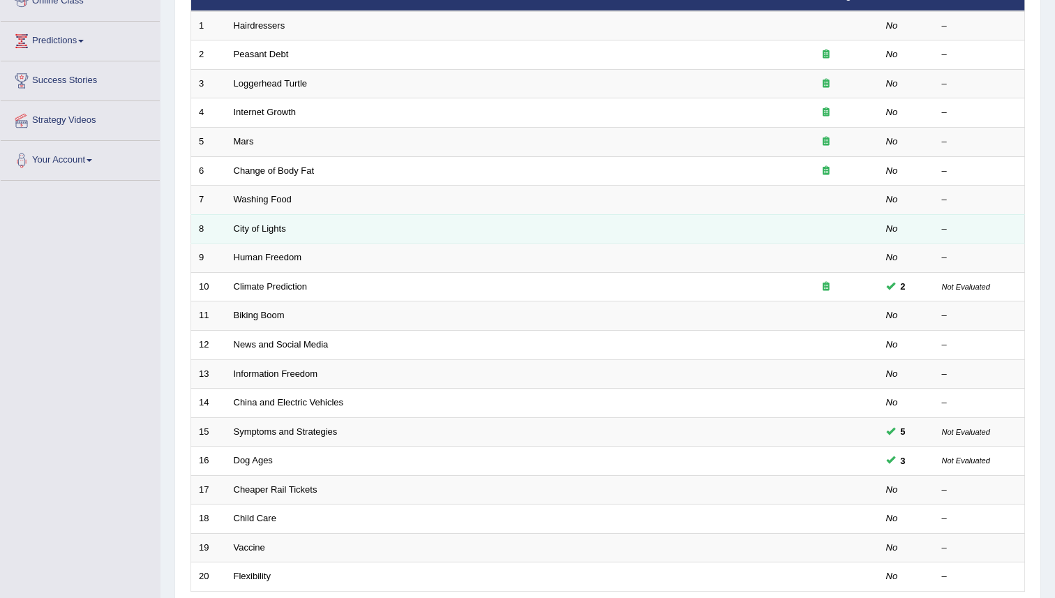
scroll to position [246, 0]
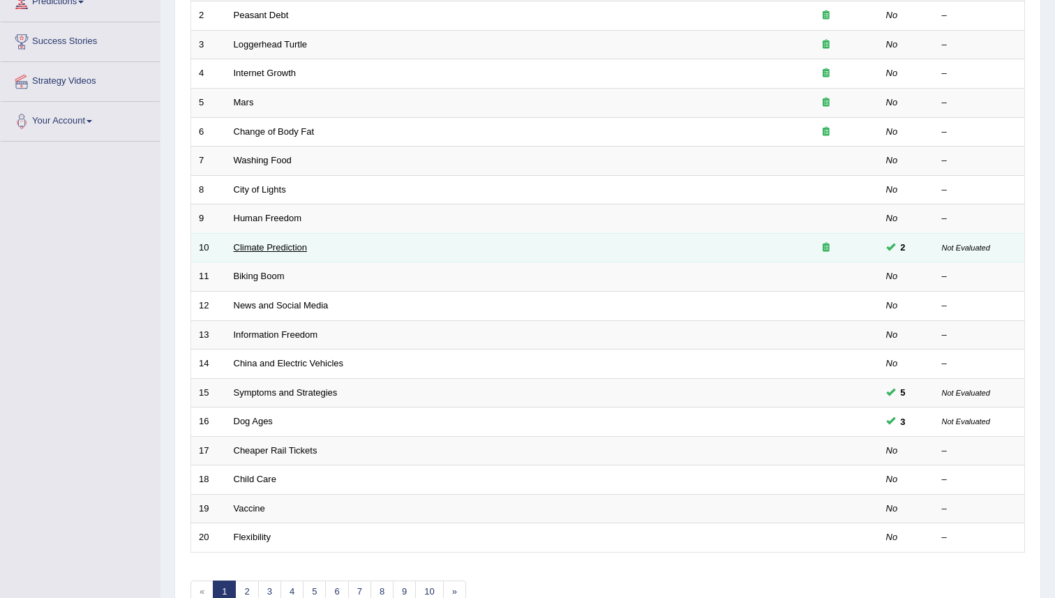
click at [276, 248] on link "Climate Prediction" at bounding box center [271, 247] width 74 height 10
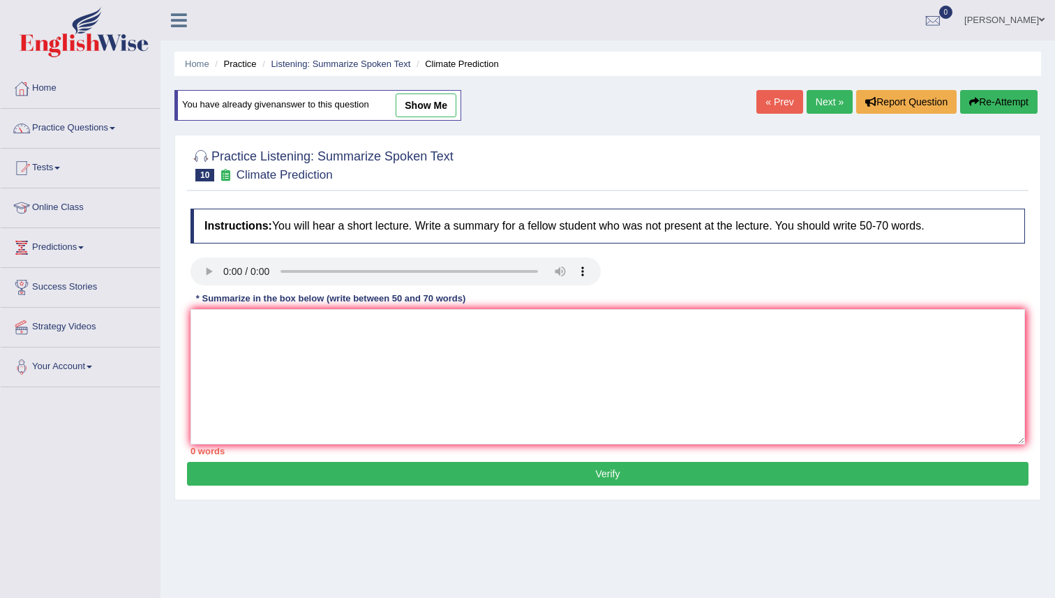
click at [419, 108] on link "show me" at bounding box center [425, 105] width 61 height 24
type textarea "The speaker provided a comprehensive overview of Global Warming, highlighting s…"
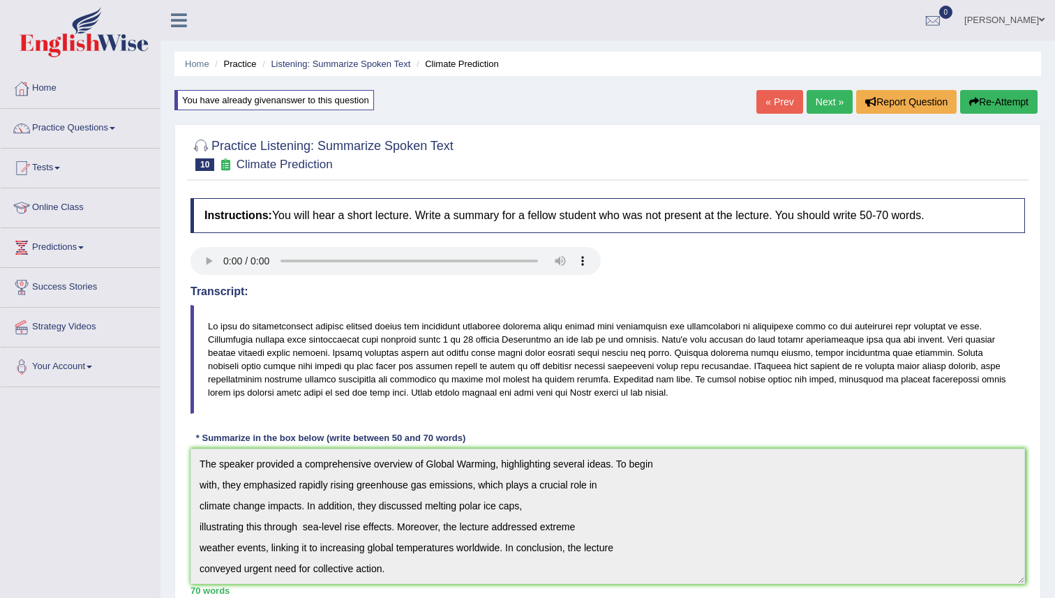
click at [84, 122] on link "Practice Questions" at bounding box center [80, 126] width 159 height 35
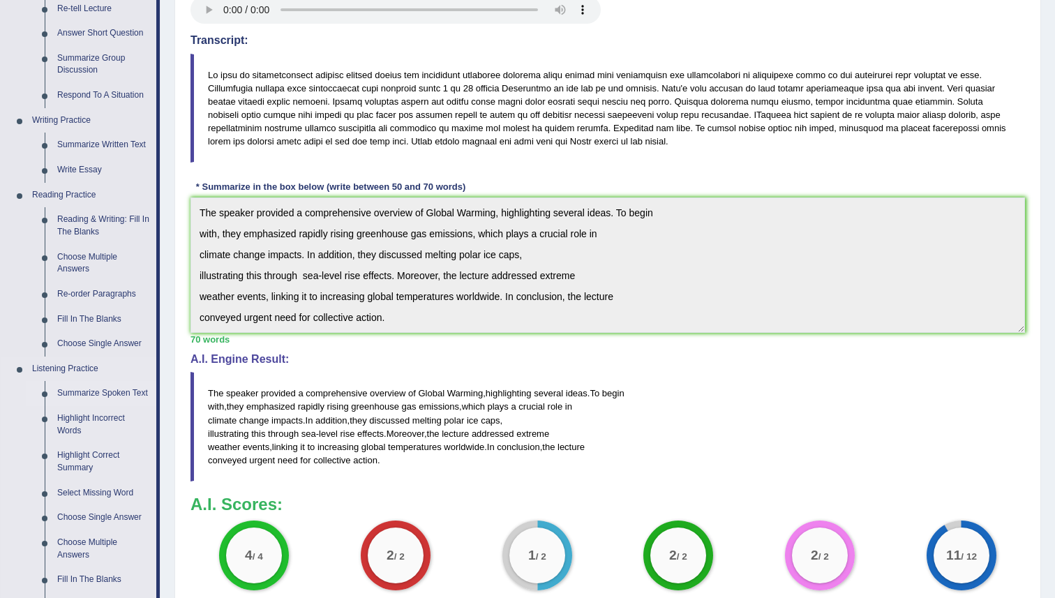
scroll to position [254, 0]
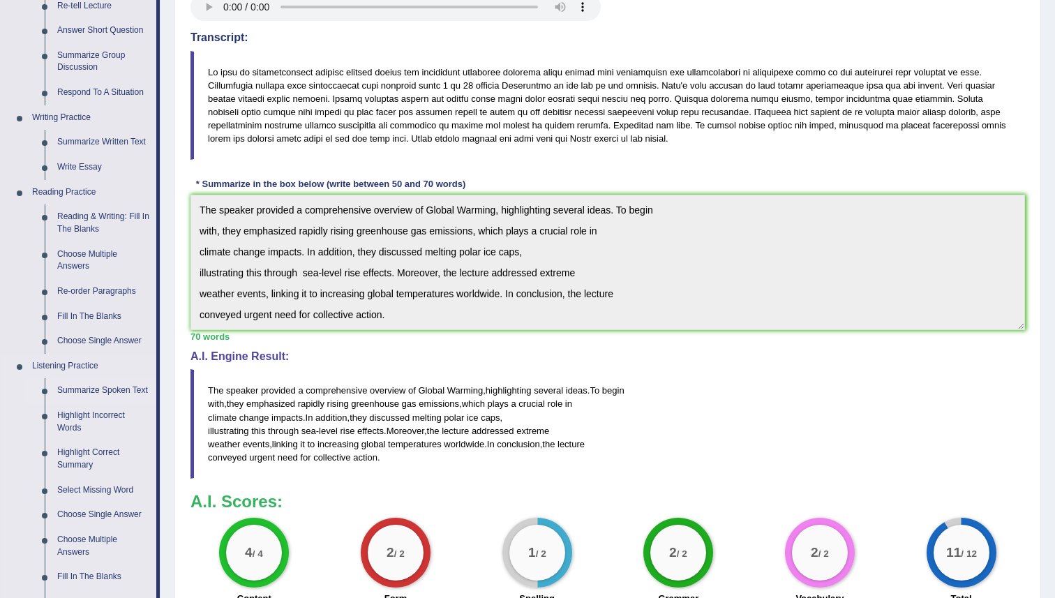
click at [97, 391] on link "Summarize Spoken Text" at bounding box center [103, 390] width 105 height 25
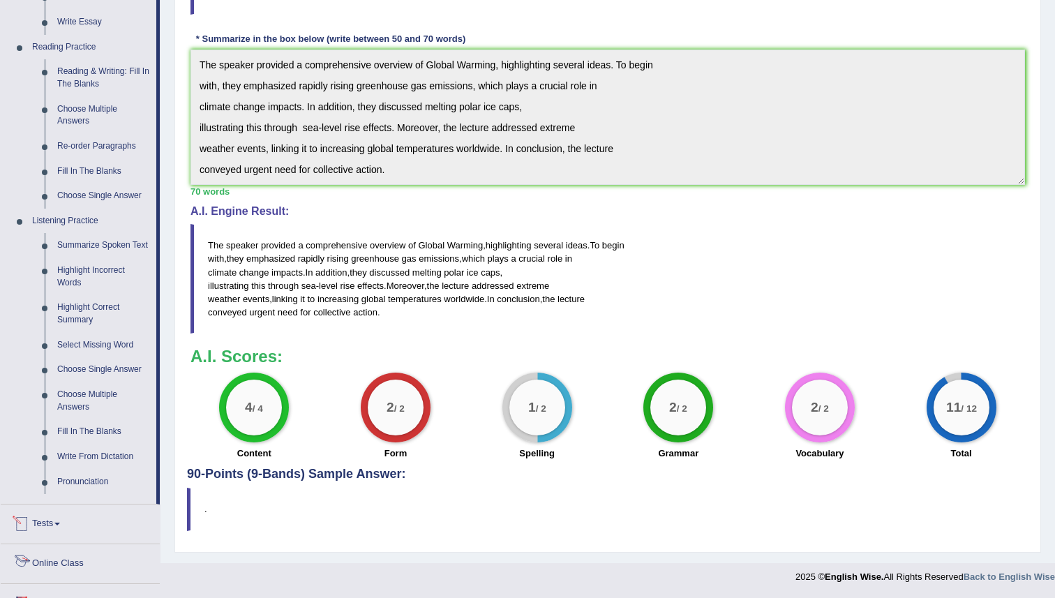
scroll to position [520, 0]
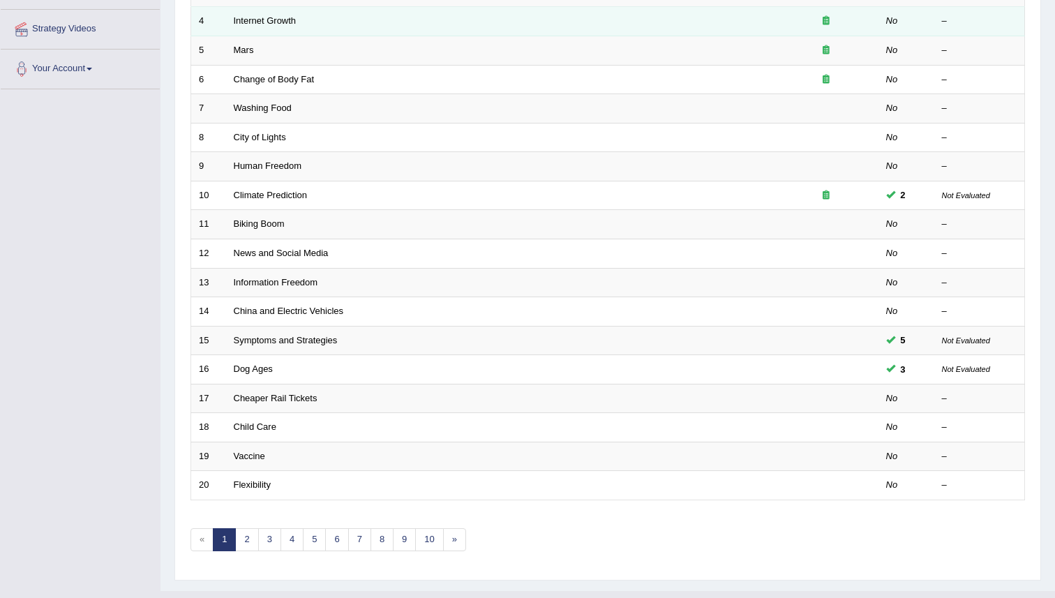
scroll to position [326, 0]
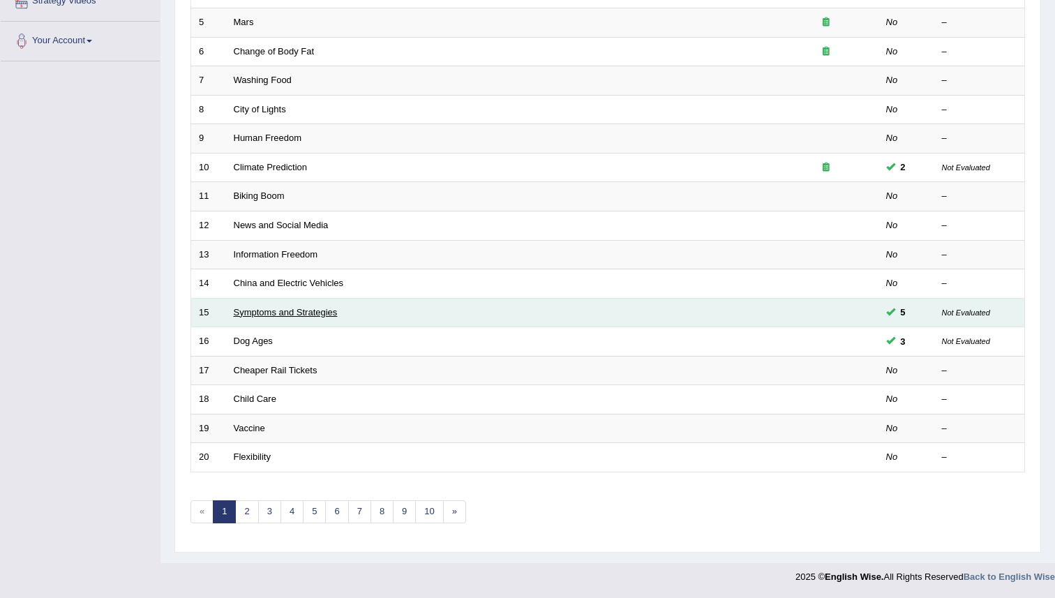
click at [294, 309] on link "Symptoms and Strategies" at bounding box center [286, 312] width 104 height 10
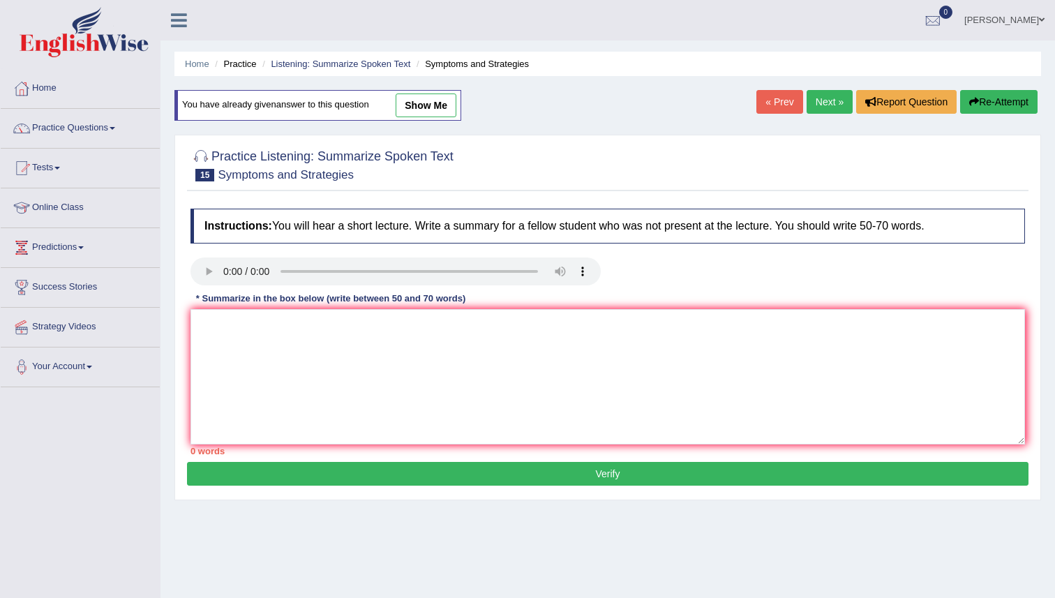
click at [426, 103] on link "show me" at bounding box center [425, 105] width 61 height 24
type textarea "The speaker provided a comprehensive overview of Corona virus, highlighting sev…"
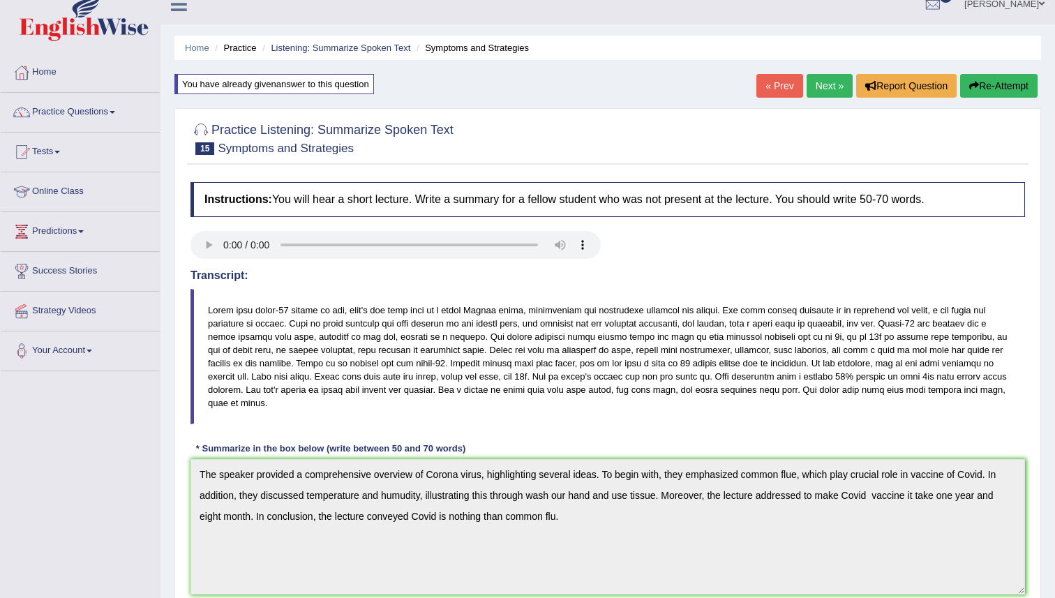
scroll to position [7, 0]
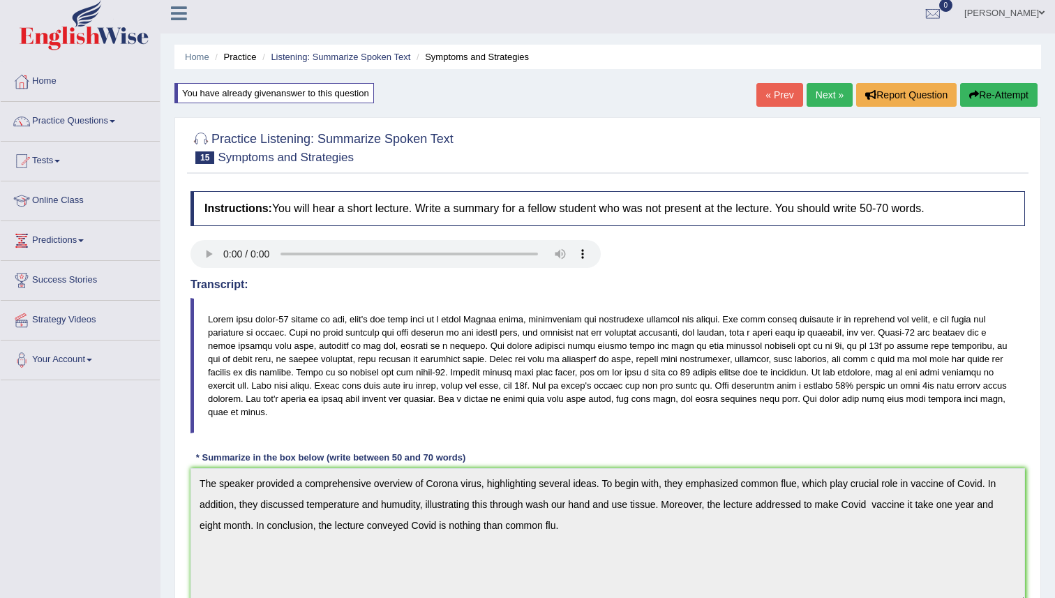
click at [97, 116] on link "Practice Questions" at bounding box center [80, 119] width 159 height 35
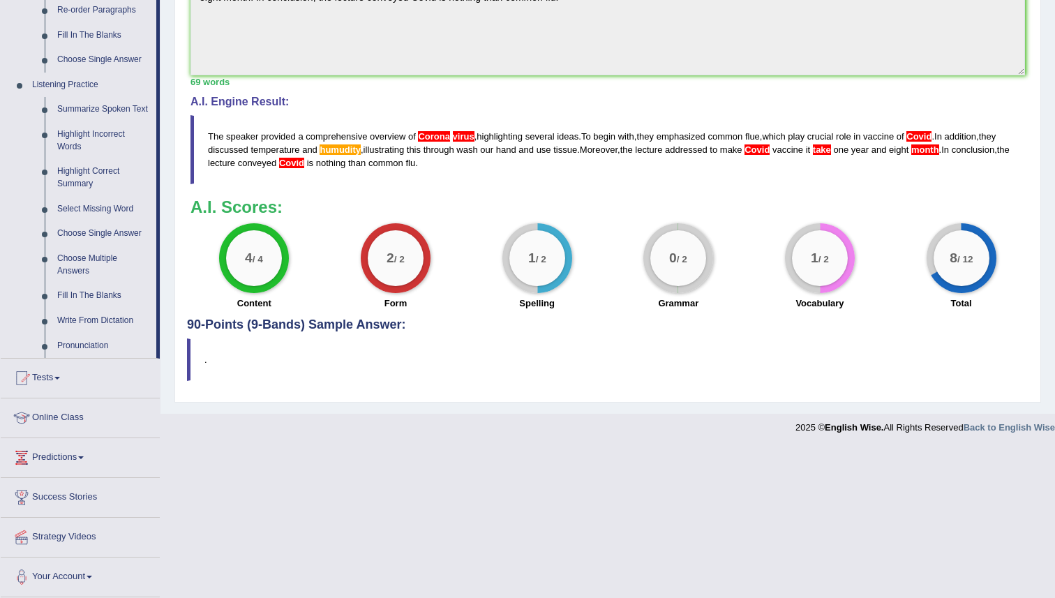
scroll to position [548, 0]
click at [88, 169] on link "Highlight Correct Summary" at bounding box center [103, 177] width 105 height 37
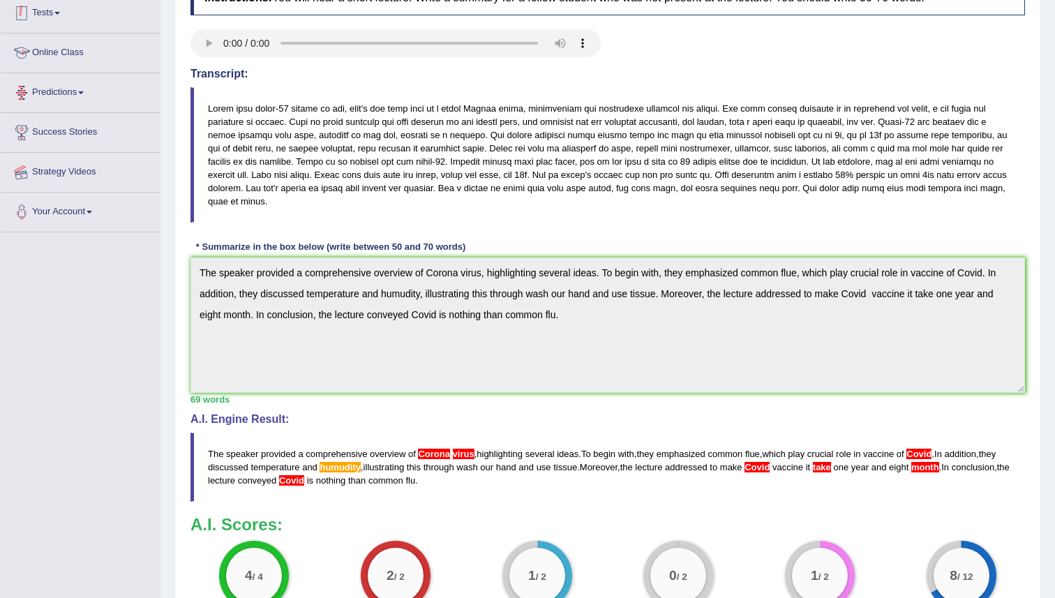
scroll to position [327, 0]
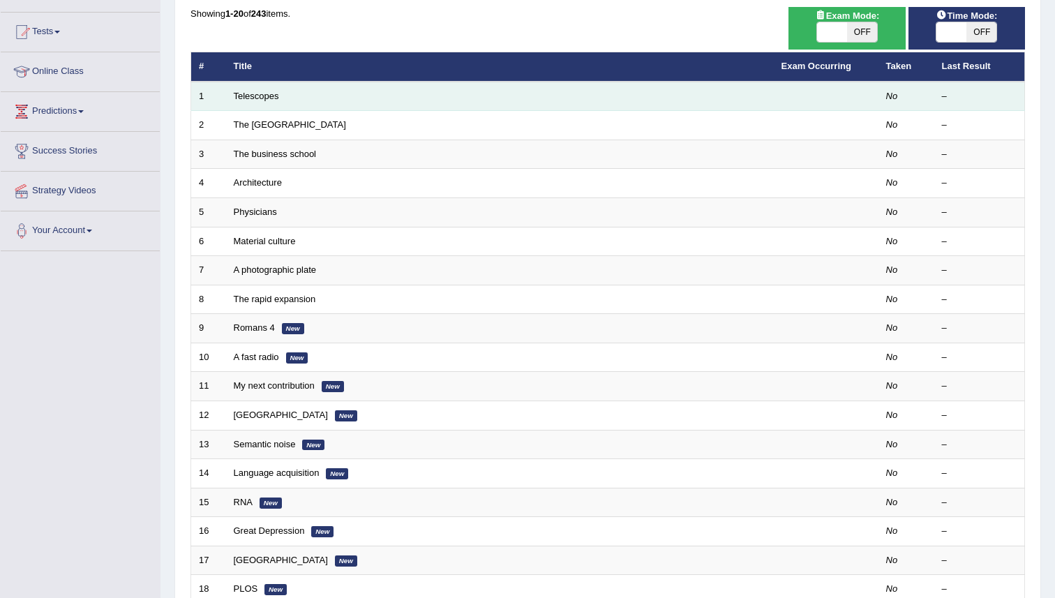
scroll to position [105, 0]
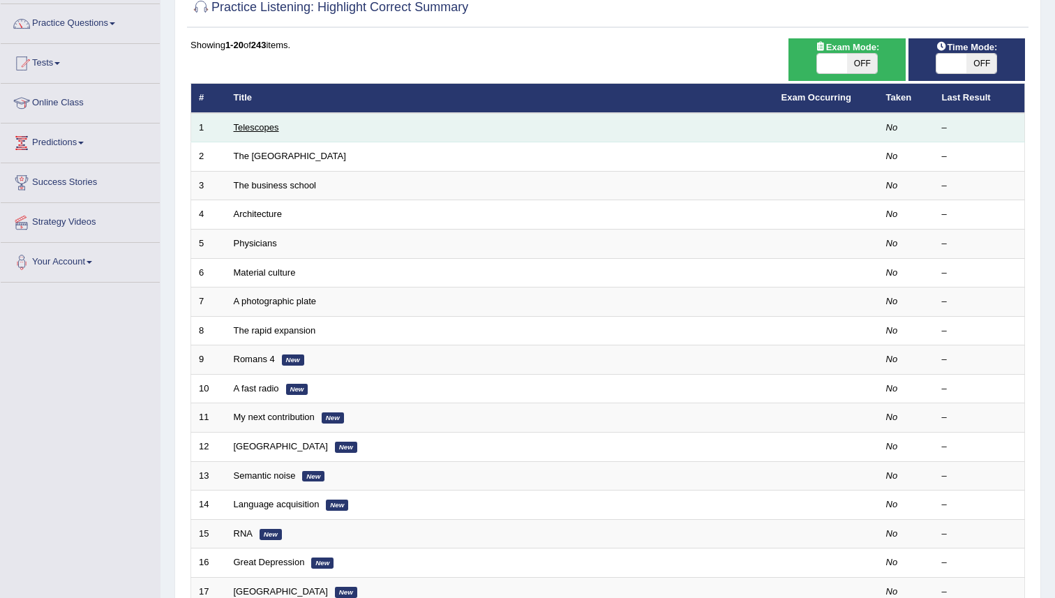
click at [262, 128] on link "Telescopes" at bounding box center [256, 127] width 45 height 10
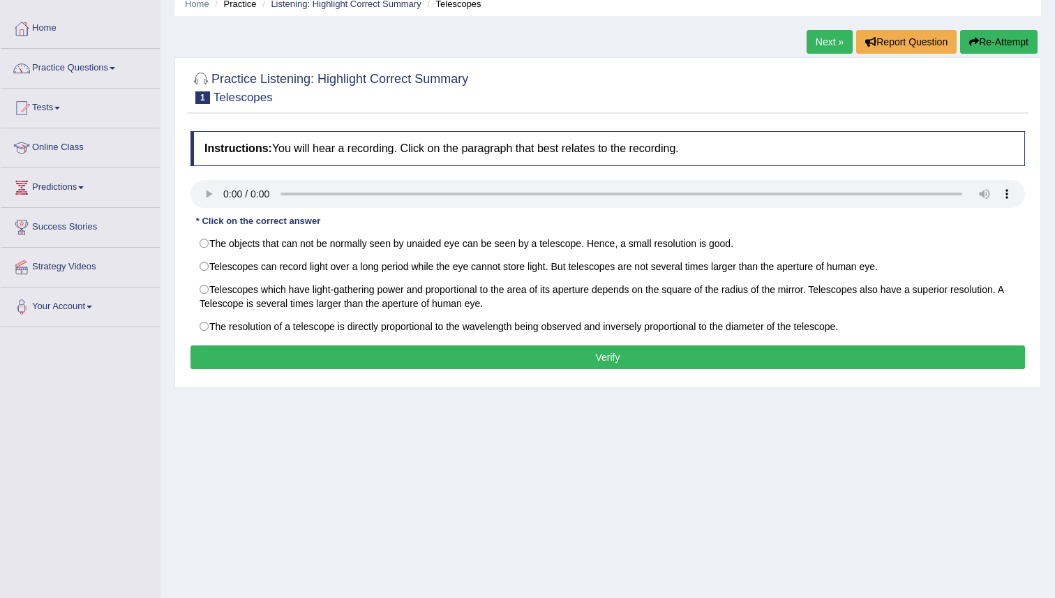
scroll to position [61, 0]
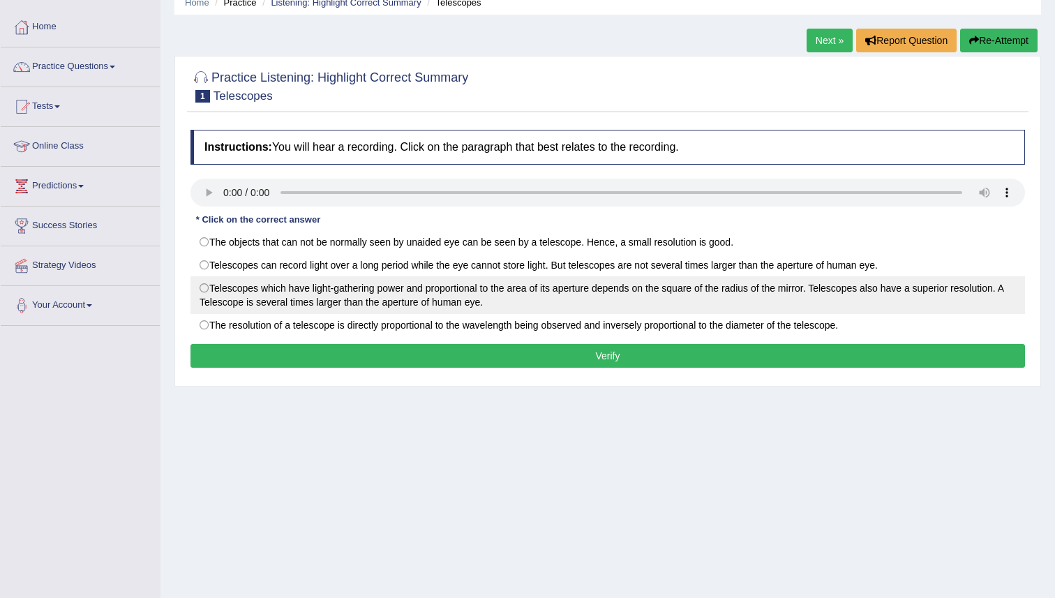
click at [342, 299] on label "Telescopes which have light-gathering power and proportional to the area of its…" at bounding box center [607, 295] width 834 height 38
radio input "true"
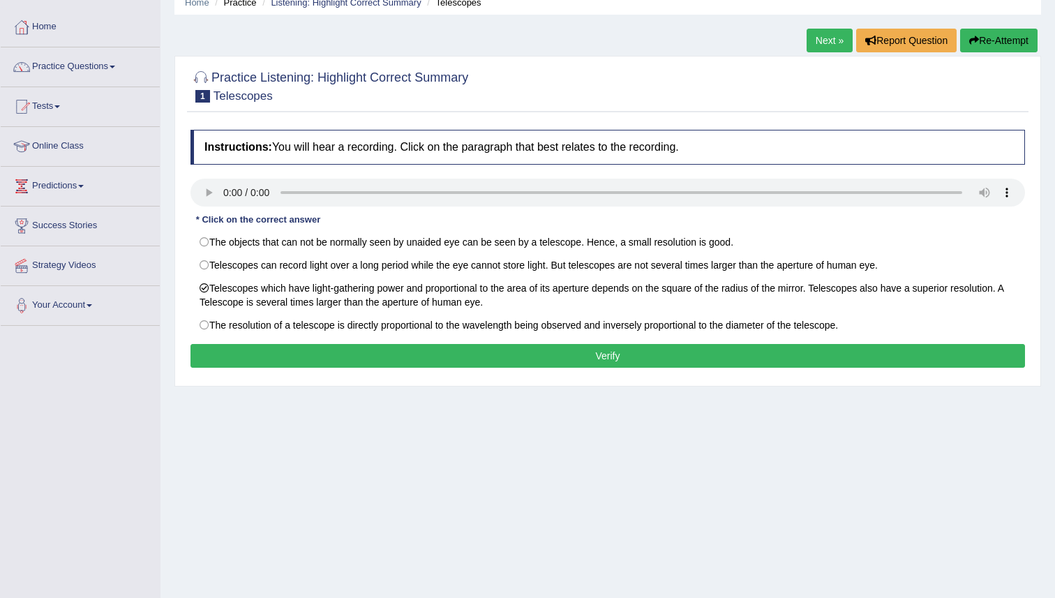
click at [414, 351] on button "Verify" at bounding box center [607, 356] width 834 height 24
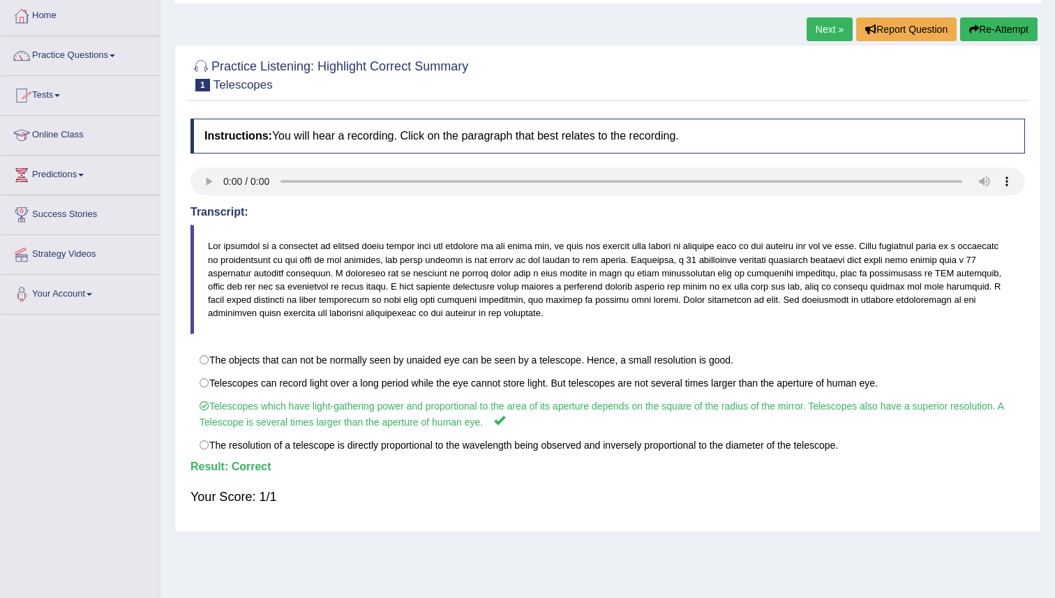
scroll to position [0, 0]
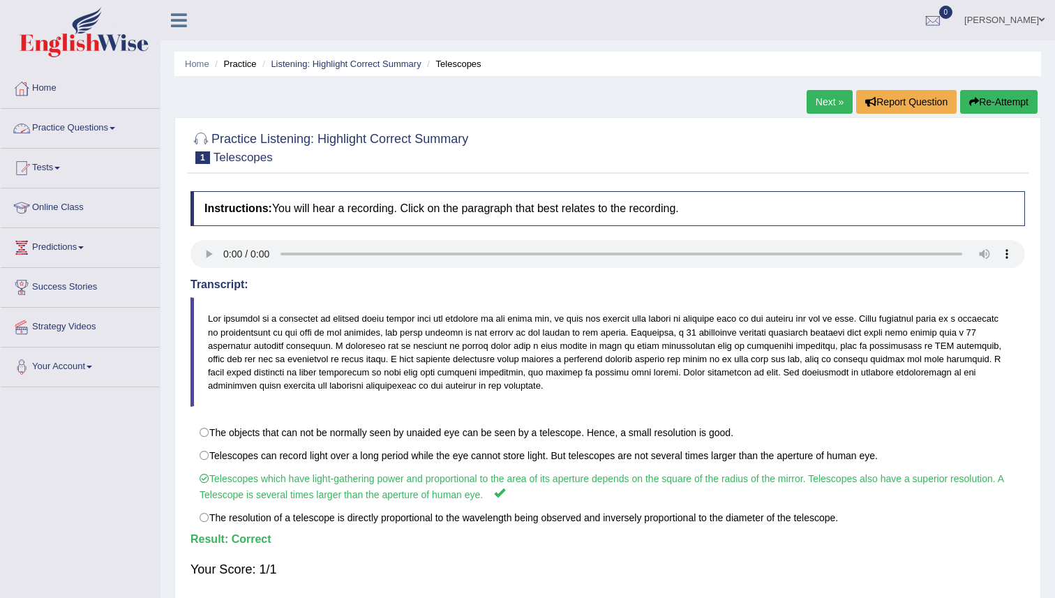
click at [92, 128] on link "Practice Questions" at bounding box center [80, 126] width 159 height 35
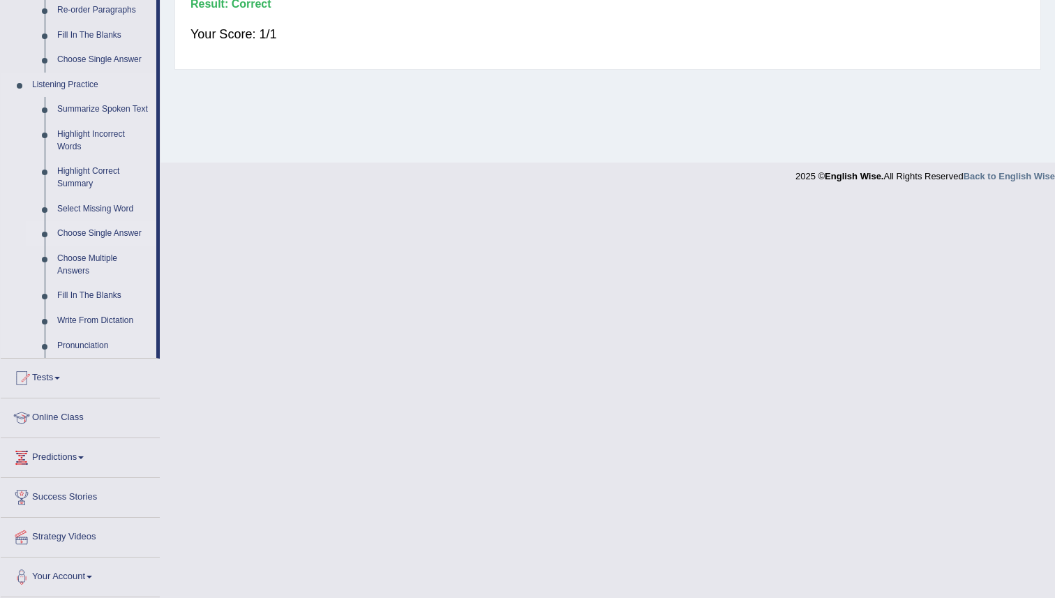
scroll to position [548, 0]
click at [96, 258] on link "Choose Multiple Answers" at bounding box center [103, 264] width 105 height 37
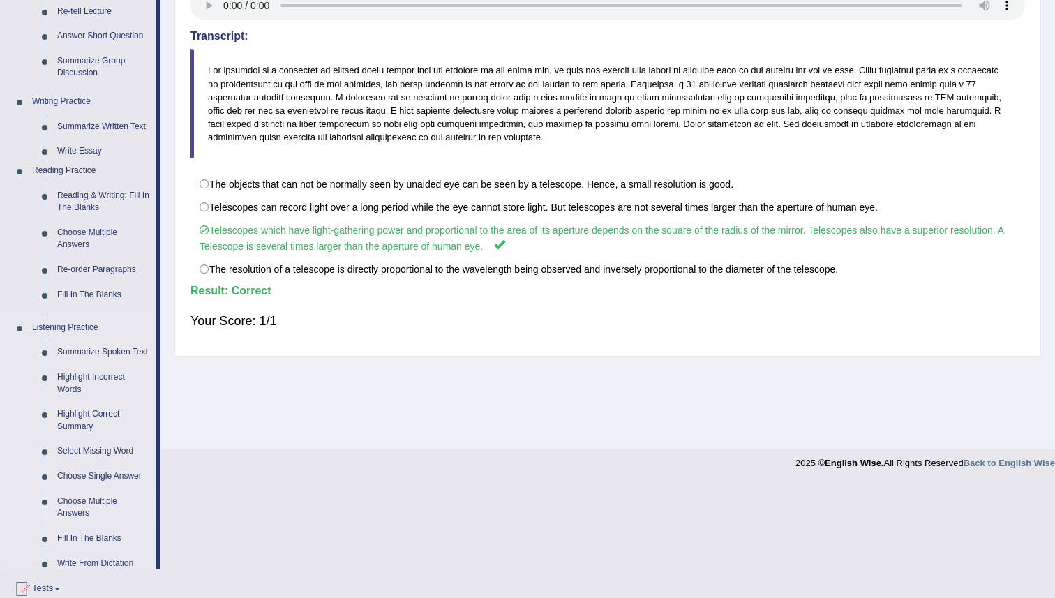
scroll to position [135, 0]
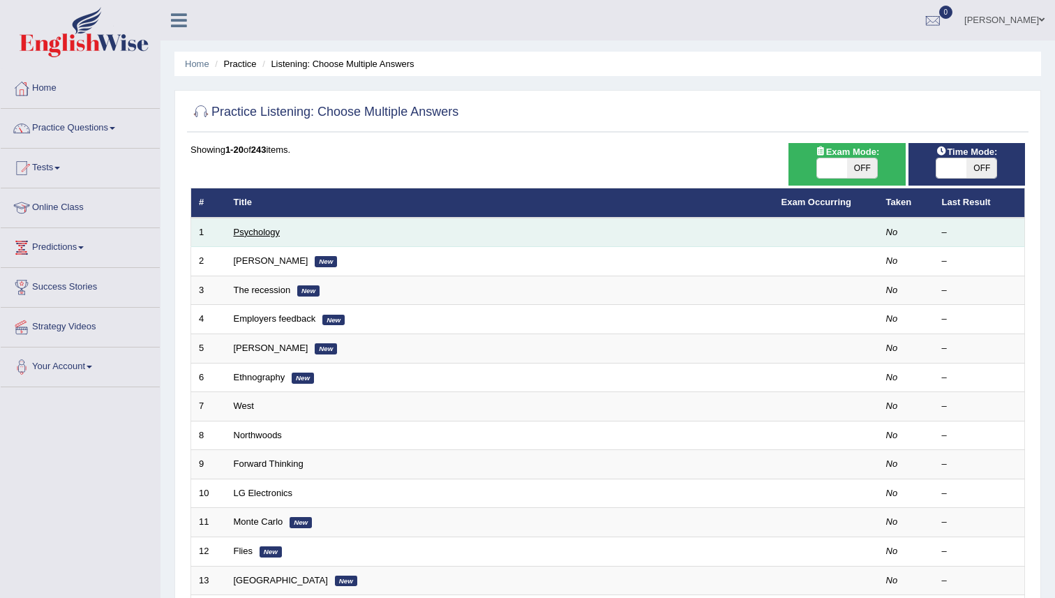
click at [252, 231] on link "Psychology" at bounding box center [257, 232] width 46 height 10
